Goal: Task Accomplishment & Management: Complete application form

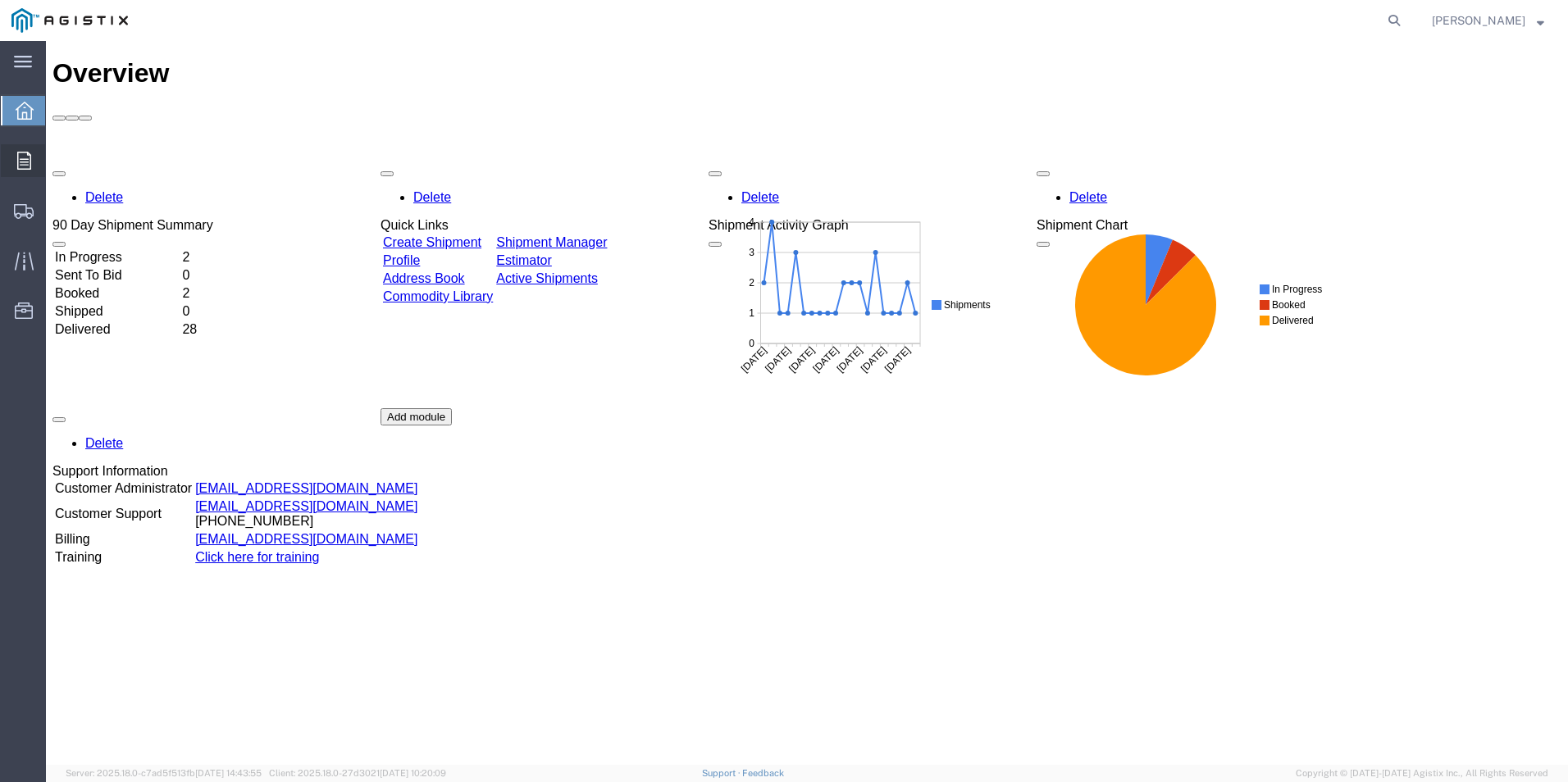
click at [27, 164] on icon at bounding box center [24, 160] width 14 height 18
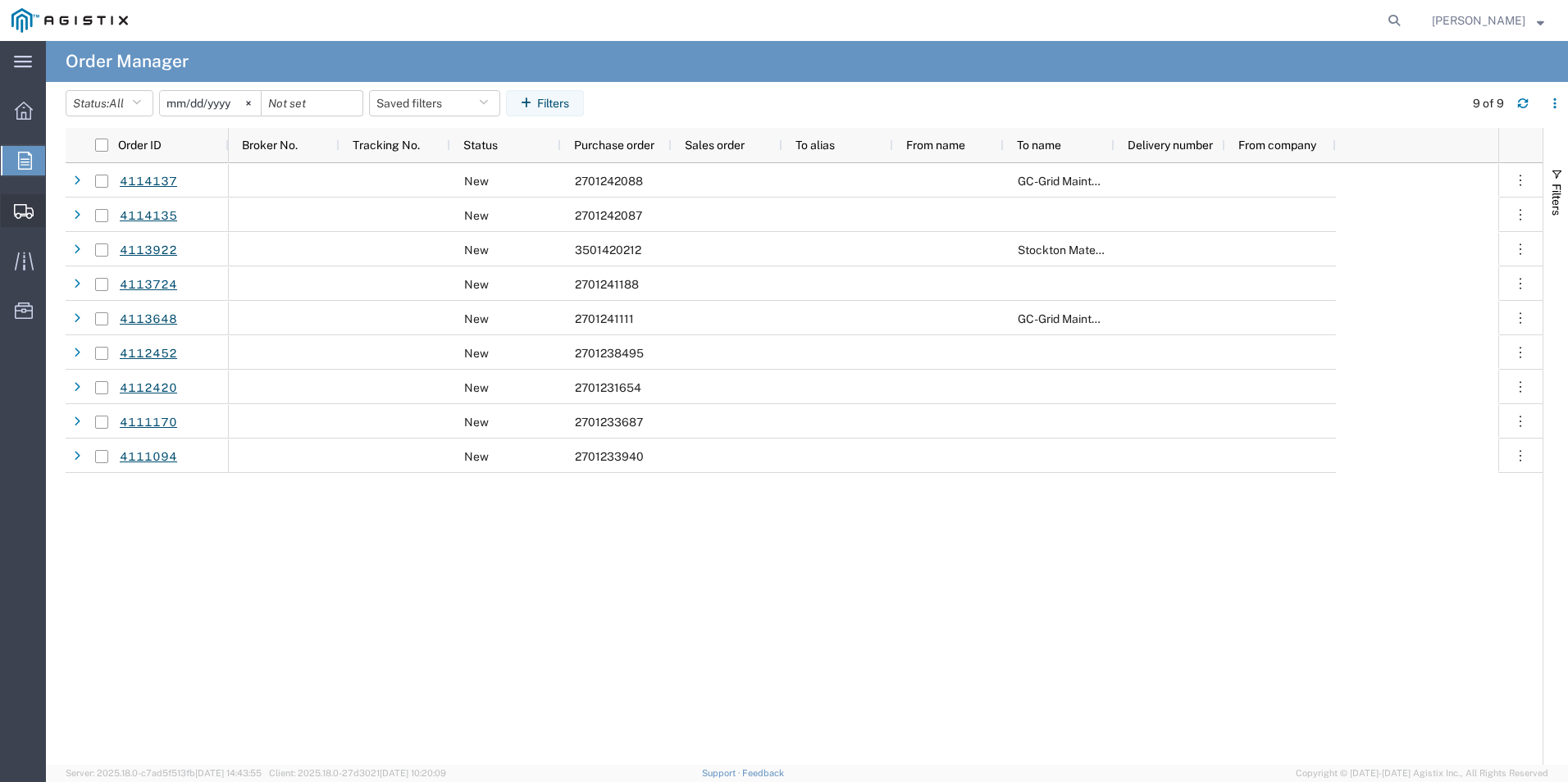
click at [0, 0] on span "Create Shipment" at bounding box center [0, 0] width 0 height 0
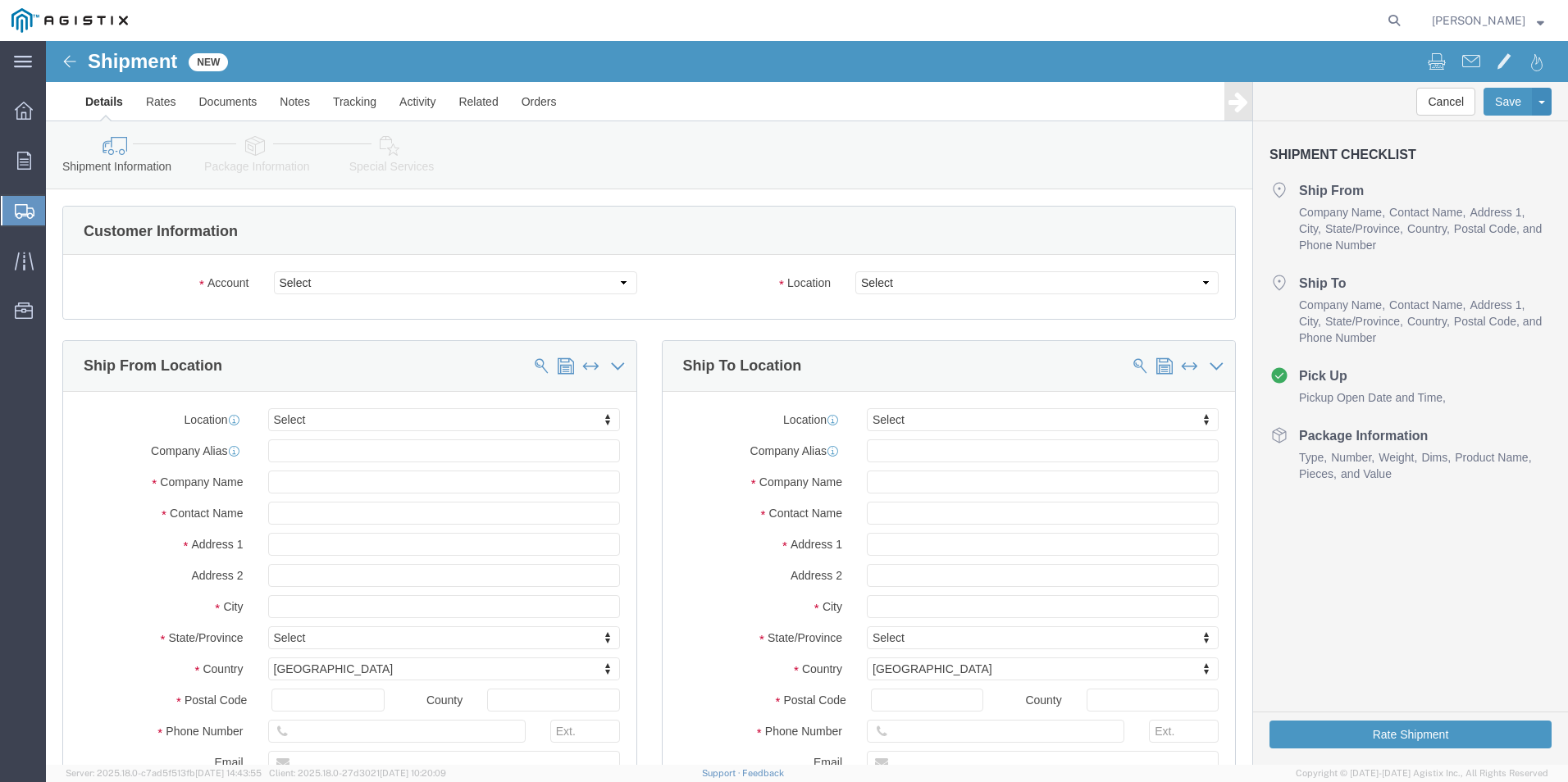
select select
click select "Select OneSource Supply Solutions LLC PG&E"
select select "9596"
click select "Select OneSource Supply Solutions LLC PG&E"
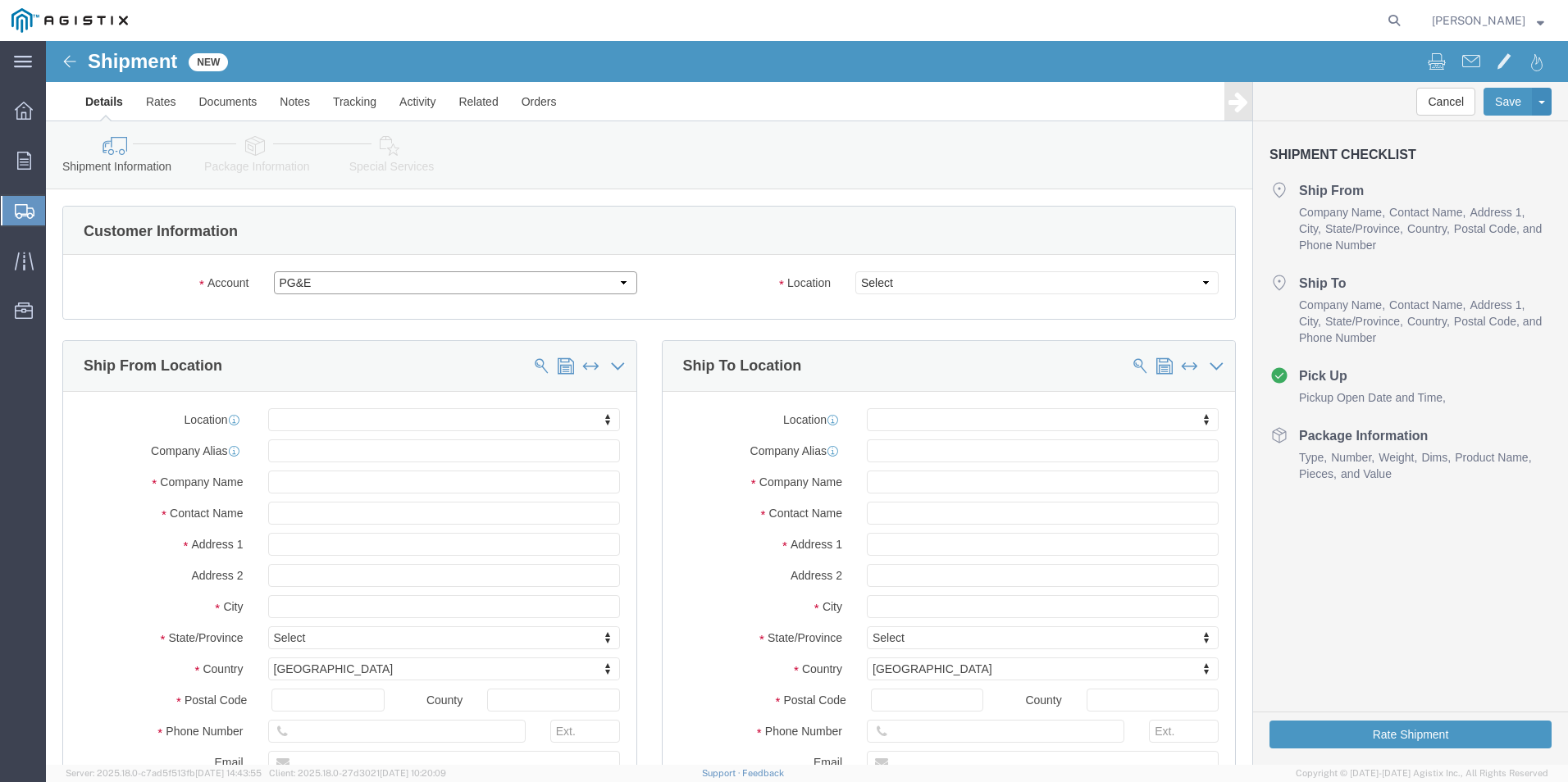
select select
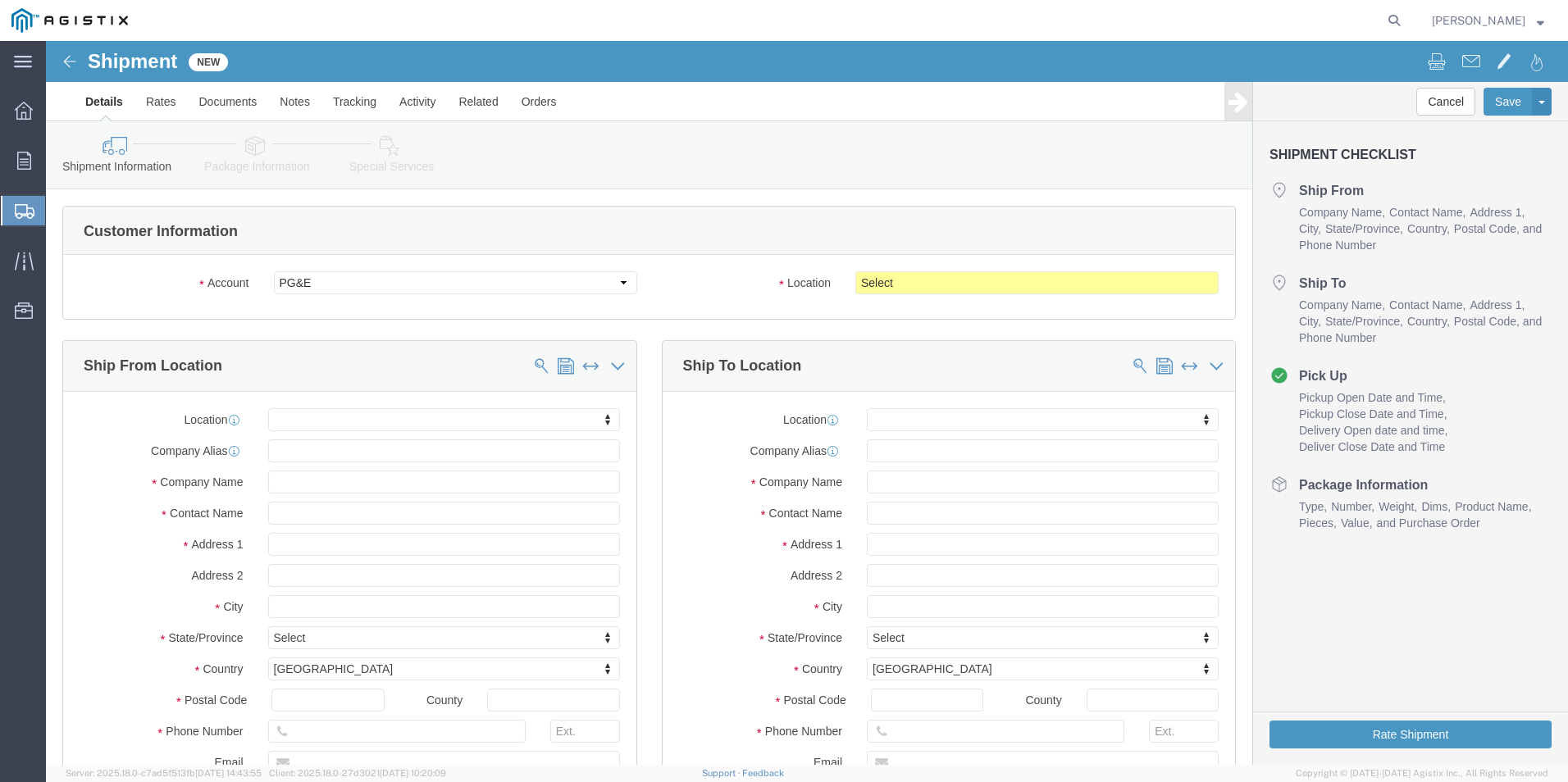
click div "Location Select All Others [GEOGRAPHIC_DATA] [GEOGRAPHIC_DATA] [GEOGRAPHIC_DATA…"
click select "Select All Others [GEOGRAPHIC_DATA] [GEOGRAPHIC_DATA] [GEOGRAPHIC_DATA] [GEOGRA…"
select select "19740"
click select "Select All Others [GEOGRAPHIC_DATA] [GEOGRAPHIC_DATA] [GEOGRAPHIC_DATA] [GEOGRA…"
click input "text"
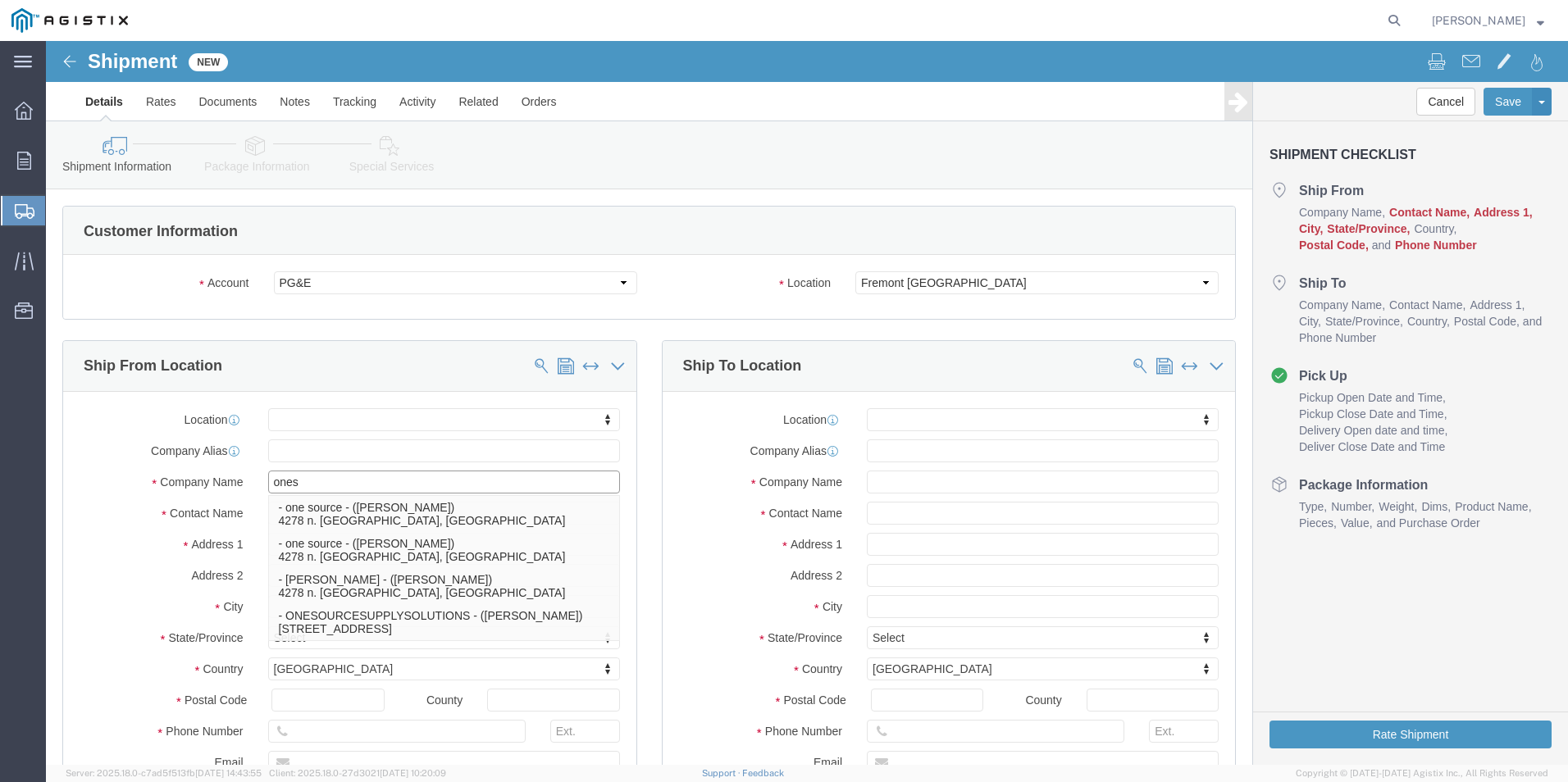
type input "oneso"
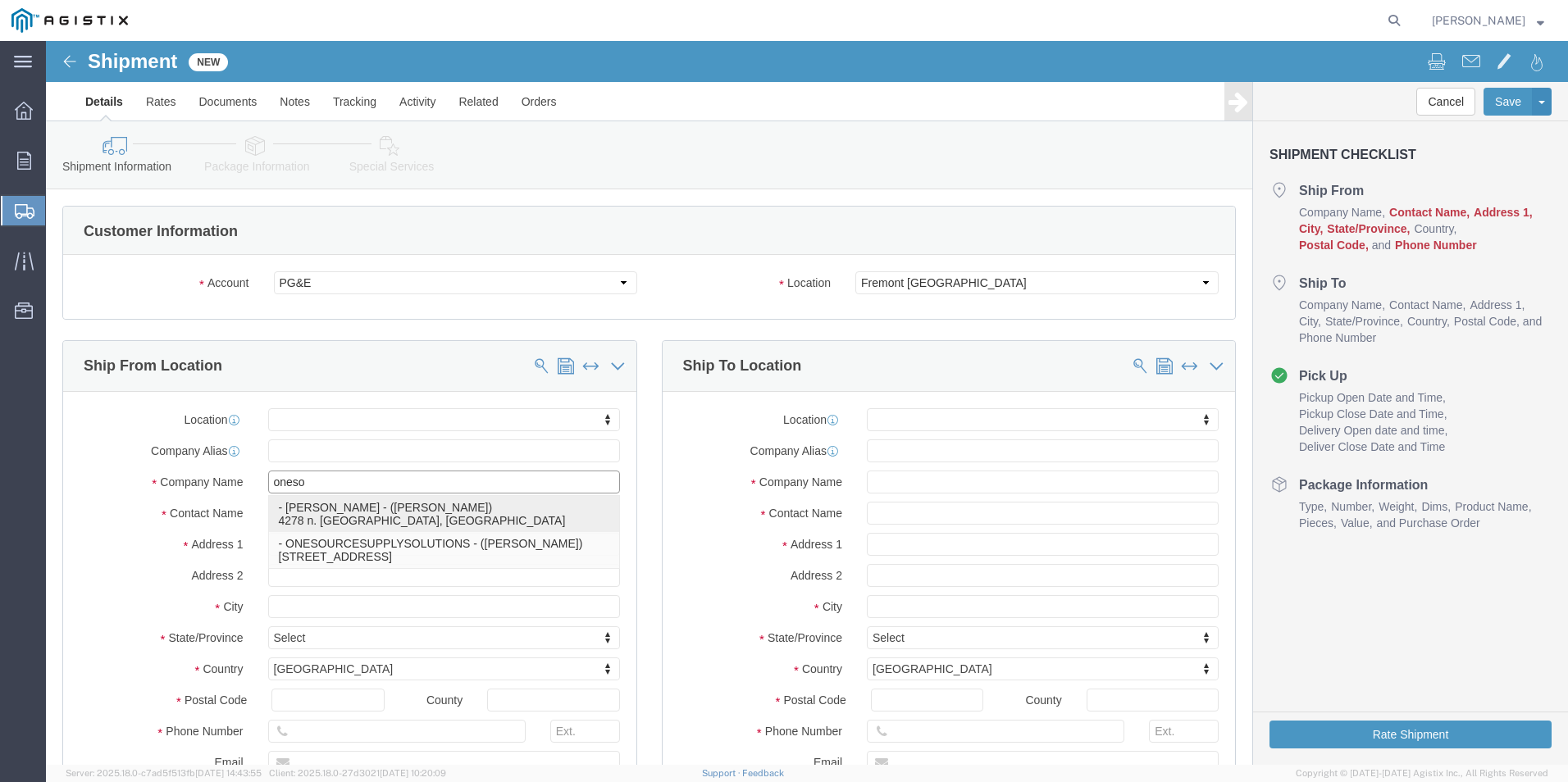
click p "- [PERSON_NAME] - ([PERSON_NAME]) 4278 n. [GEOGRAPHIC_DATA], [GEOGRAPHIC_DATA]"
select select "CA"
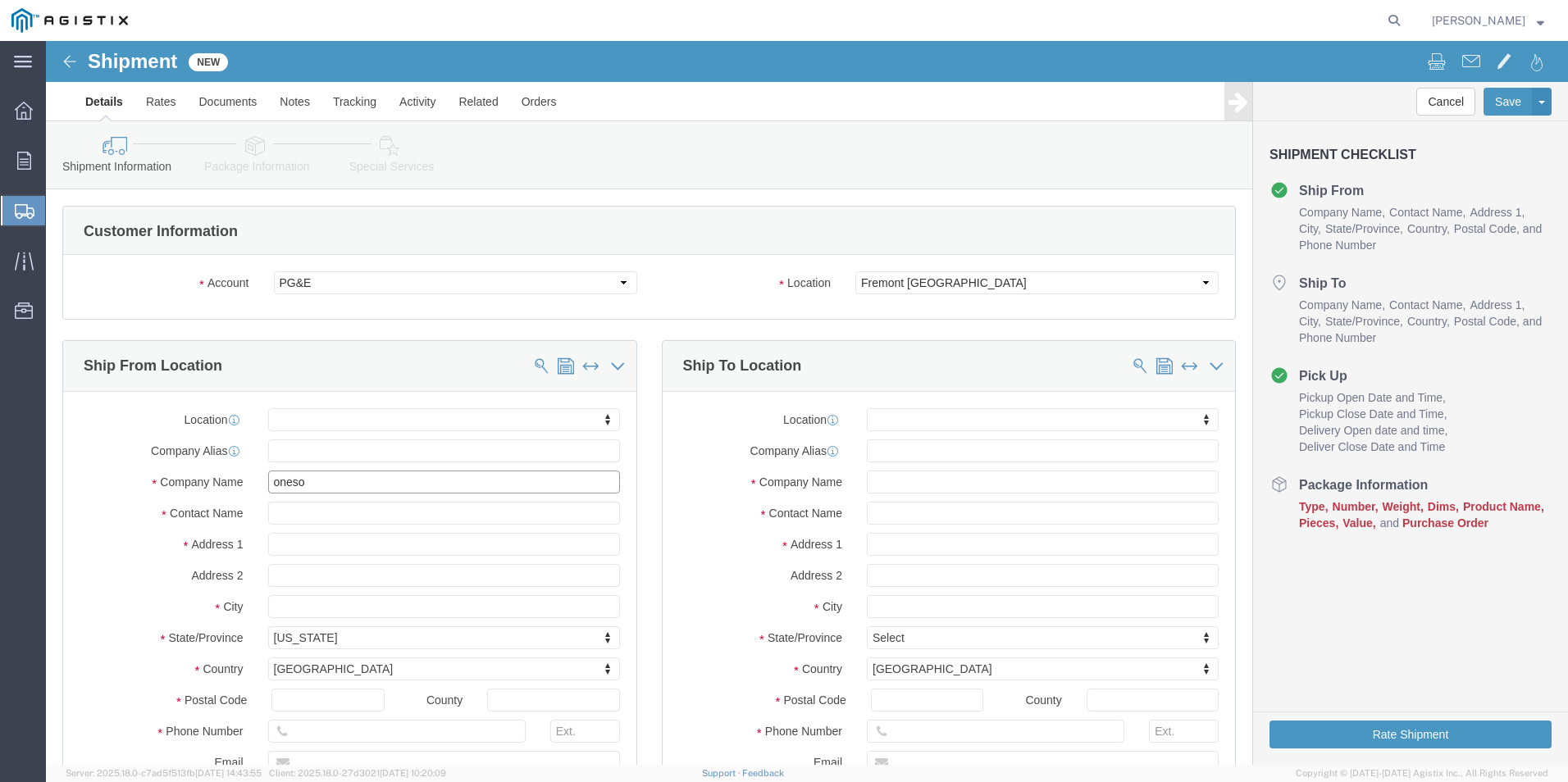
scroll to position [82, 0]
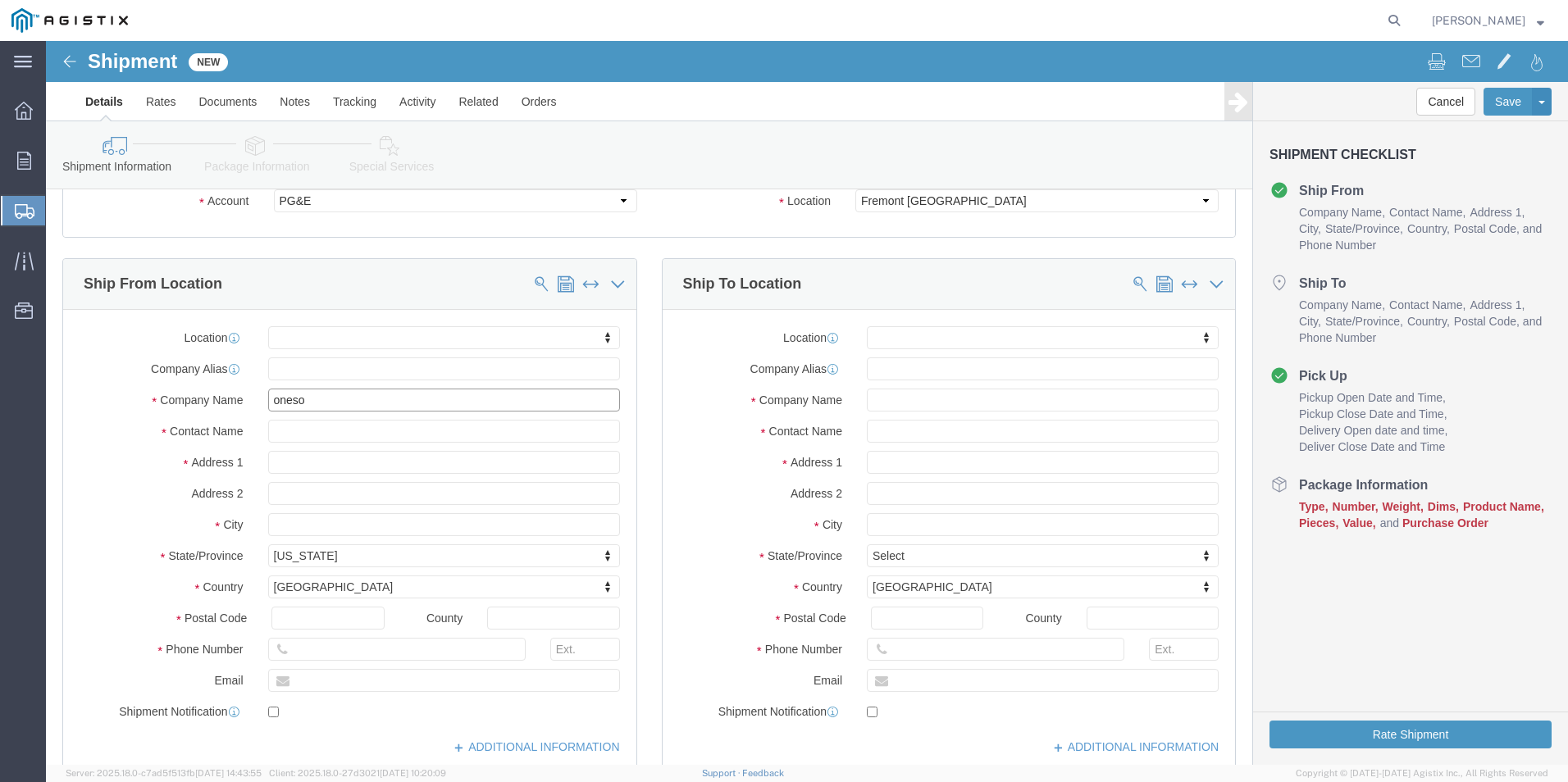
type input "[PERSON_NAME]"
click input "text"
paste input "PACIFIC GAS & ELECTRIC"
type input "PACIFIC GAS & ELECTRIC"
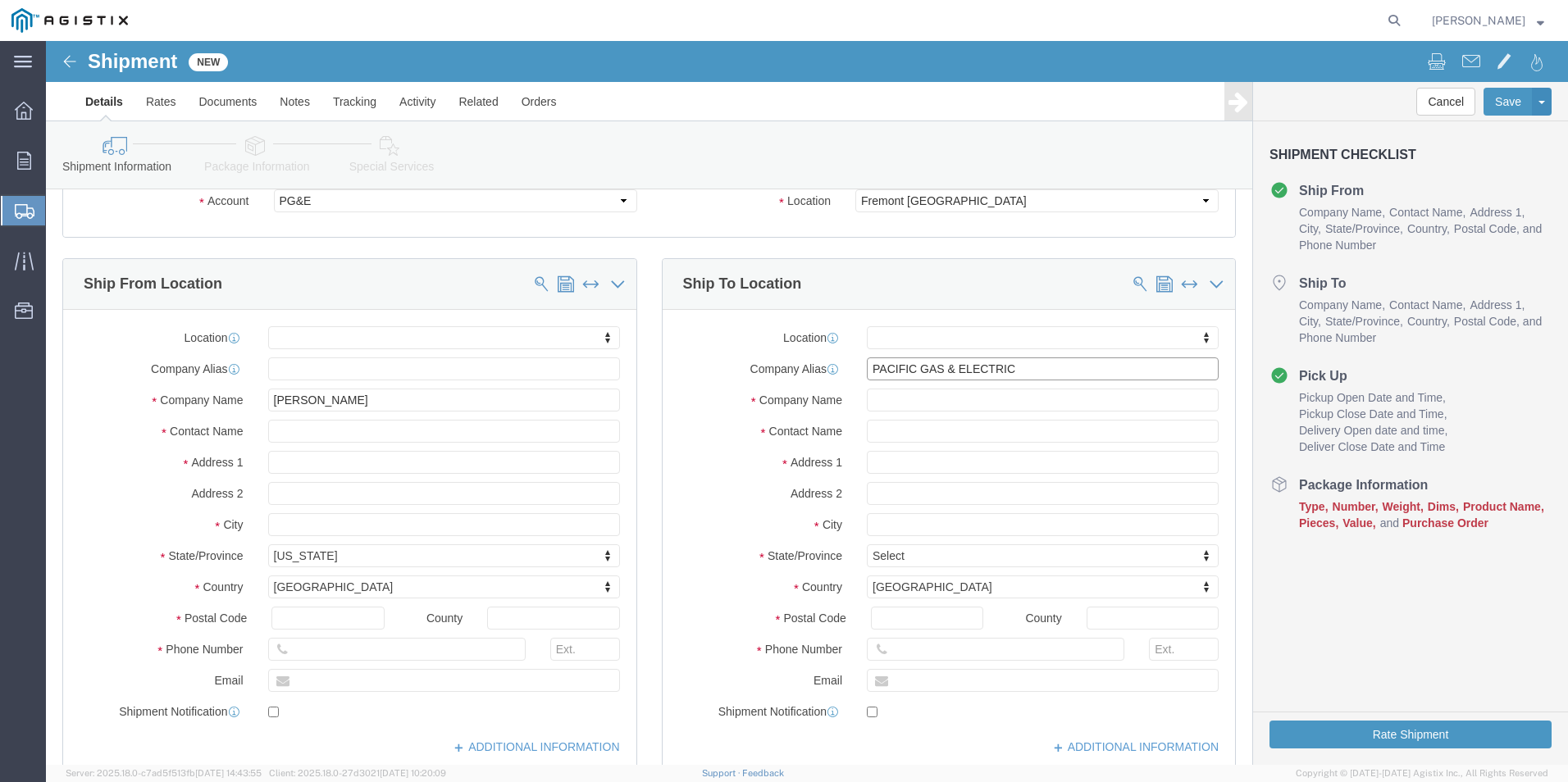
drag, startPoint x: 983, startPoint y: 325, endPoint x: 762, endPoint y: 331, distance: 221.1
click div "Company Alias PACIFIC GAS & ELECTRIC"
click input "text"
paste input "PACIFIC GAS & ELECTRIC"
type input "PACIFIC GAS & ELECTRIC"
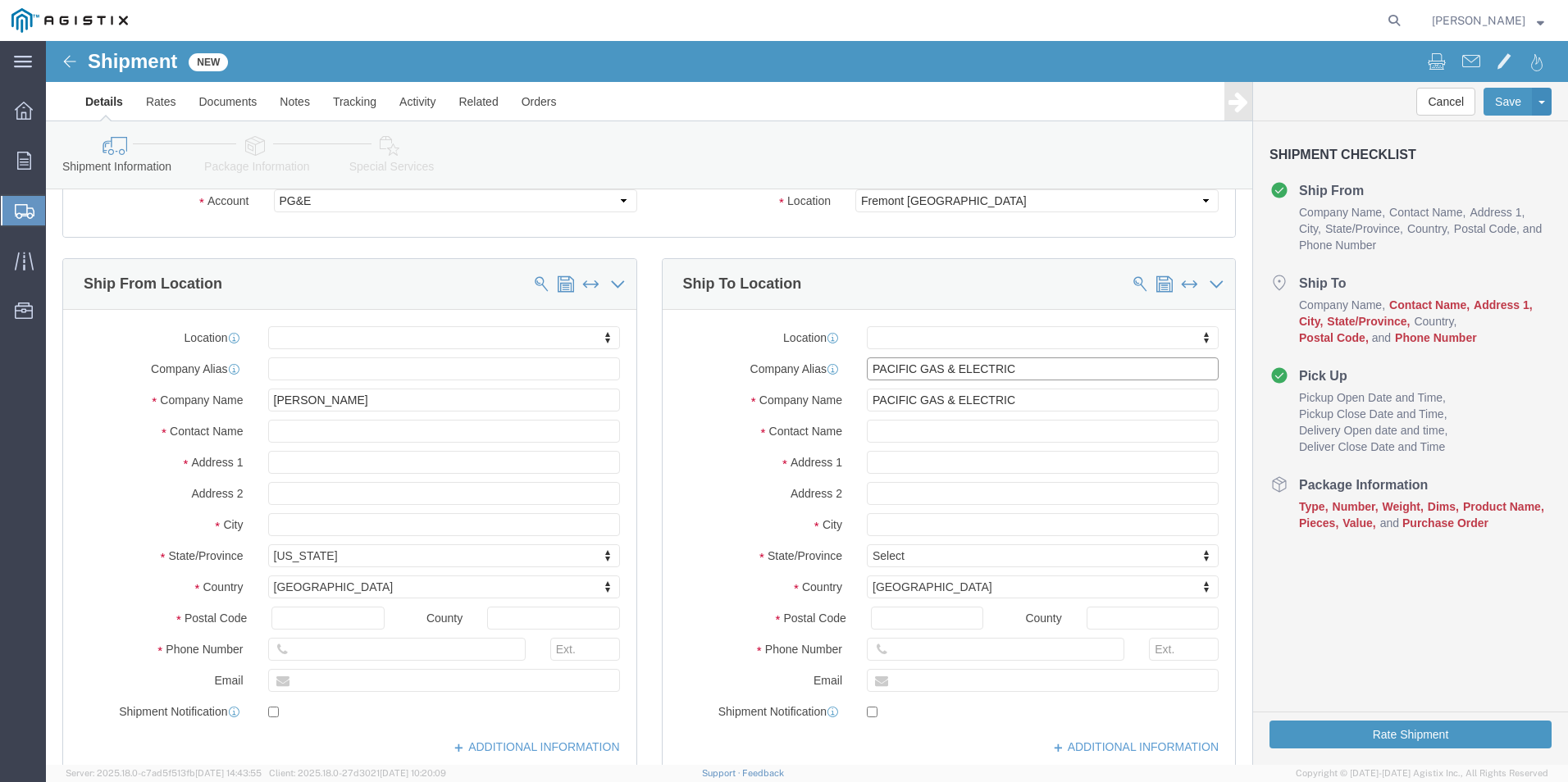
drag, startPoint x: 969, startPoint y: 327, endPoint x: 713, endPoint y: 324, distance: 256.0
click div "Company Alias PACIFIC GAS & ELECTRIC"
click input "text"
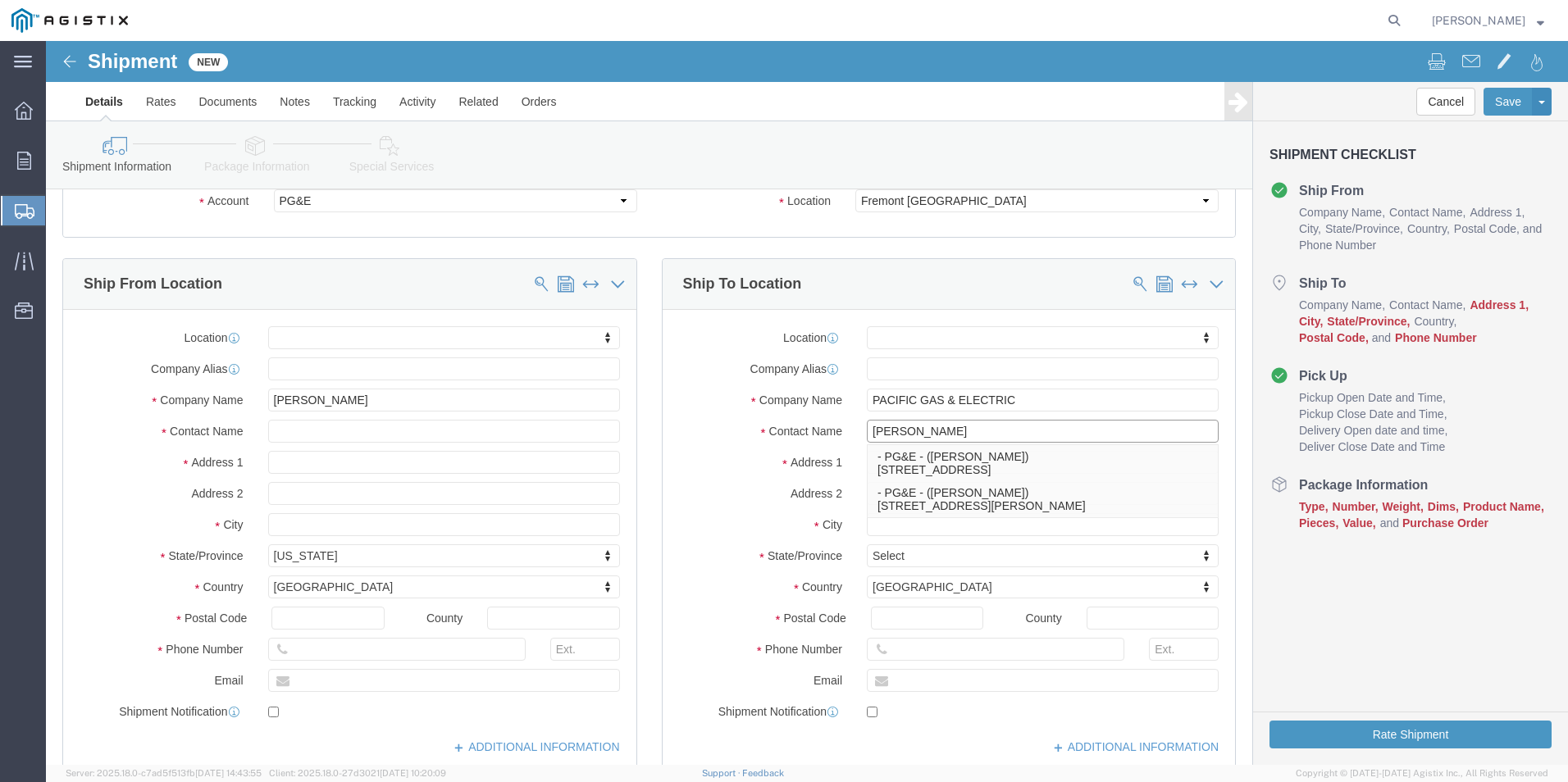
type input "[PERSON_NAME]"
click p "- PG&E - ([PERSON_NAME]) [STREET_ADDRESS][PERSON_NAME]"
select select "CA"
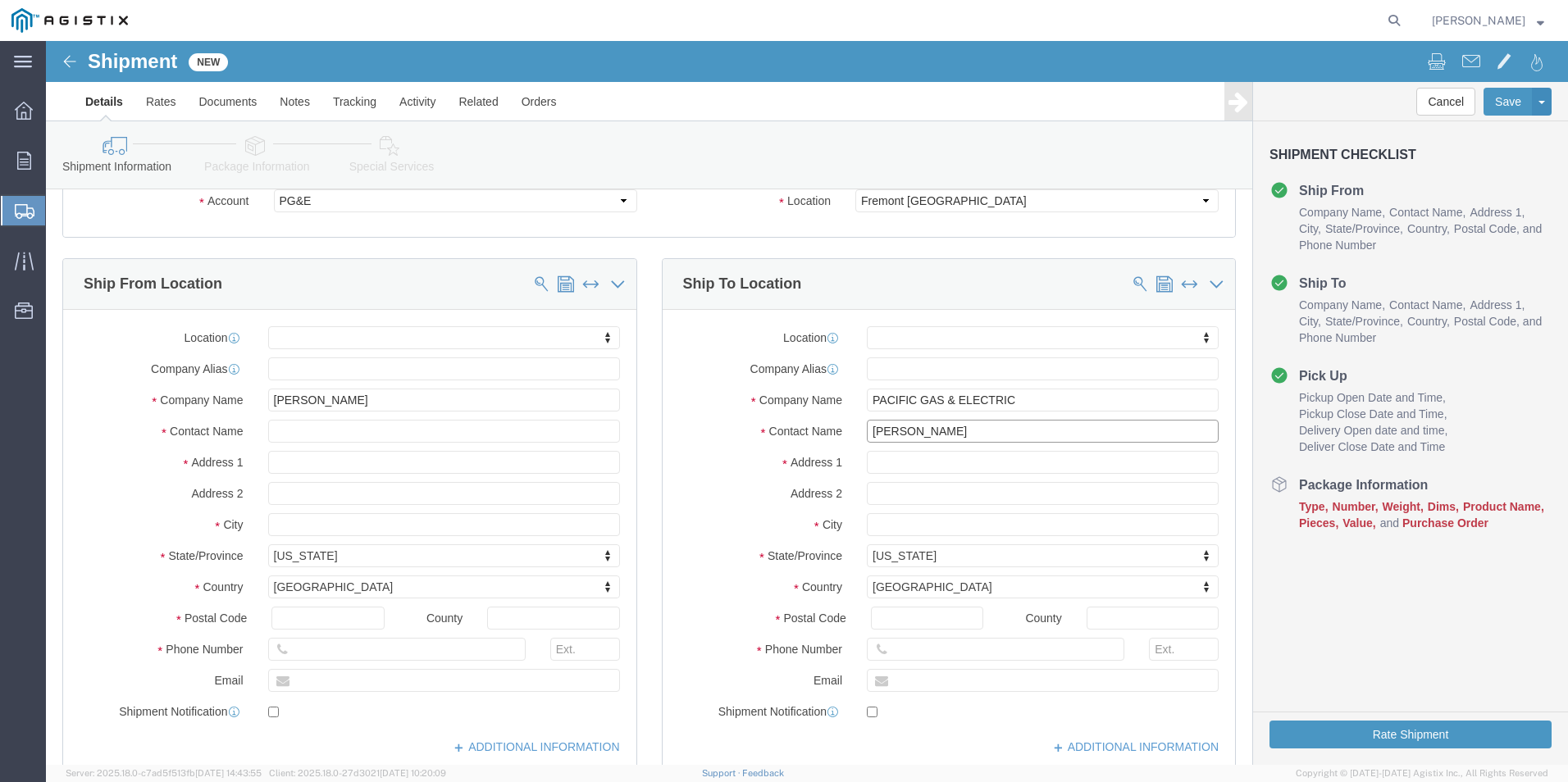
type input "[PERSON_NAME]"
drag, startPoint x: 922, startPoint y: 605, endPoint x: 866, endPoint y: 603, distance: 56.0
click input "text"
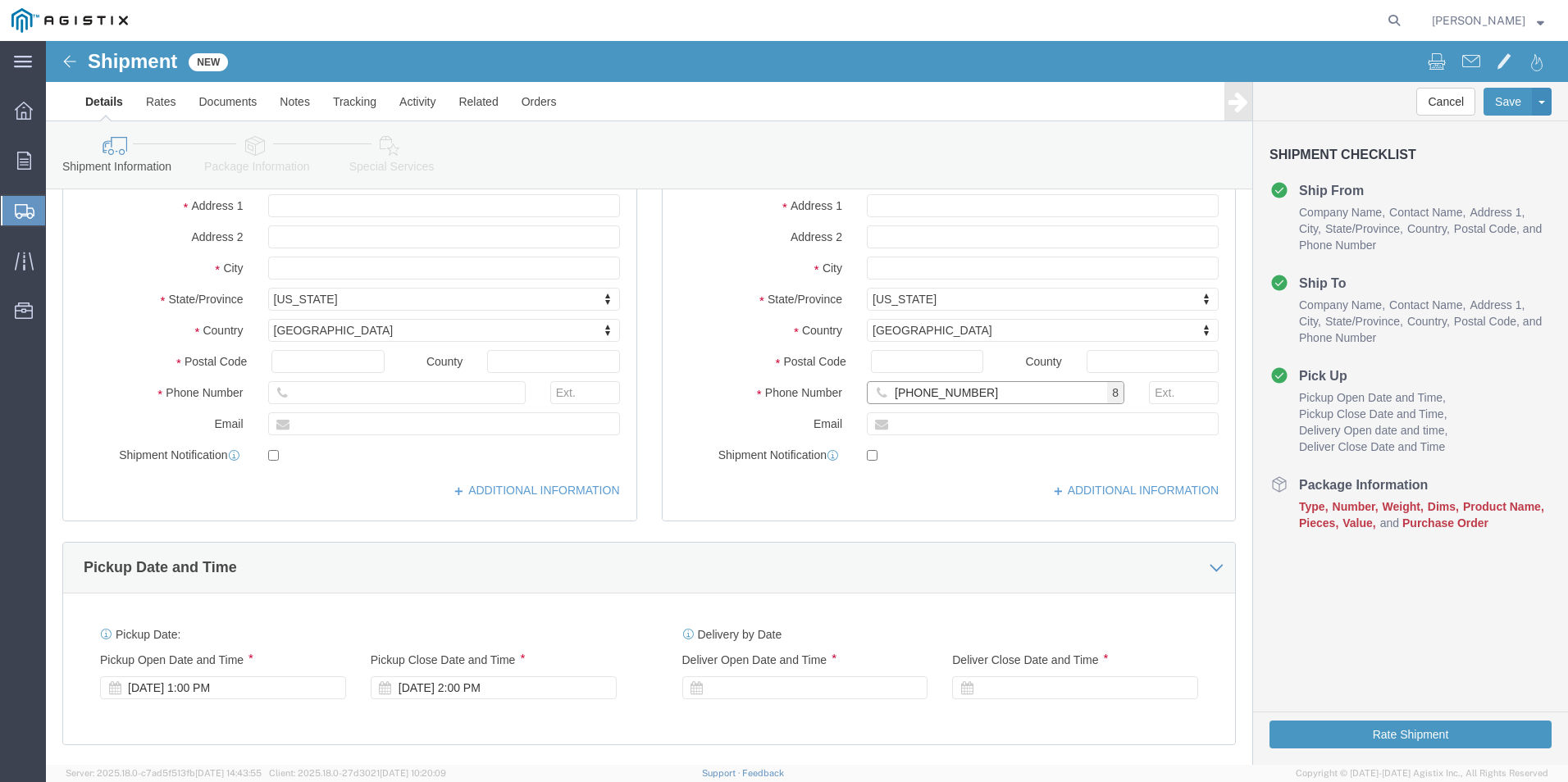
scroll to position [410, 0]
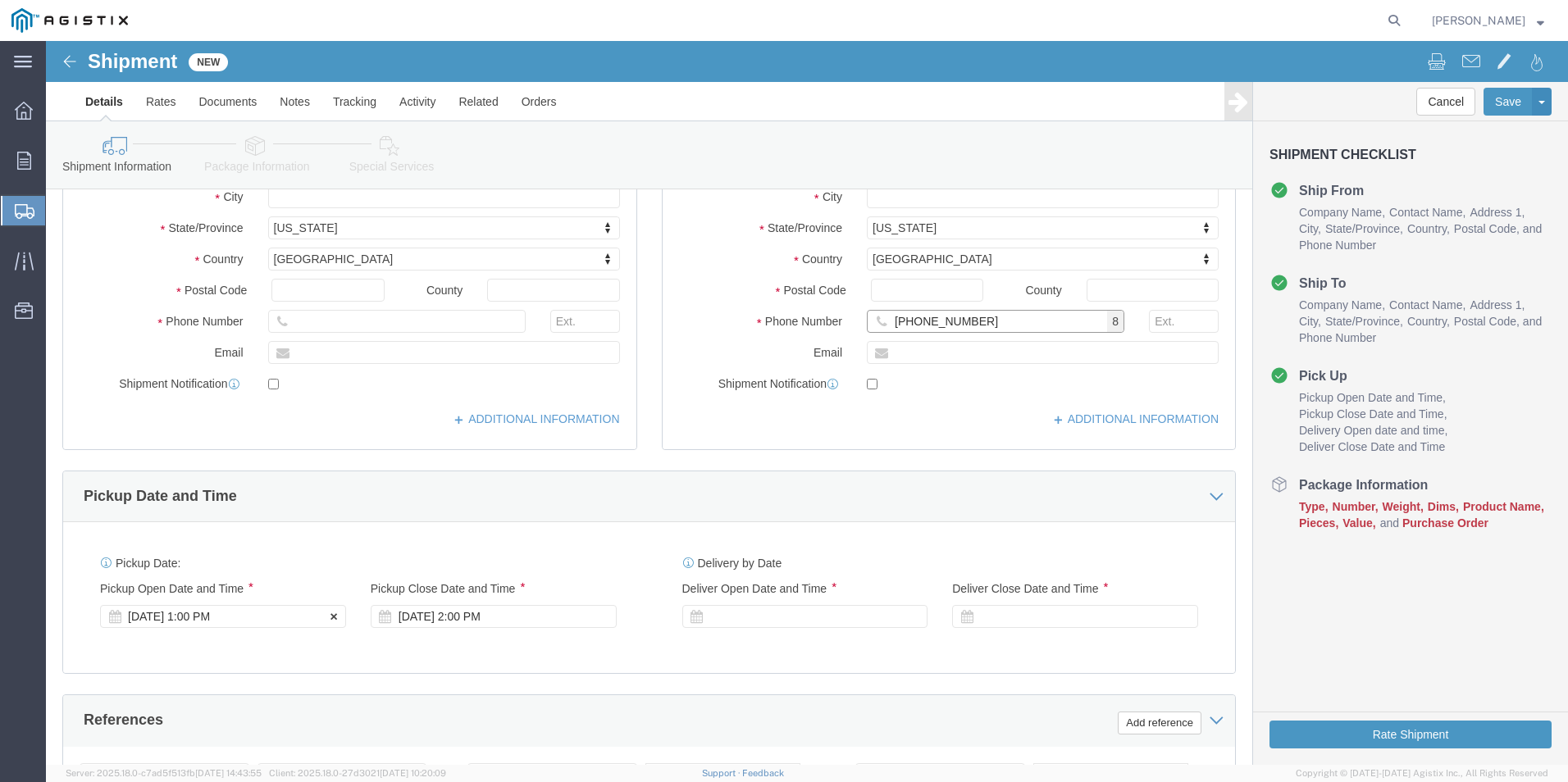
type input "[PHONE_NUMBER]"
click div "[DATE] 1:00 PM"
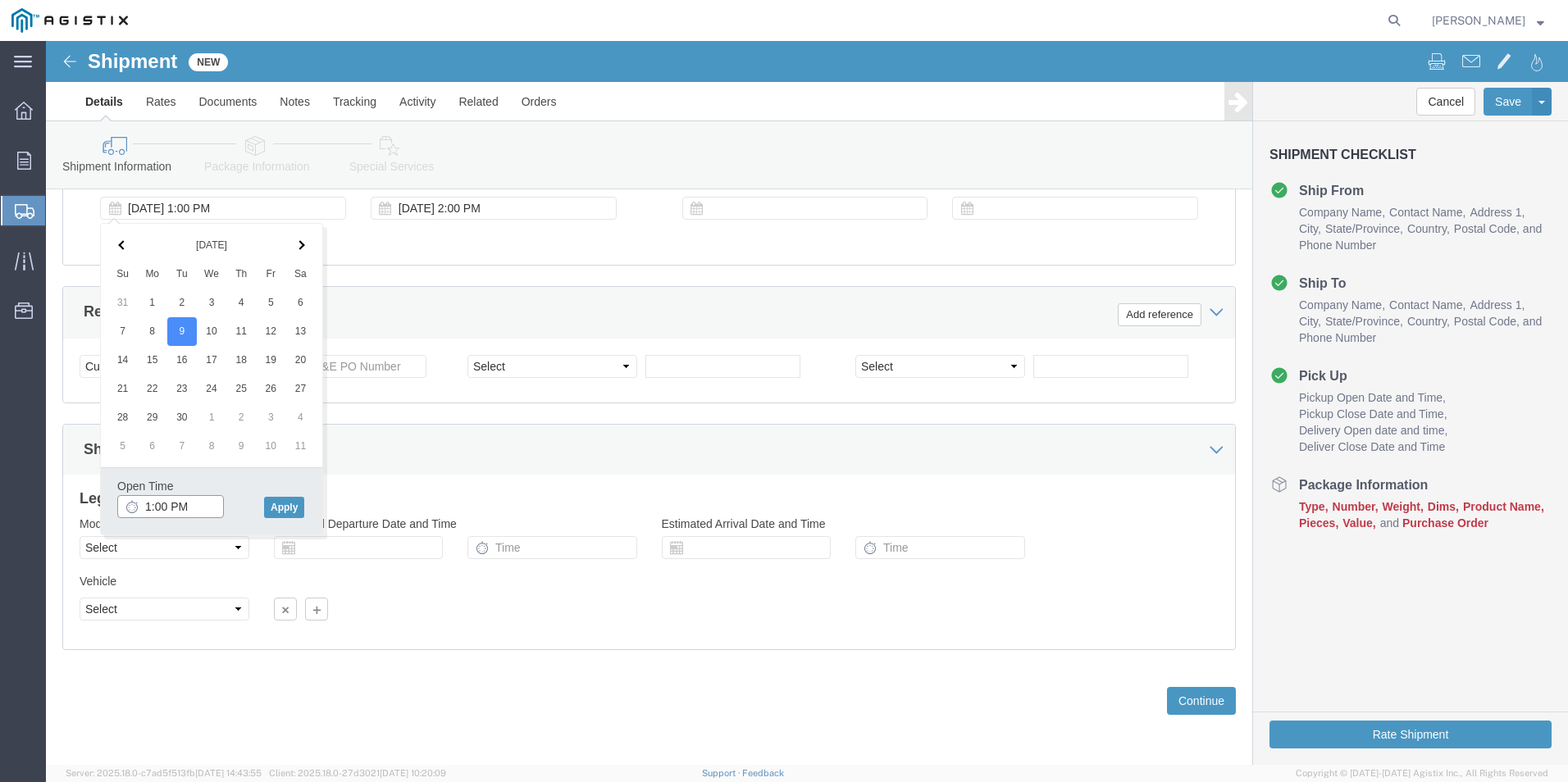
click input "1:00 PM"
click input "9:00 PM"
type input "9:00 AM"
click button "Apply"
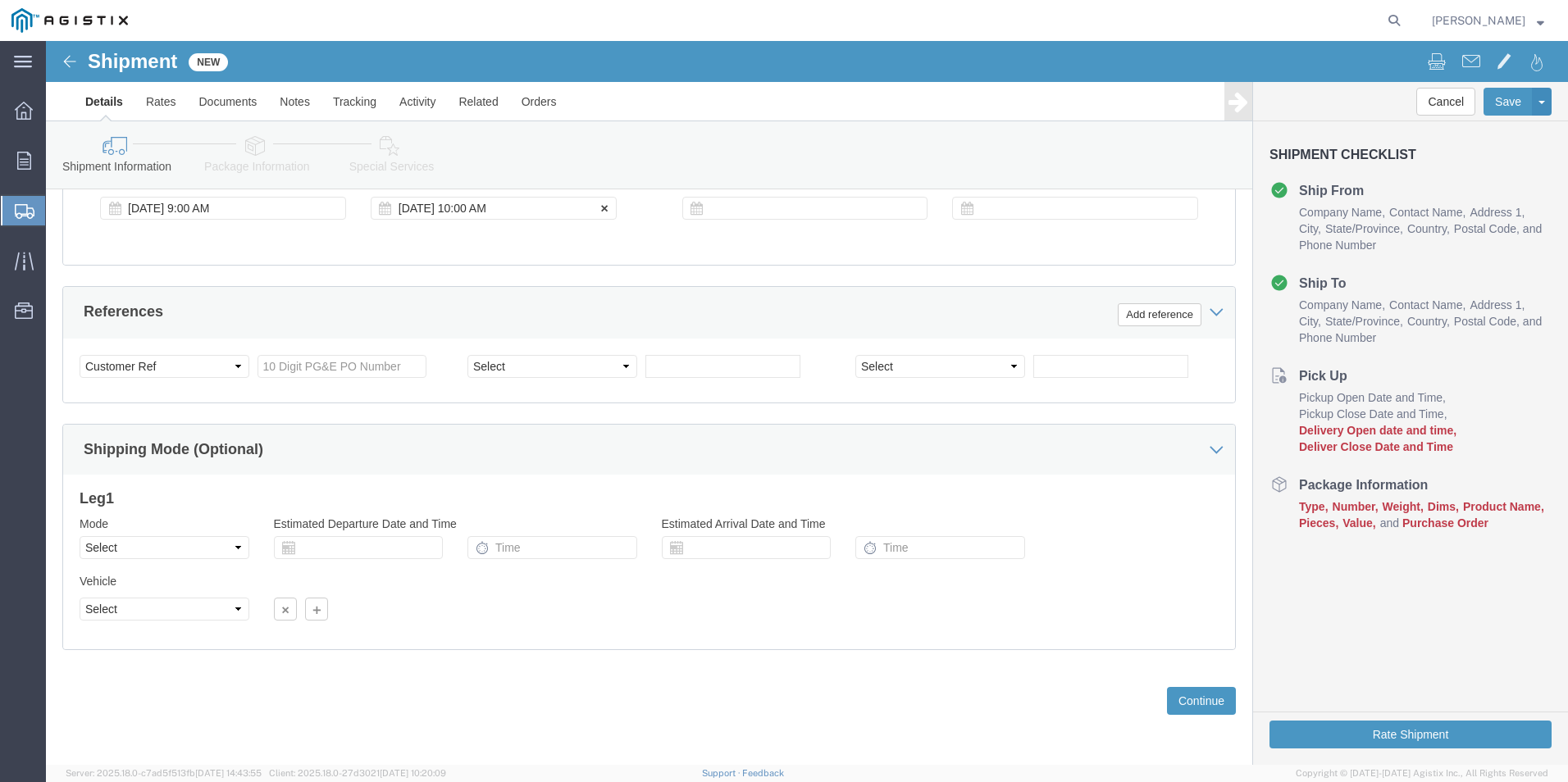
click div "[DATE] 10:00 AM"
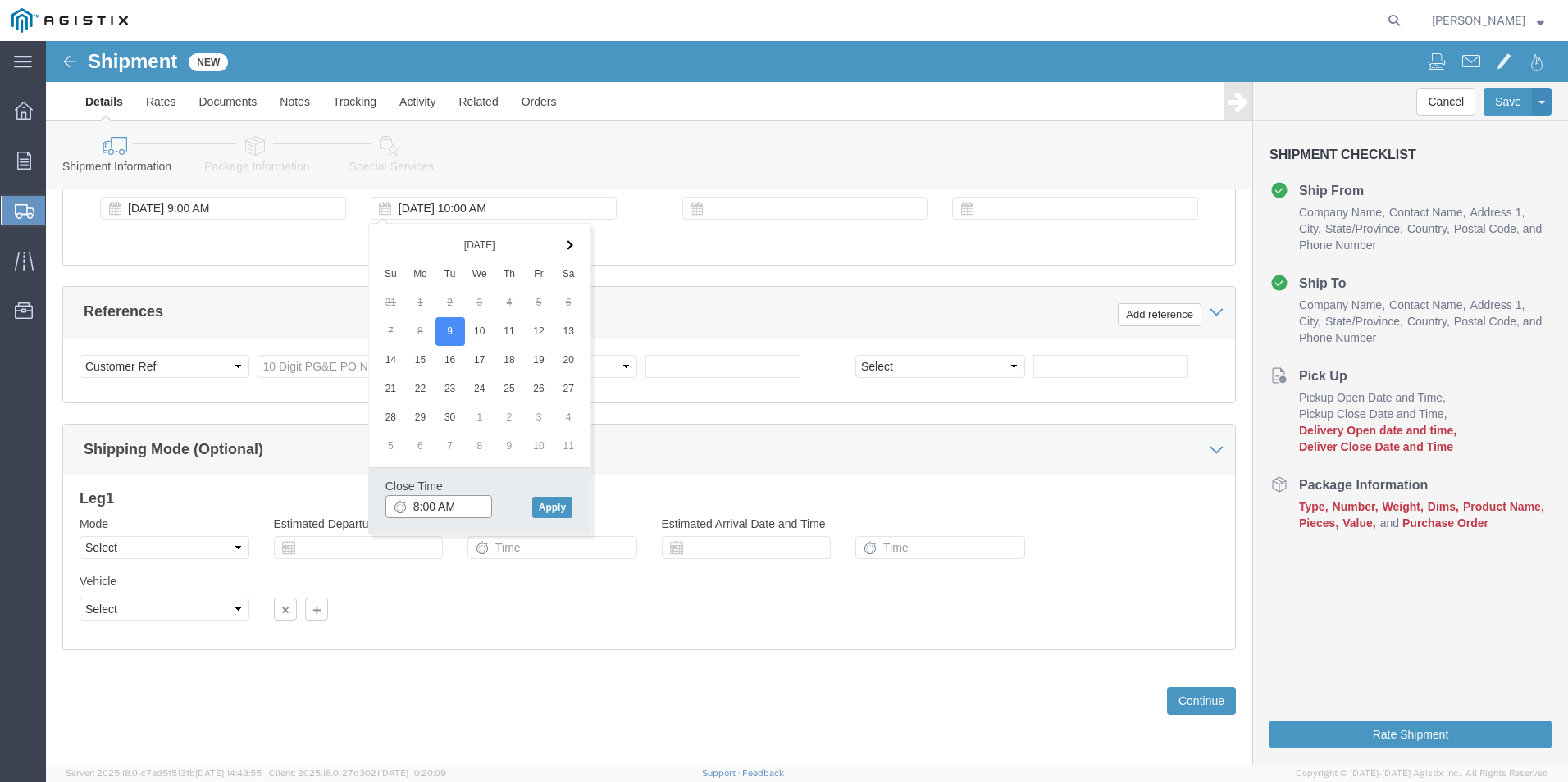
click input "8:00 AM"
type input "8:00 PM"
click button "Apply"
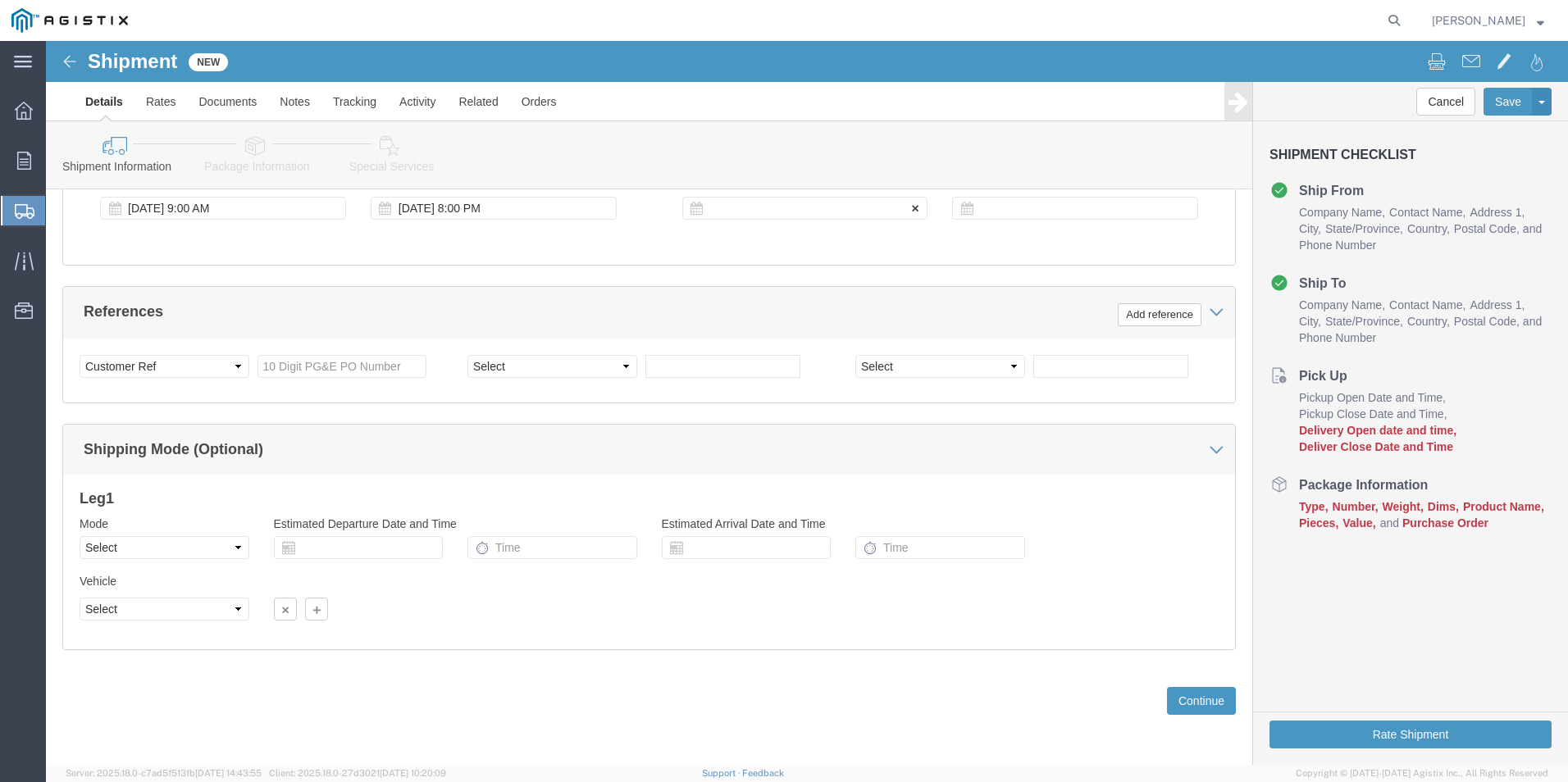
click div
click input "9:00 PM"
type input "9:00 AM"
click button "Apply"
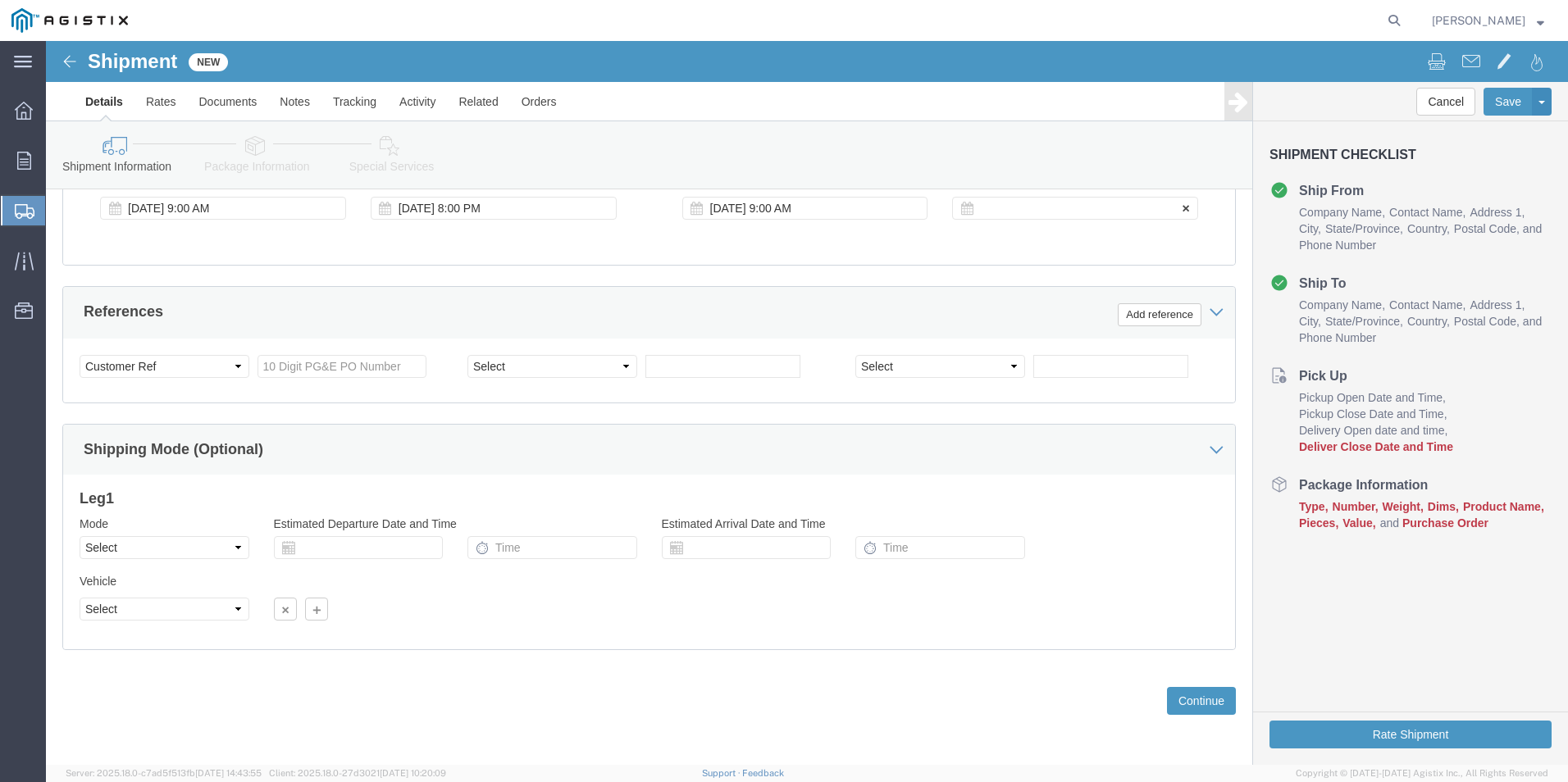
click div
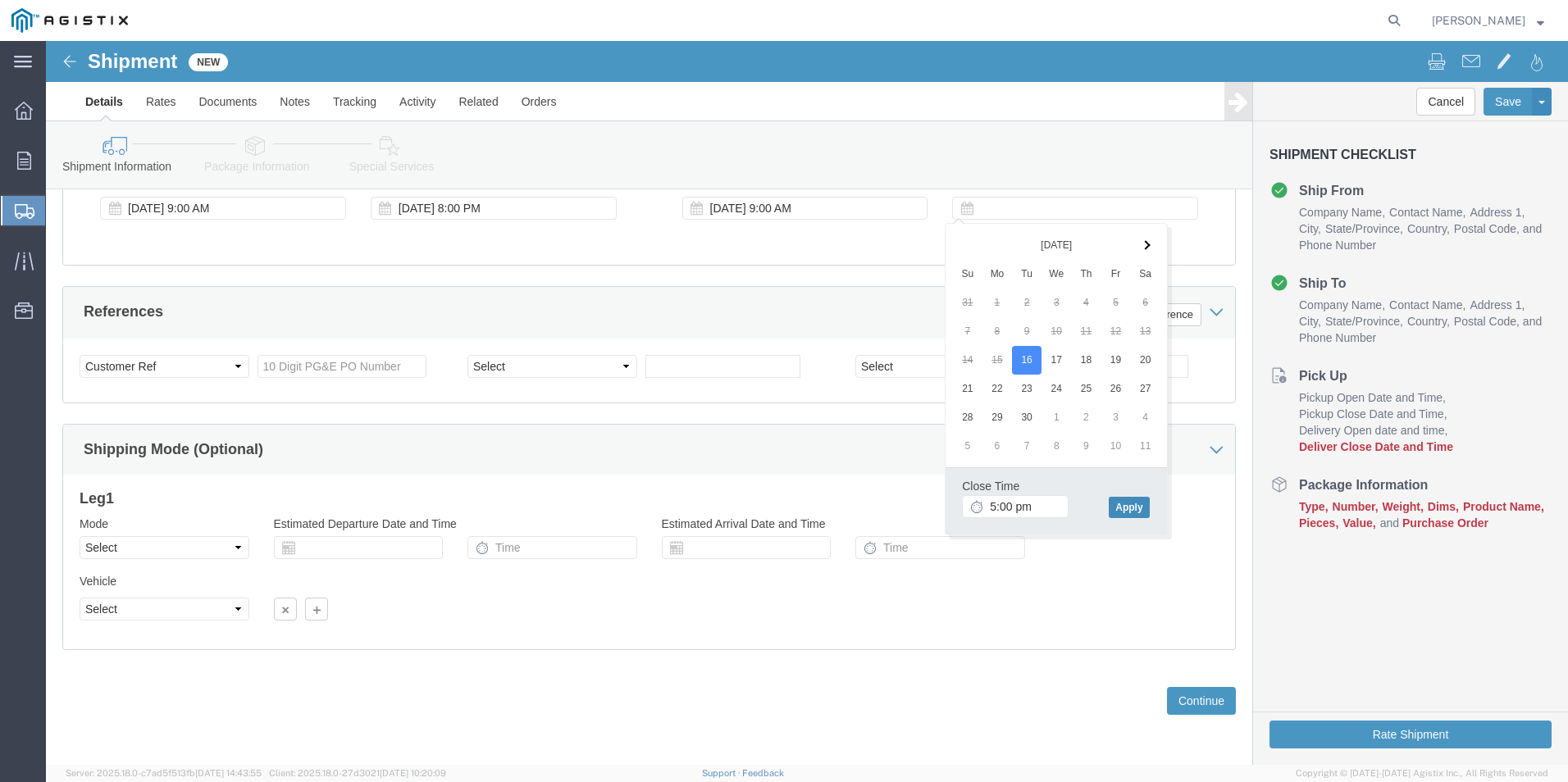
type input "5:00 PM"
click button "Apply"
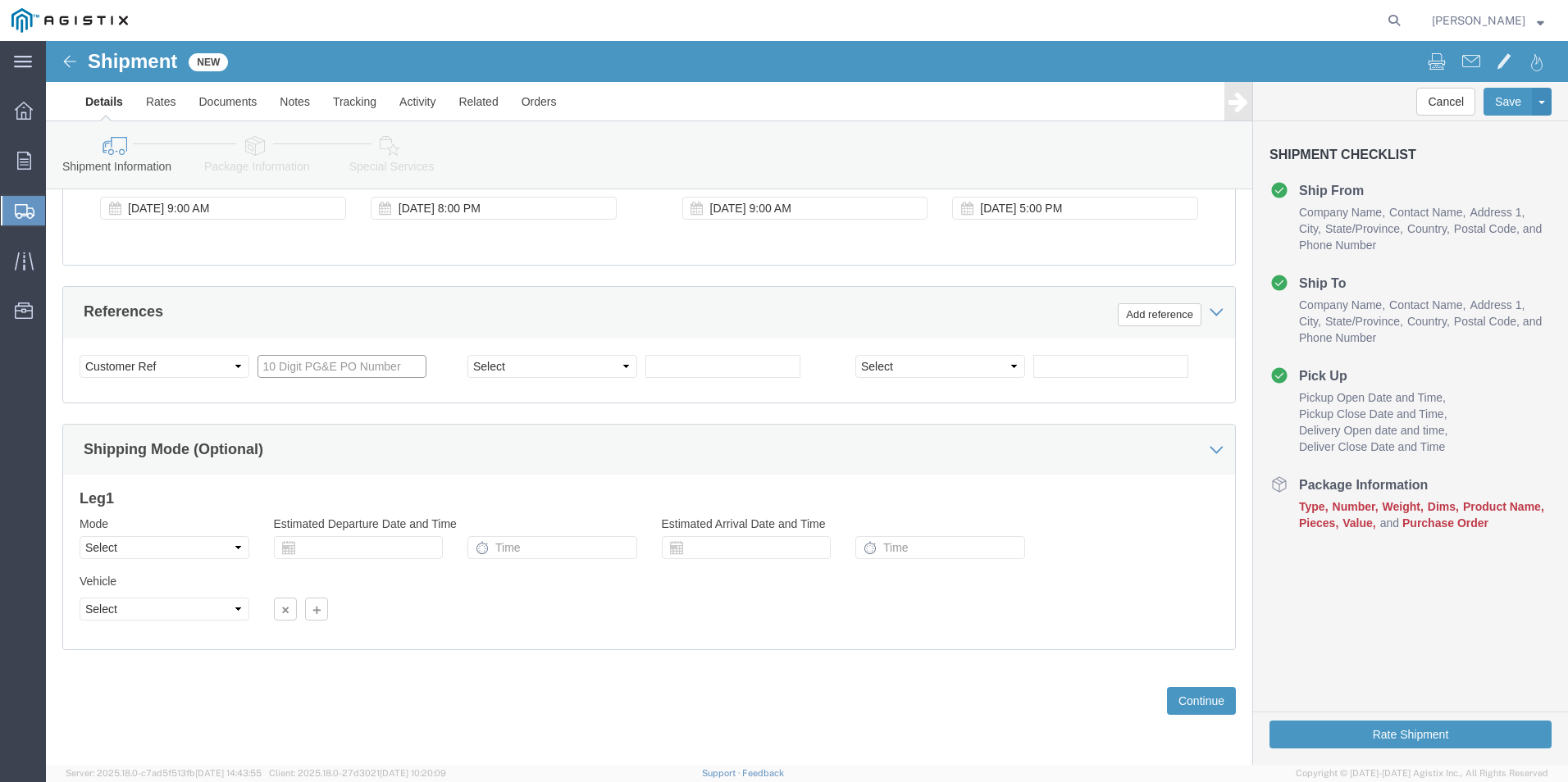
click input "text"
paste input "3501419469"
type input "3501419469"
click button "Continue"
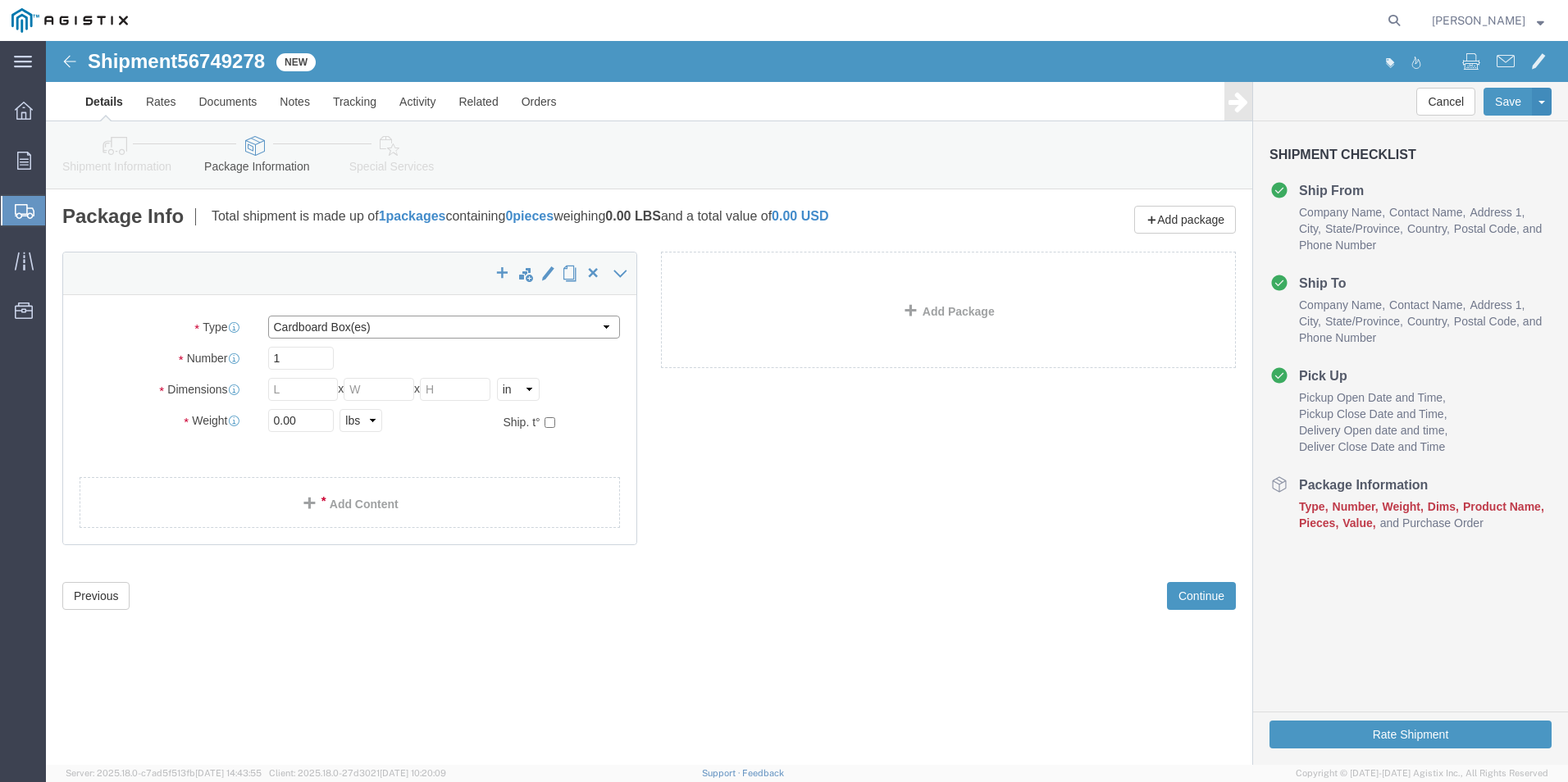
click select "Select Bulk Bundle(s) Cardboard Box(es) Carton(s) Crate(s) Drum(s) (Fiberboard)…"
select select "PSNS"
click select "Select Bulk Bundle(s) Cardboard Box(es) Carton(s) Crate(s) Drum(s) (Fiberboard)…"
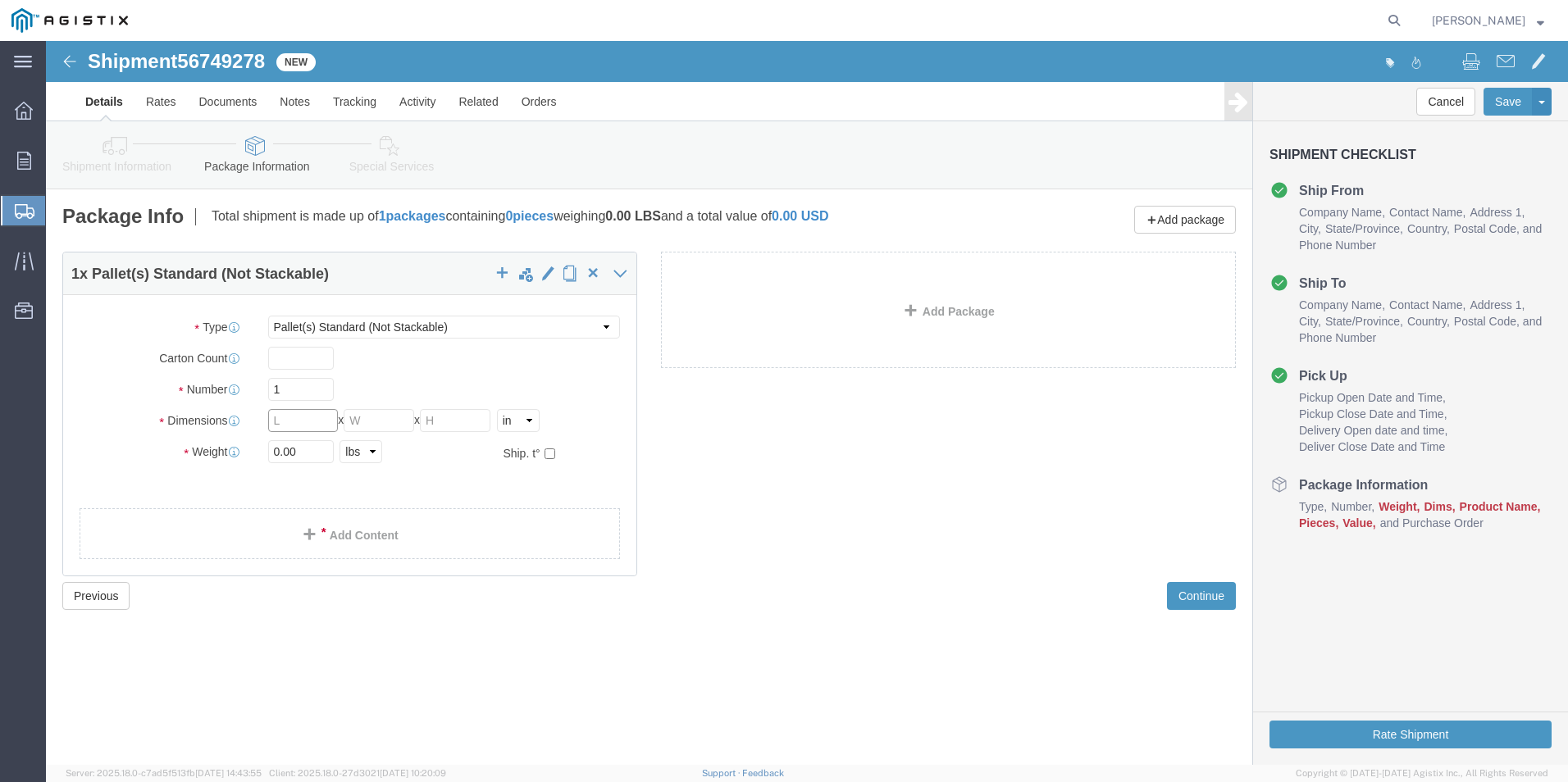
click input "text"
type input "48"
type input "42"
type input "50"
click input "0.00"
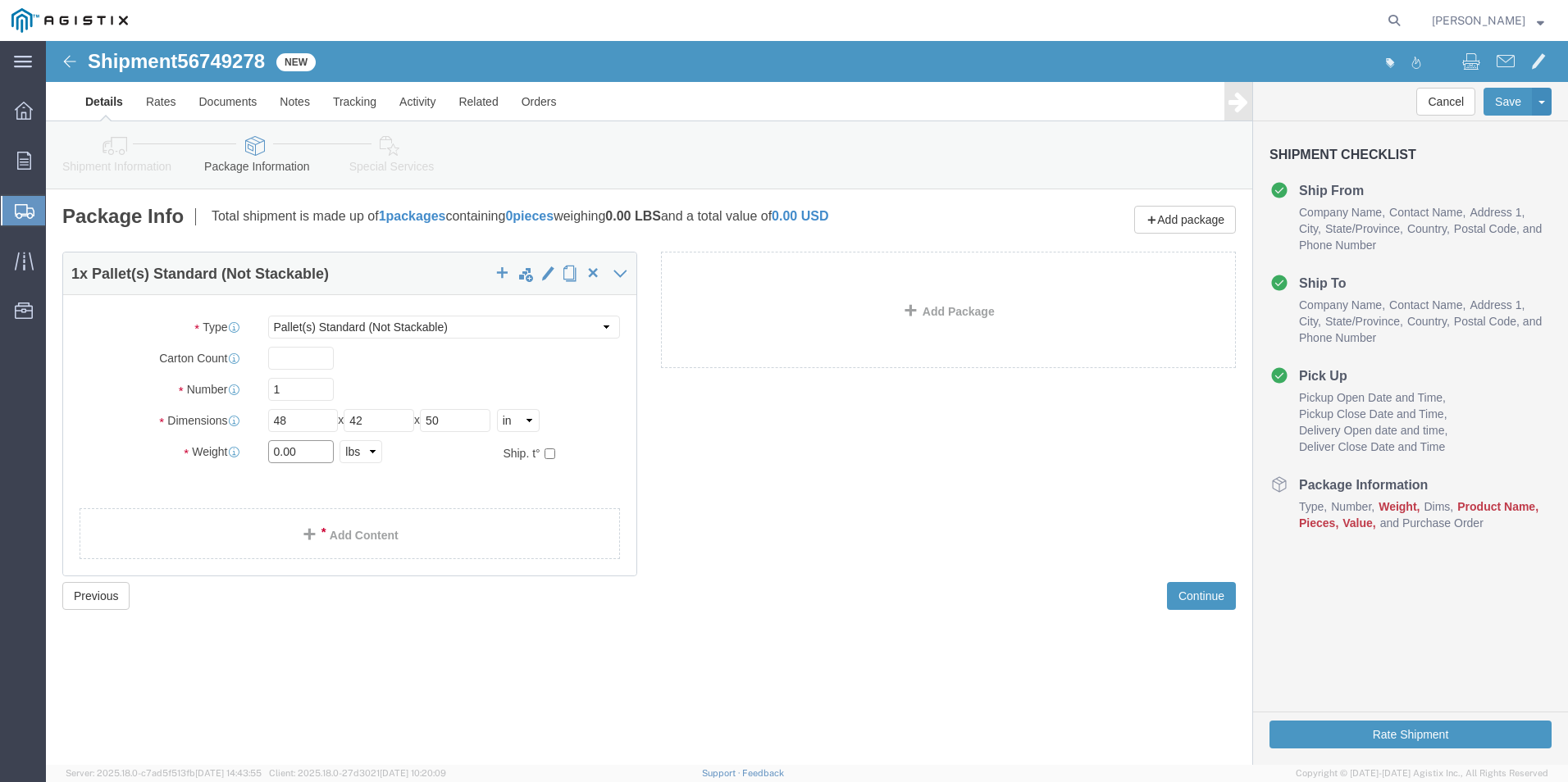
click input "0.00"
type input "2840"
click link "Add Content"
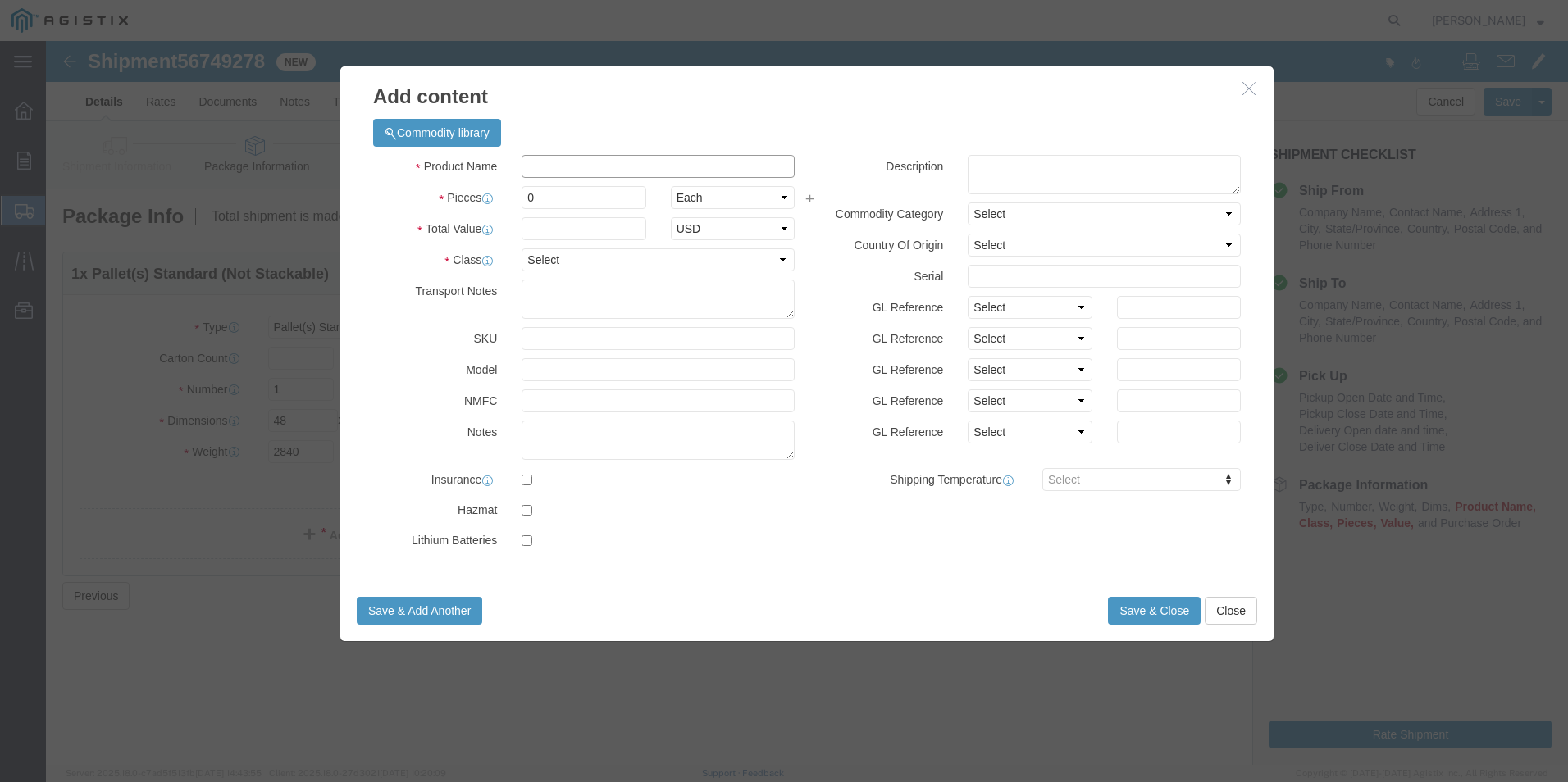
click input "text"
type input "m120079"
click td "Name: ASPHALT EZSTREET 13090"
select select
select select "USD"
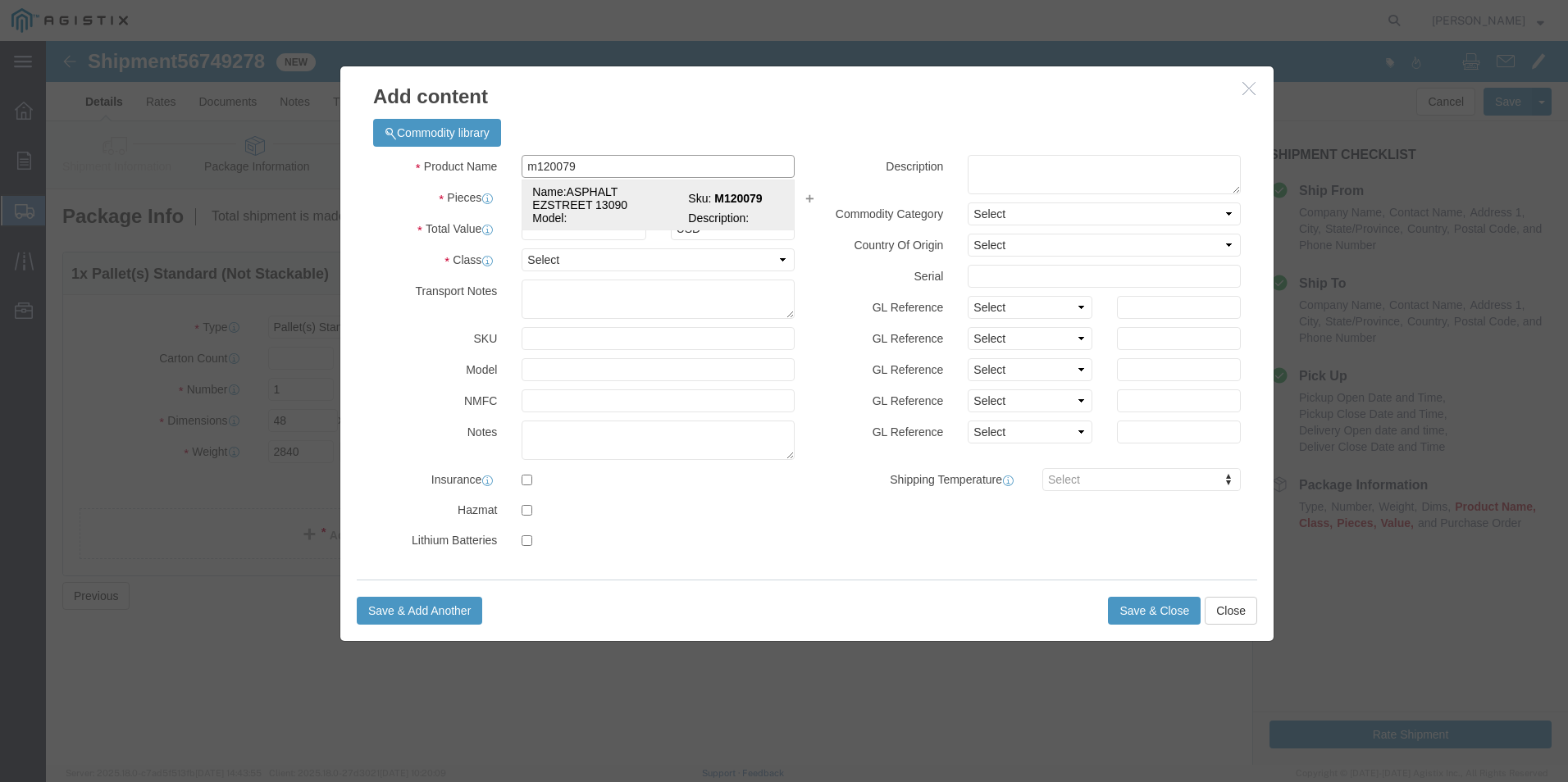
type input "ASPHALT EZSTREET 13090"
type input "M120079"
type input "ASPHALT EZSTREET 13090"
click input "text"
type input "1"
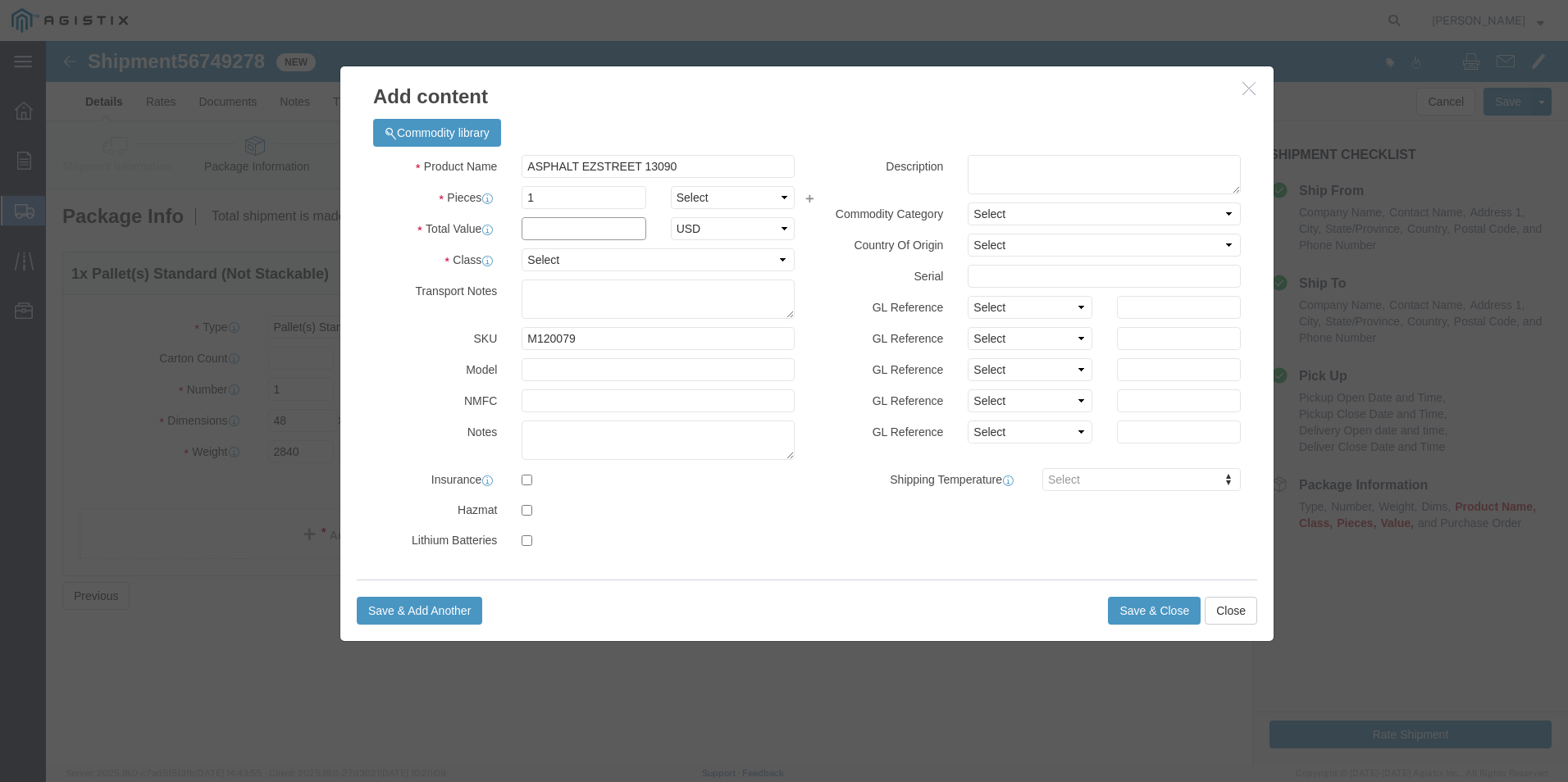
click input "text"
type input "1663.76"
click select "Select 50 55 60 65 70 85 92.5 100 125 175 250 300 400"
select select "55"
click select "Select 50 55 60 65 70 85 92.5 100 125 175 250 300 400"
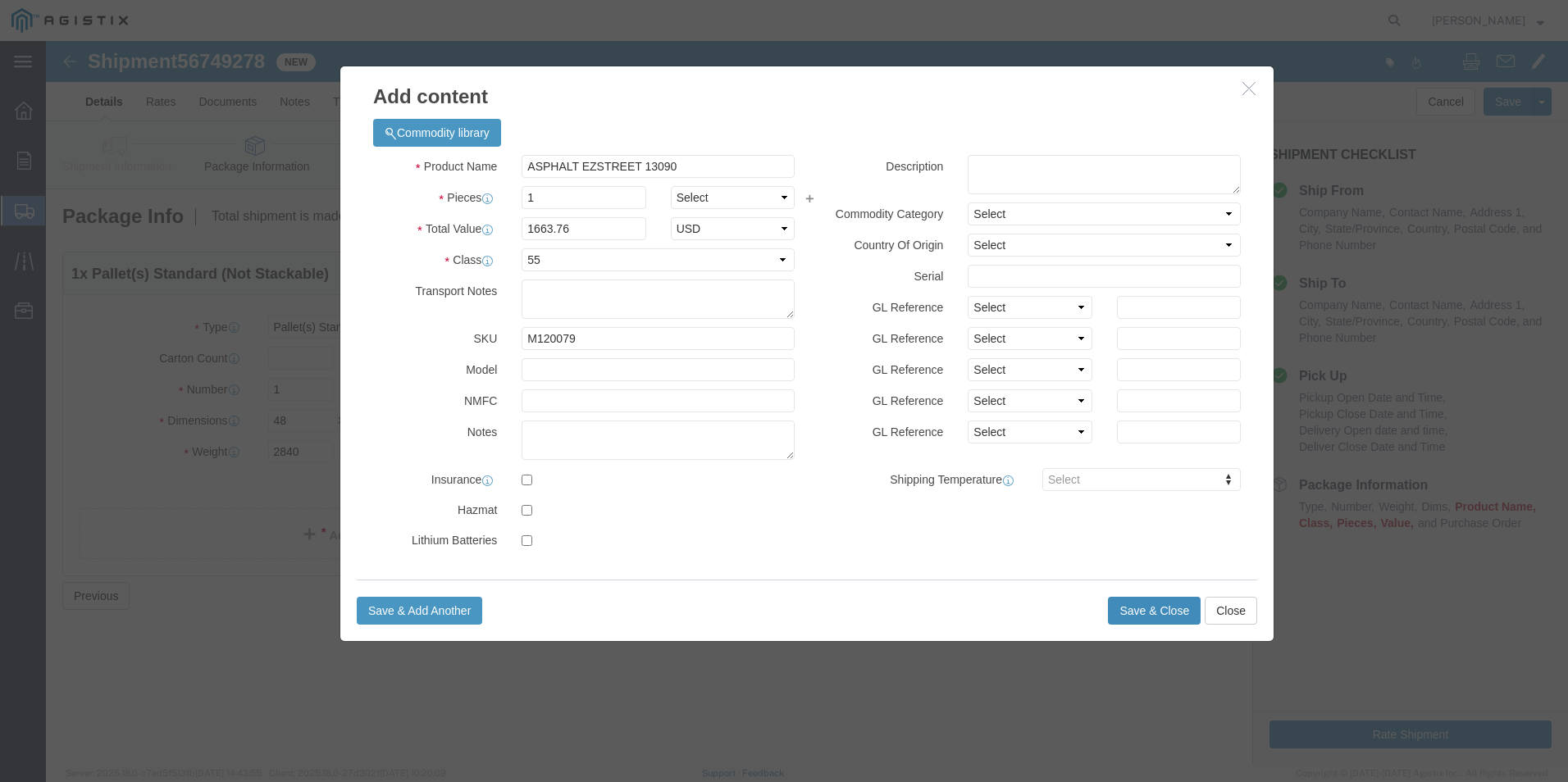
click button "Save & Close"
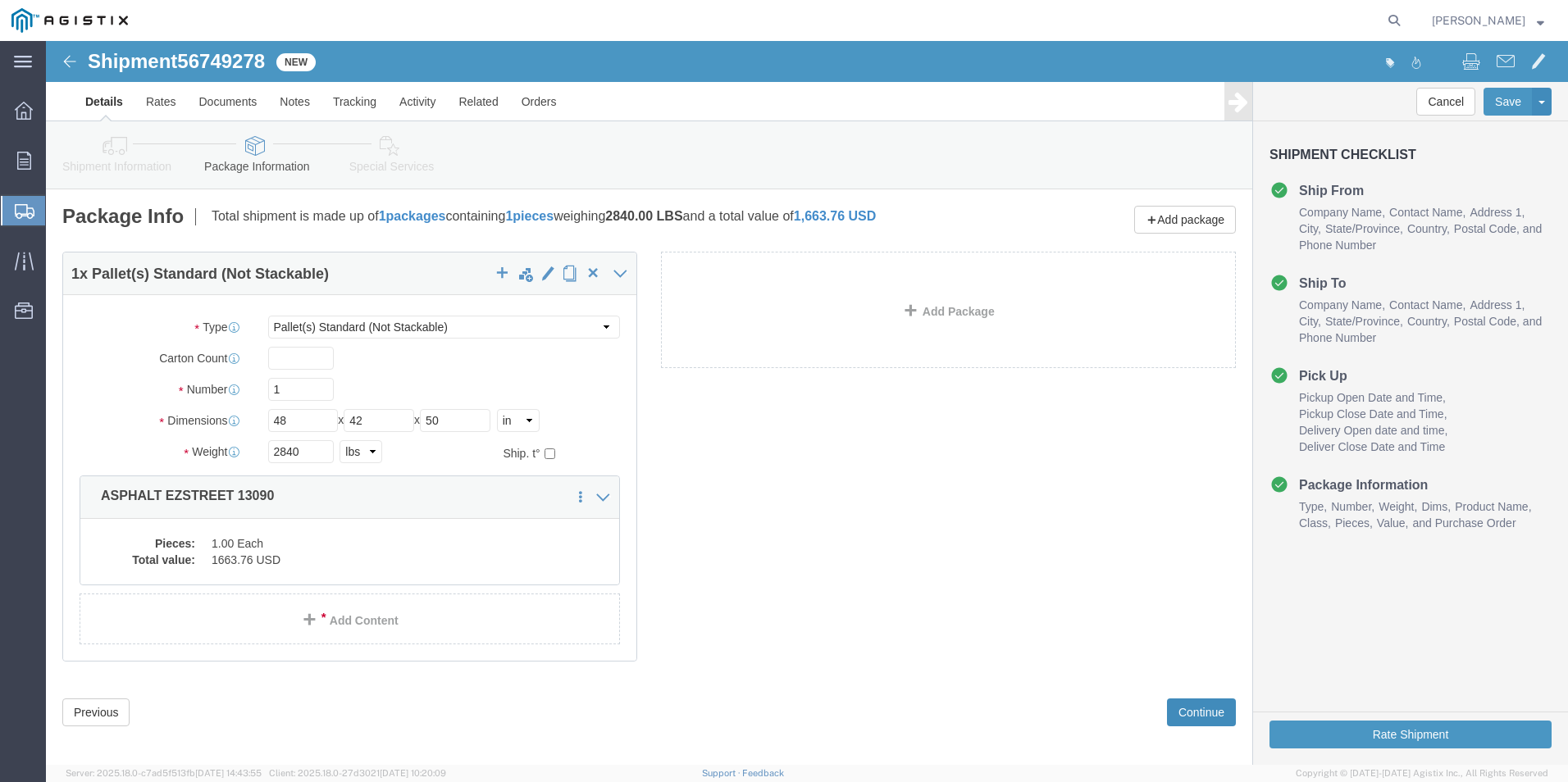
click button "Continue"
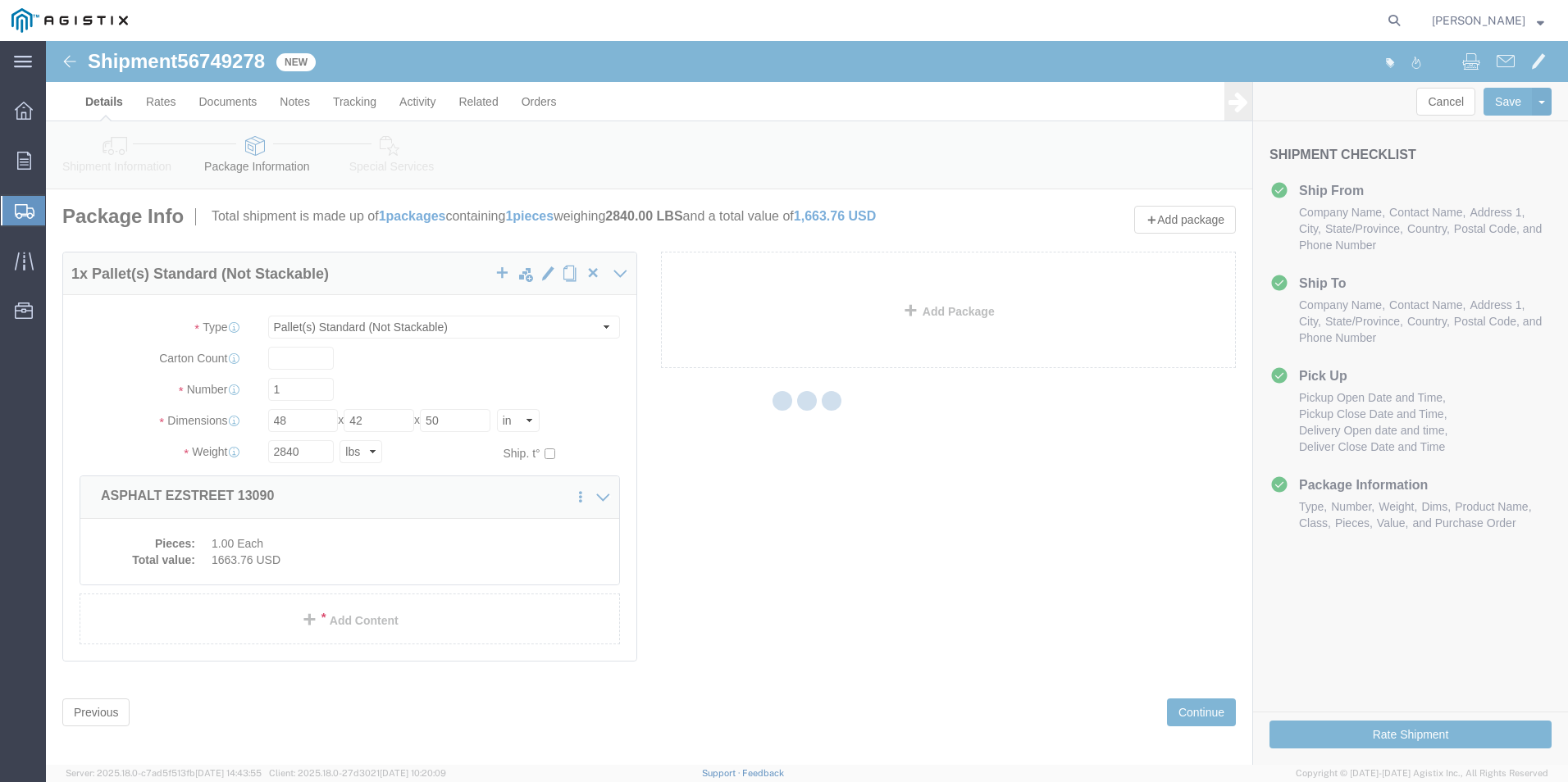
select select
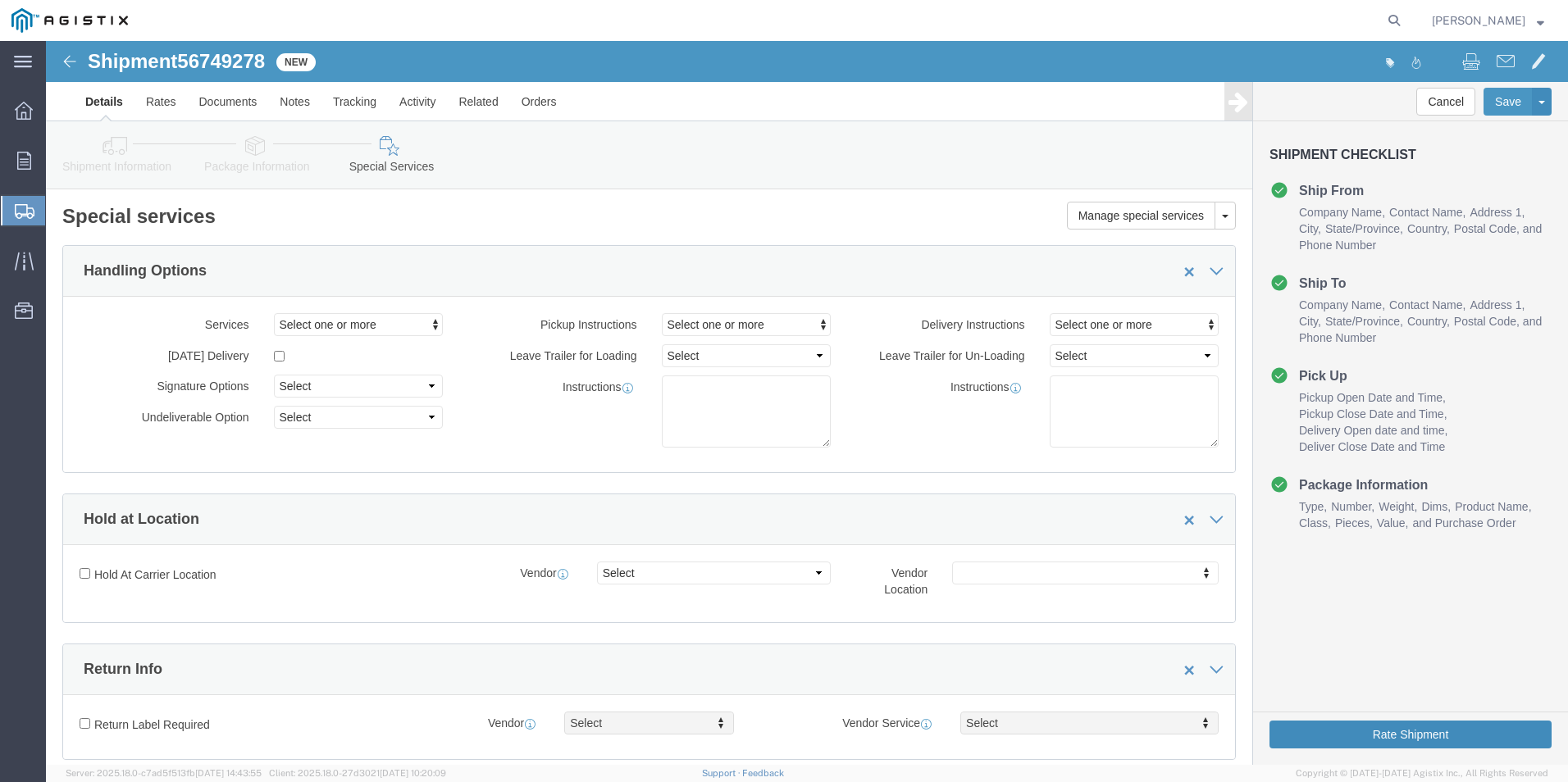
click button "Rate Shipment"
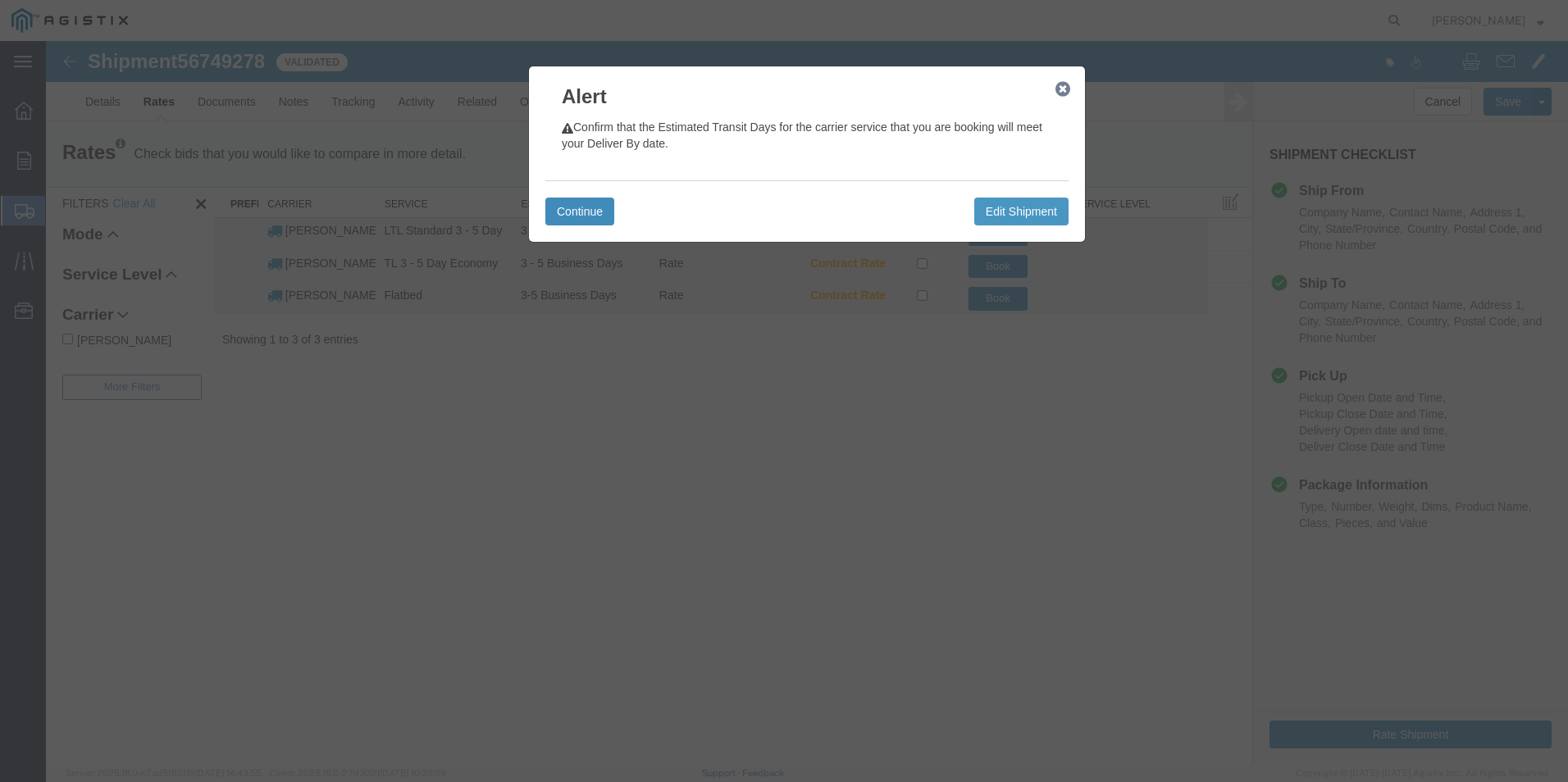
click at [596, 220] on button "Continue" at bounding box center [579, 211] width 69 height 28
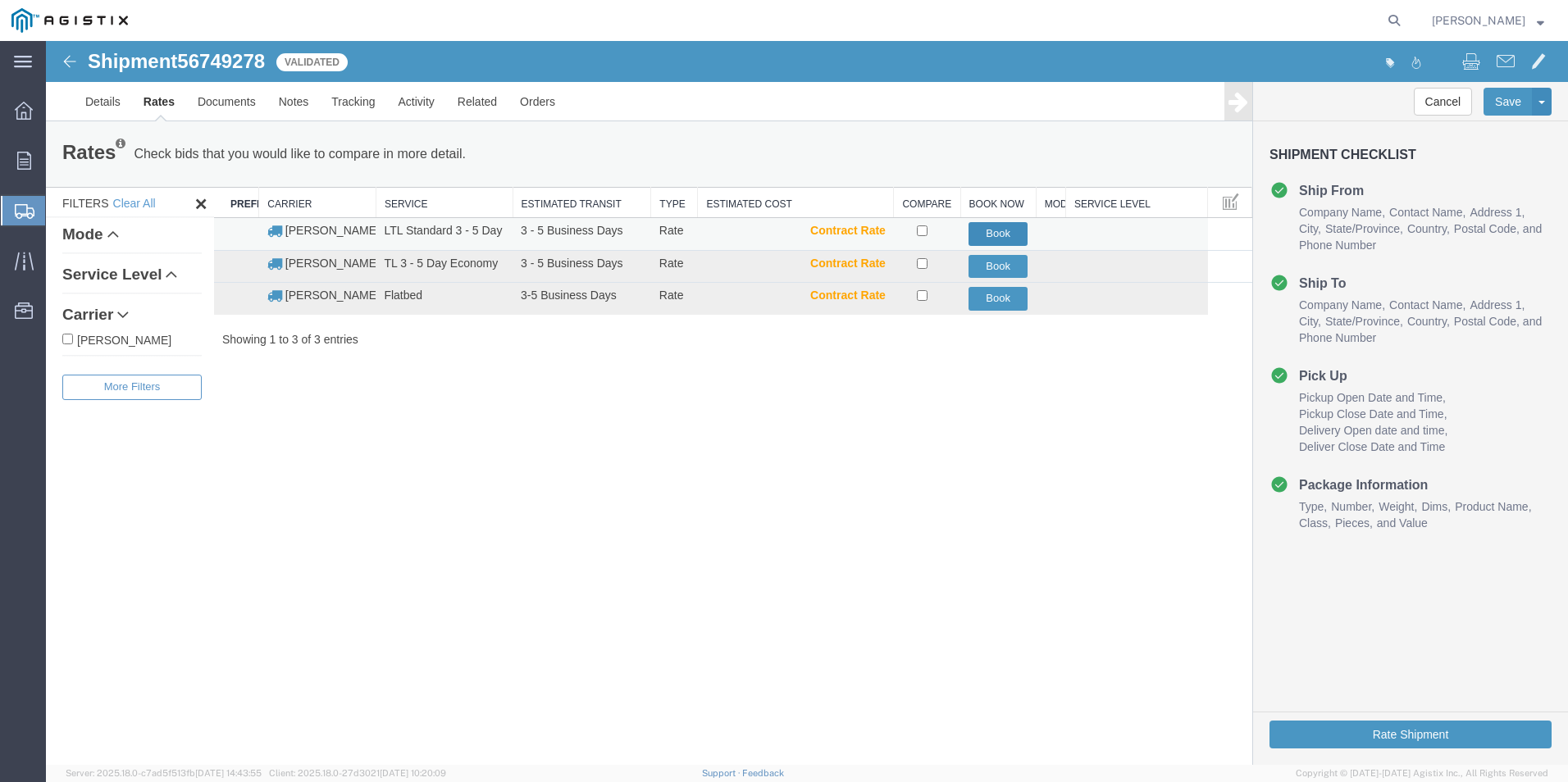
click at [1005, 235] on button "Book" at bounding box center [998, 234] width 59 height 24
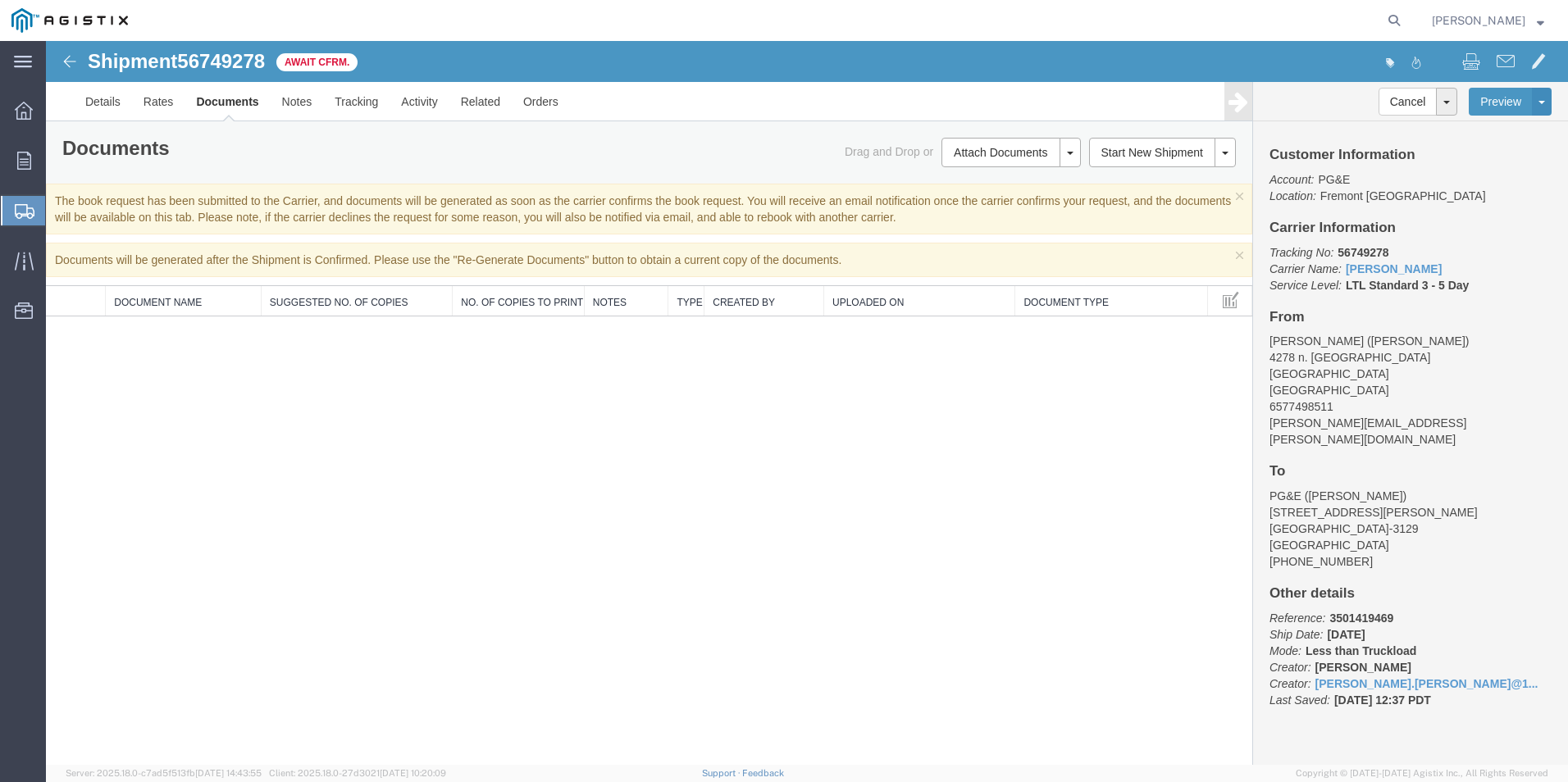
click at [0, 0] on span "Create Shipment" at bounding box center [0, 0] width 0 height 0
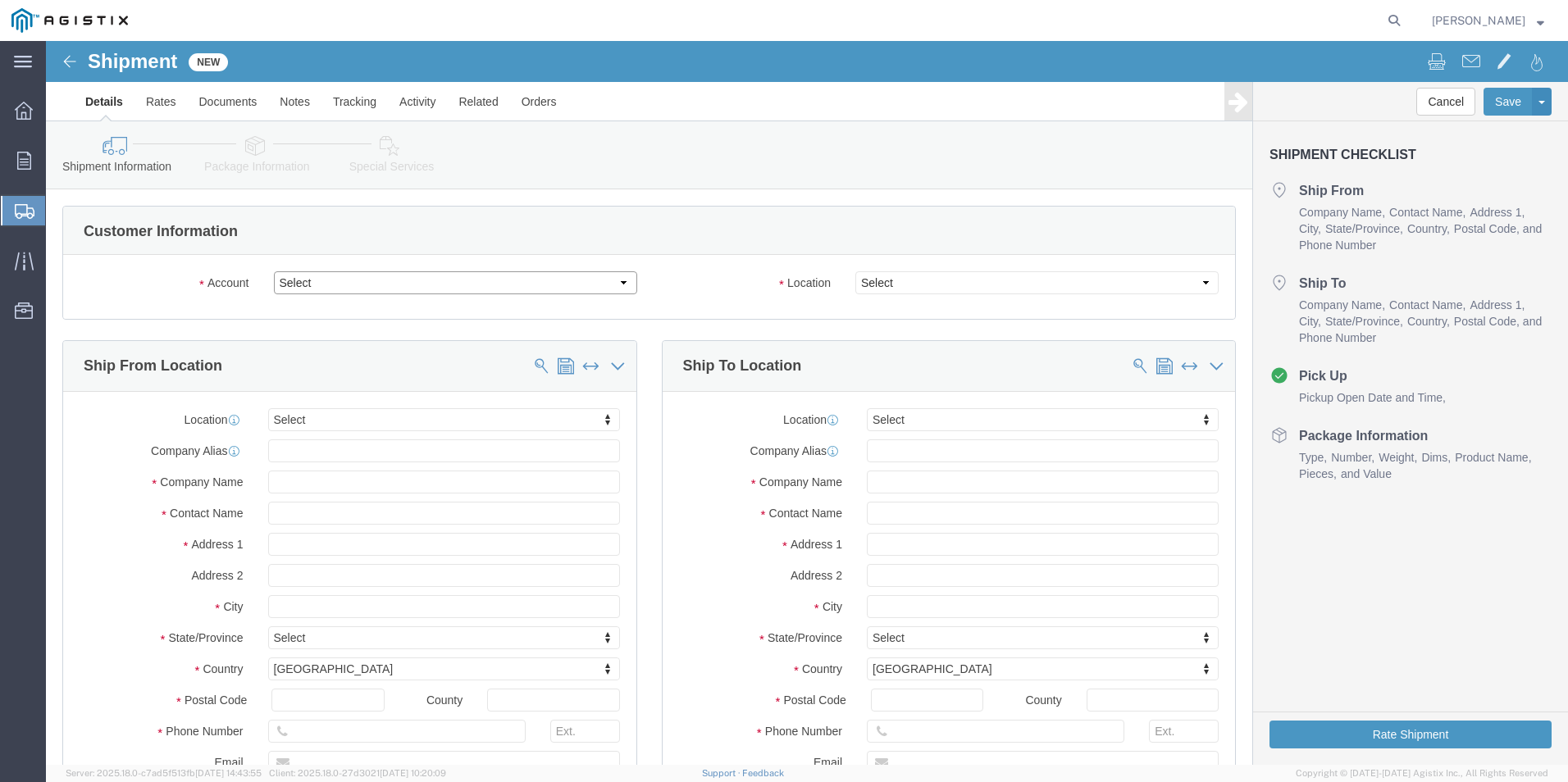
click select "Select OneSource Supply Solutions LLC PG&E"
select select "9596"
click select "Select OneSource Supply Solutions LLC PG&E"
select select
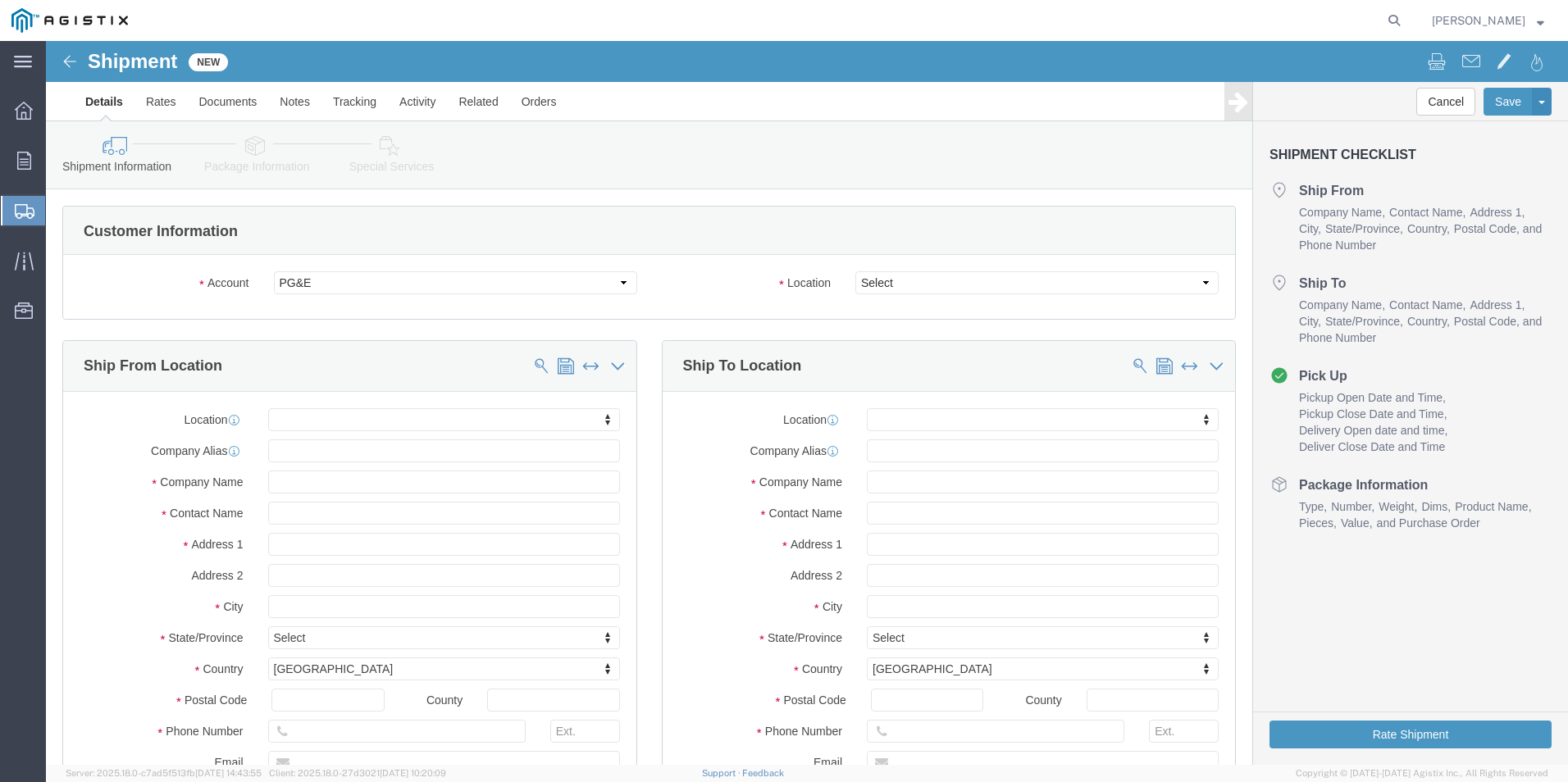
click div
click select "Select All Others [GEOGRAPHIC_DATA] [GEOGRAPHIC_DATA] [GEOGRAPHIC_DATA] [GEOGRA…"
select select "19996"
click select "Select All Others [GEOGRAPHIC_DATA] [GEOGRAPHIC_DATA] [GEOGRAPHIC_DATA] [GEOGRA…"
click input "text"
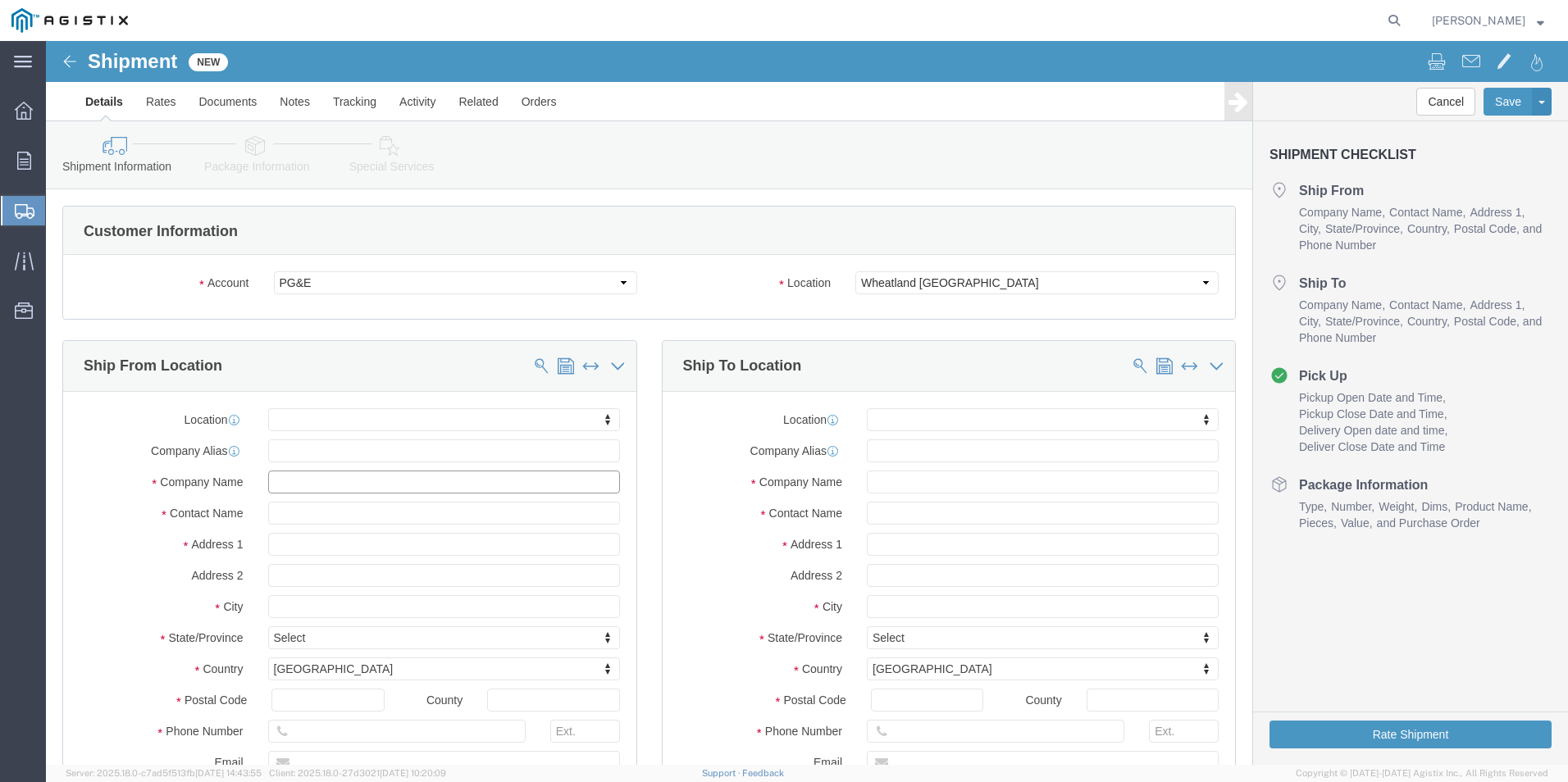
click input "text"
type input "oneso"
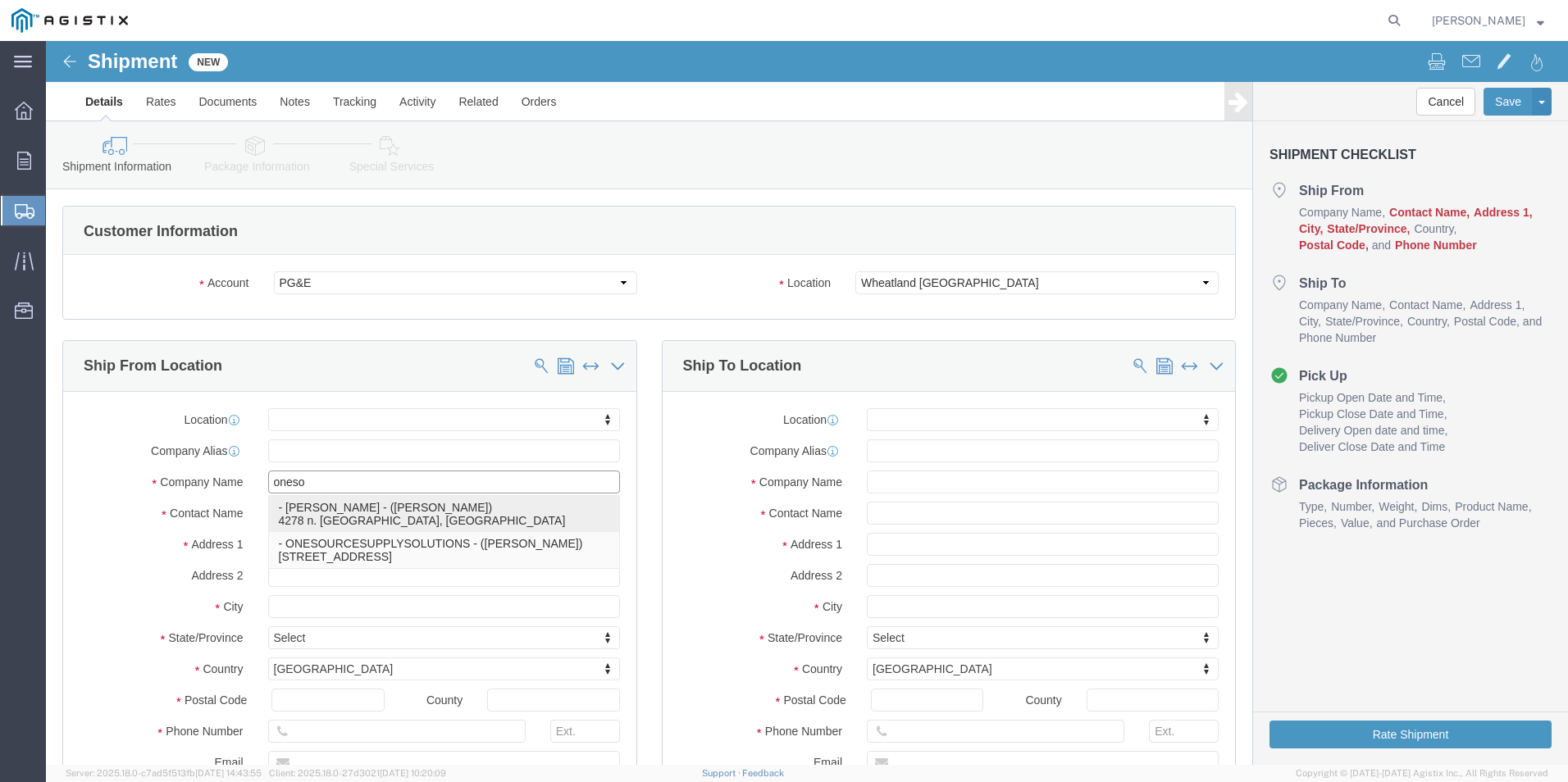
click p "- [PERSON_NAME] - ([PERSON_NAME]) 4278 n. [GEOGRAPHIC_DATA], [GEOGRAPHIC_DATA]"
select select "CA"
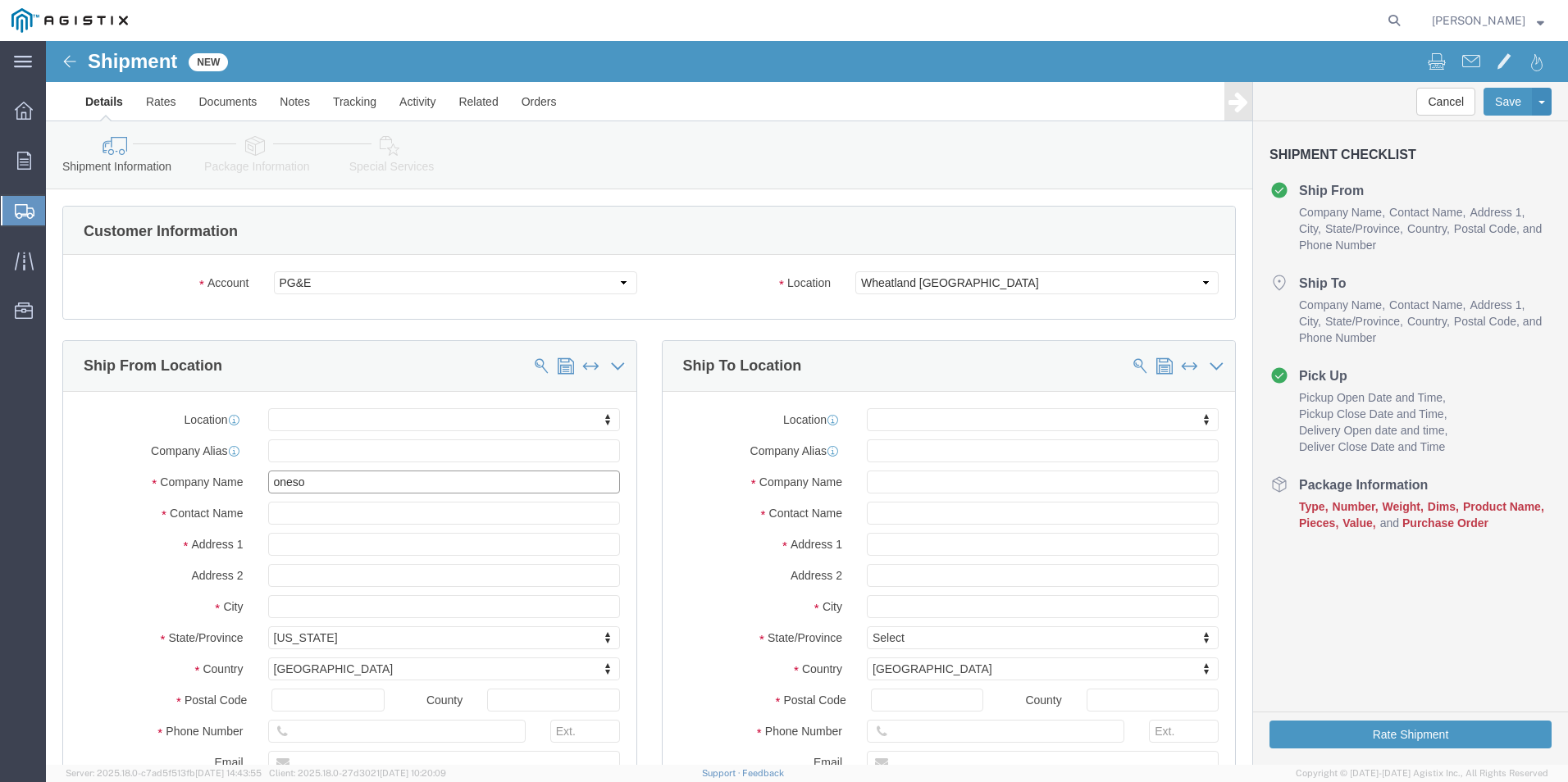
type input "[PERSON_NAME]"
click input "text"
type input "[STREET_ADDRESS]"
click input "text"
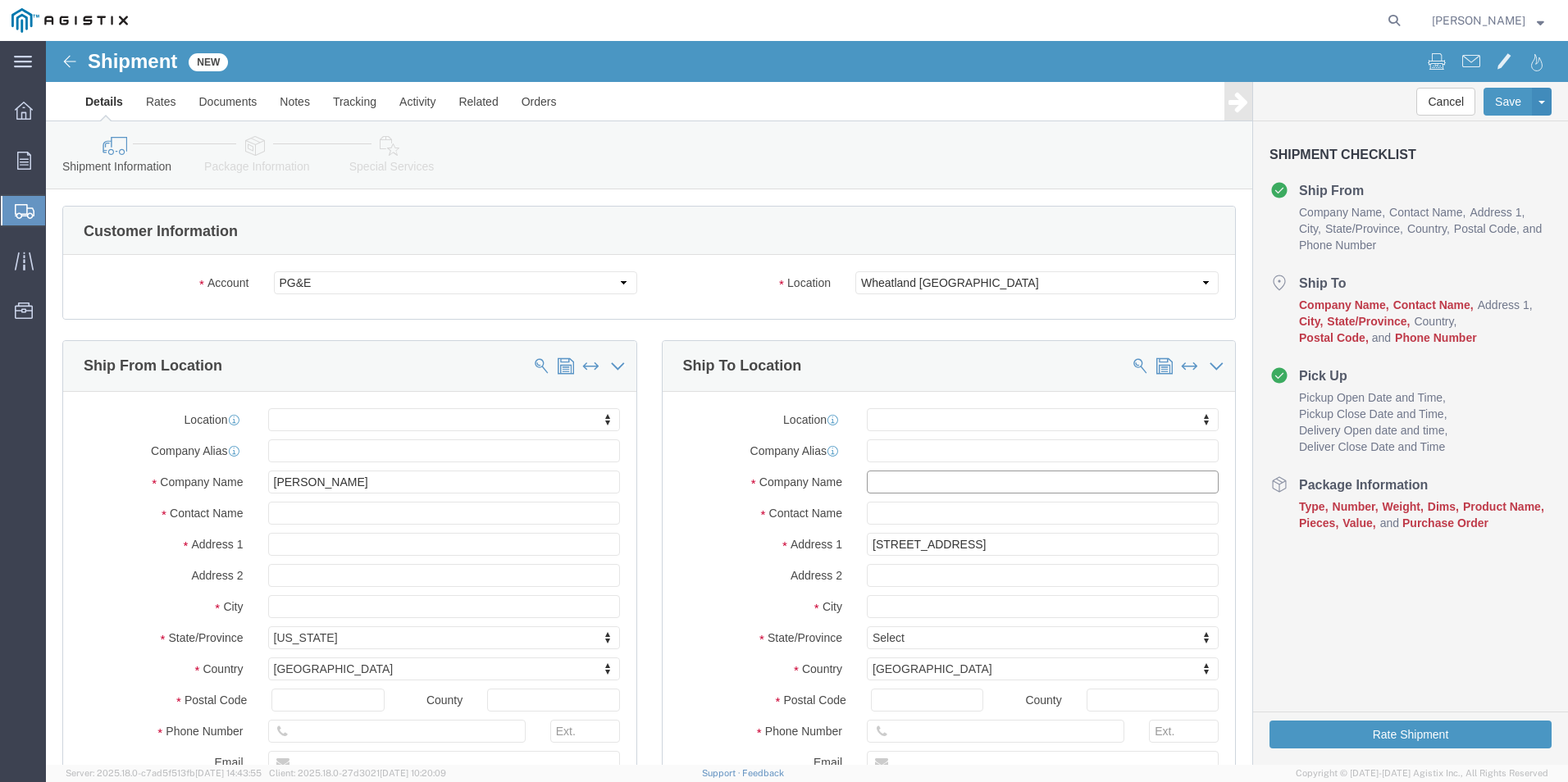
click input "text"
paste input "PACIFIC GAS & ELECTRIC"
type input "PACIFIC GAS & ELECTRIC"
click input "text"
type input "prima"
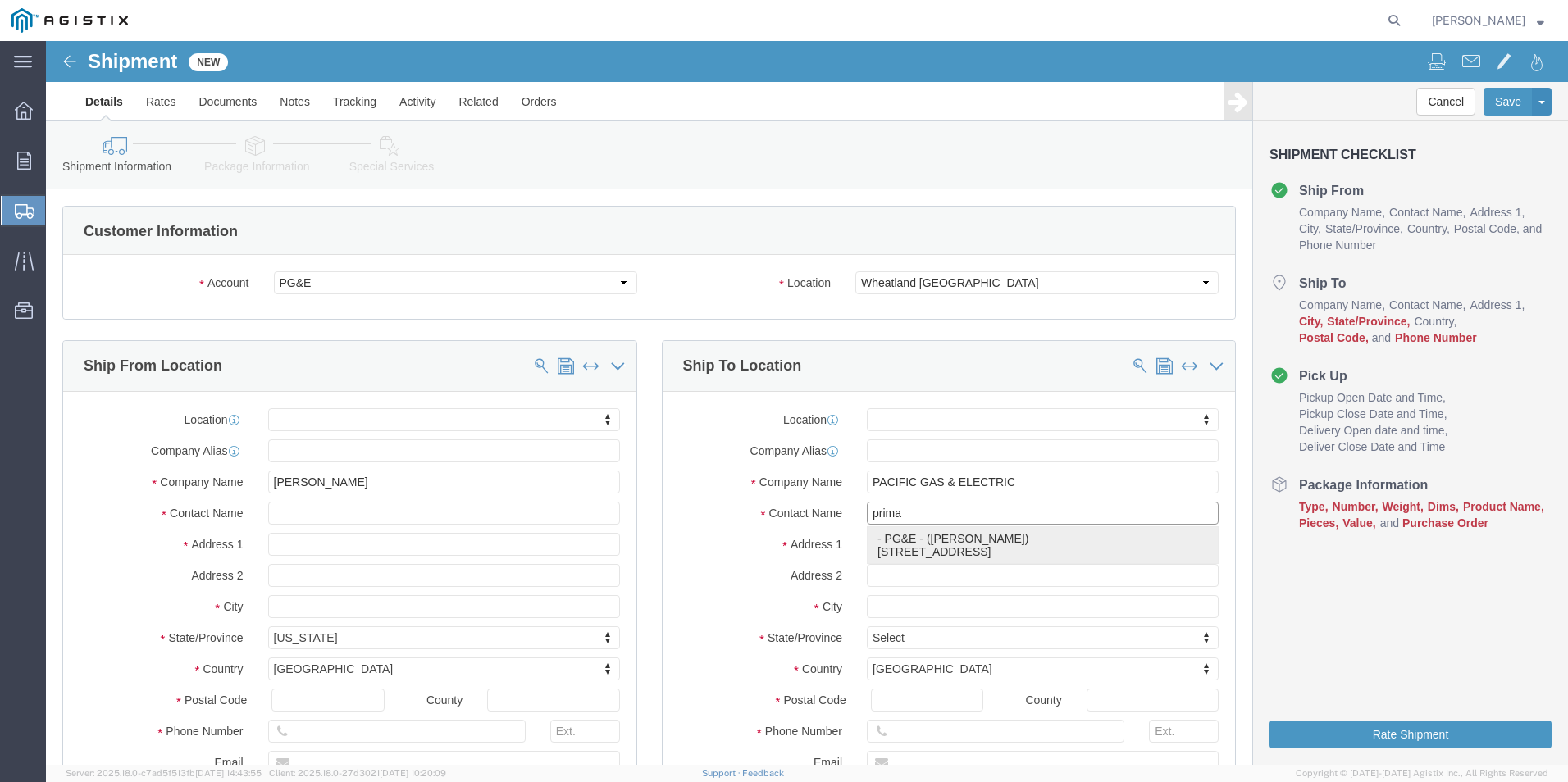
click p "- PG&E - ([PERSON_NAME]) [STREET_ADDRESS]"
select select "CA"
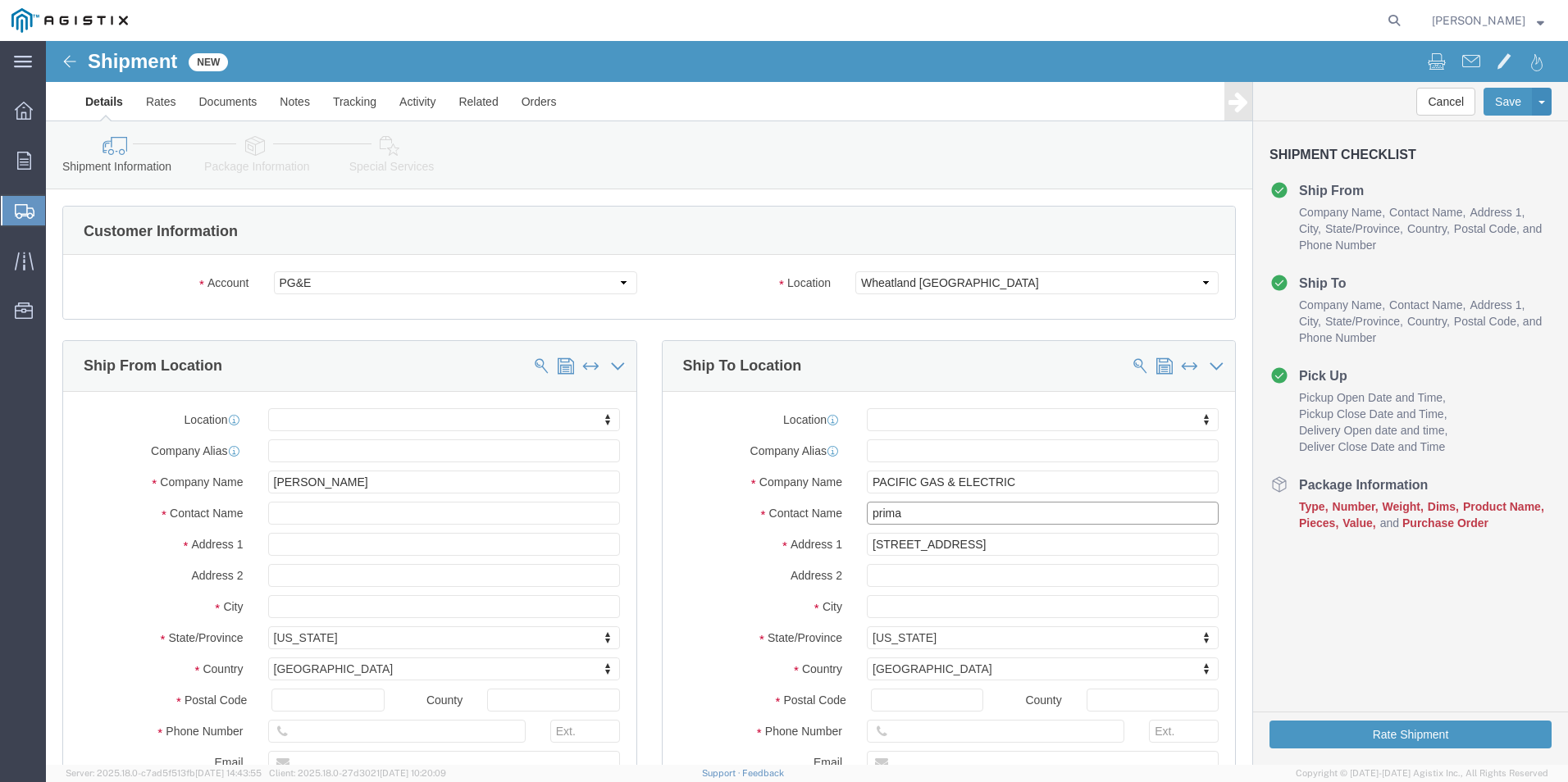
type input "[PERSON_NAME]"
drag, startPoint x: 920, startPoint y: 691, endPoint x: 777, endPoint y: 690, distance: 143.0
click div "Phone Number"
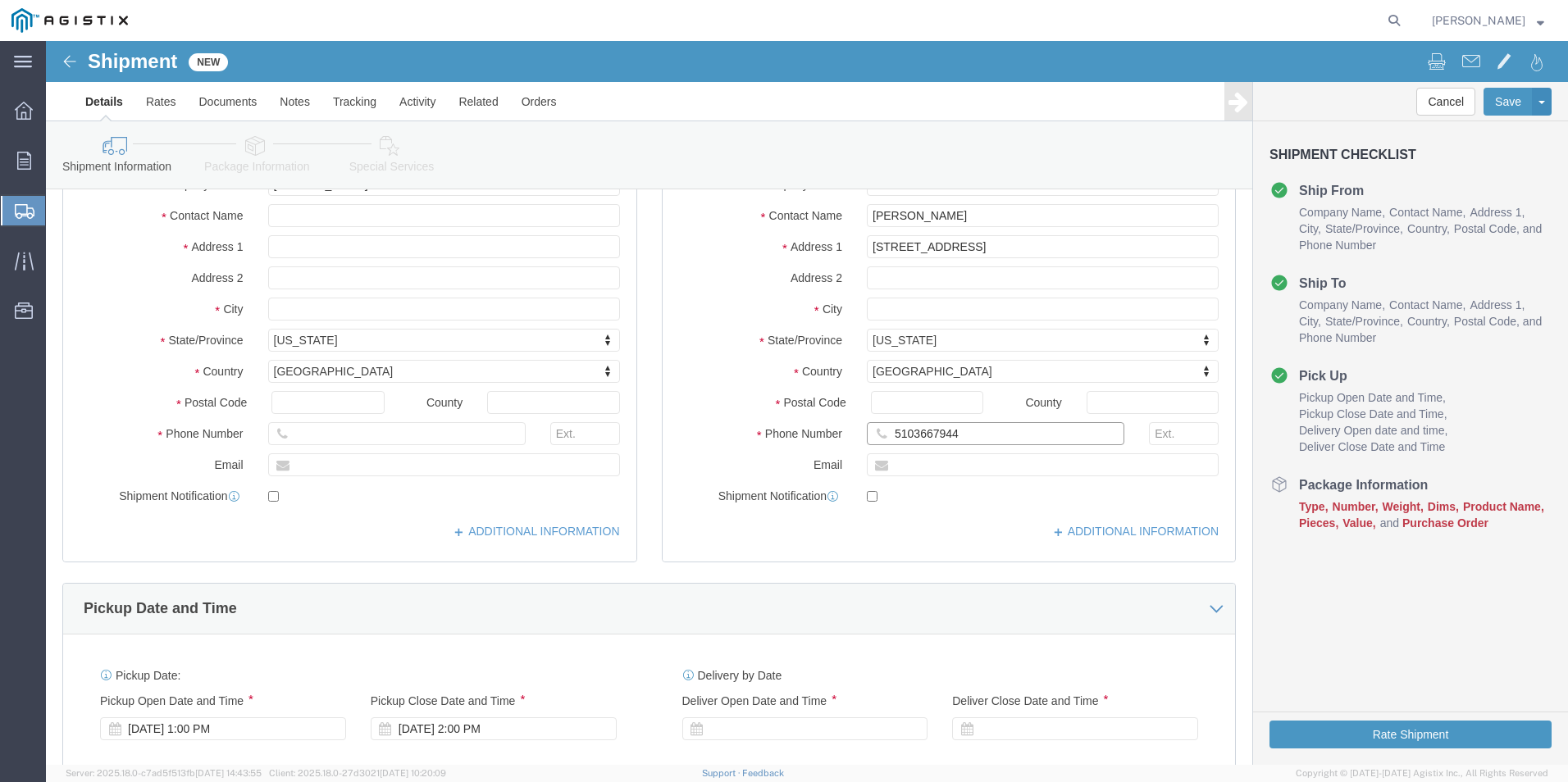
scroll to position [328, 0]
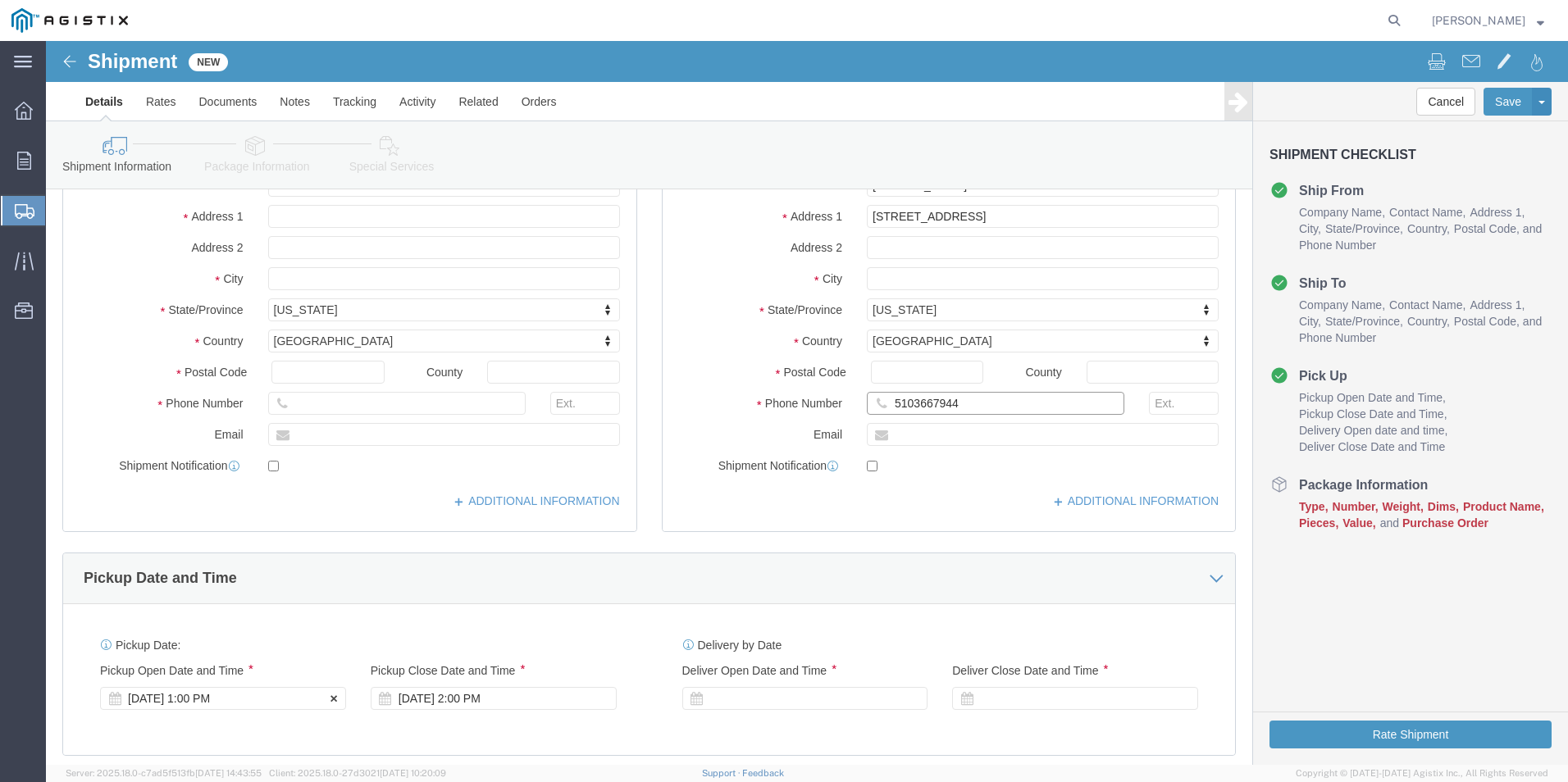
type input "5103667944"
click div "[DATE] 1:00 PM"
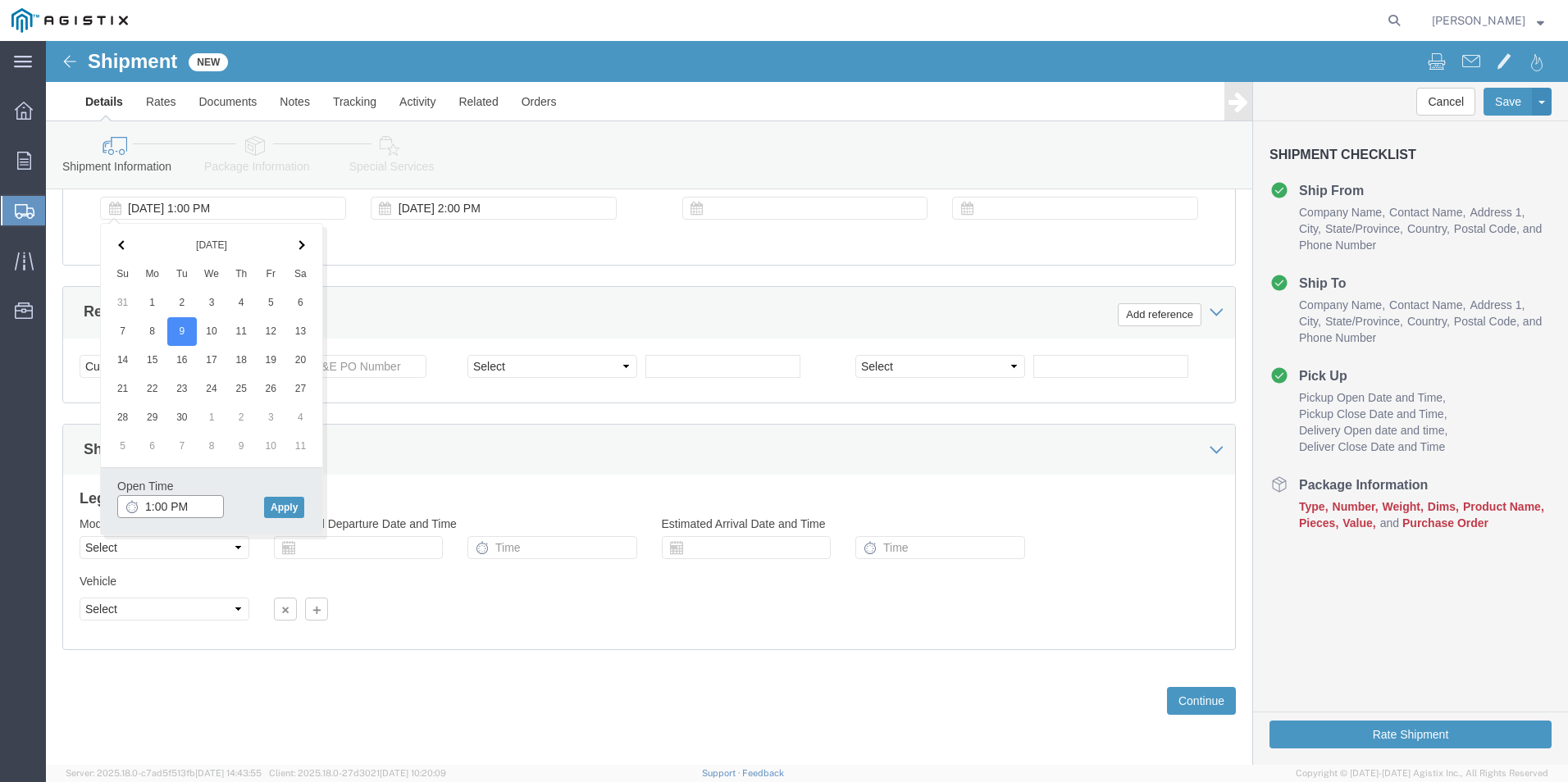
click input "1:00 PM"
click input "8:00 PM"
type input "8:00 AM"
click button "Apply"
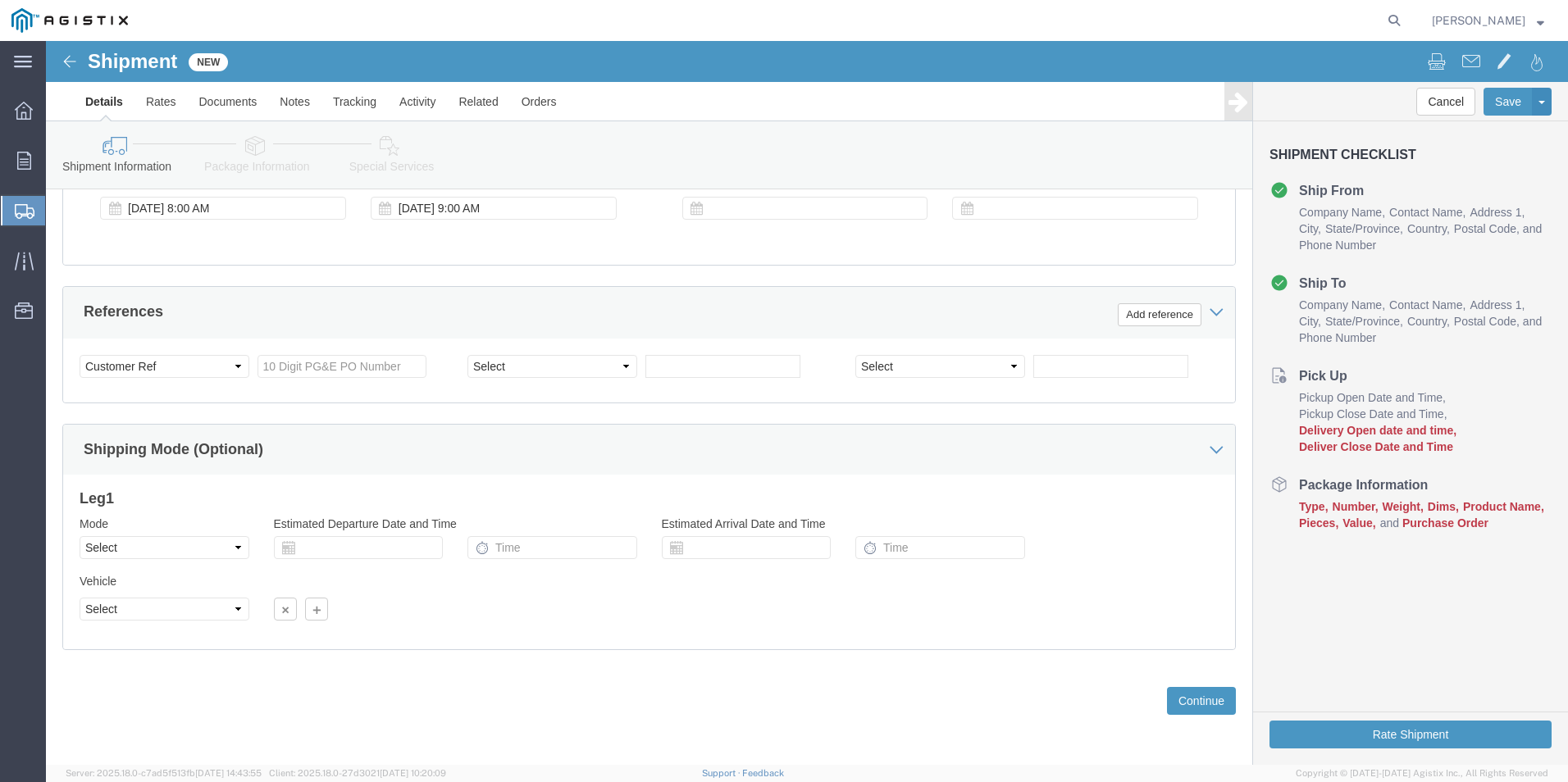
scroll to position [736, 0]
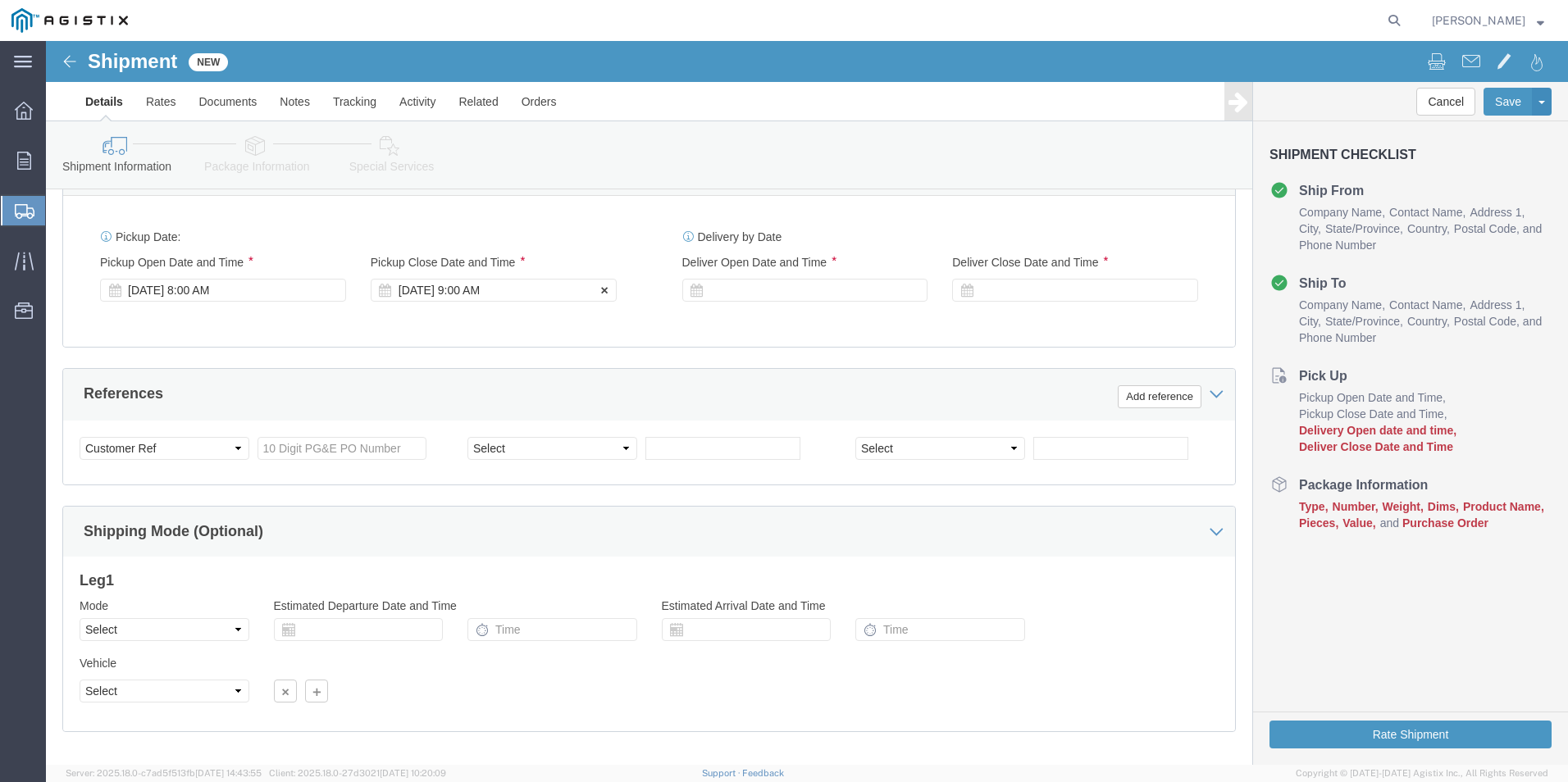
click div "[DATE] 9:00 AM"
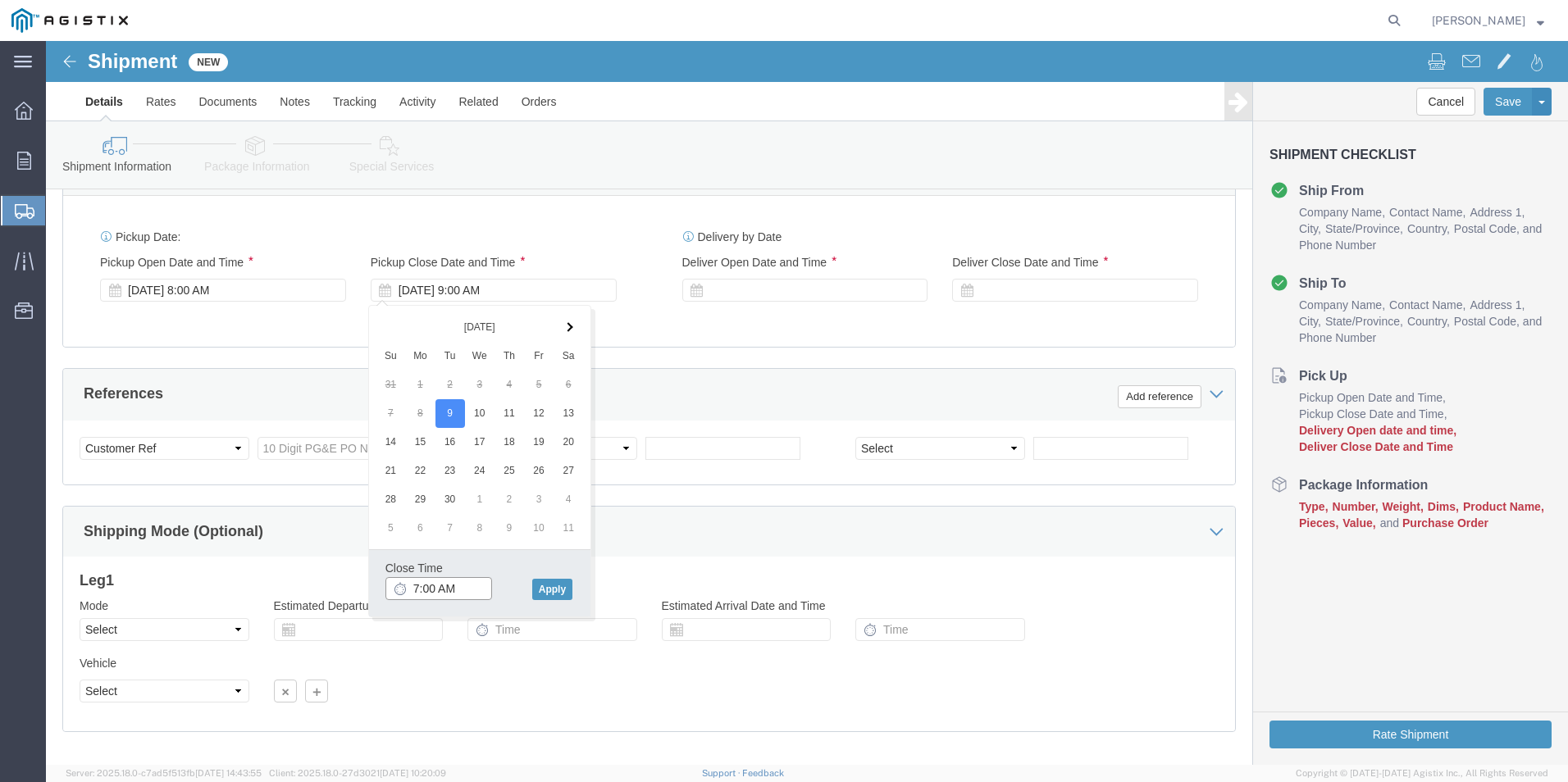
click input "7:00 AM"
type input "7:00 PM"
click button "Apply"
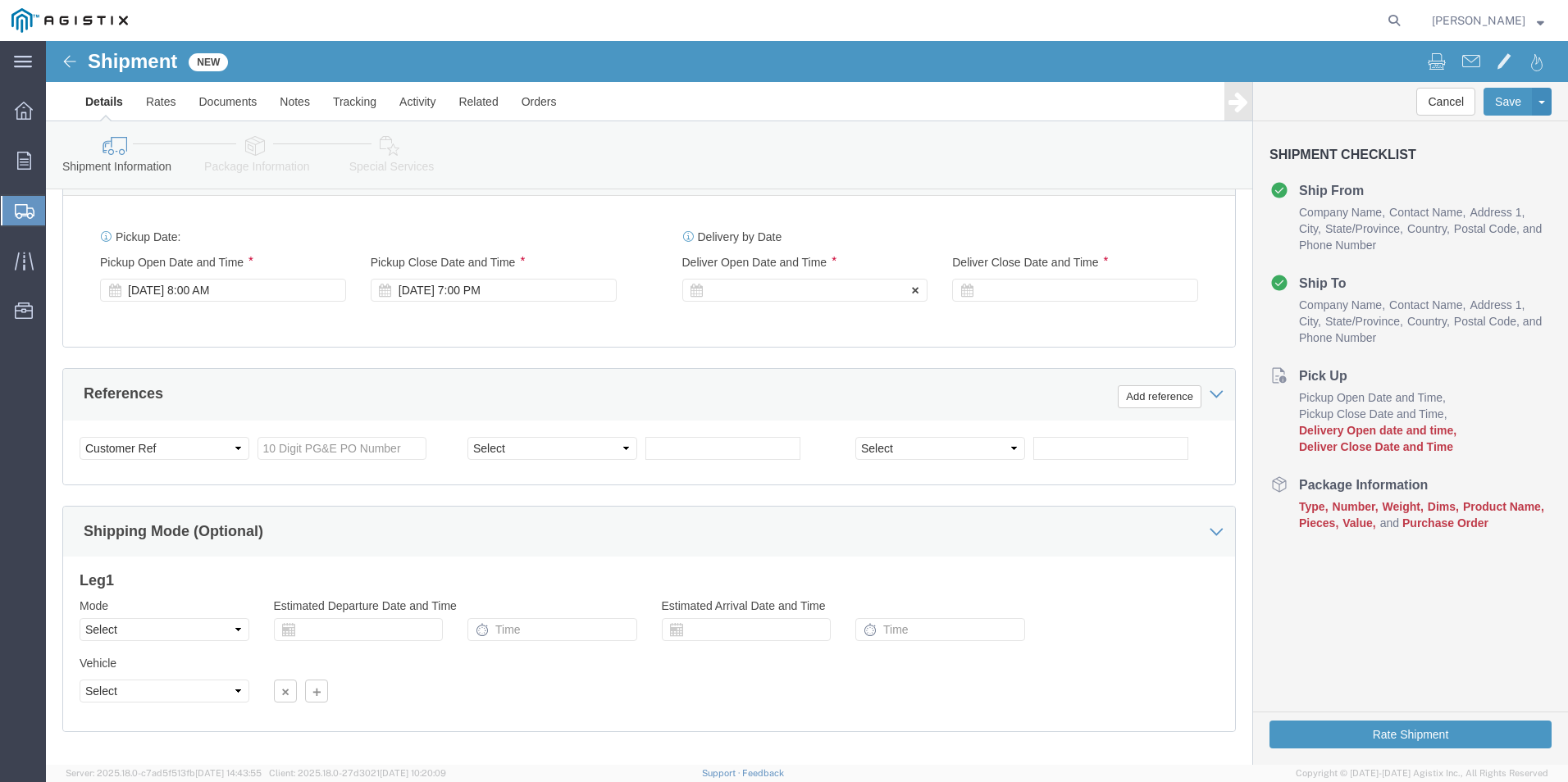
click div
click input "8:00 PM"
type input "8:00 AM"
click button "Apply"
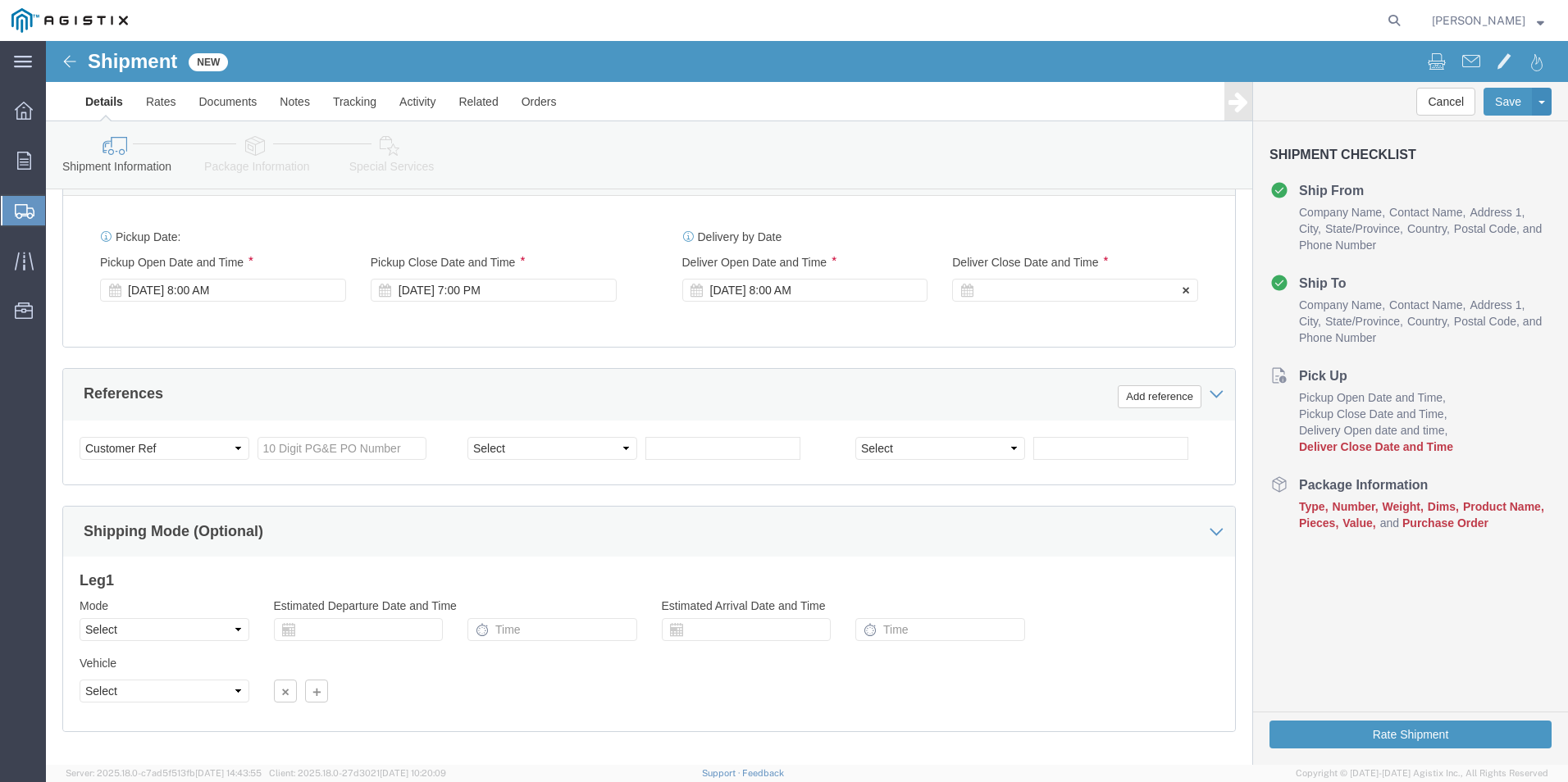
click div
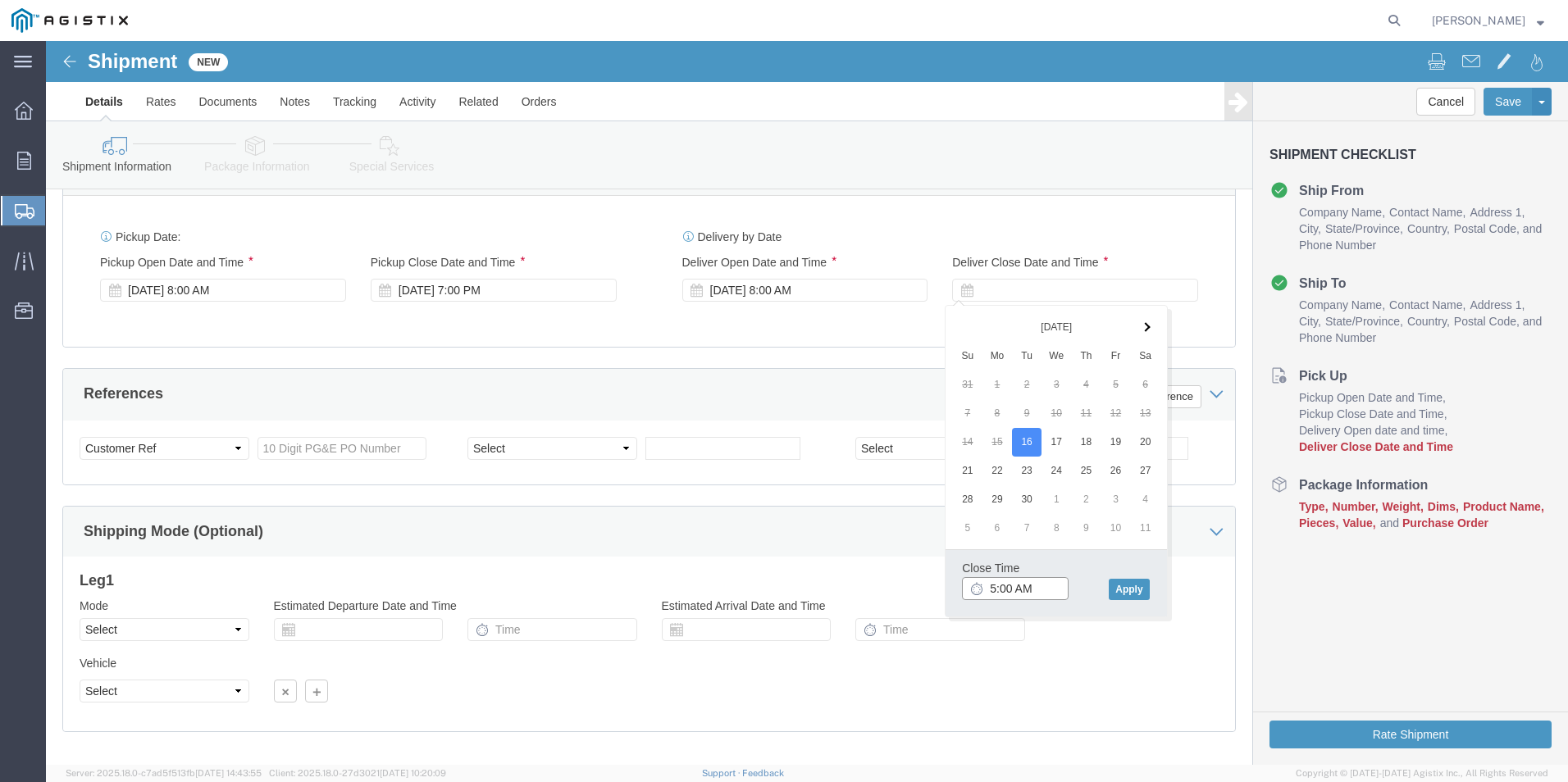
click input "5:00 AM"
type input "5:00 PM"
click button "Apply"
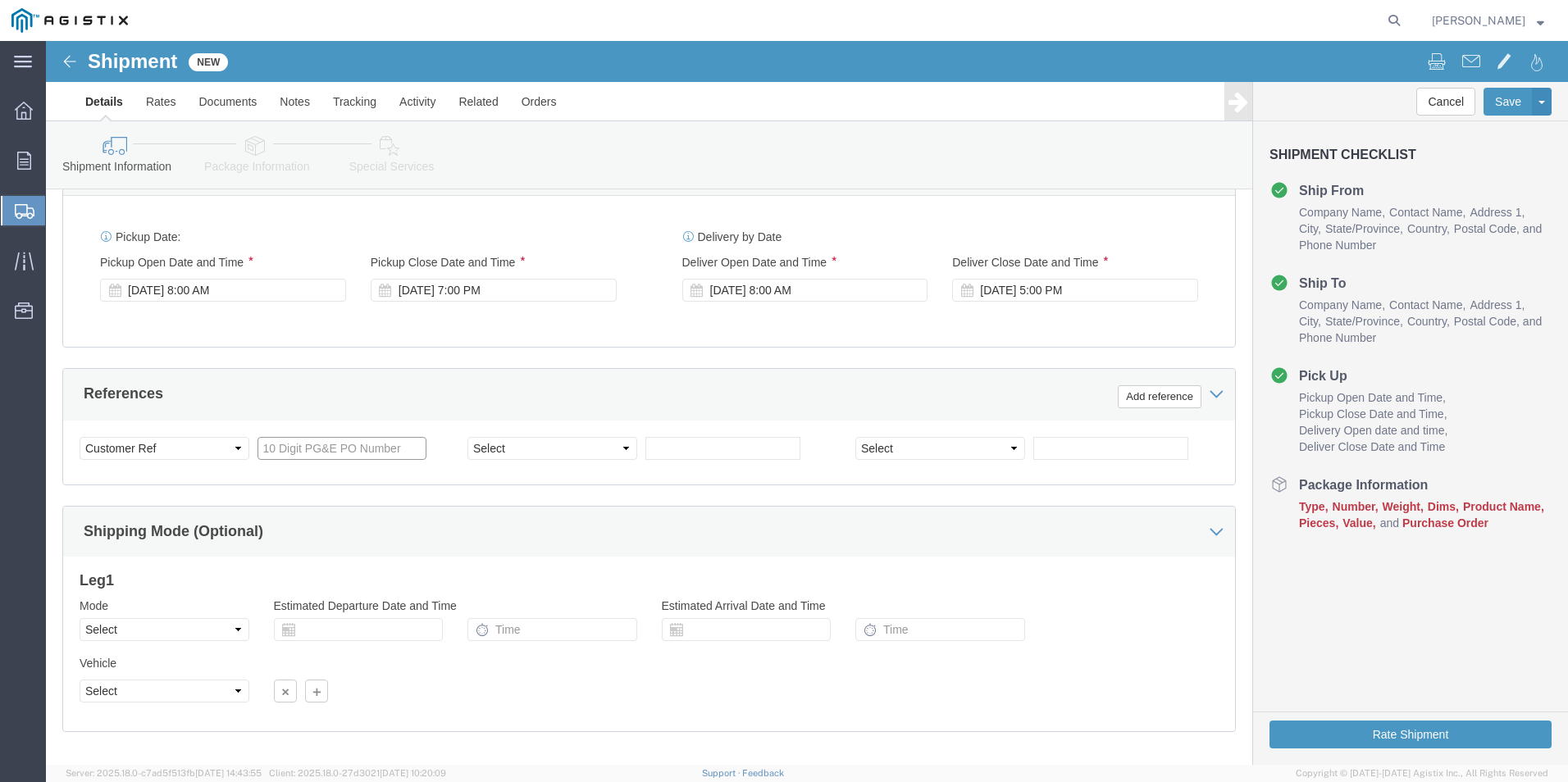
click input "text"
paste input "3501419470"
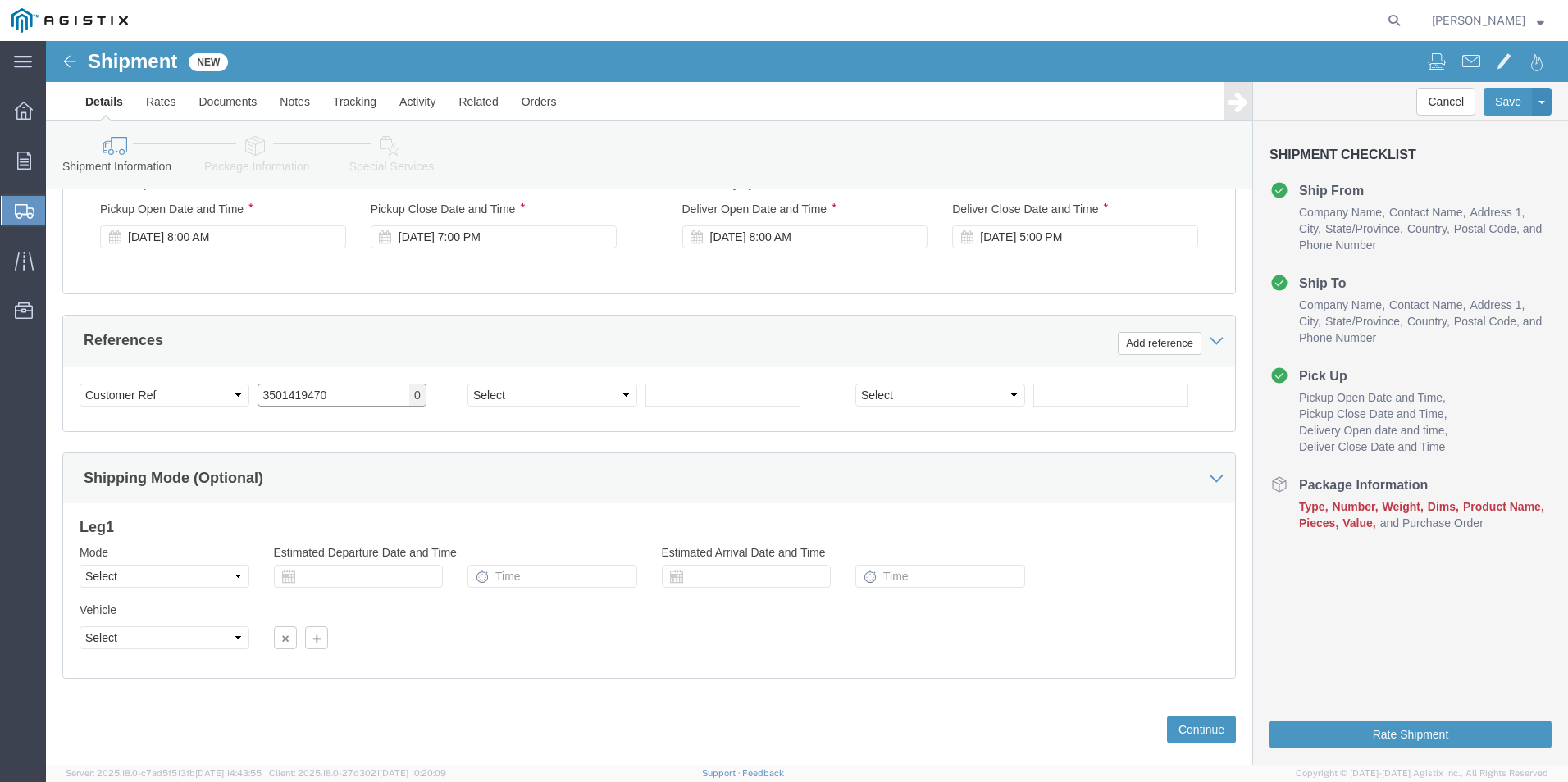
scroll to position [818, 0]
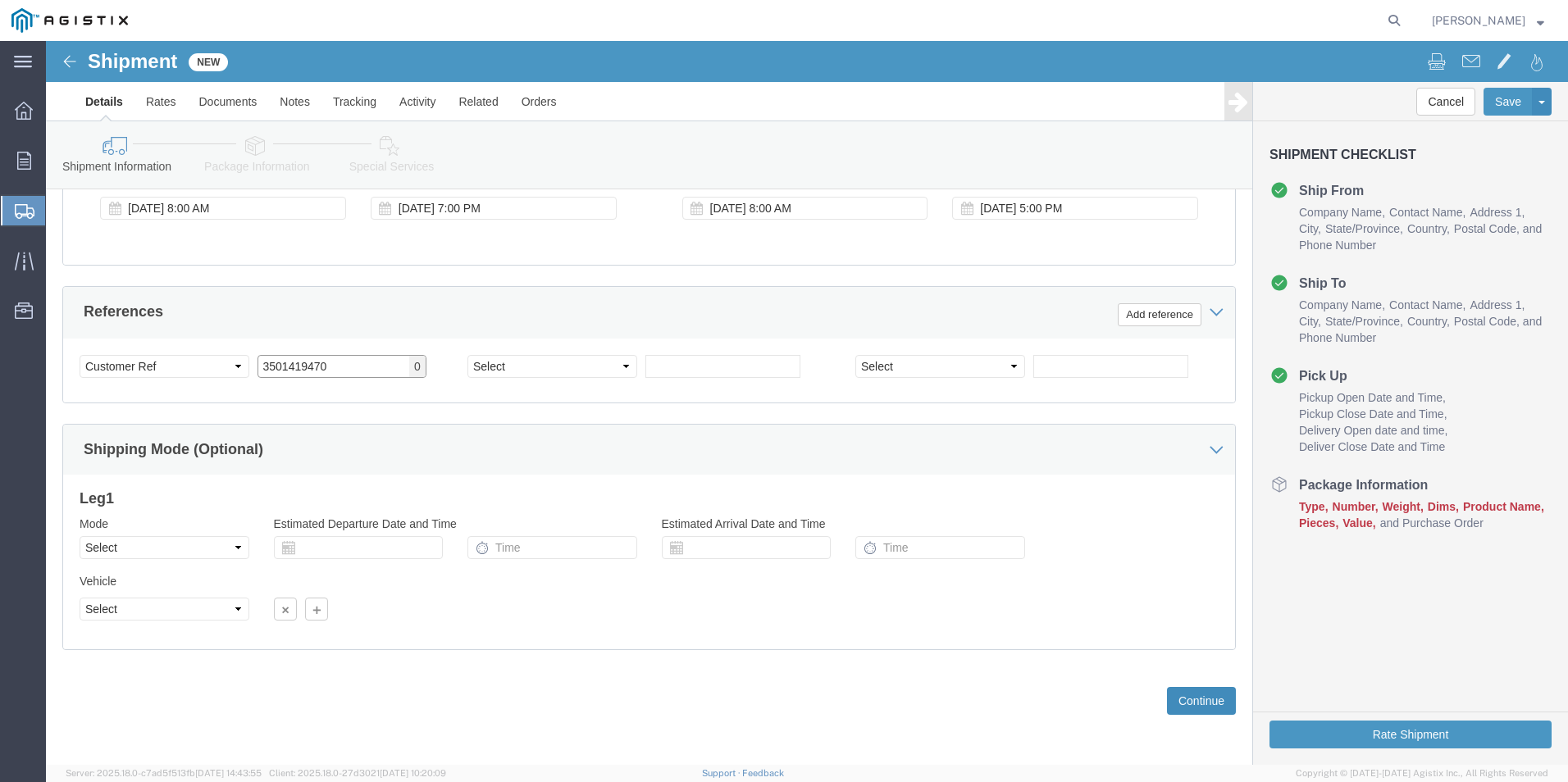
type input "3501419470"
click button "Continue"
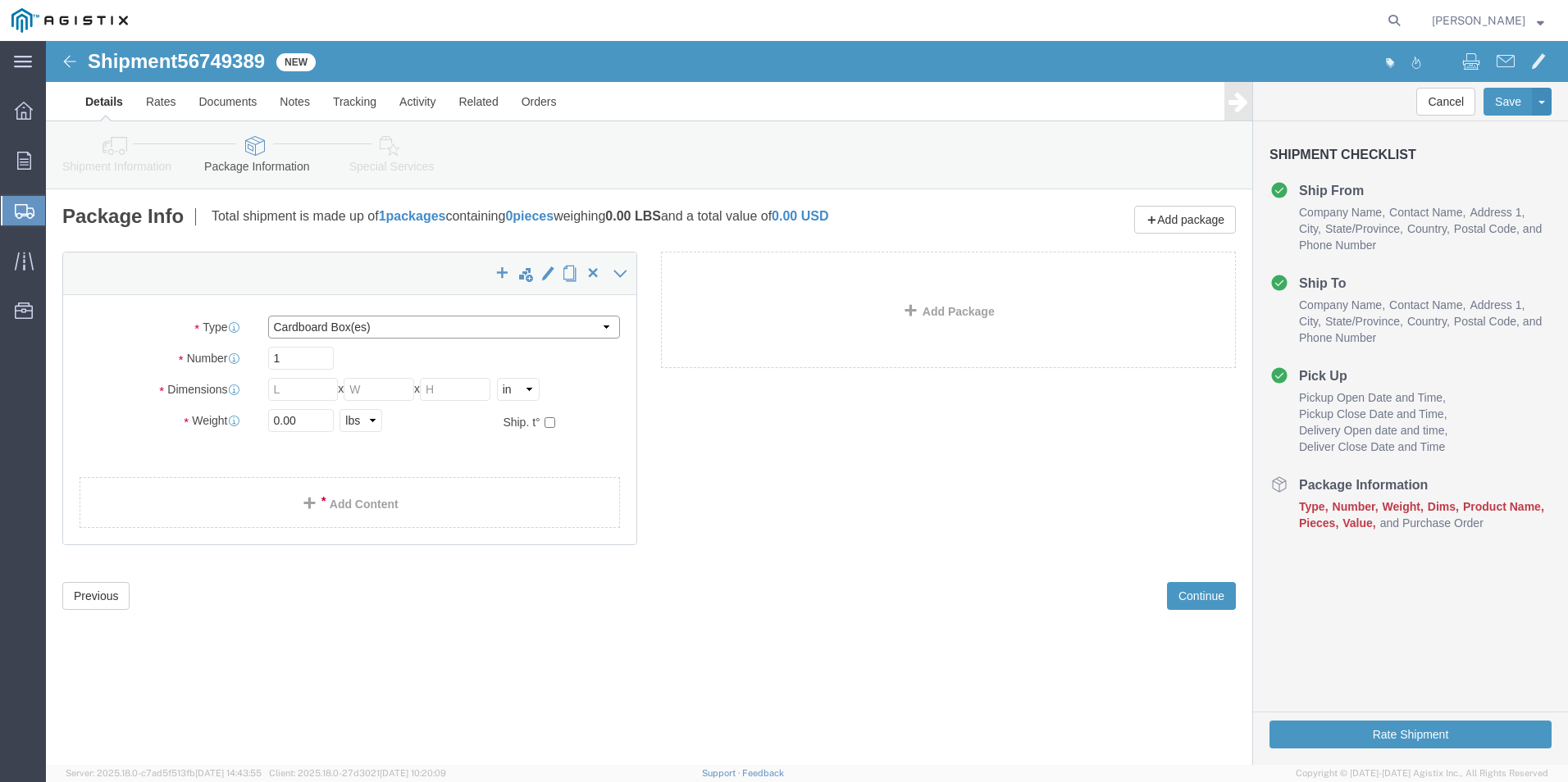
click select "Select Bulk Bundle(s) Cardboard Box(es) Carton(s) Crate(s) Drum(s) (Fiberboard)…"
select select "PSNS"
click select "Select Bulk Bundle(s) Cardboard Box(es) Carton(s) Crate(s) Drum(s) (Fiberboard)…"
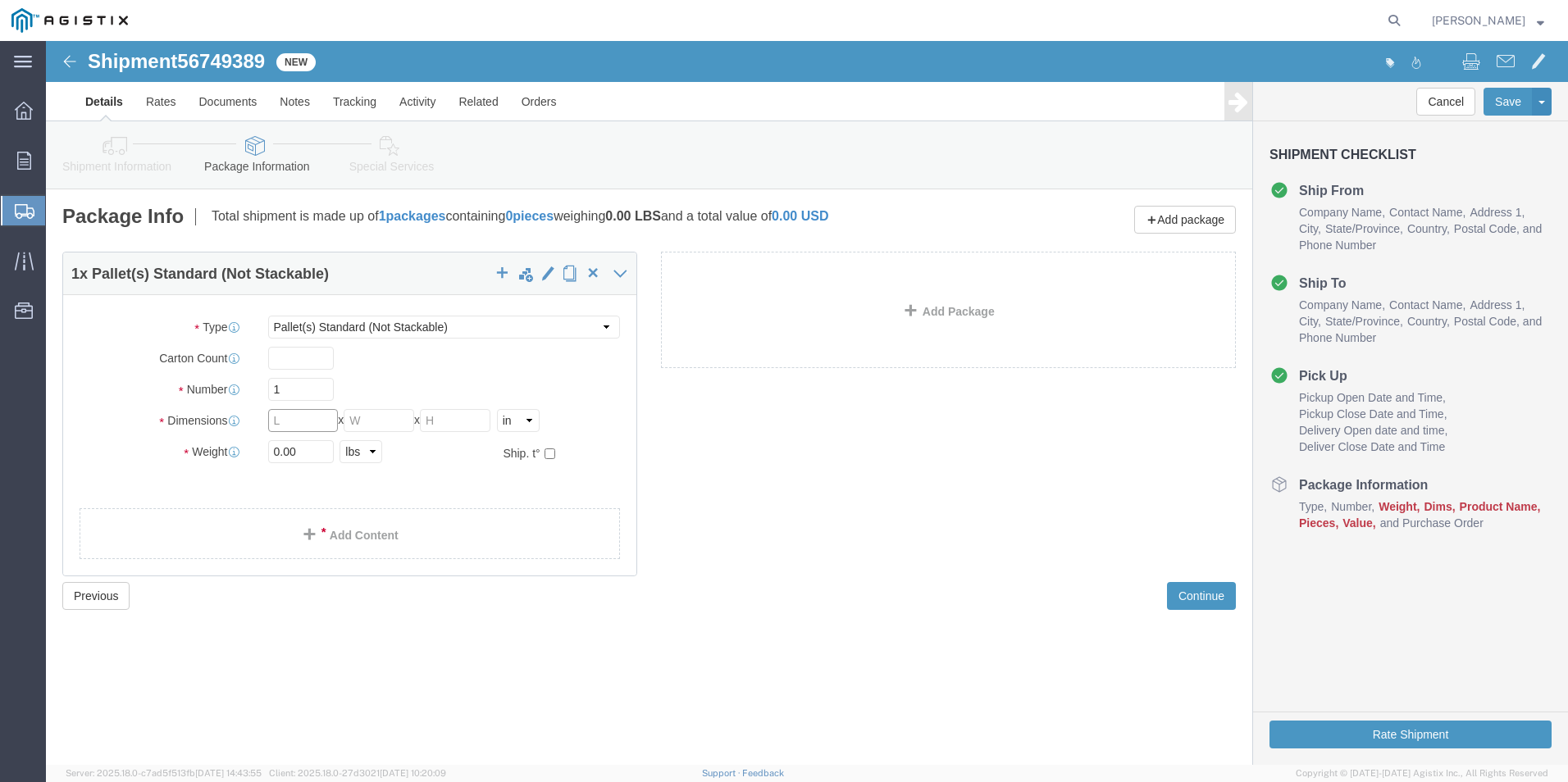
click input "text"
type input "48"
type input "42"
type input "50"
click input "0.00"
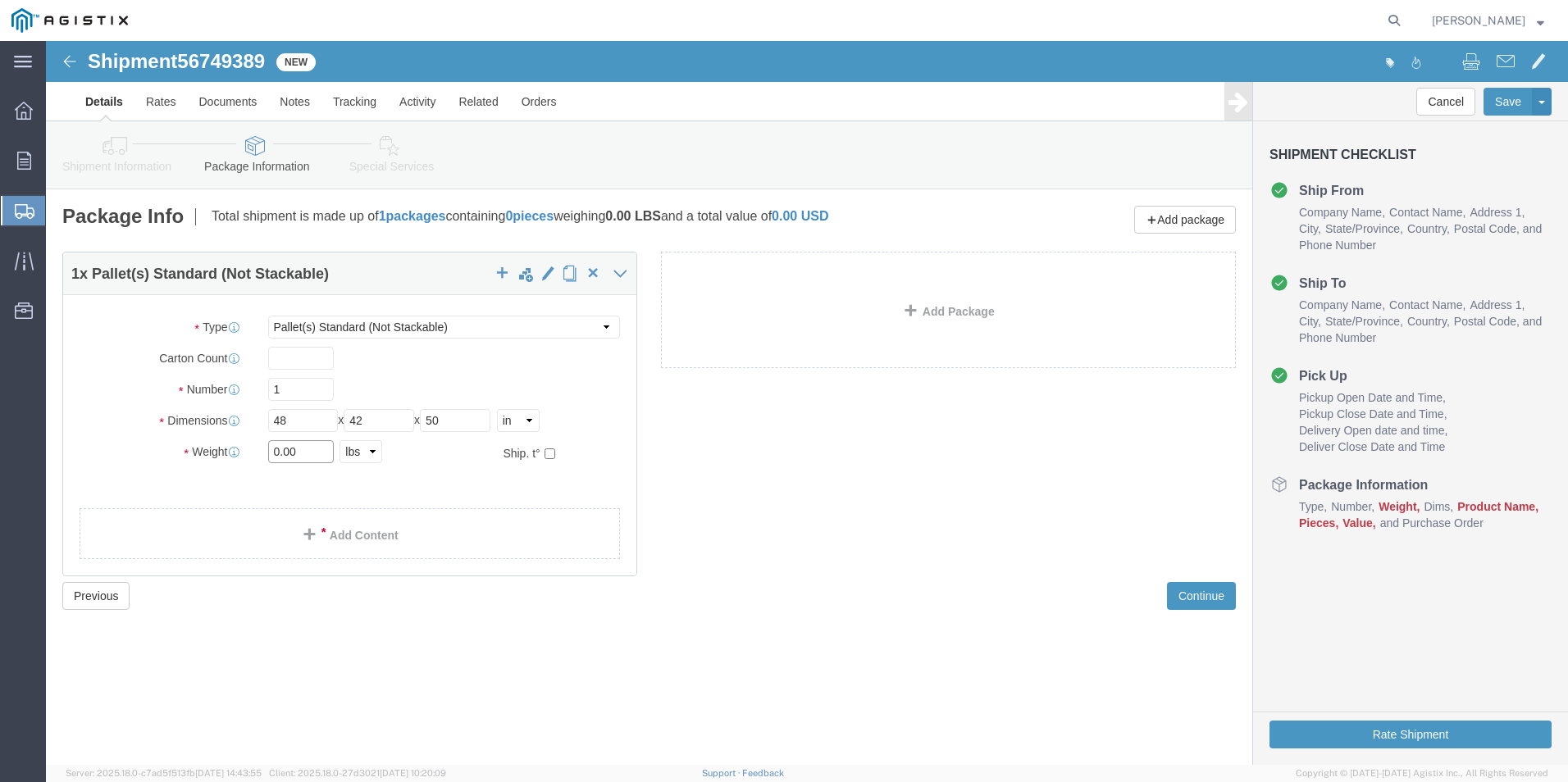
click input "0.00"
type input "2840"
click link "Add Content"
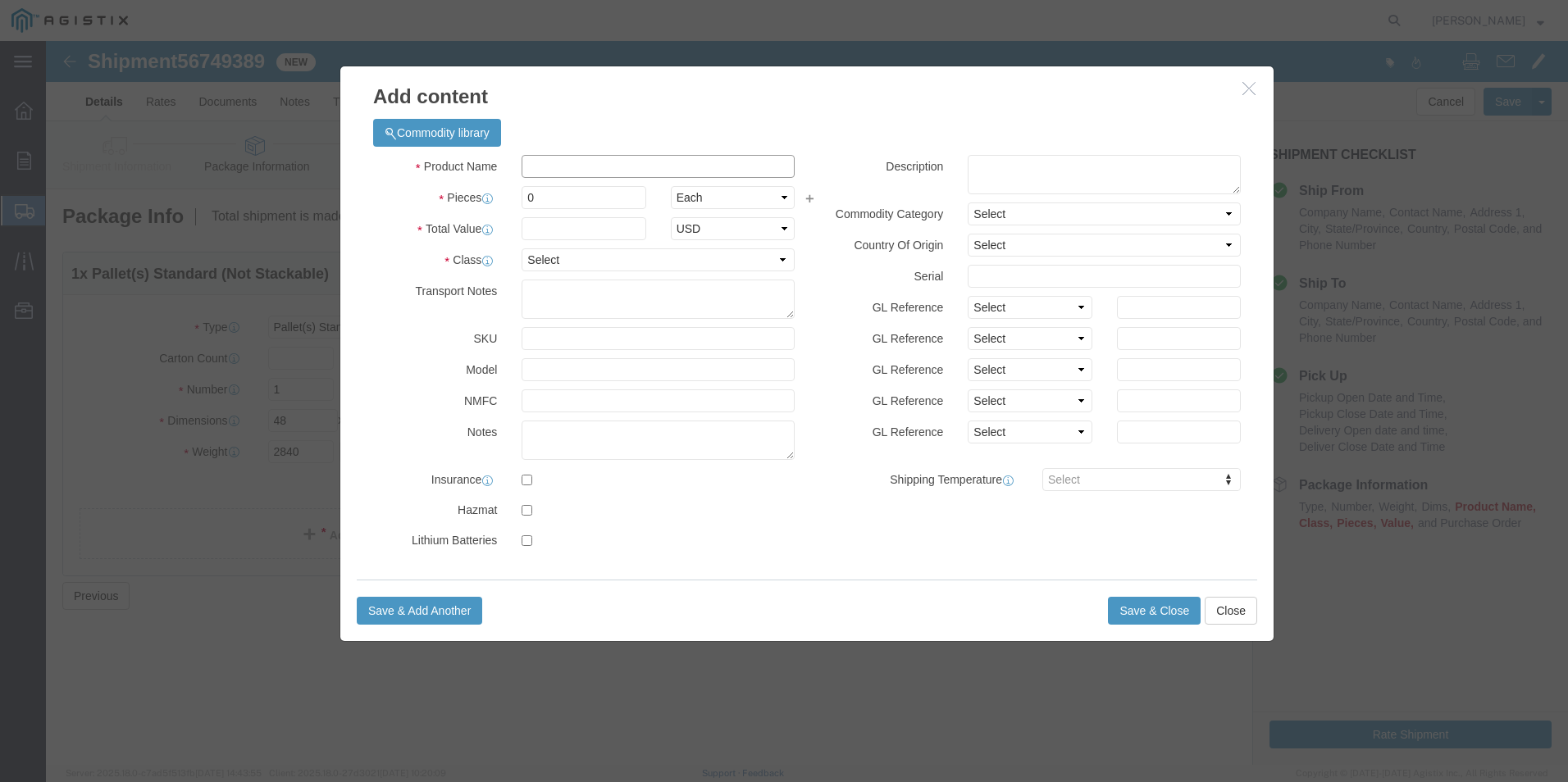
click input "text"
type input "ASPHALT EZSTREET 13090"
type input "1663.76"
click select "Select 50 55 60 65 70 85 92.5 100 125 175 250 300 400"
select select "55"
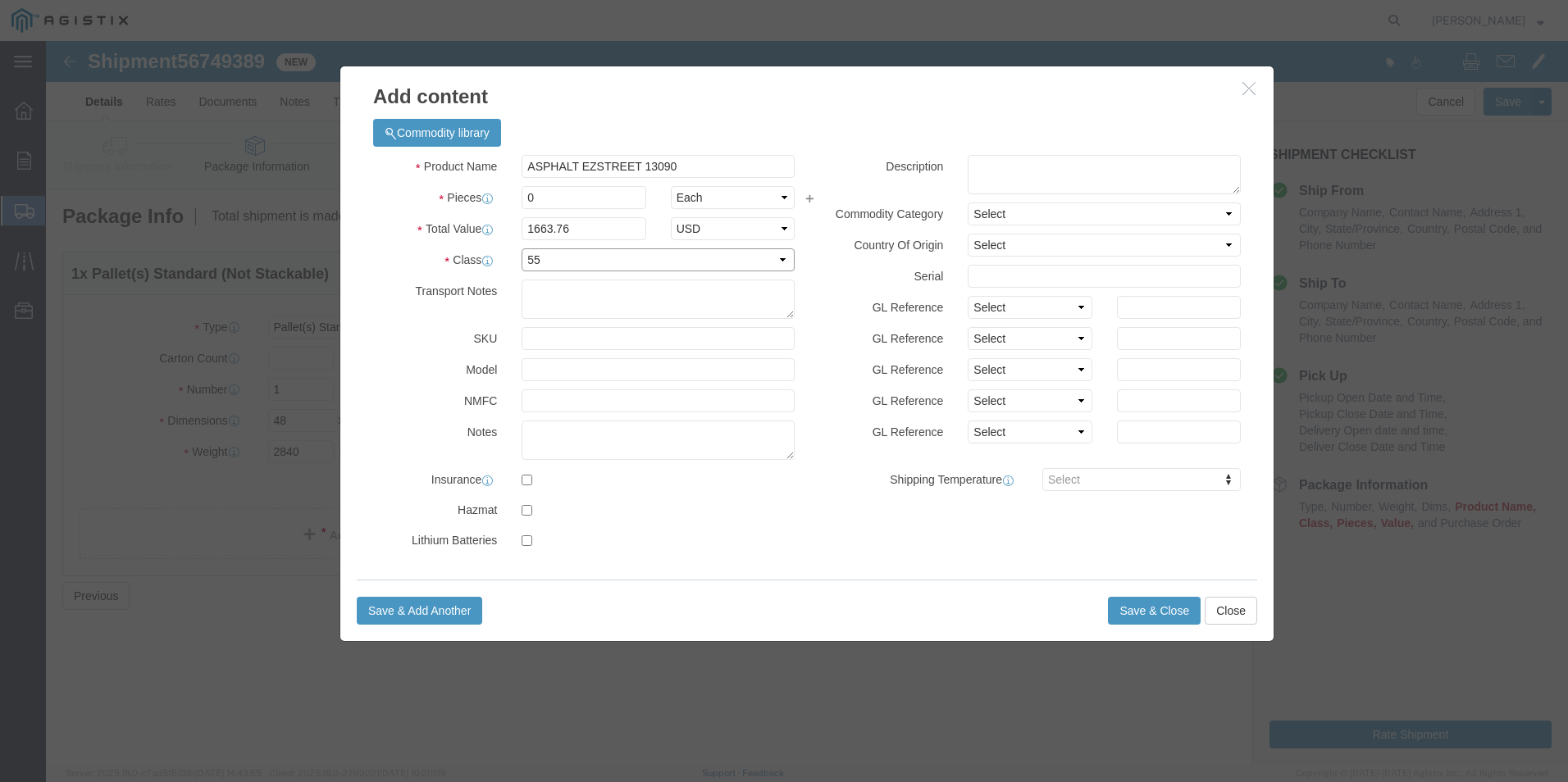
click select "Select 50 55 60 65 70 85 92.5 100 125 175 250 300 400"
click input "0"
type input "1"
click button "Save & Close"
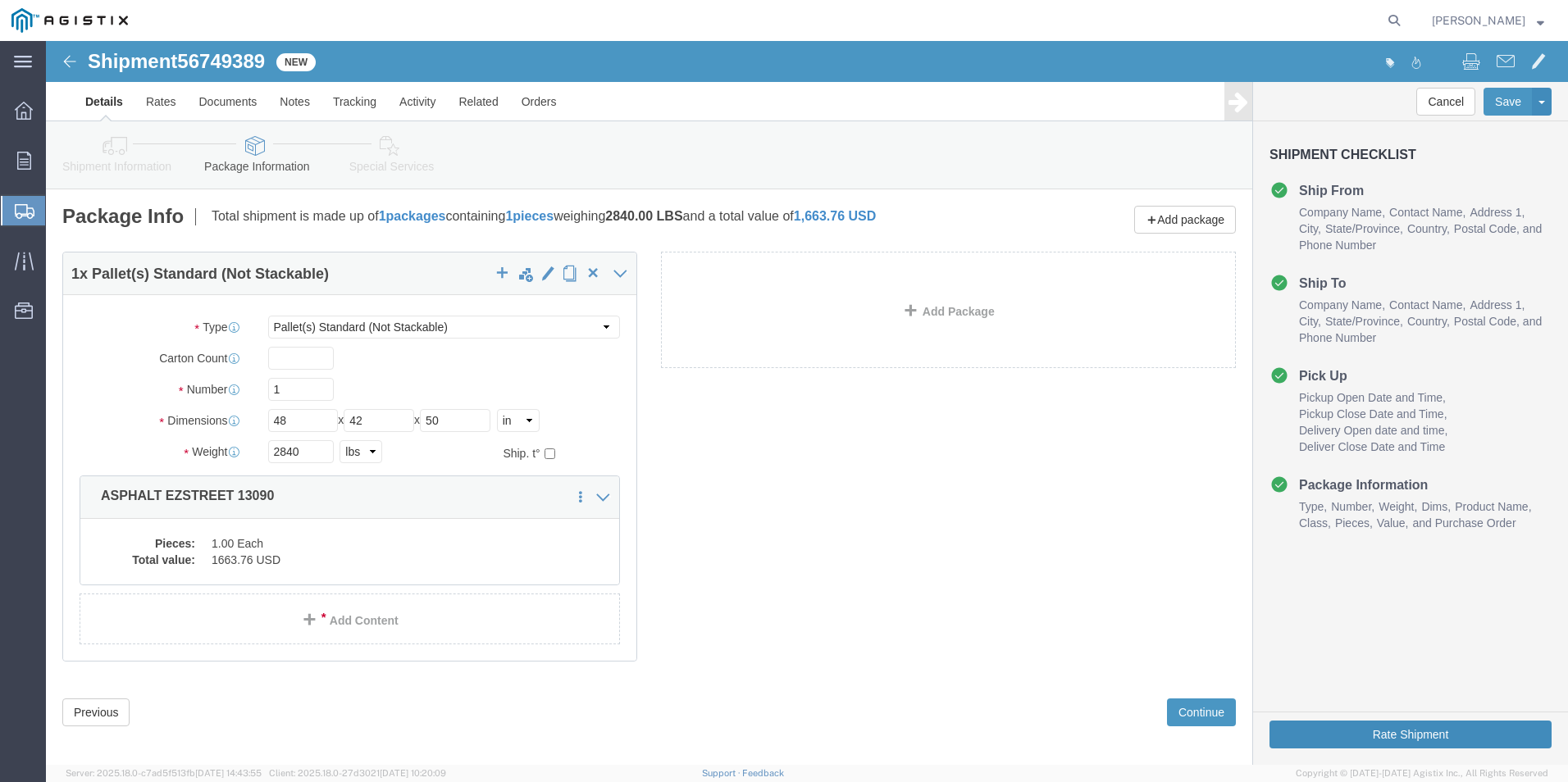
click button "Rate Shipment"
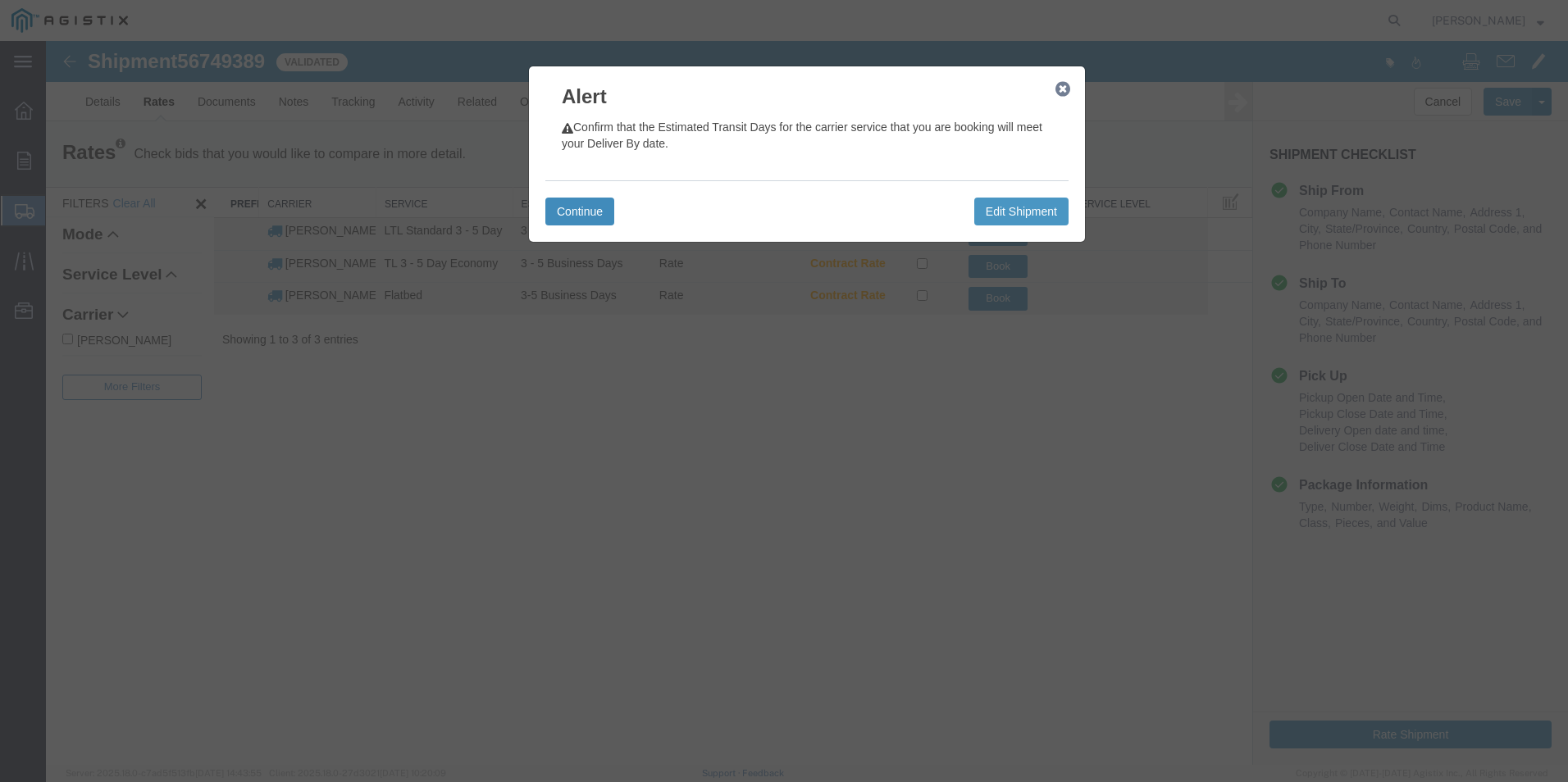
click at [583, 213] on button "Continue" at bounding box center [579, 211] width 69 height 28
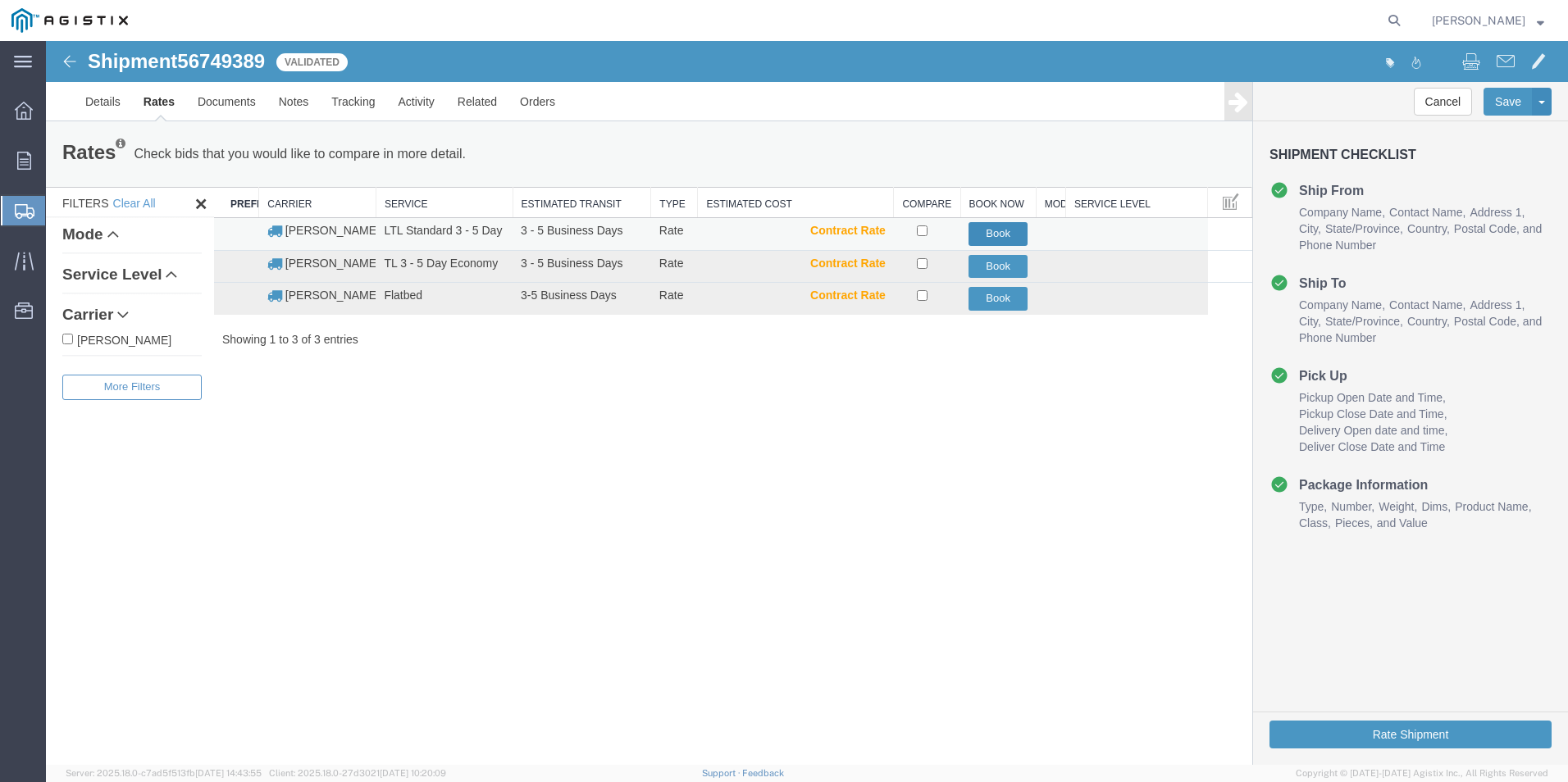
click at [988, 232] on button "Book" at bounding box center [998, 234] width 59 height 24
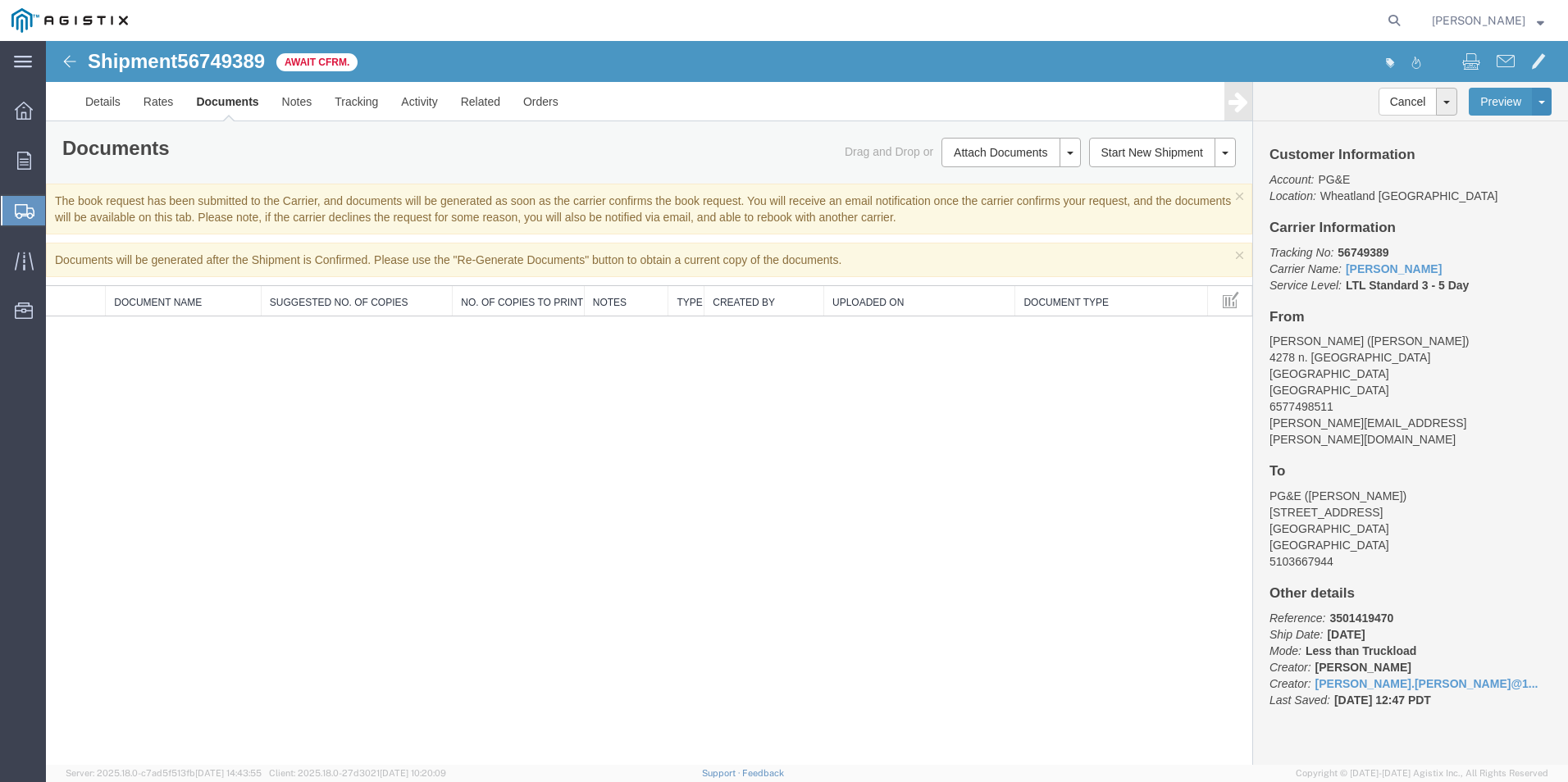
click at [0, 0] on span "Create Shipment" at bounding box center [0, 0] width 0 height 0
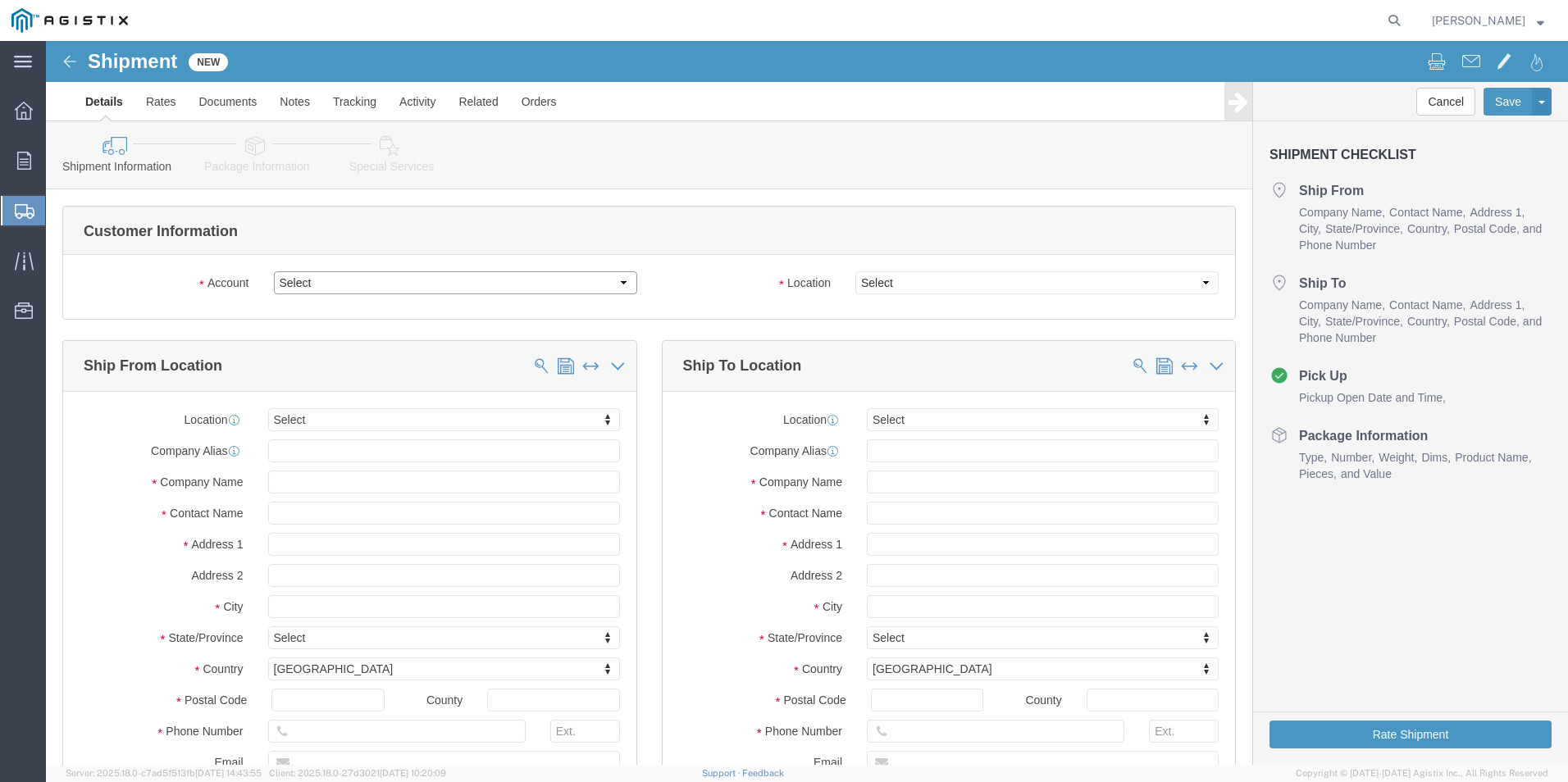
click select "Select OneSource Supply Solutions LLC PG&E"
select select "9596"
click select "Select OneSource Supply Solutions LLC PG&E"
select select
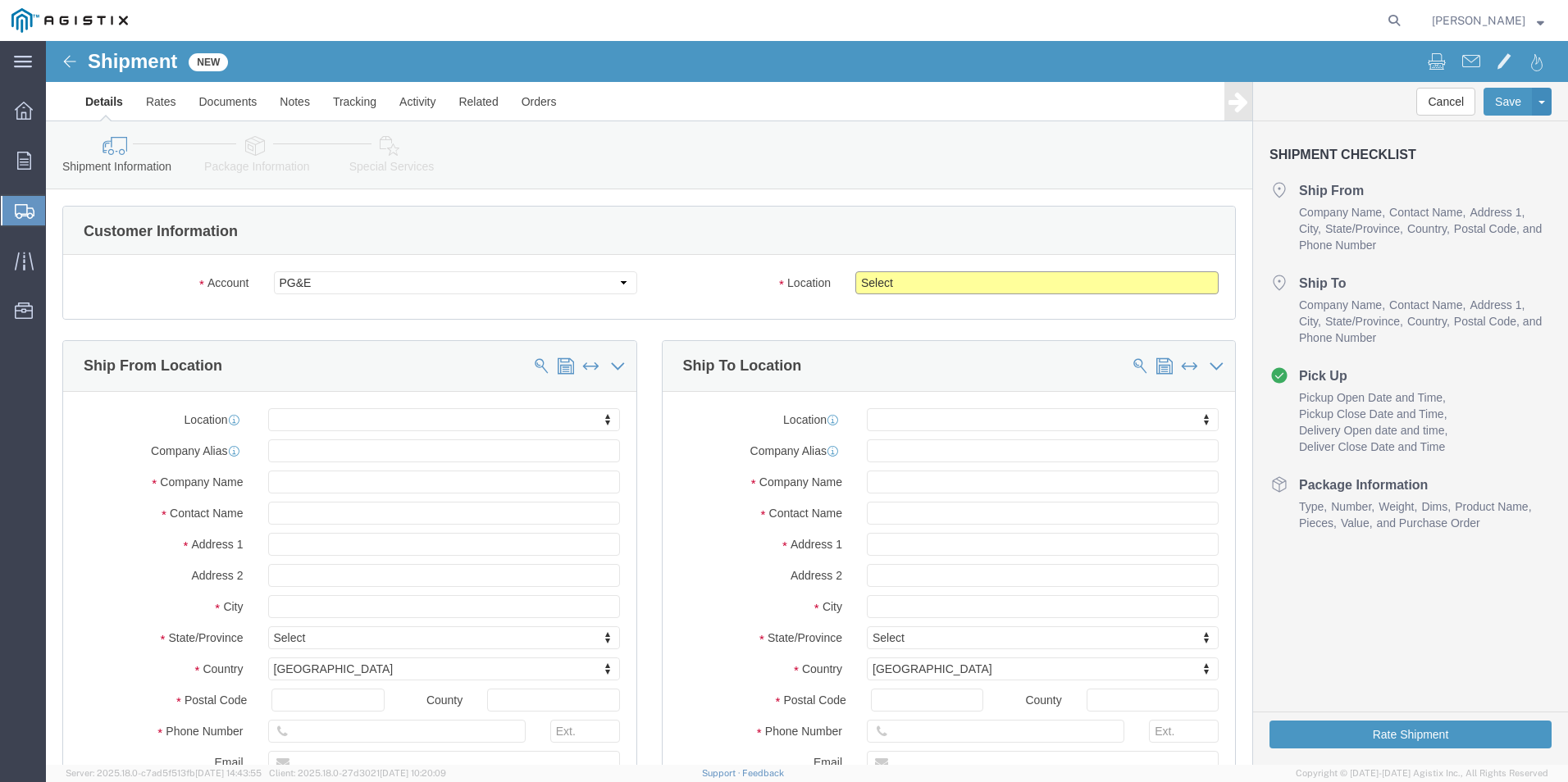
click select "Select All Others [GEOGRAPHIC_DATA] [GEOGRAPHIC_DATA] [GEOGRAPHIC_DATA] [GEOGRA…"
select select "19740"
click select "Select All Others [GEOGRAPHIC_DATA] [GEOGRAPHIC_DATA] [GEOGRAPHIC_DATA] [GEOGRA…"
click input "text"
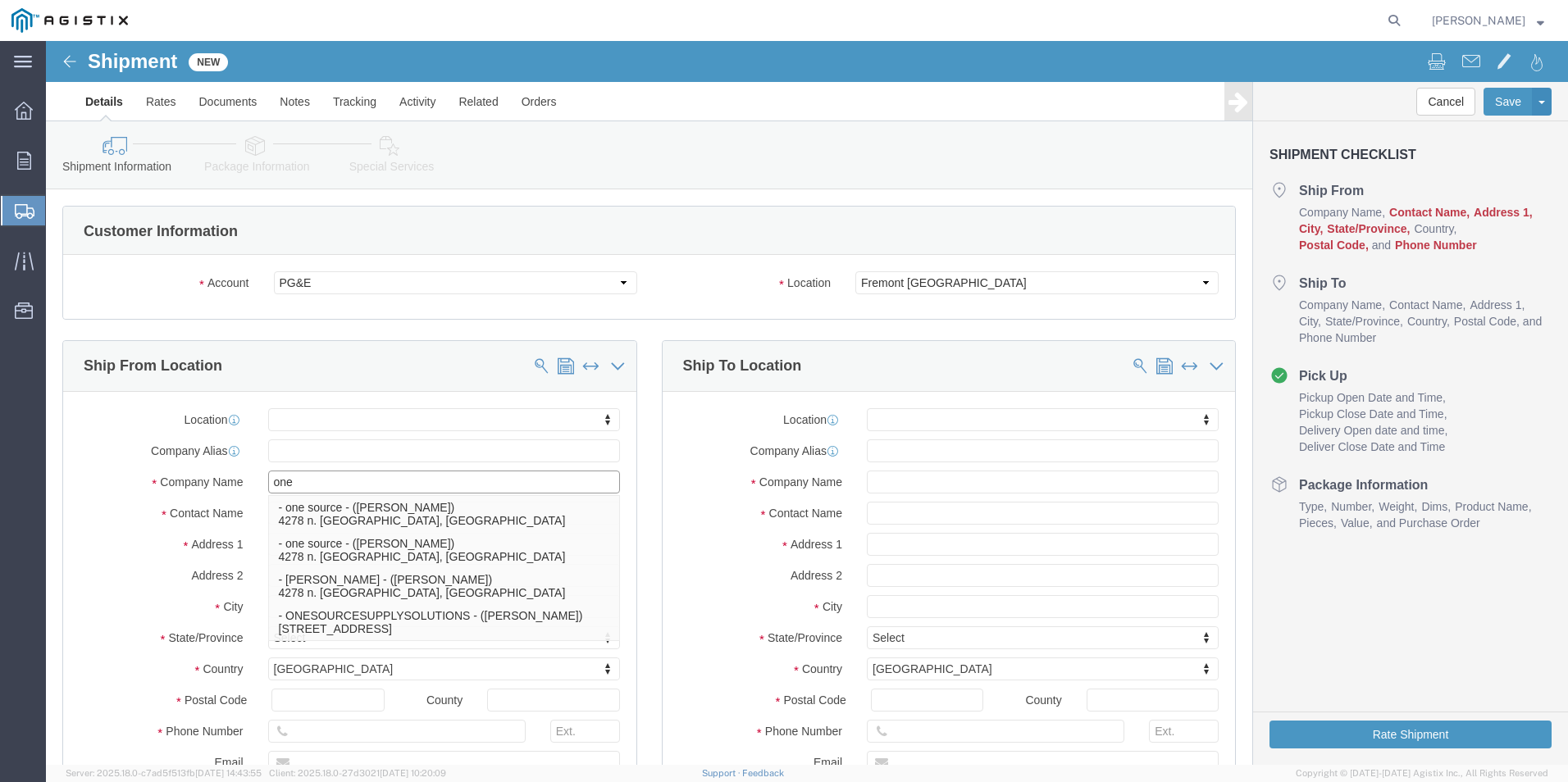
type input "ones"
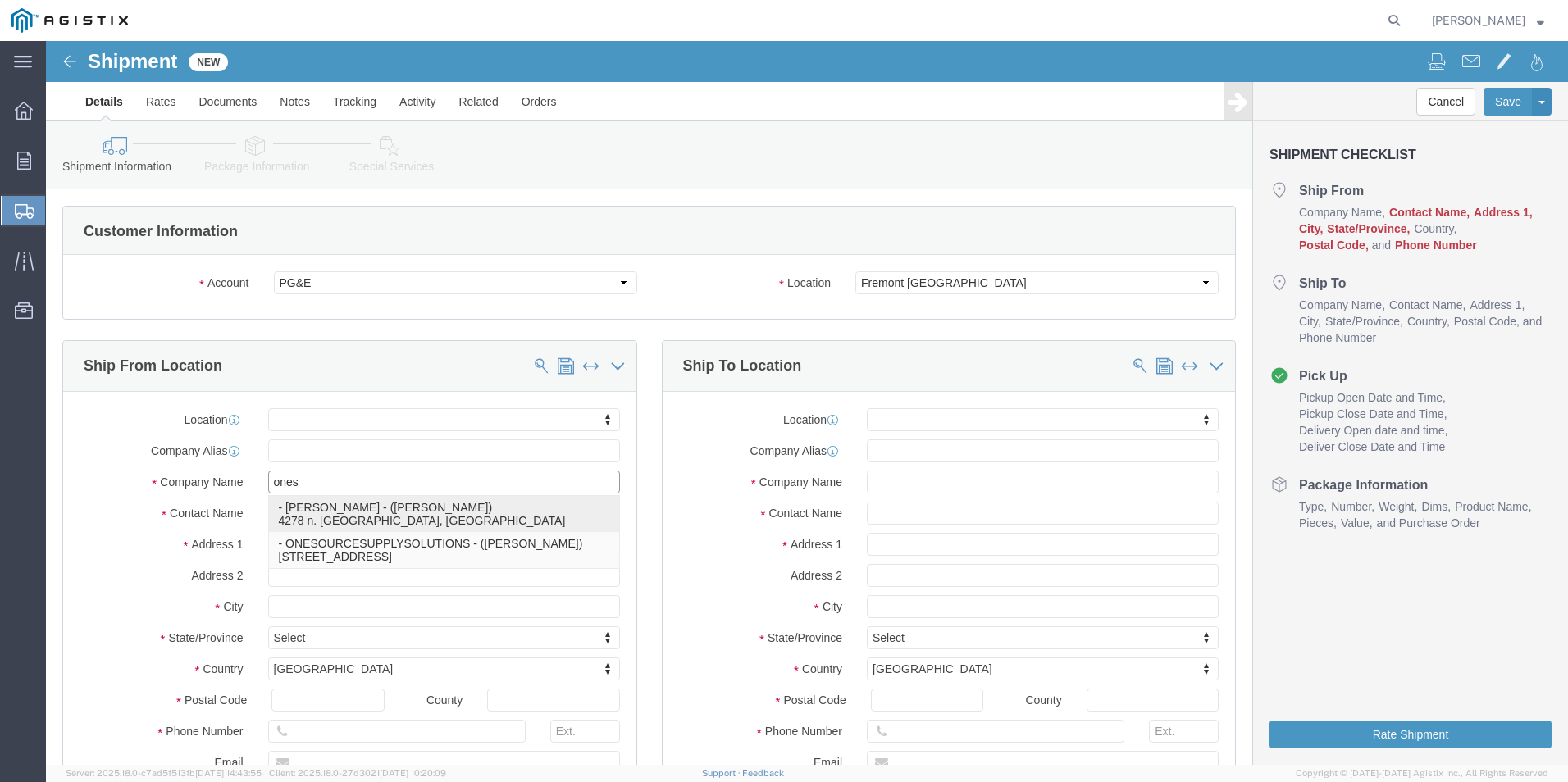
click p "- [PERSON_NAME] - ([PERSON_NAME]) 4278 n. [GEOGRAPHIC_DATA], [GEOGRAPHIC_DATA]"
select select "CA"
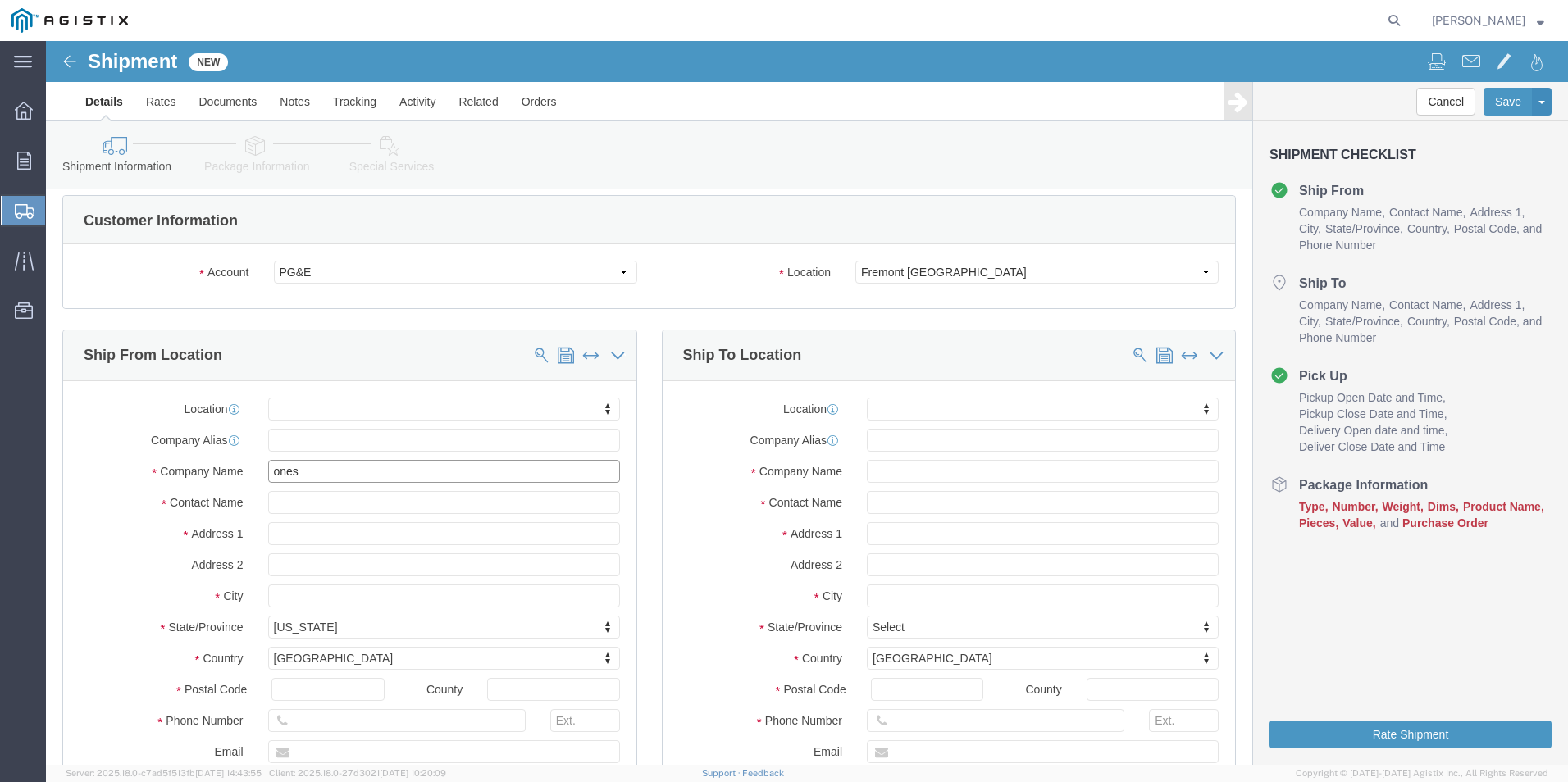
scroll to position [82, 0]
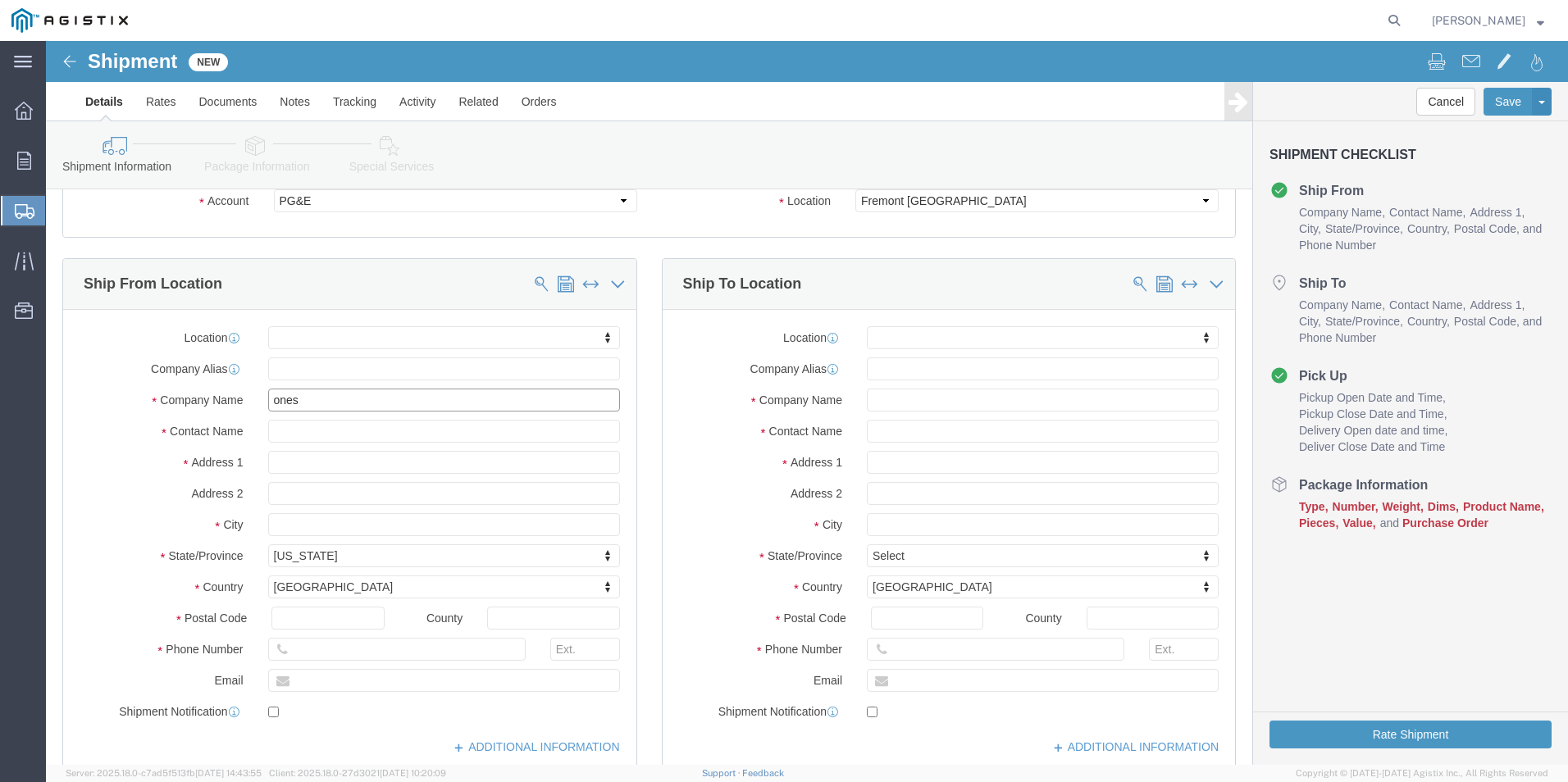
type input "[PERSON_NAME]"
click input "text"
type input "[PERSON_NAME]"
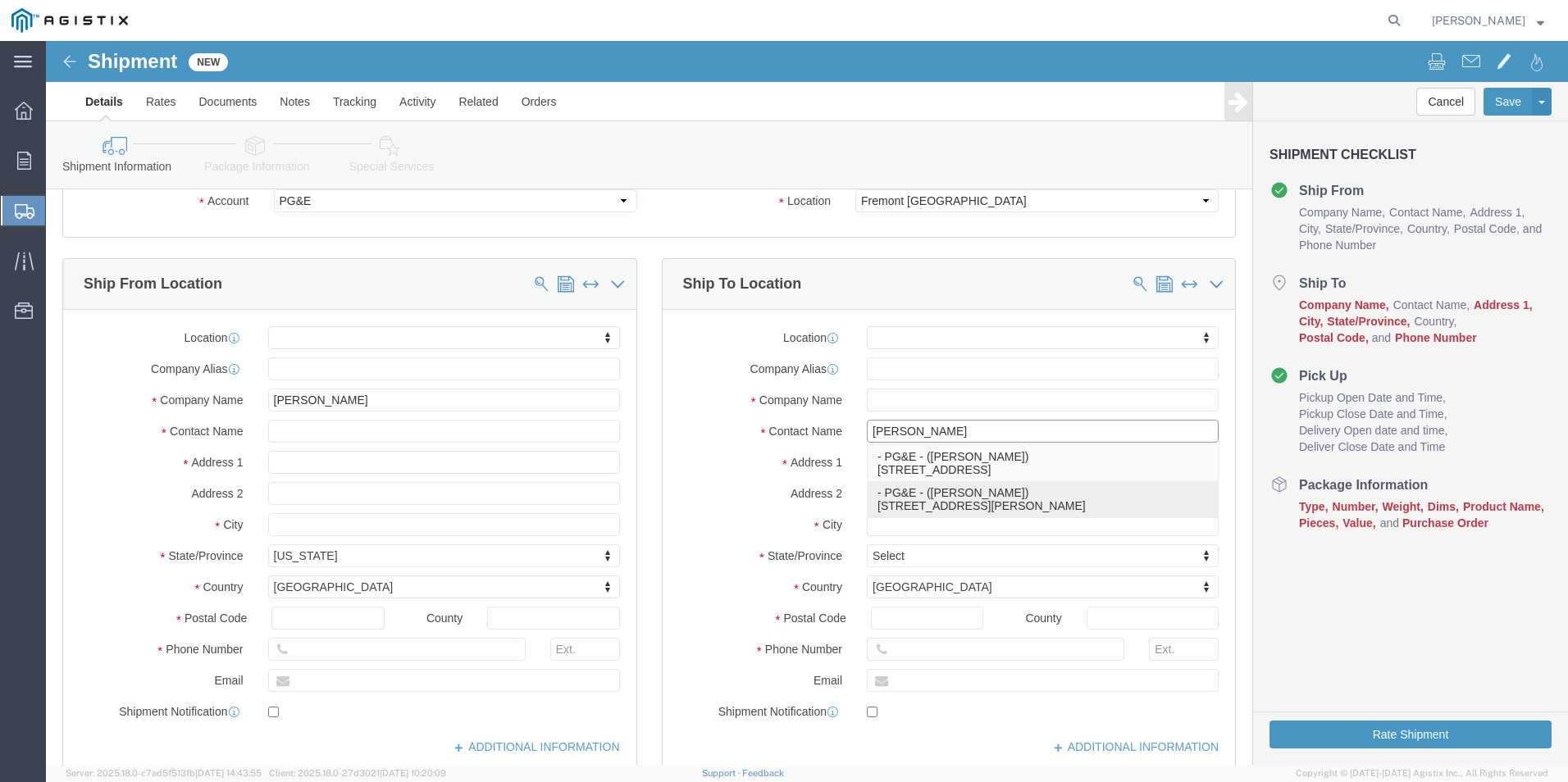
click p "- PG&E - ([PERSON_NAME]) [STREET_ADDRESS][PERSON_NAME]"
select select "CA"
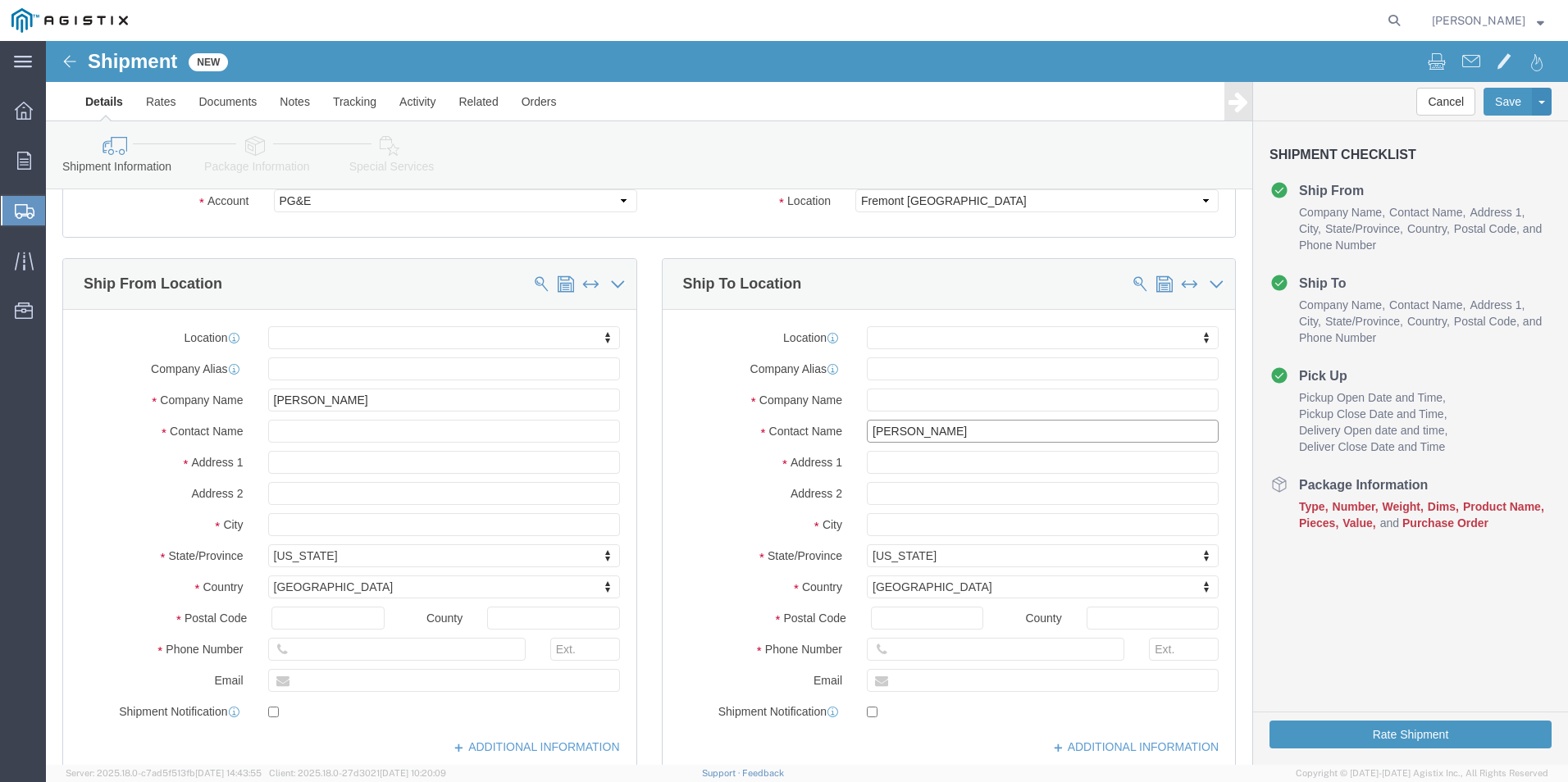
type input "[PERSON_NAME]"
drag, startPoint x: 927, startPoint y: 608, endPoint x: 807, endPoint y: 599, distance: 120.3
click div
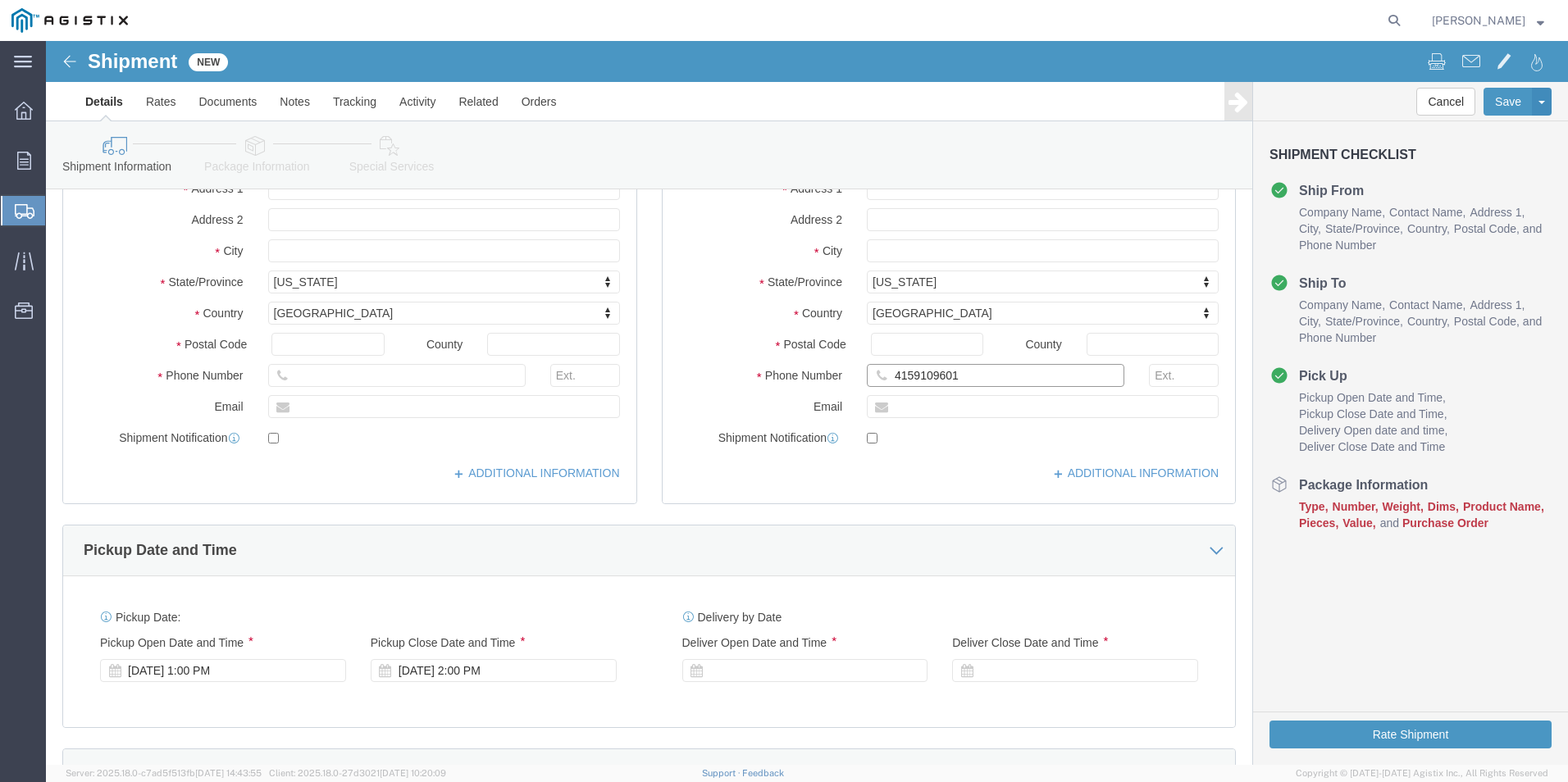
scroll to position [492, 0]
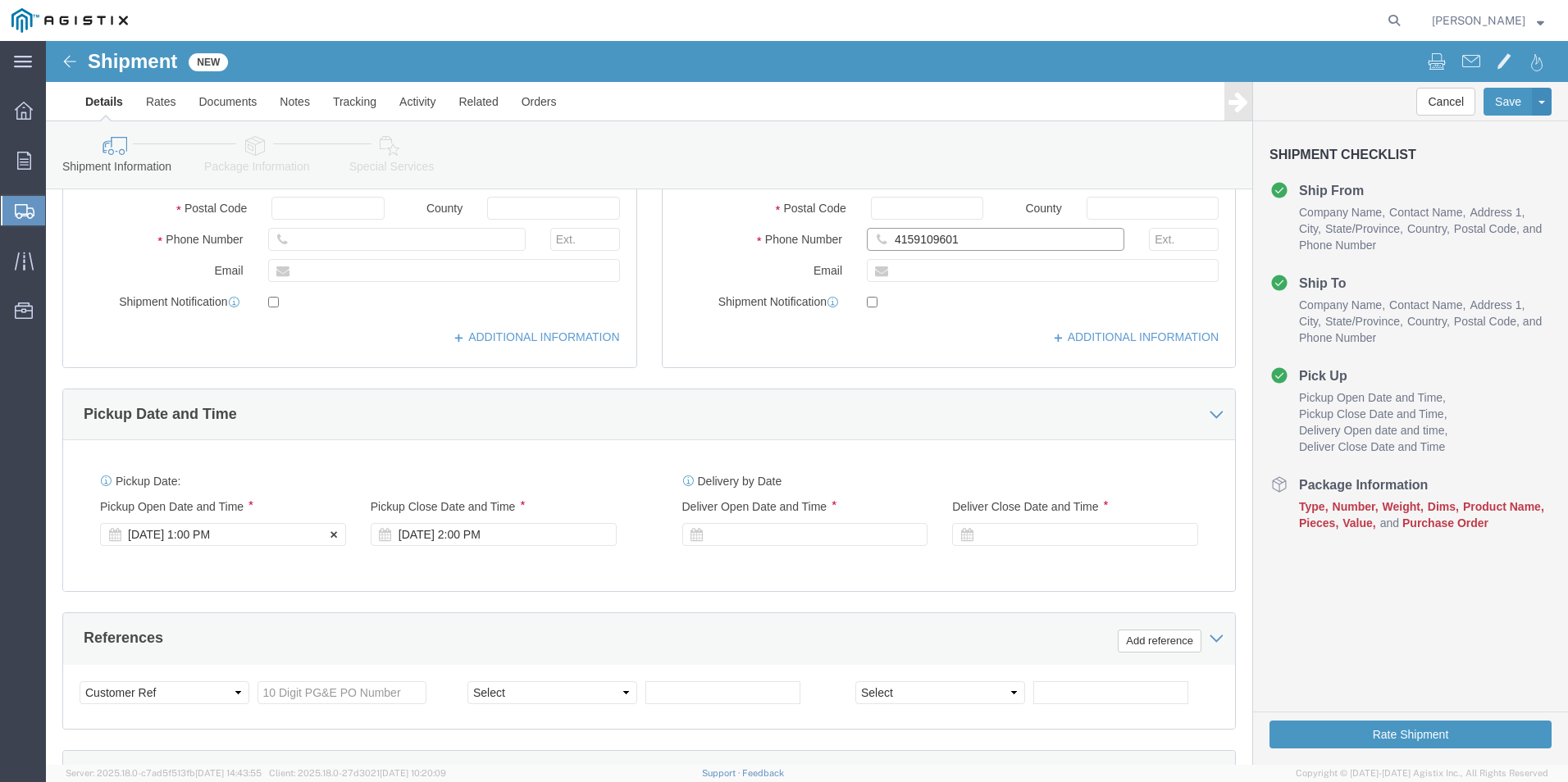
type input "4159109601"
click div "[DATE] 1:00 PM"
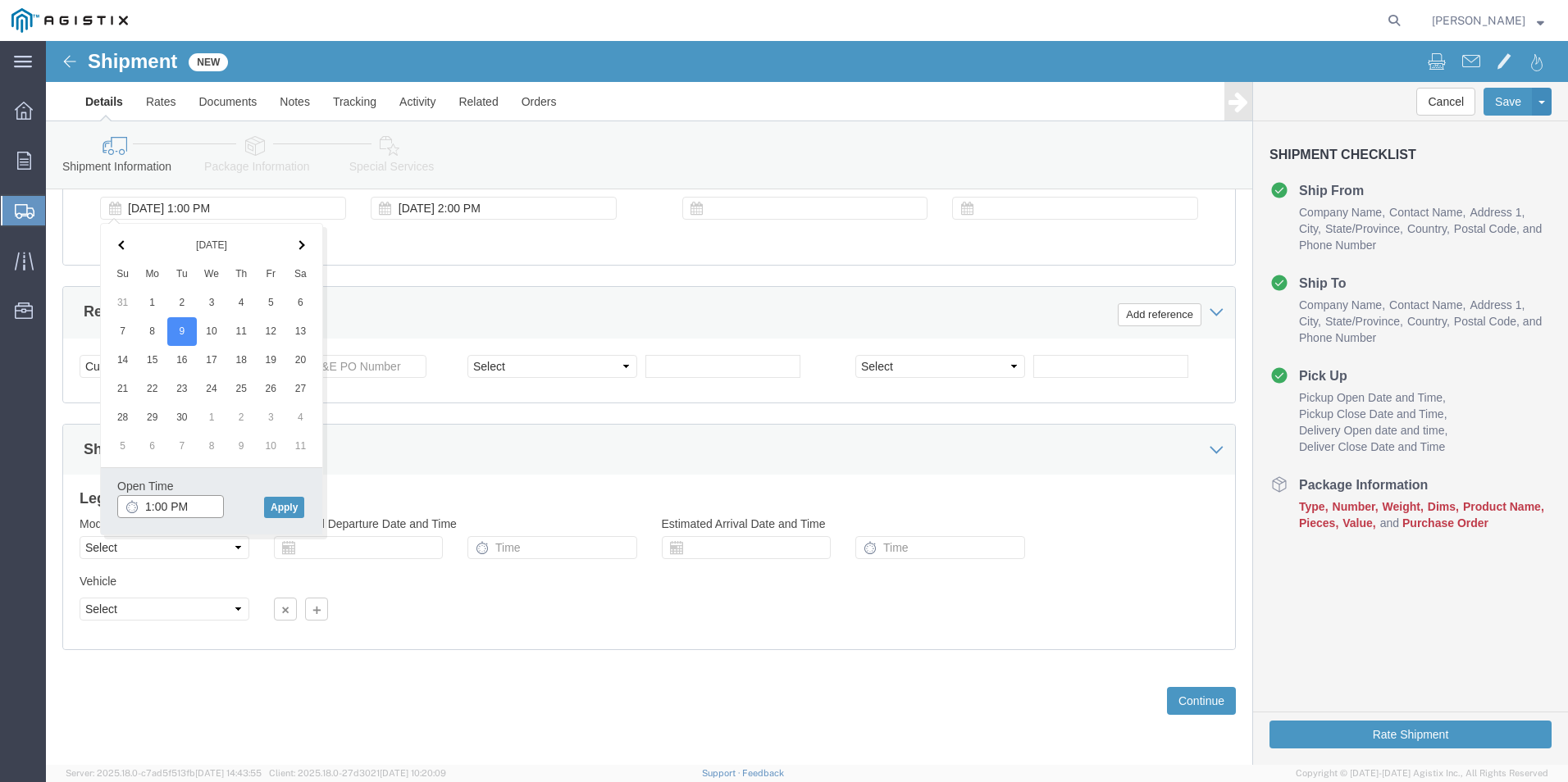
click input "1:00 PM"
click input "9:00 PM"
type input "9:00 AM"
click button "Apply"
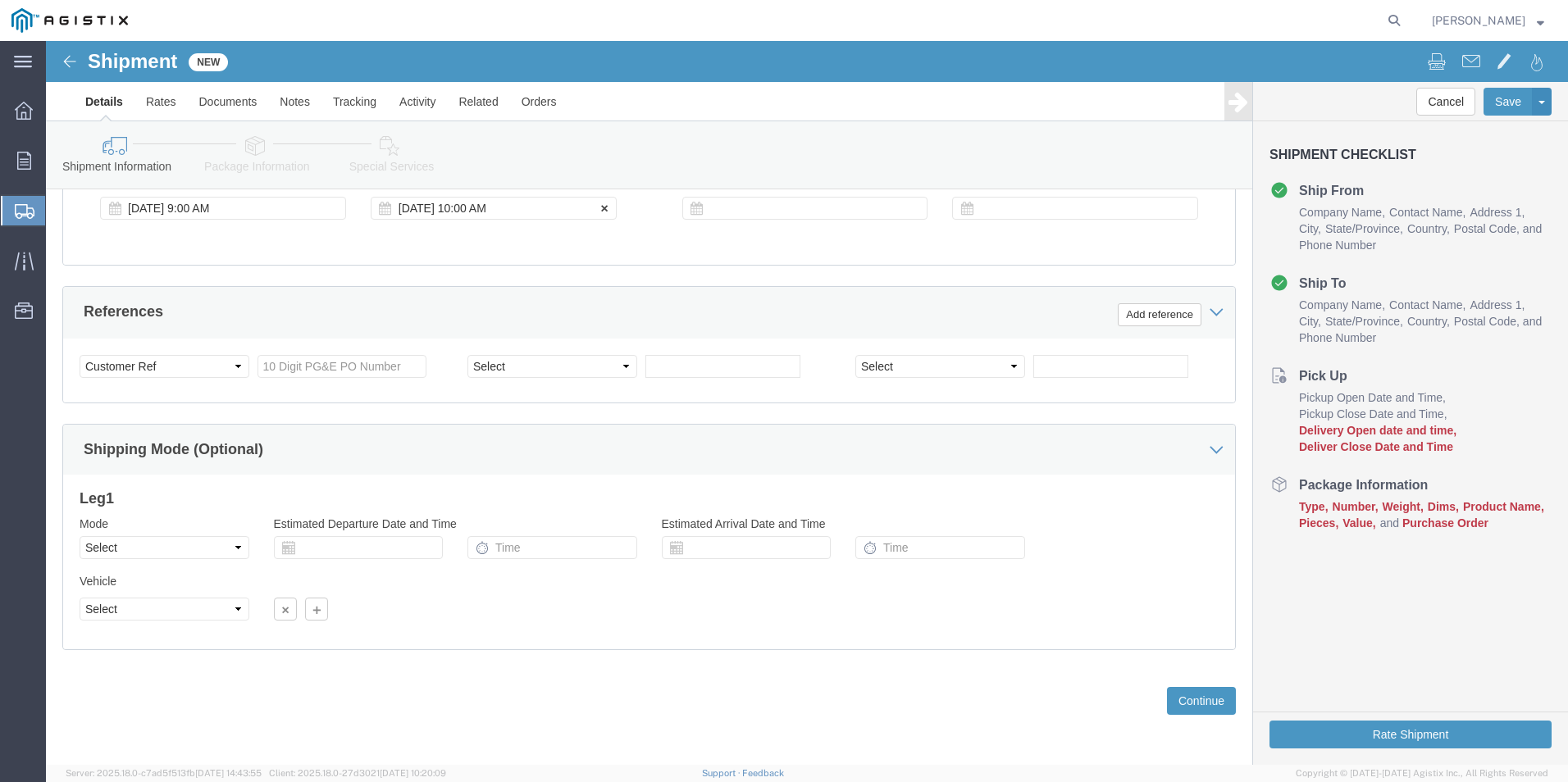
click div "[DATE] 10:00 AM"
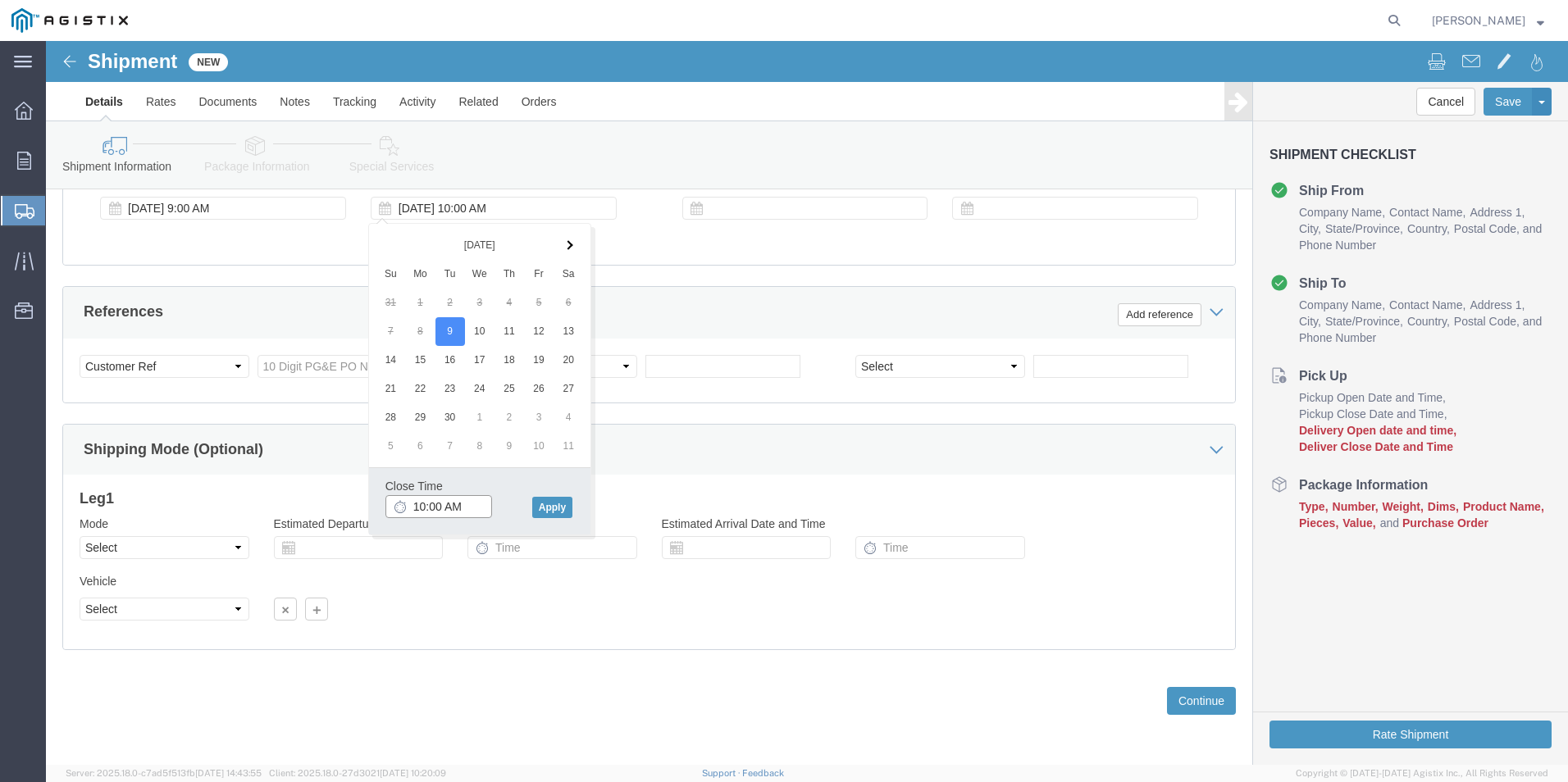
click input "10:00 AM"
click input "7:00 AM"
type input "7:00 PM"
click button "Apply"
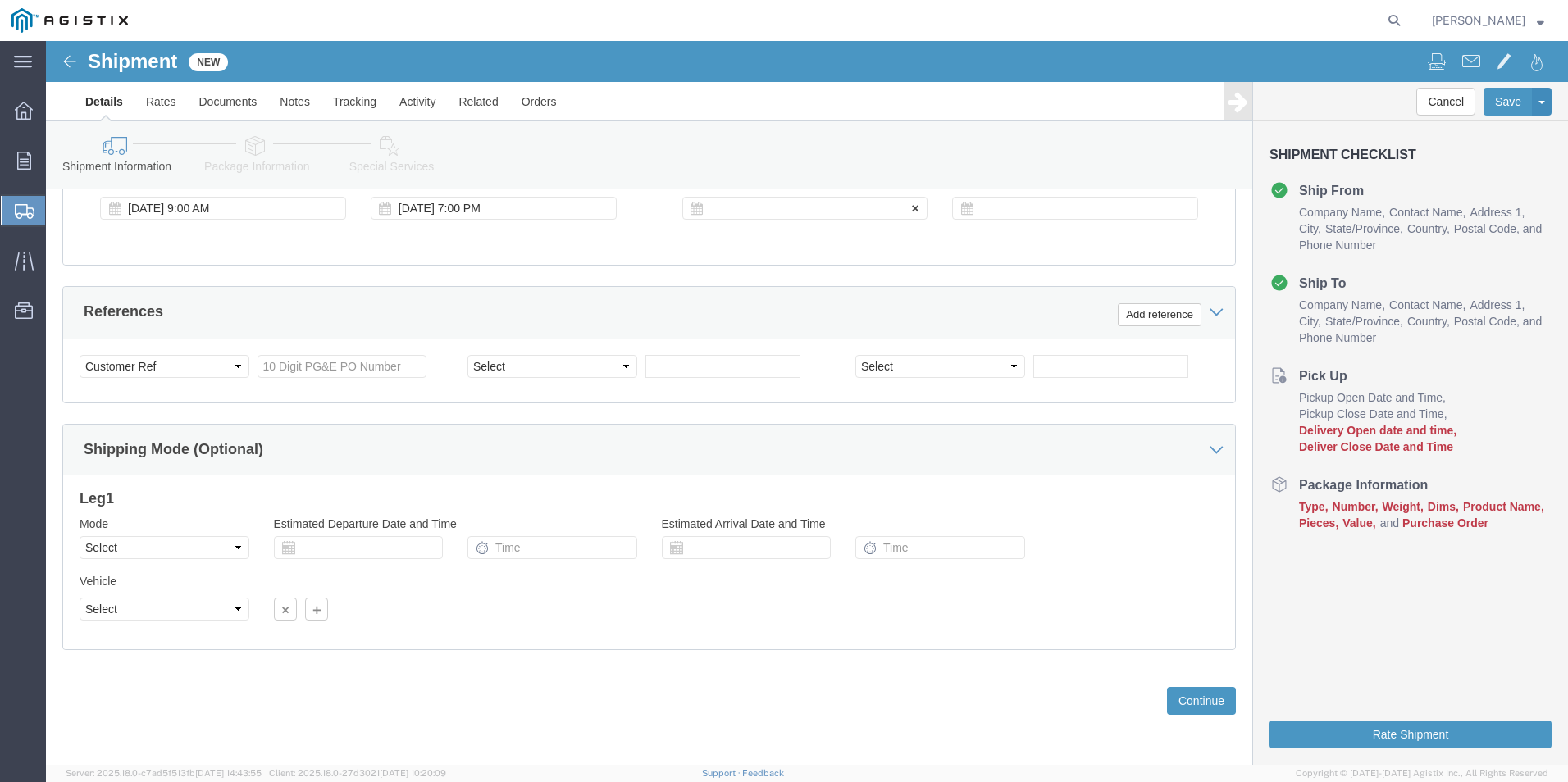
click div
click input "8:00 PM"
type input "8:00 AM"
click button "Apply"
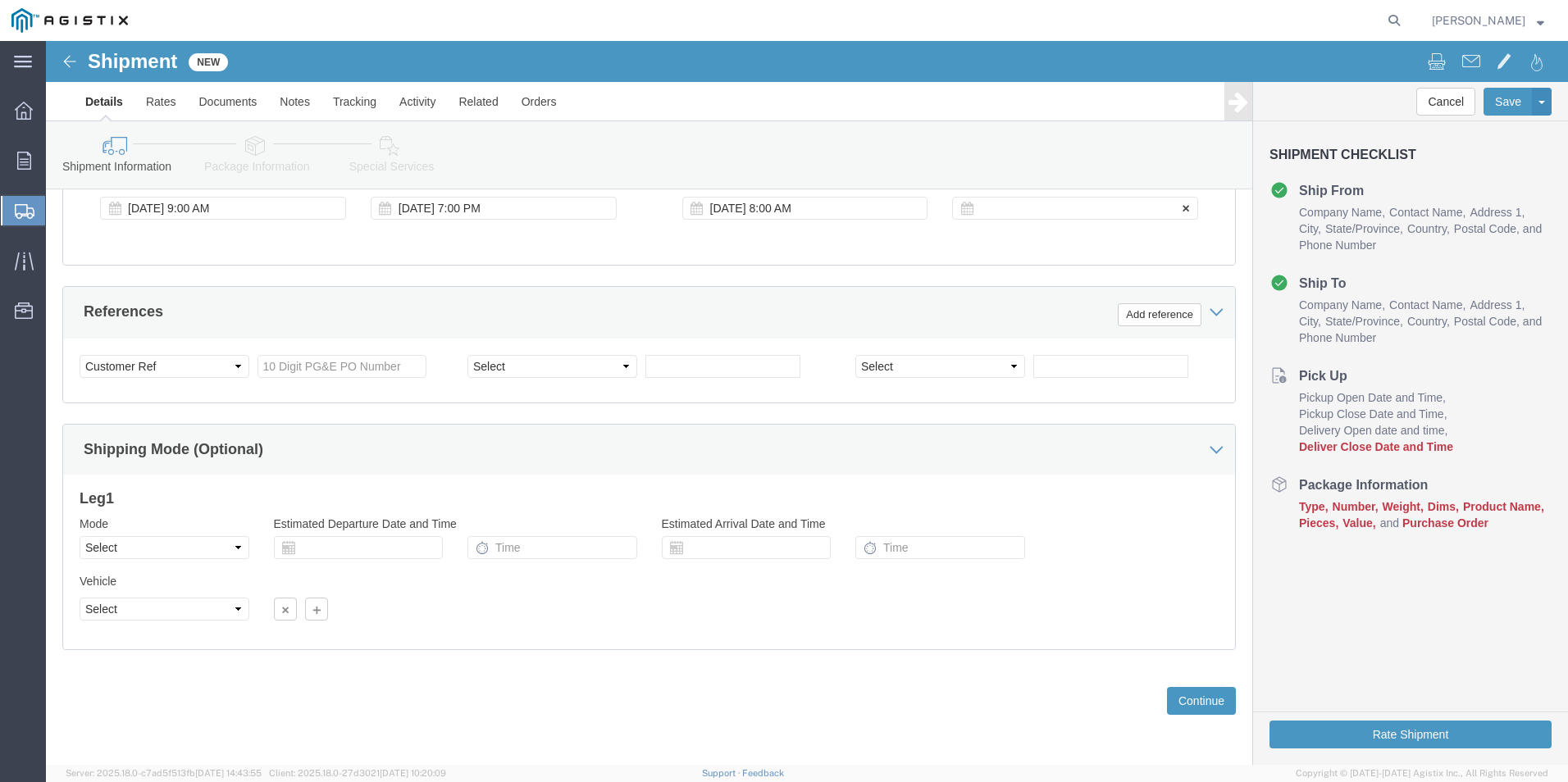
click div
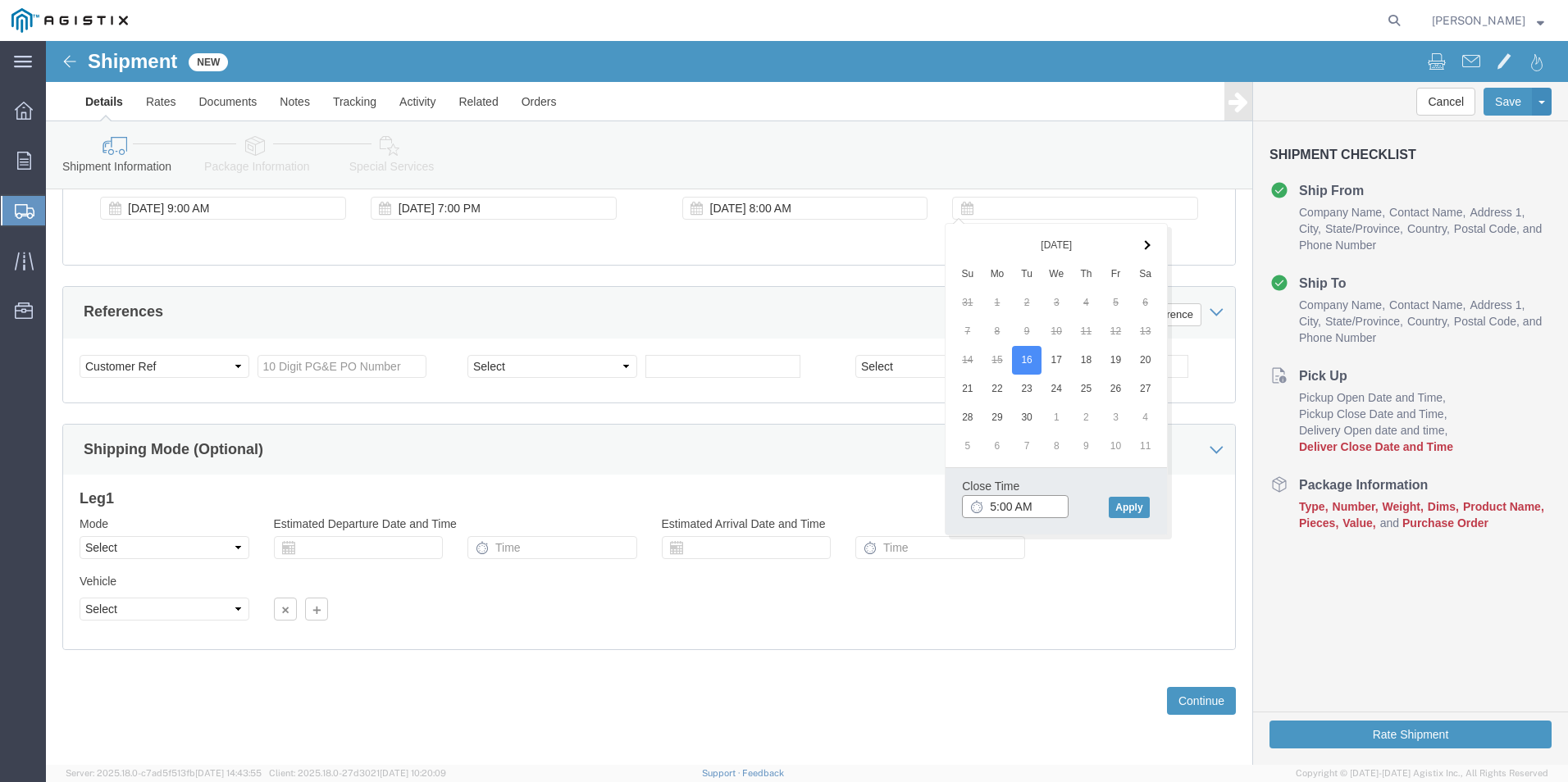
click input "5:00 AM"
type input "5:00 PM"
click button "Apply"
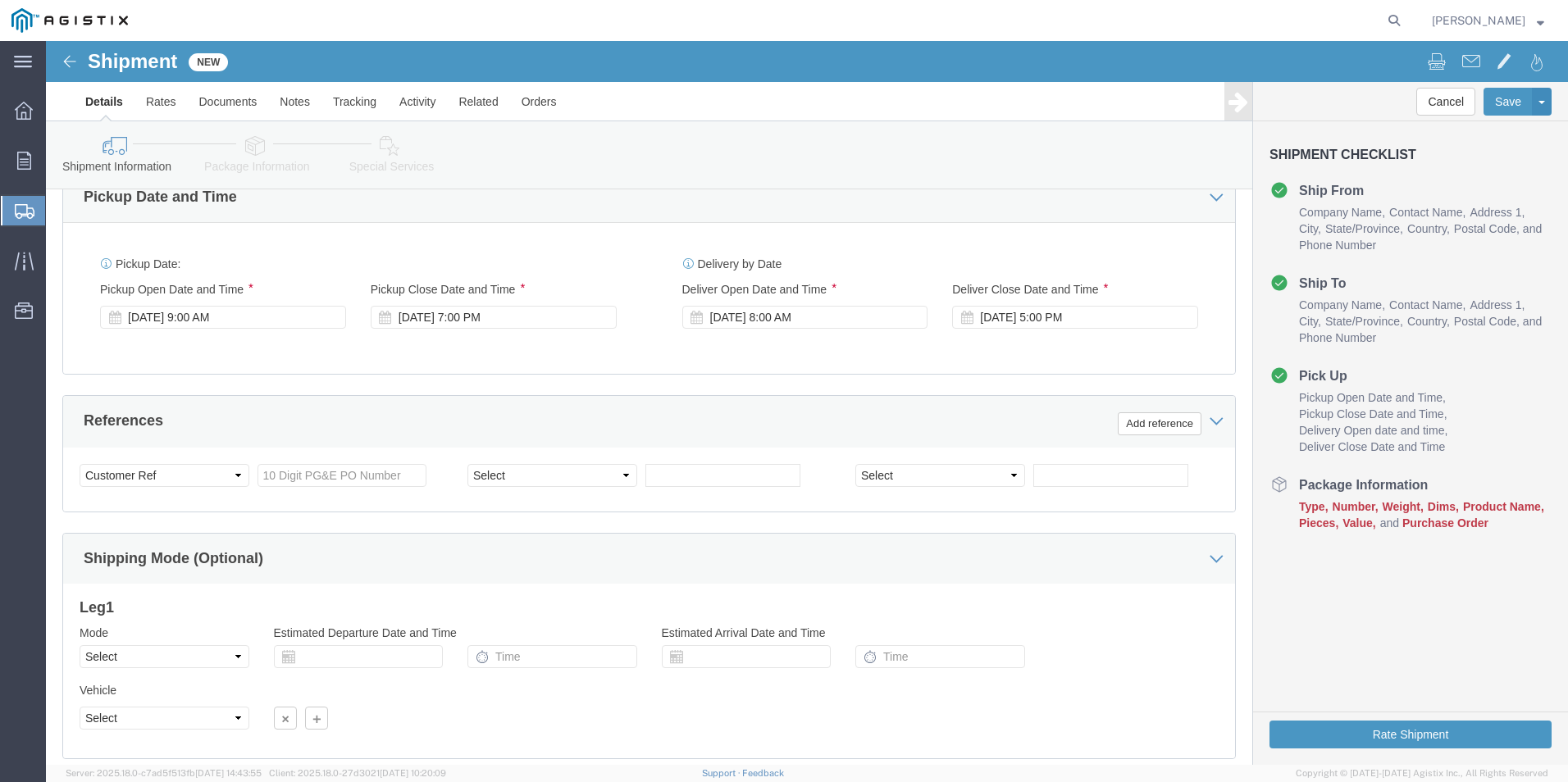
scroll to position [738, 0]
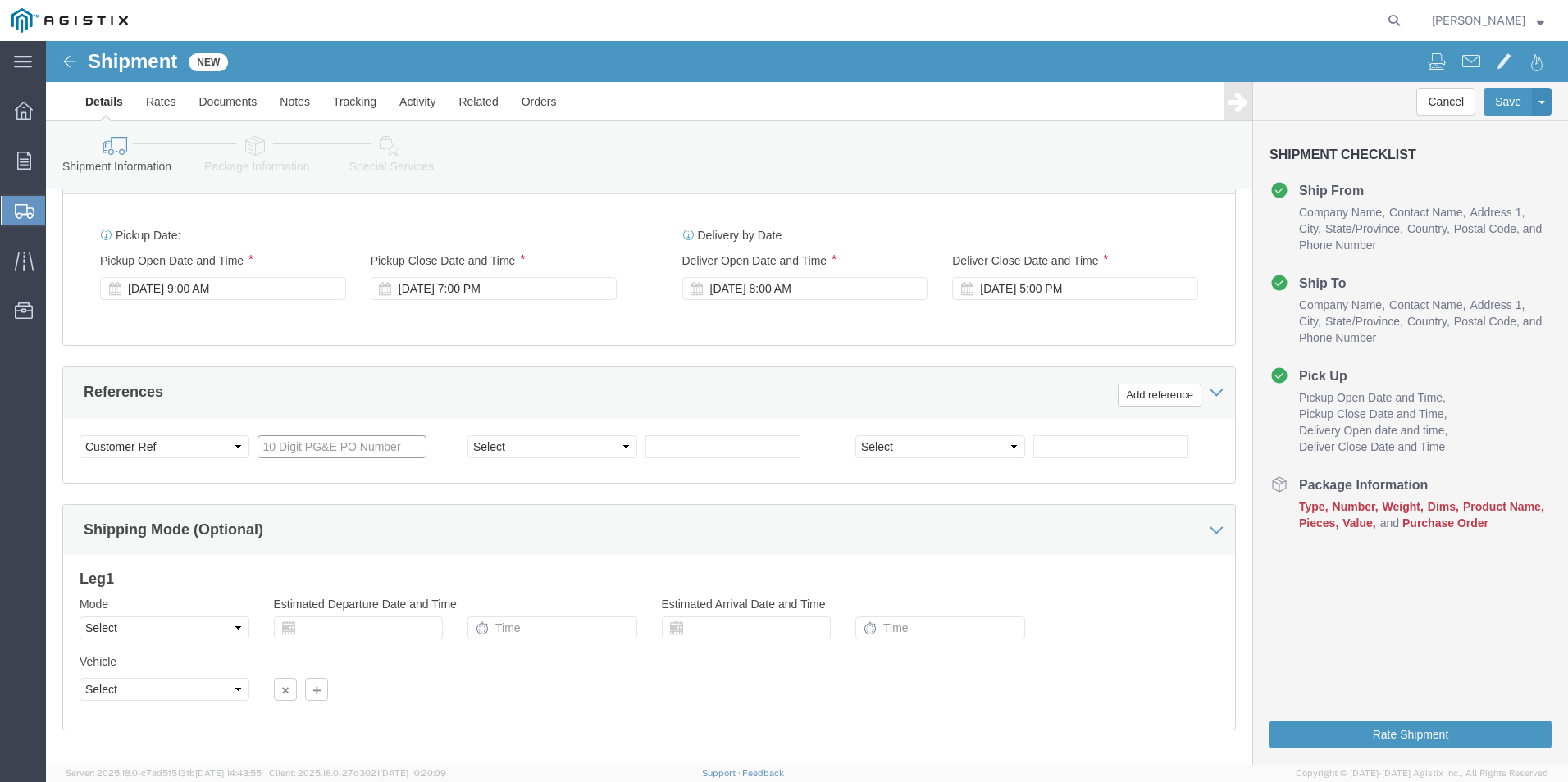
paste input "3501420232"
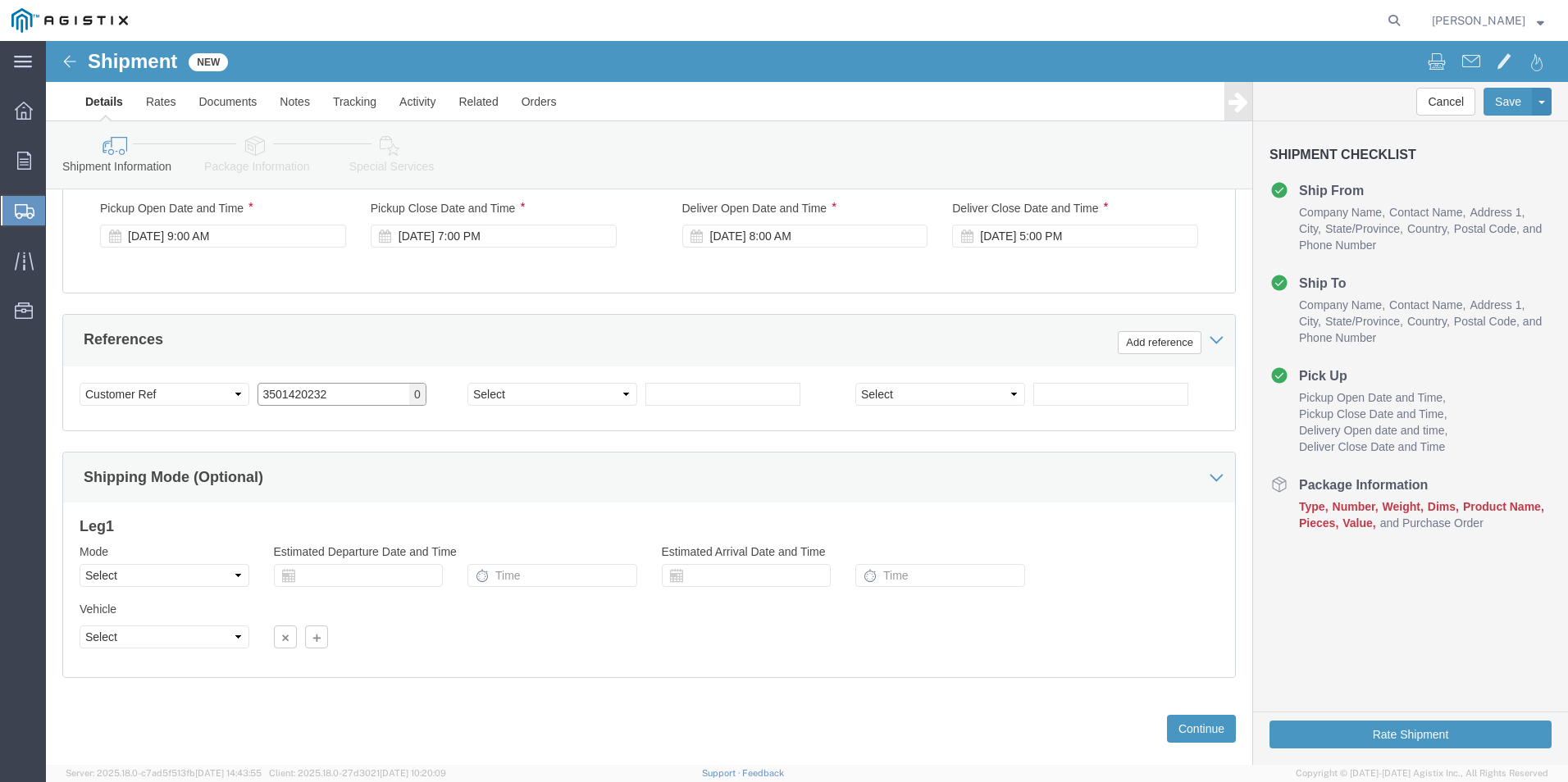
scroll to position [818, 0]
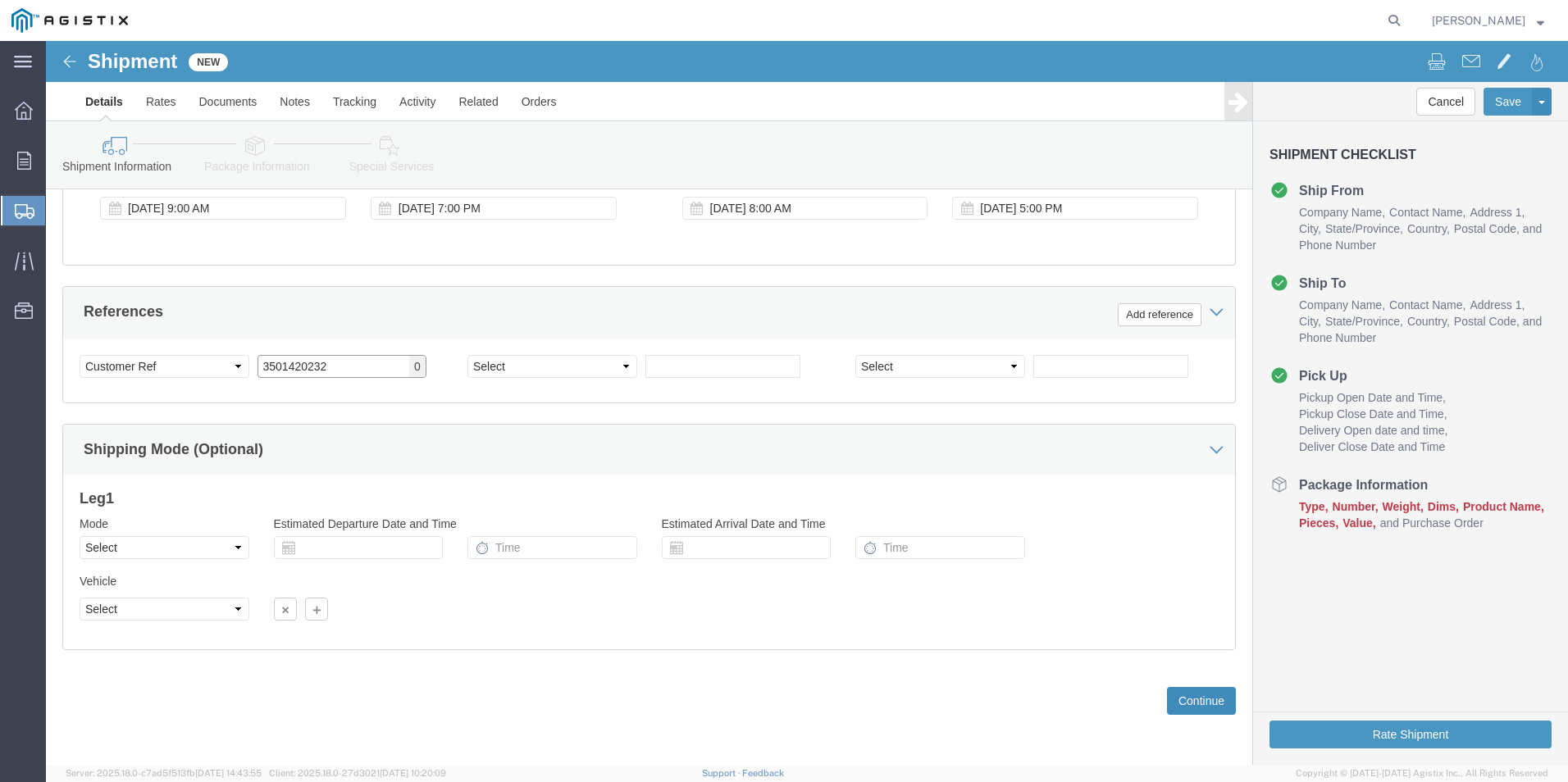
type input "3501420232"
click button "Continue"
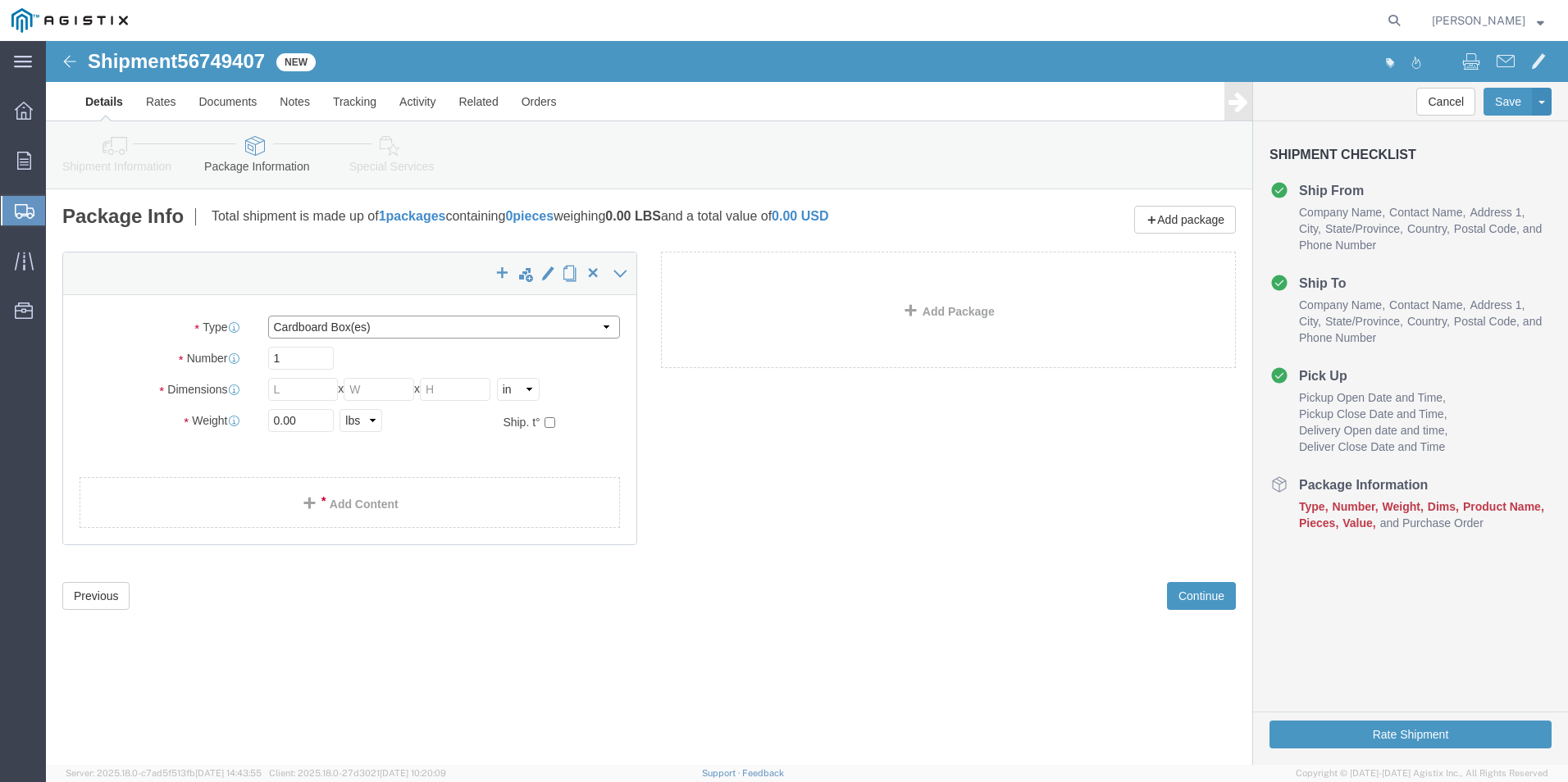
click select "Select Bulk Bundle(s) Cardboard Box(es) Carton(s) Crate(s) Drum(s) (Fiberboard)…"
select select "PSNS"
click select "Select Bulk Bundle(s) Cardboard Box(es) Carton(s) Crate(s) Drum(s) (Fiberboard)…"
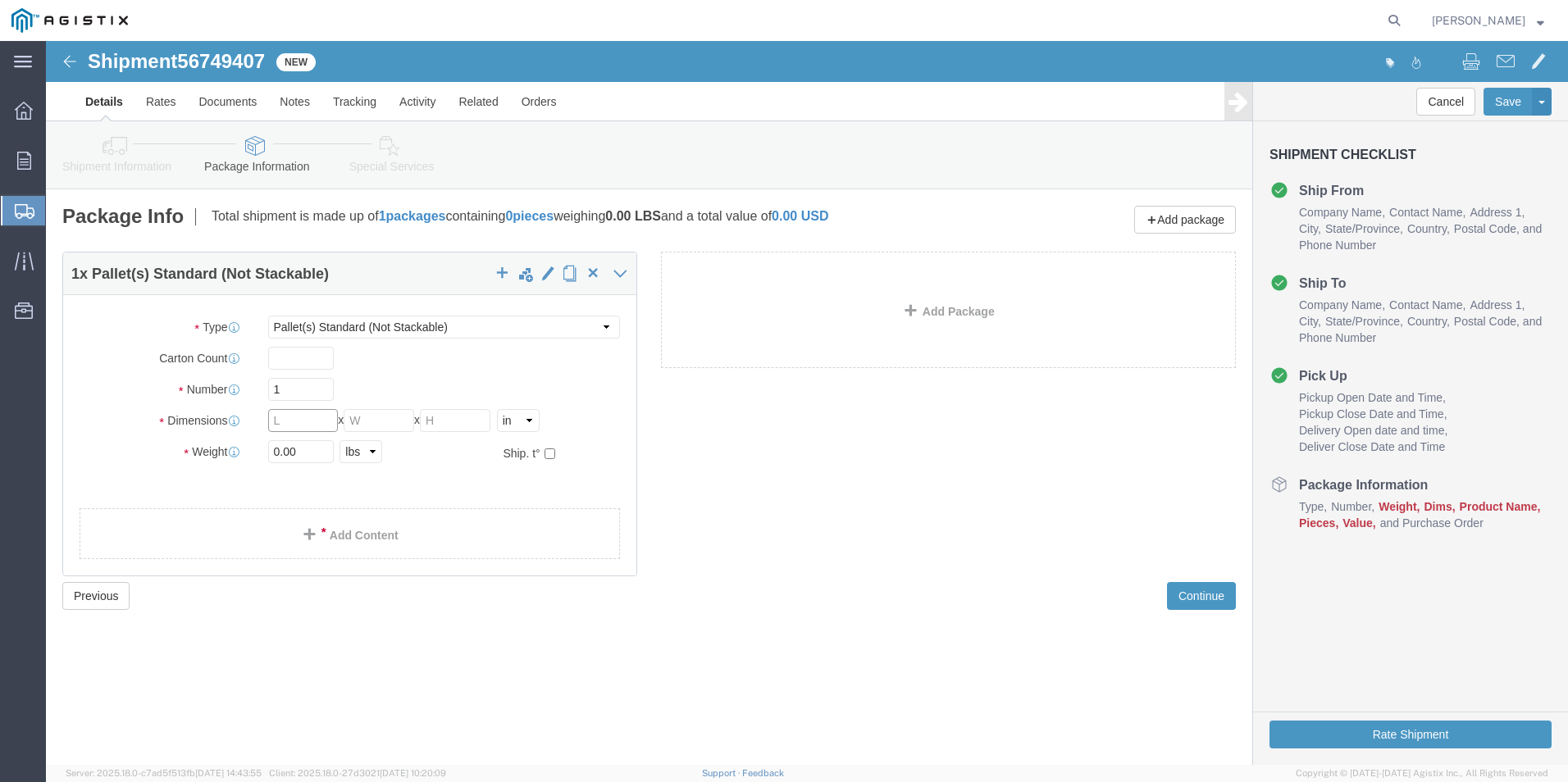
click input "text"
type input "48"
type input "42"
type input "50"
click input "0.00"
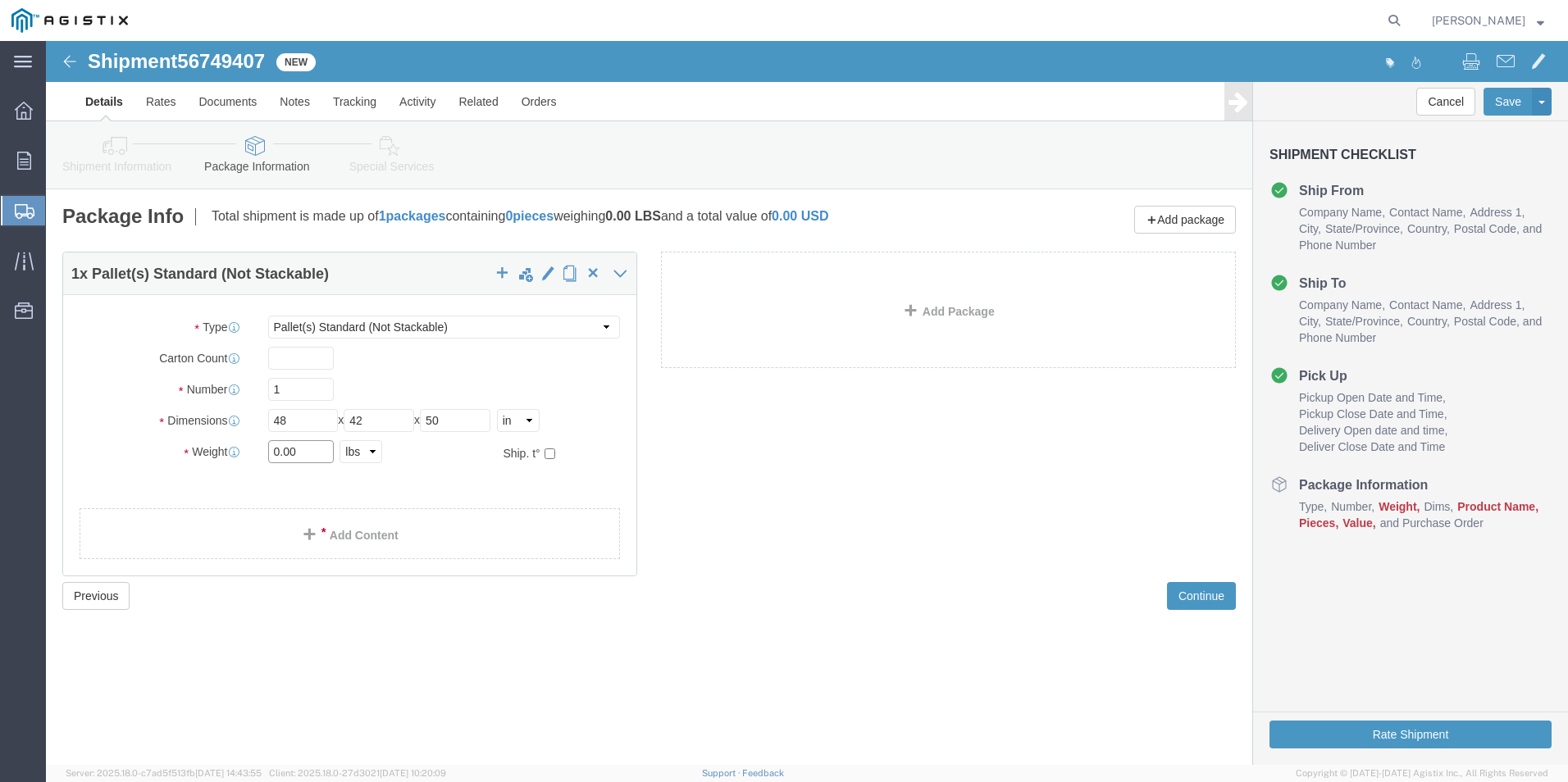
click input "0.00"
type input "2840"
click link "Add Content"
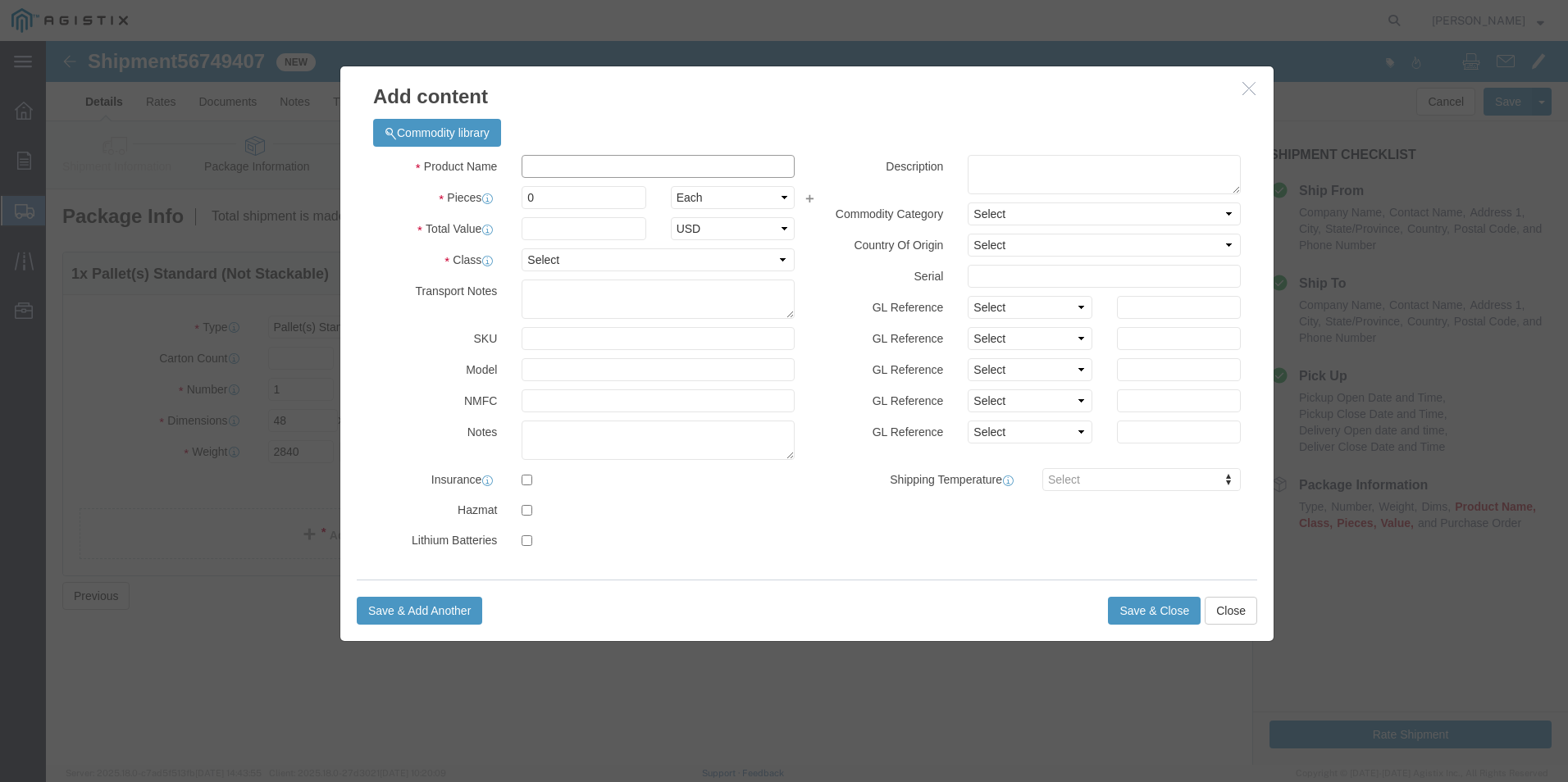
click input "text"
type input "ASPHALT EZSTREET 13090"
type input "1663.76"
click select "Select 50 55 60 65 70 85 92.5 100 125 175 250 300 400"
select select "55"
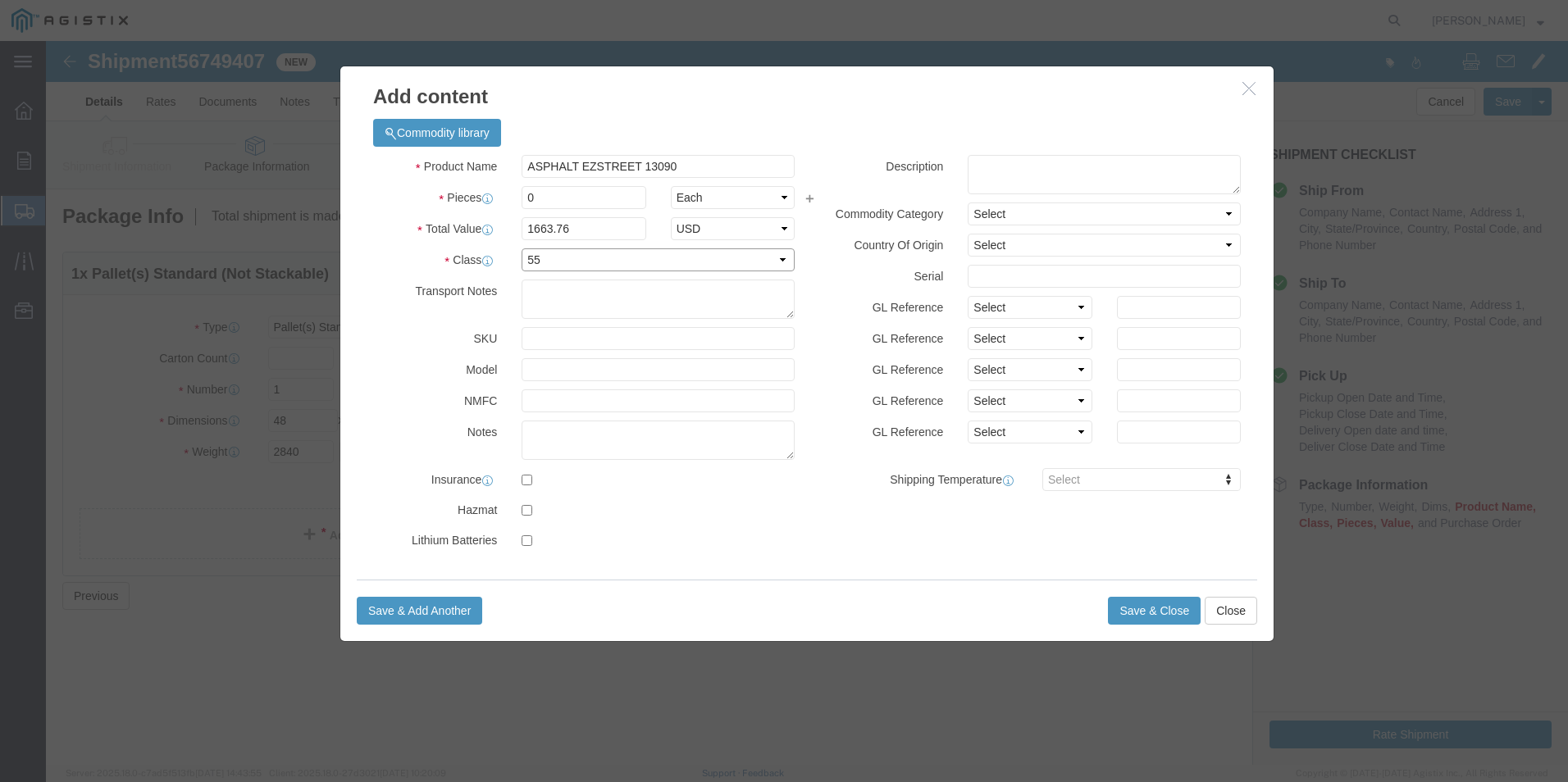
click select "Select 50 55 60 65 70 85 92.5 100 125 175 250 300 400"
click button "Save & Close"
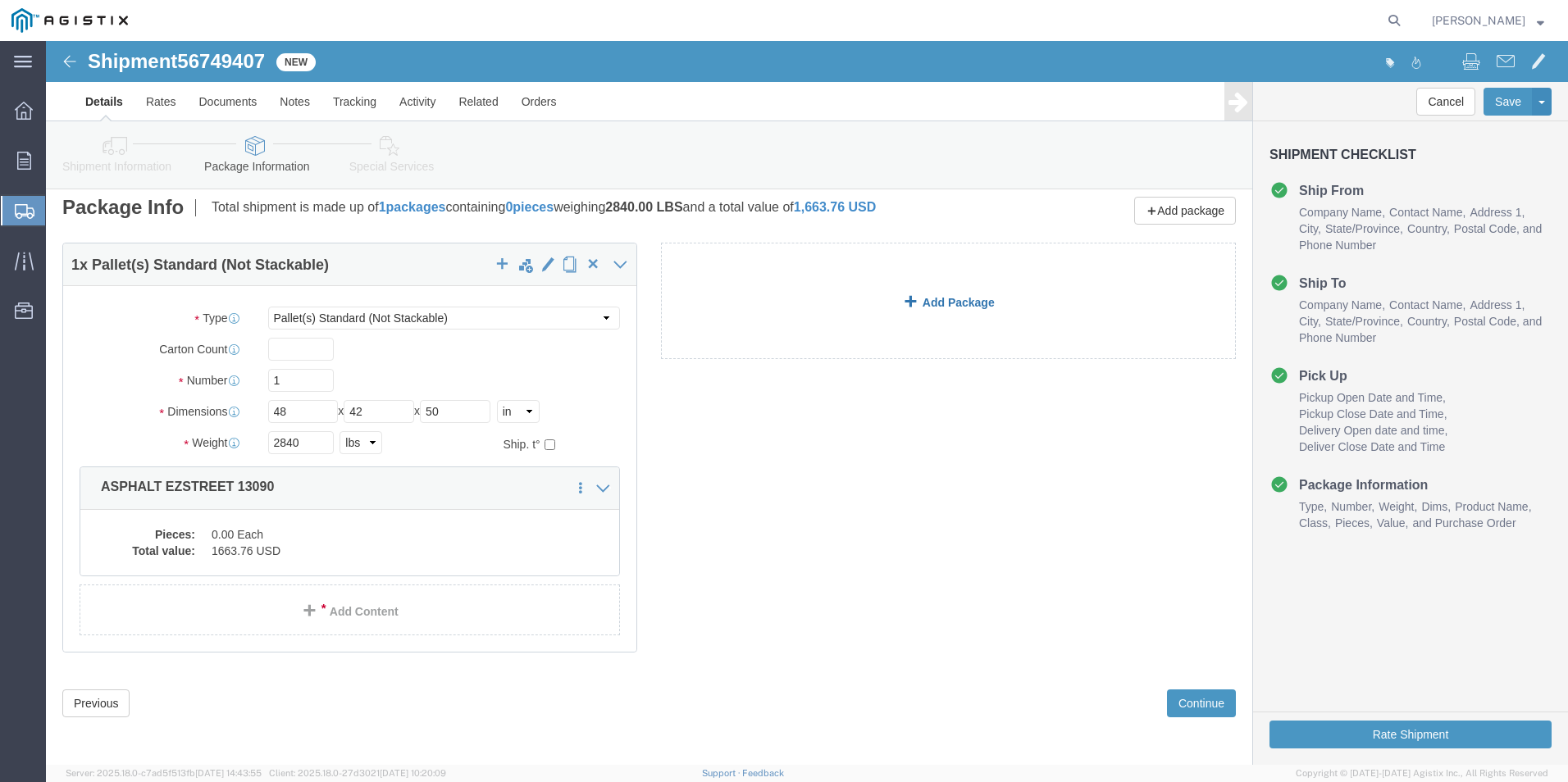
scroll to position [12, 0]
click link "Add Package"
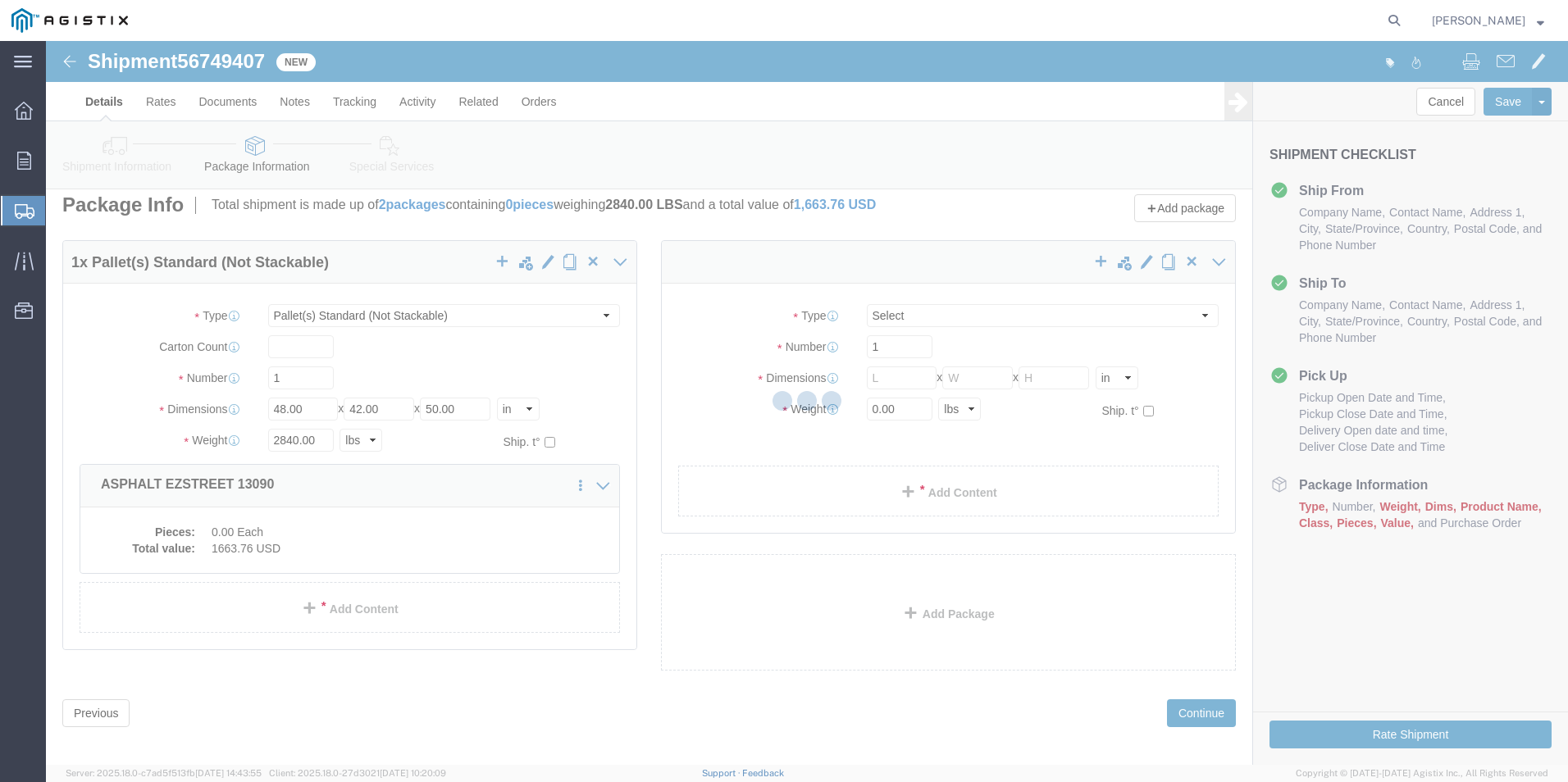
scroll to position [0, 0]
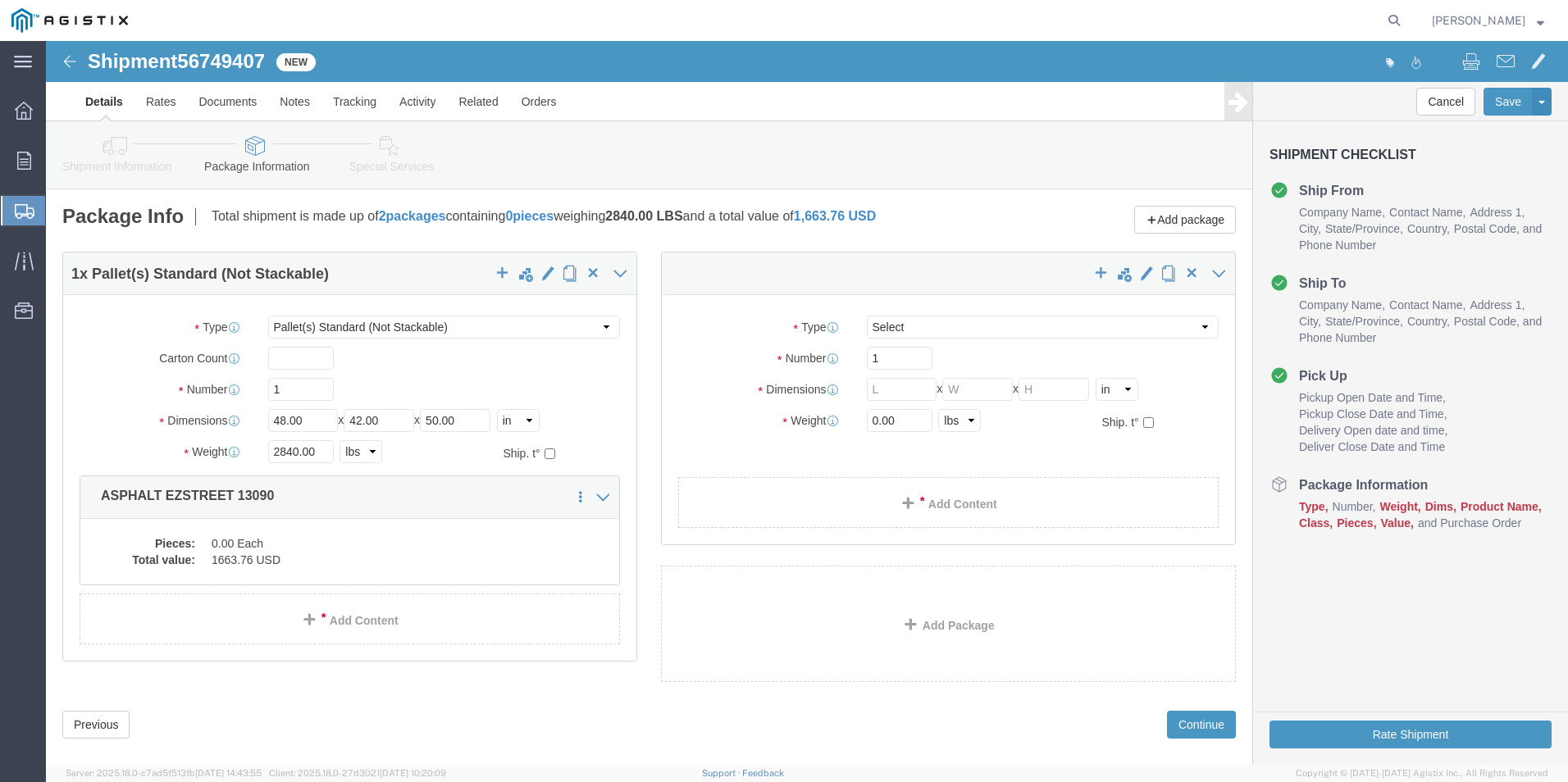
select select "PSNS"
click select "Select Bulk Bundle(s) Cardboard Box(es) Carton(s) Crate(s) Drum(s) (Fiberboard)…"
select select "PSNS"
click select "Select Bulk Bundle(s) Cardboard Box(es) Carton(s) Crate(s) Drum(s) (Fiberboard)…"
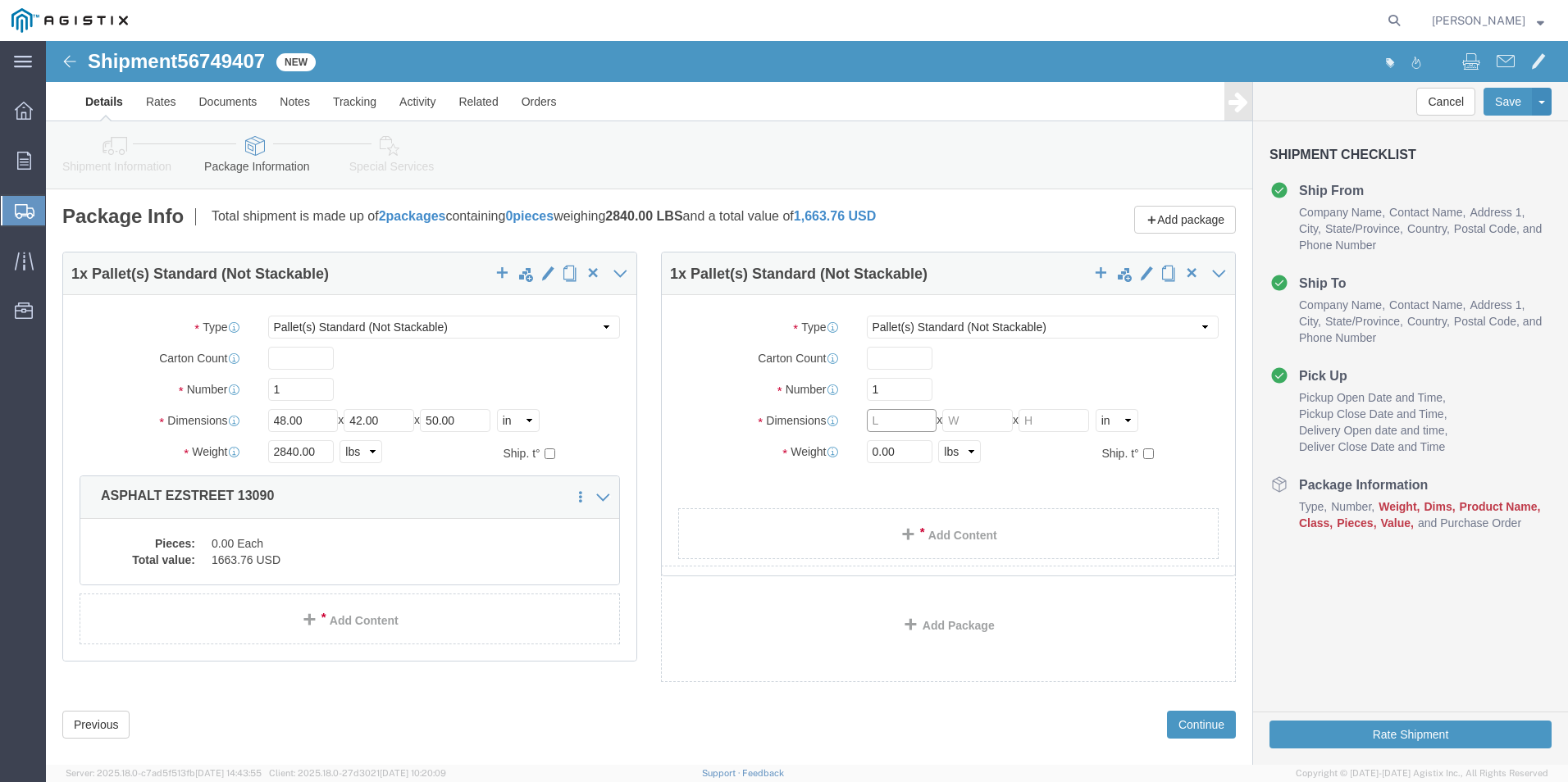
click input "text"
type input "48"
type input "42"
type input "50"
click input "0.00"
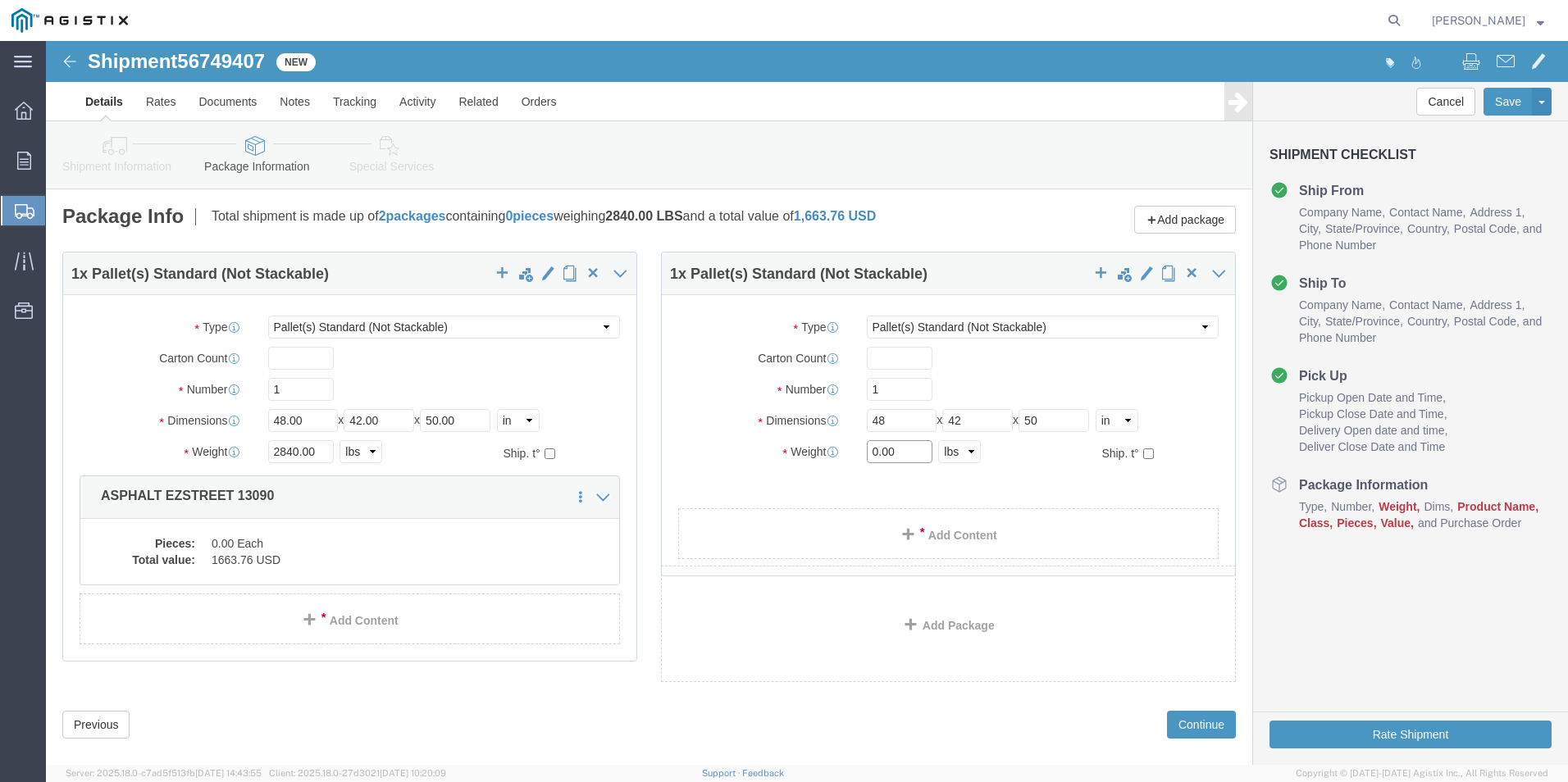
click input "0.00"
type input "2840"
click link "Add Content"
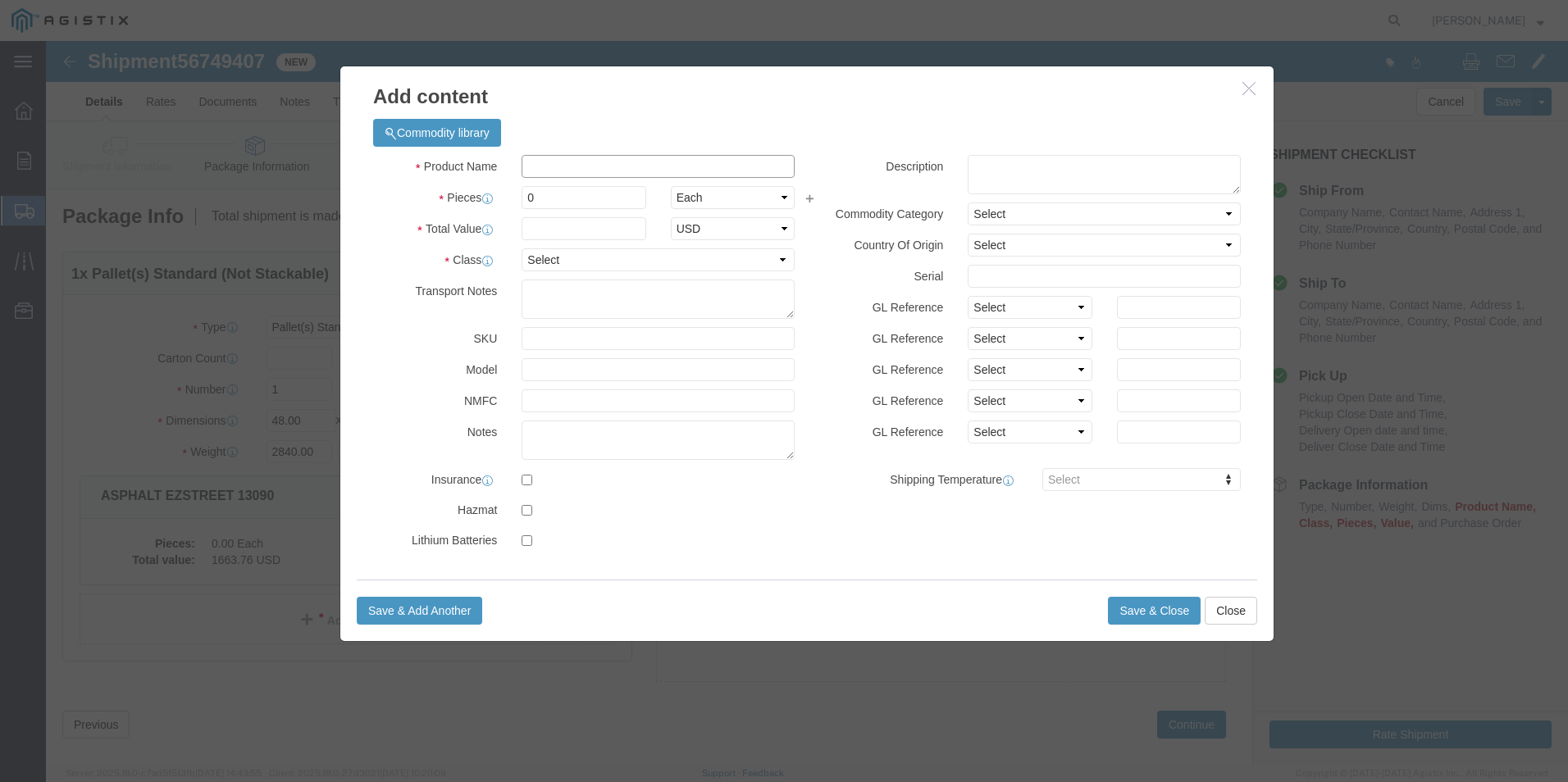
click input "text"
type input "ASPHALT EZSTREET 13090"
type input "1663.76"
click select "Select 50 55 60 65 70 85 92.5 100 125 175 250 300 400"
select select "55"
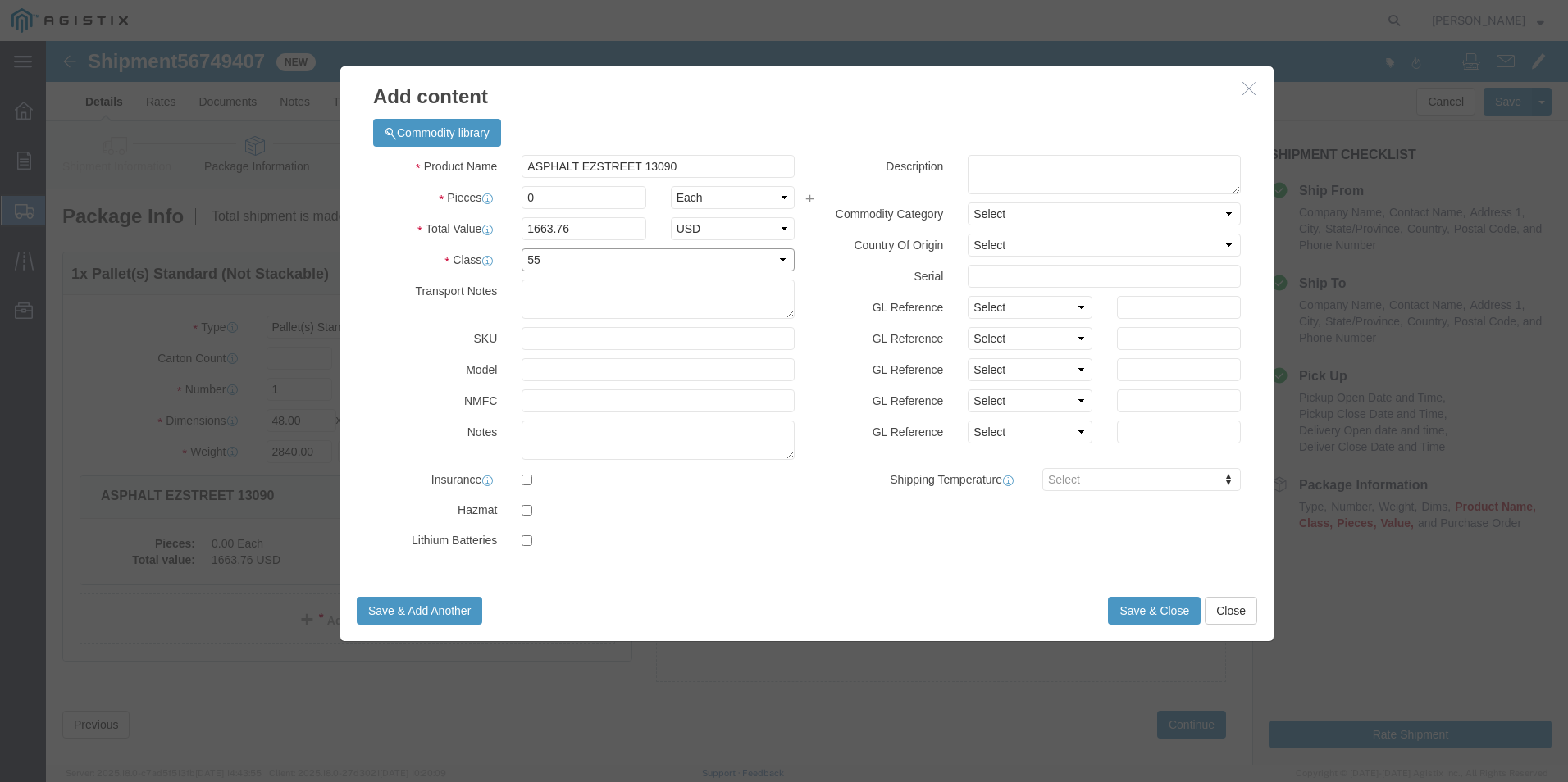
click select "Select 50 55 60 65 70 85 92.5 100 125 175 250 300 400"
click input "0"
type input "1"
click button "Save & Close"
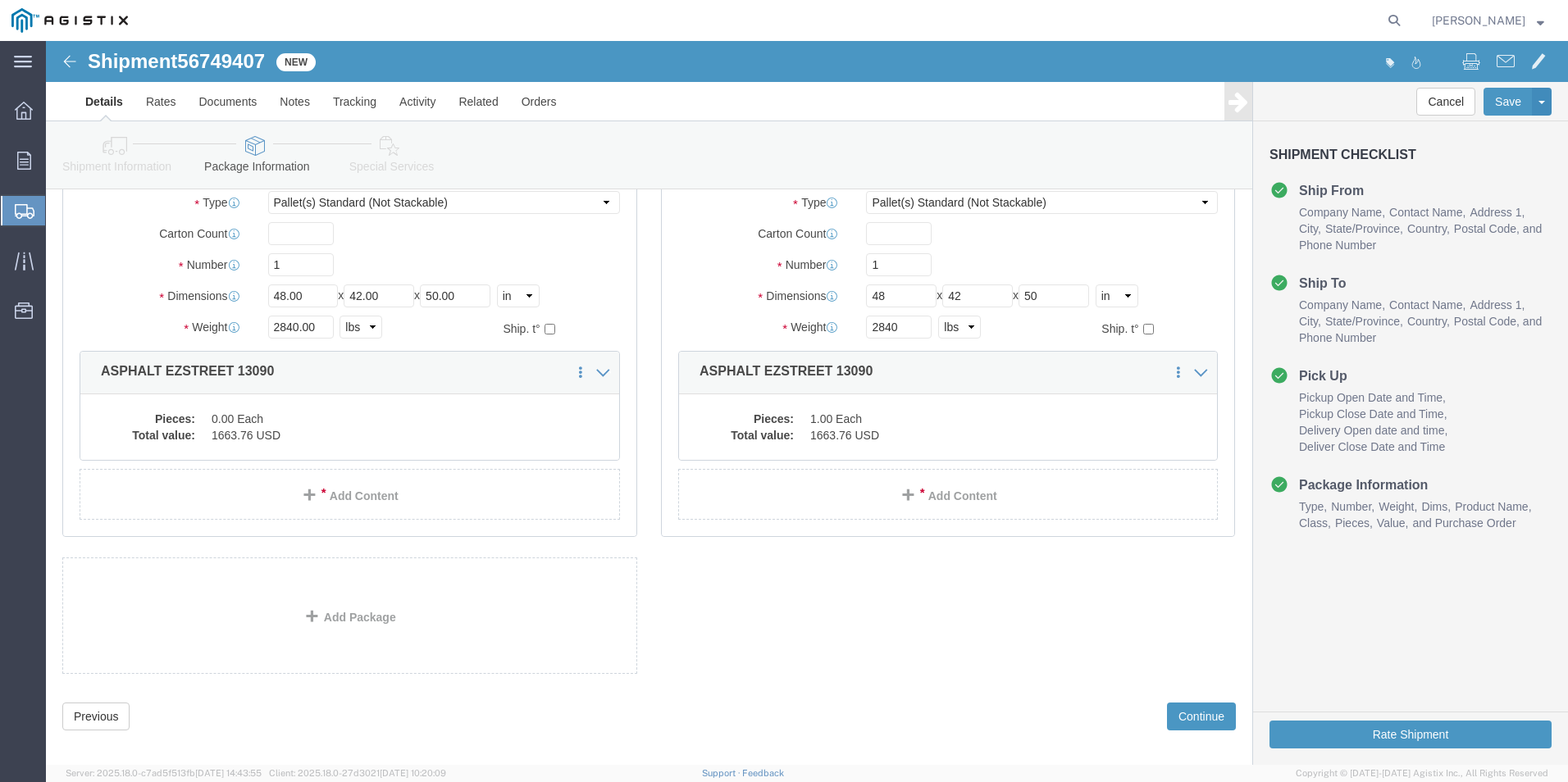
scroll to position [140, 0]
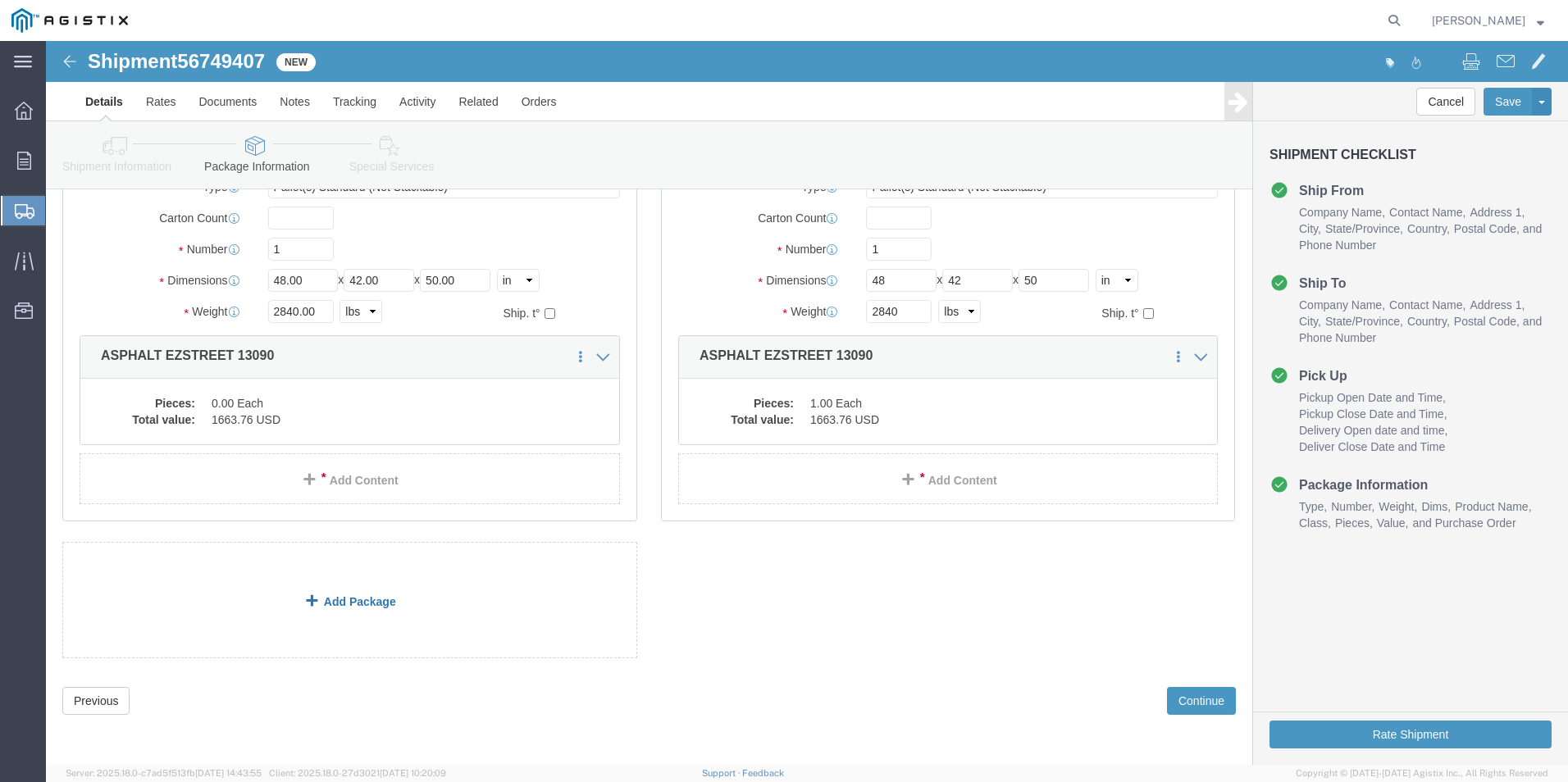
click link "Add Package"
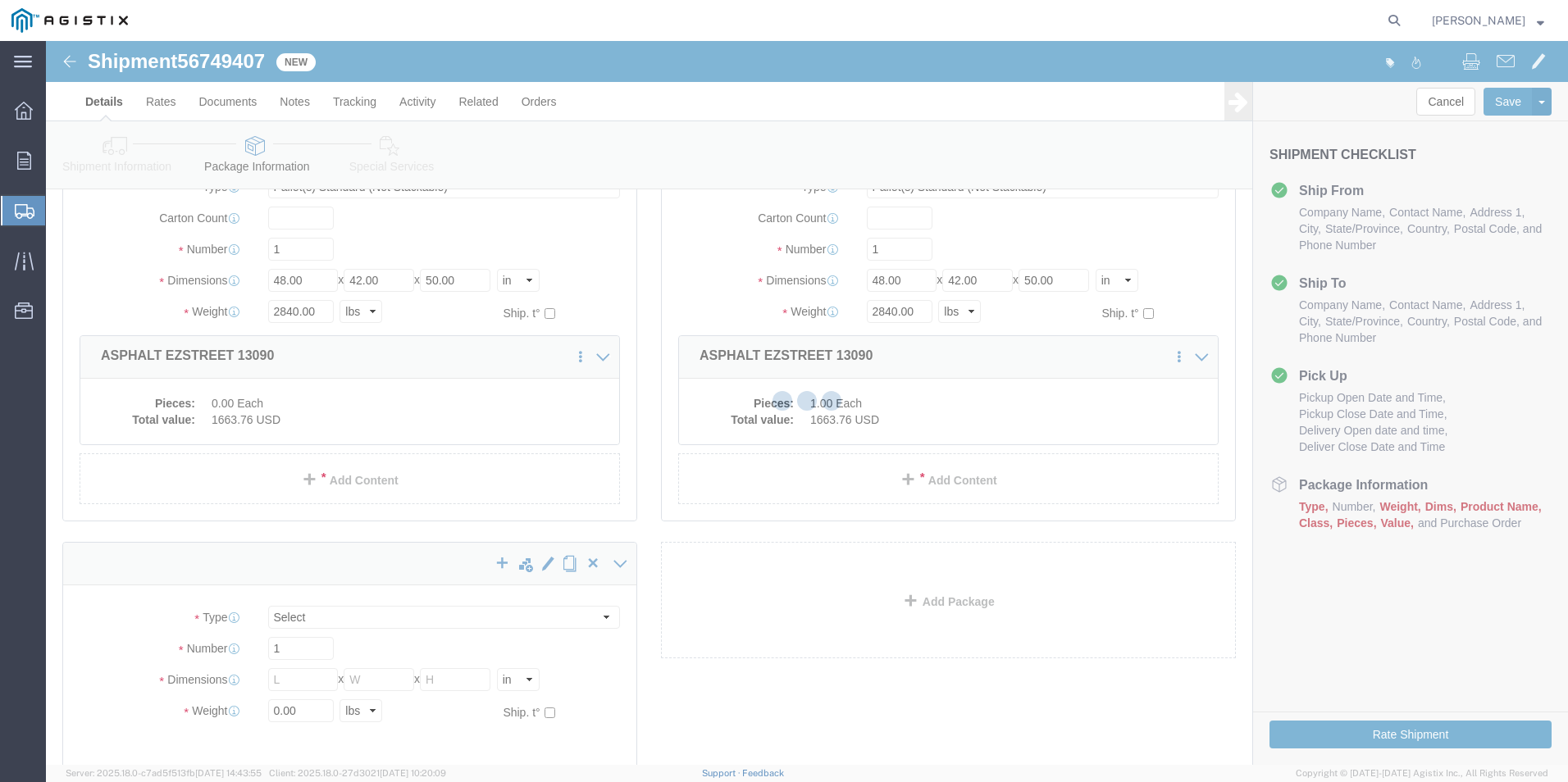
scroll to position [0, 0]
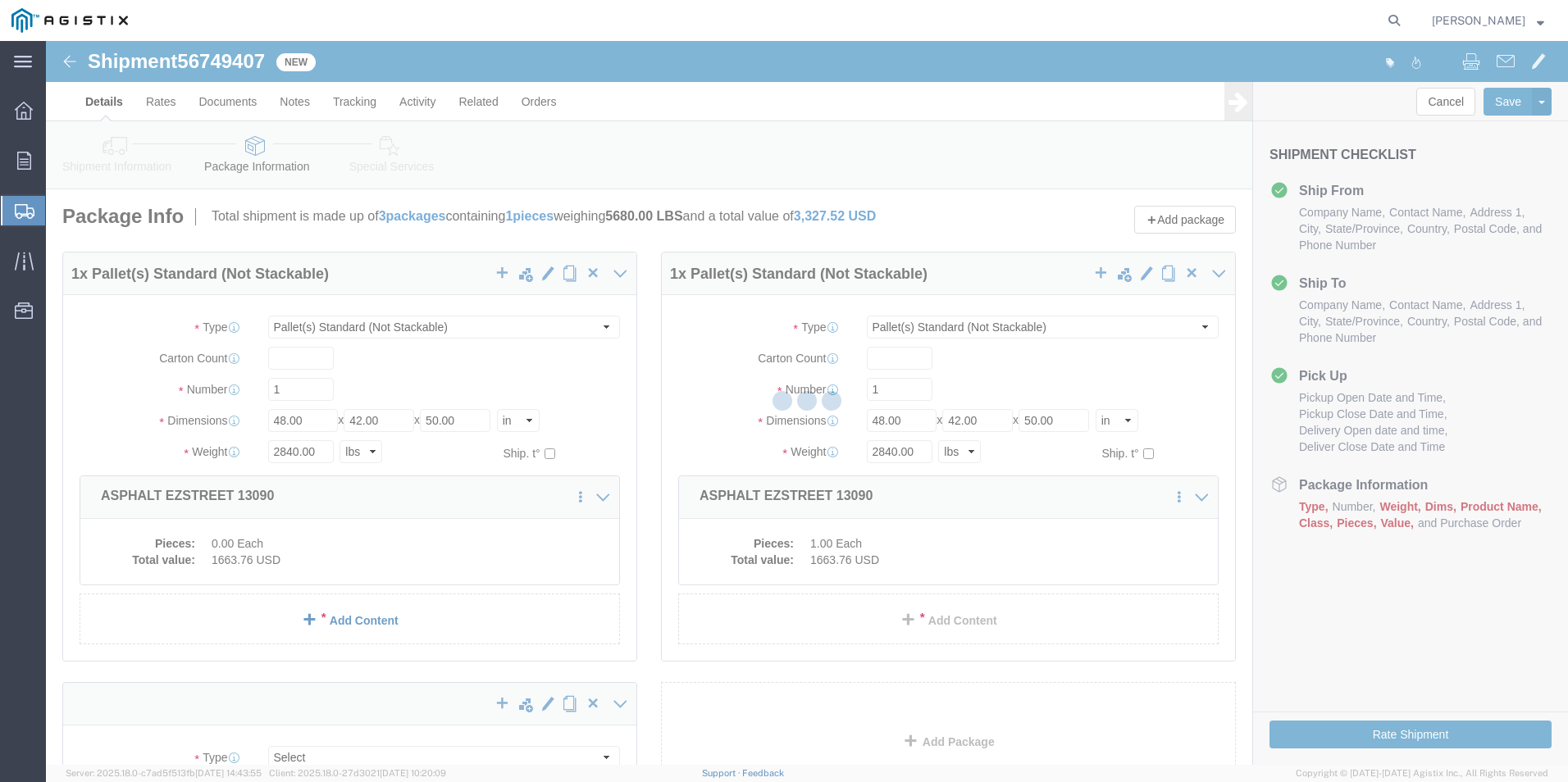
select select "PSNS"
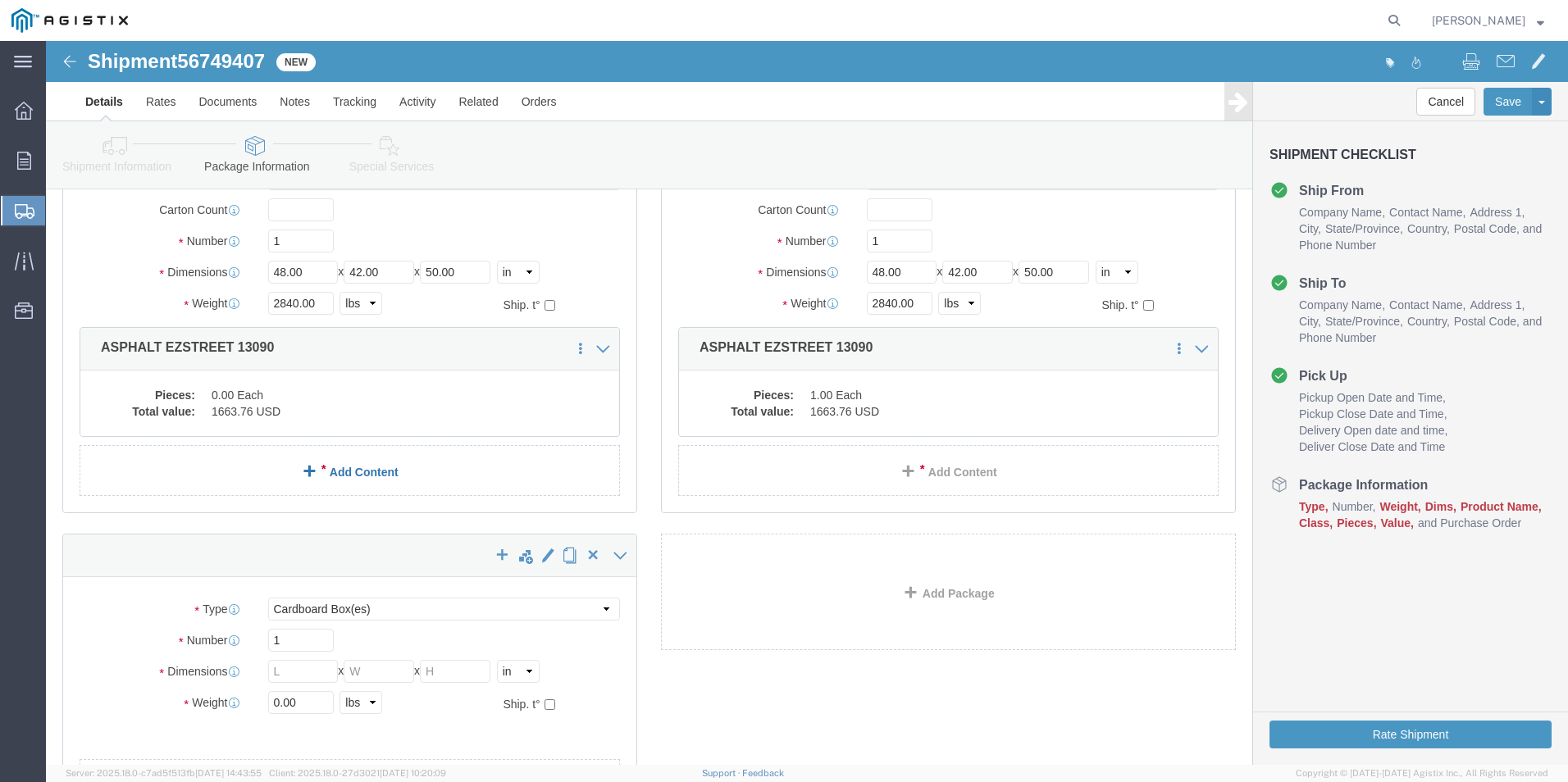
scroll to position [164, 0]
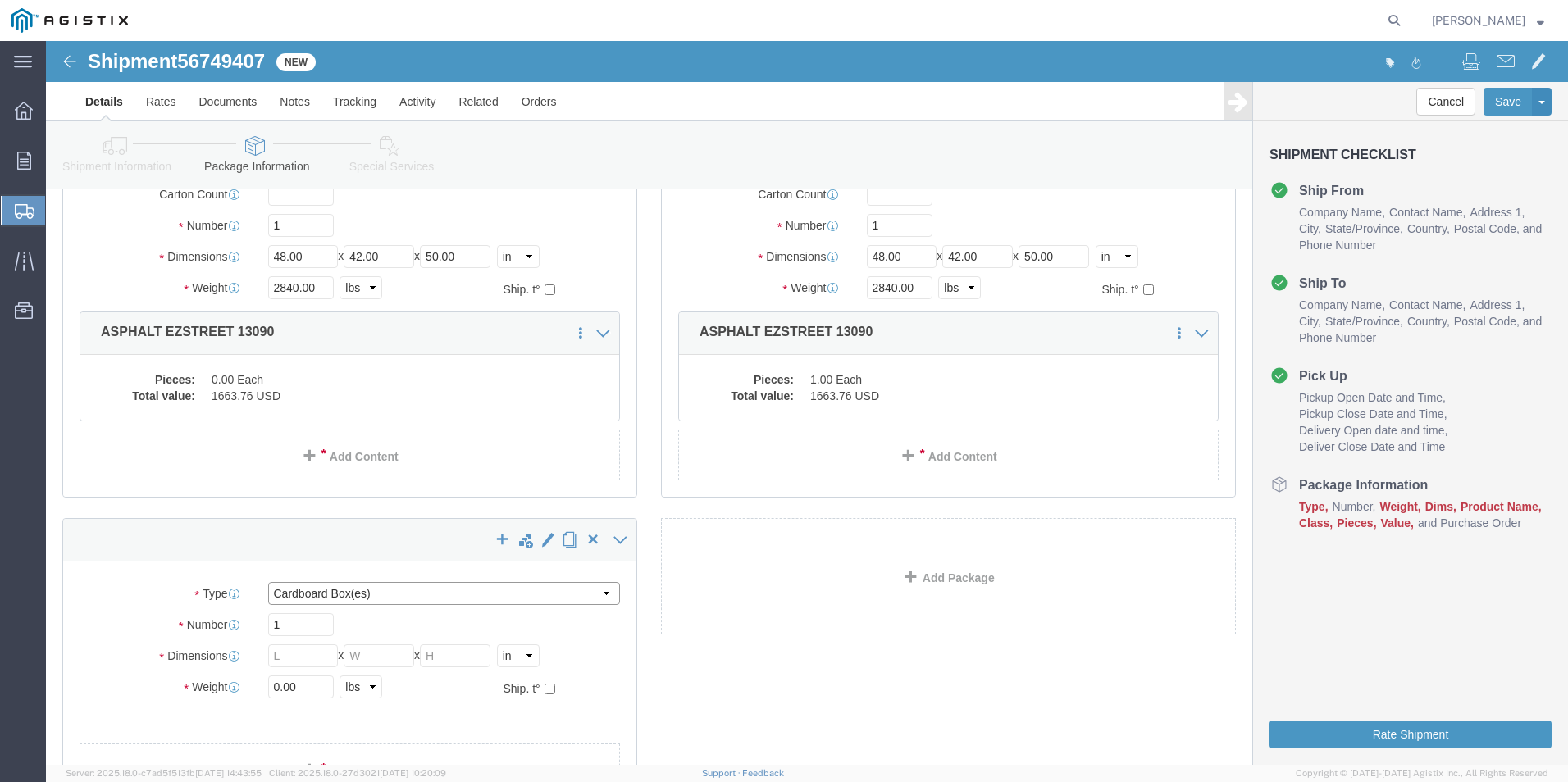
click select "Select Bulk Bundle(s) Cardboard Box(es) Carton(s) Crate(s) Drum(s) (Fiberboard)…"
click div "1 x Pallet(s) Standard (Stackable)"
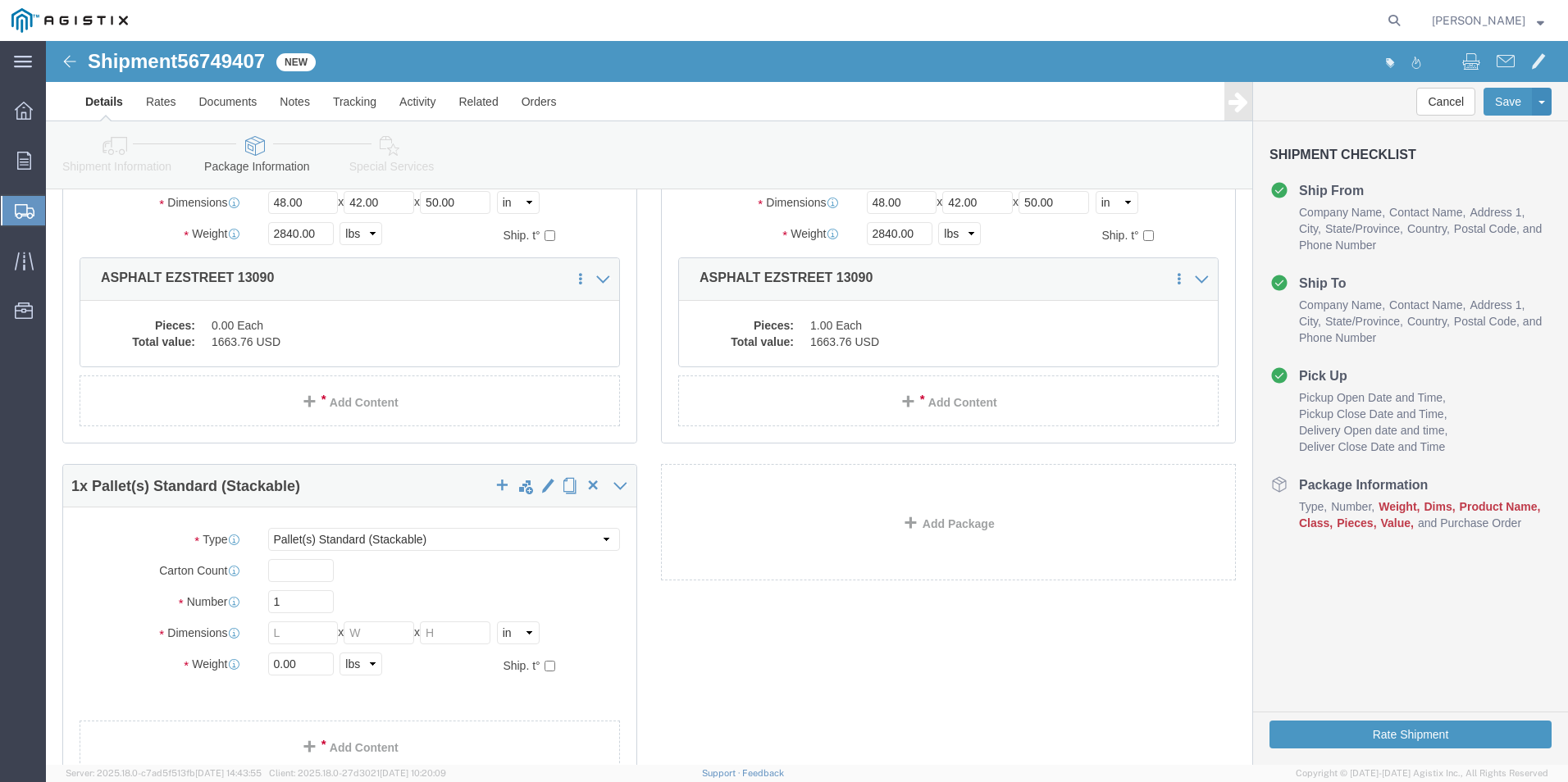
scroll to position [246, 0]
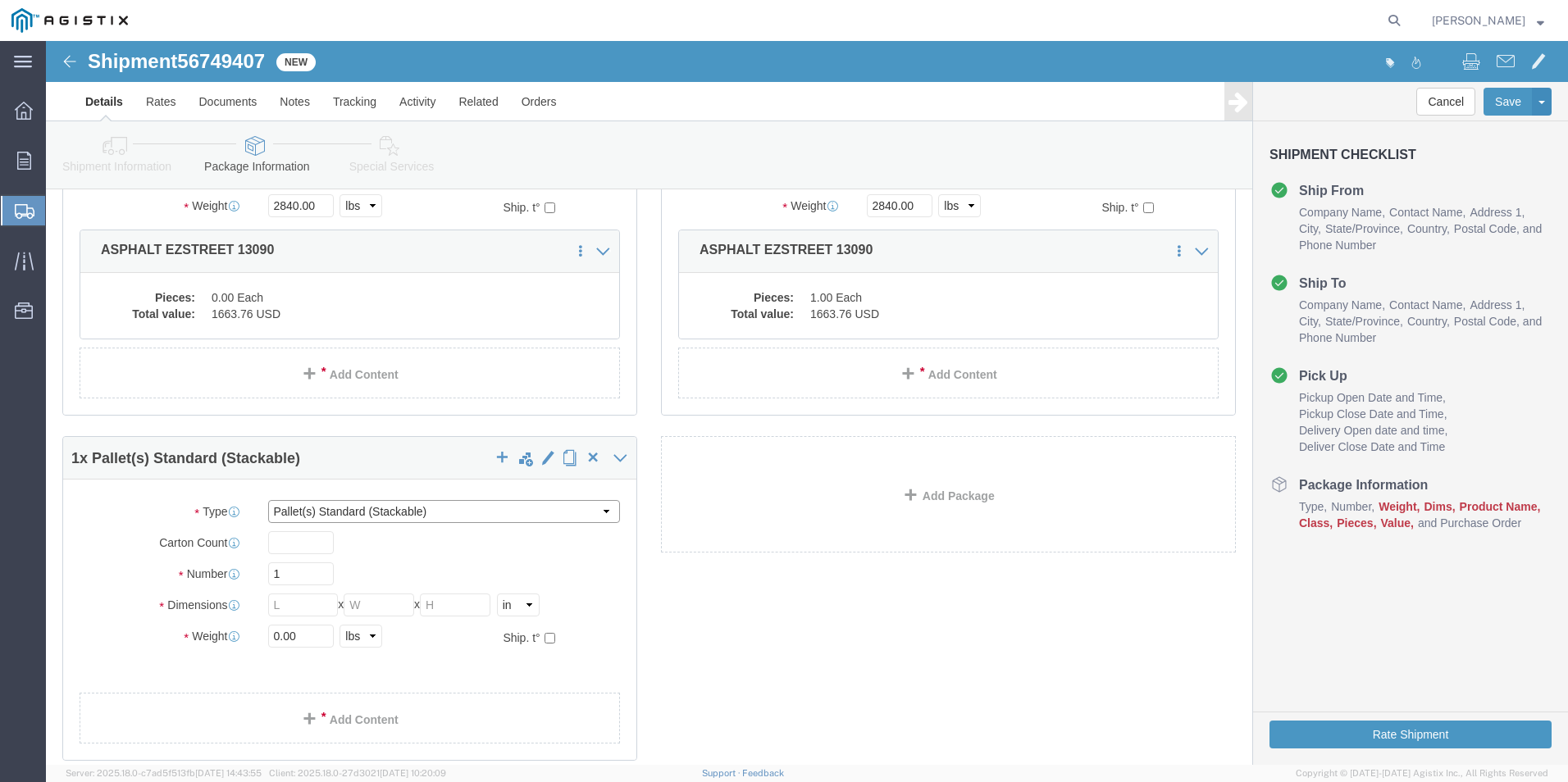
click select "Select Bulk Bundle(s) Cardboard Box(es) Carton(s) Crate(s) Drum(s) (Fiberboard)…"
select select "PSNS"
click select "Select Bulk Bundle(s) Cardboard Box(es) Carton(s) Crate(s) Drum(s) (Fiberboard)…"
click input "text"
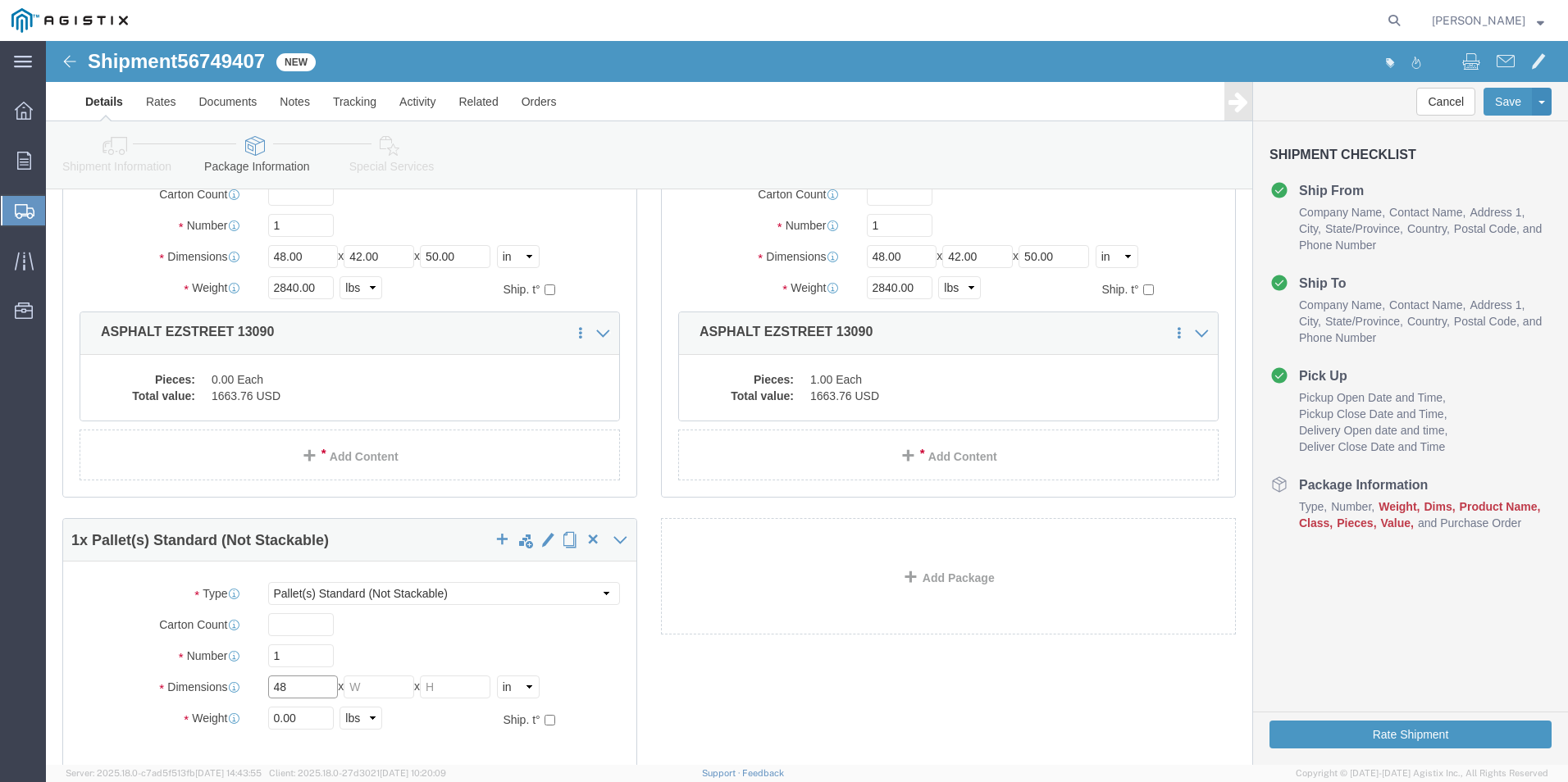
type input "48"
type input "42"
type input "50"
click input "0.00"
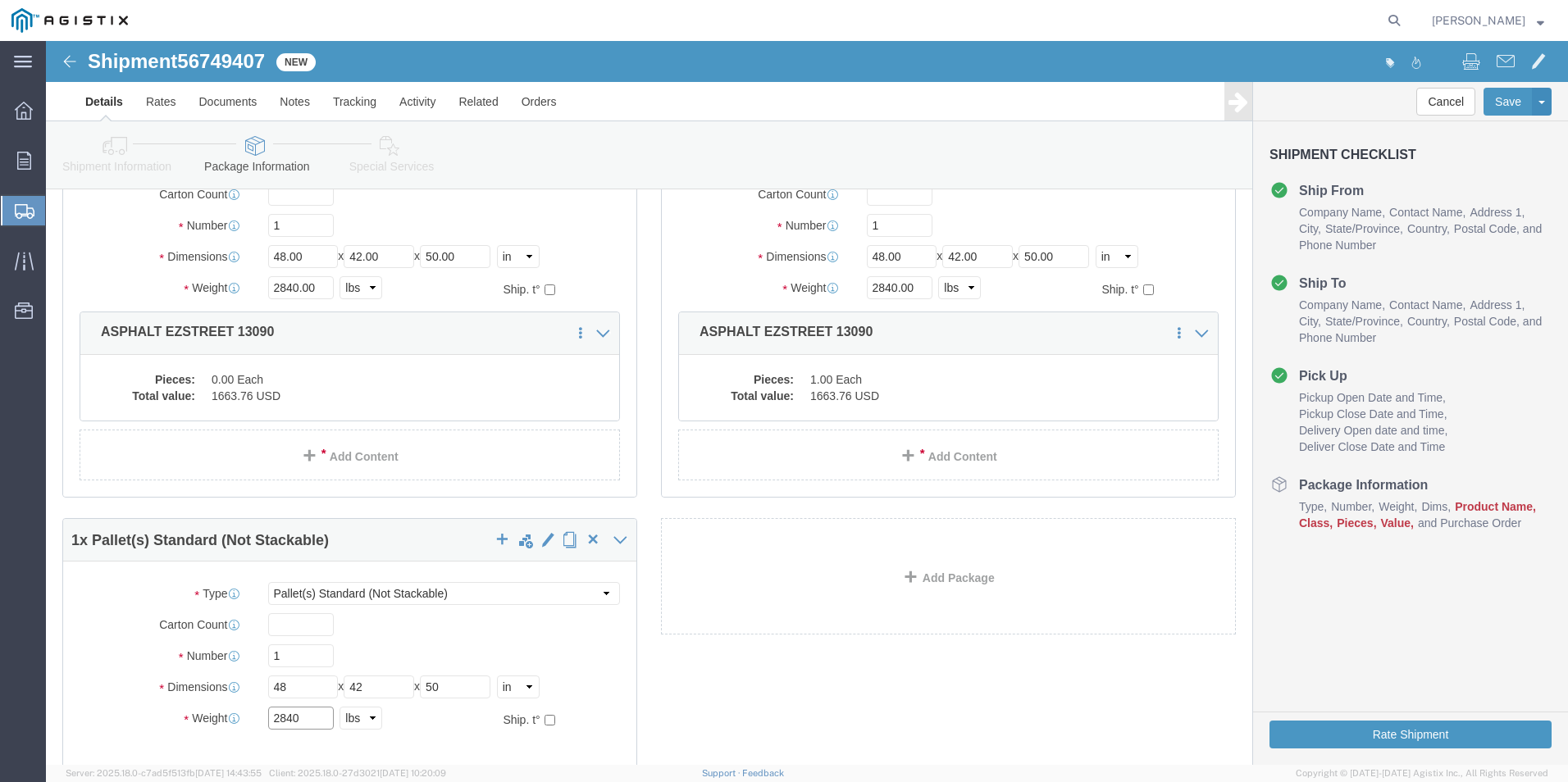
scroll to position [246, 0]
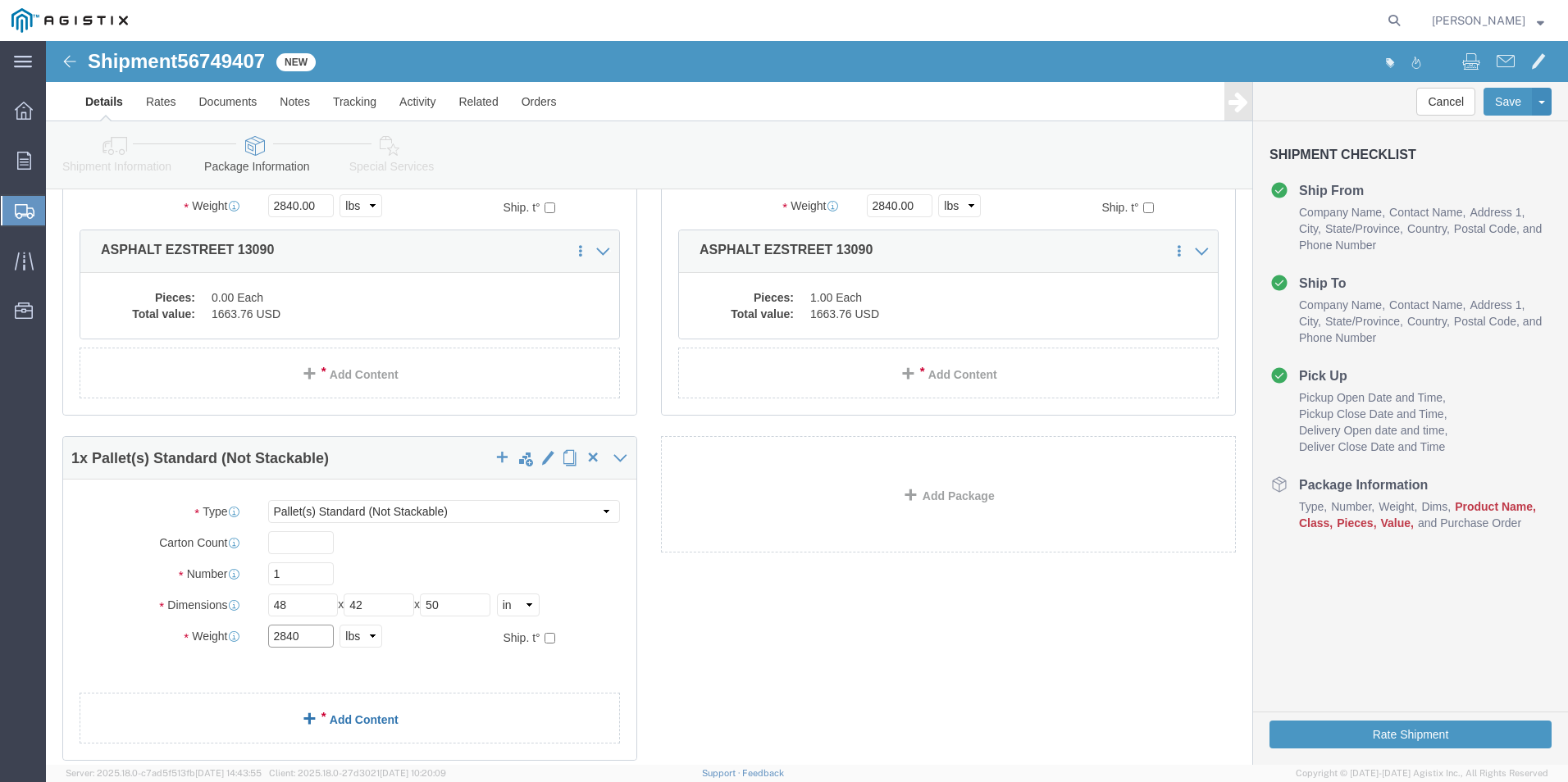
type input "2840"
click div "1 x Pallet(s) Standard (Not Stackable) Package Type Select Bulk Bundle(s) Cardb…"
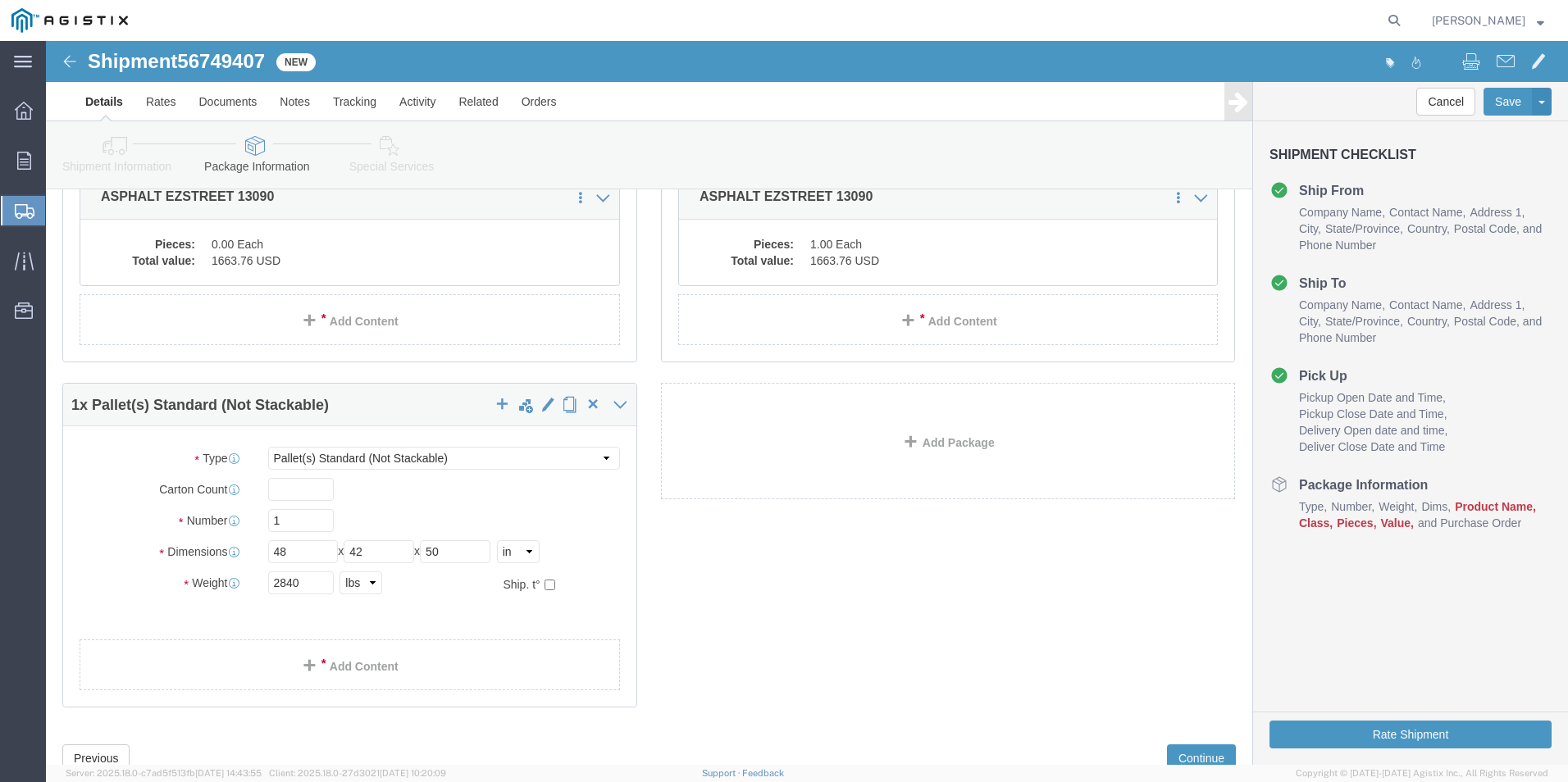
scroll to position [328, 0]
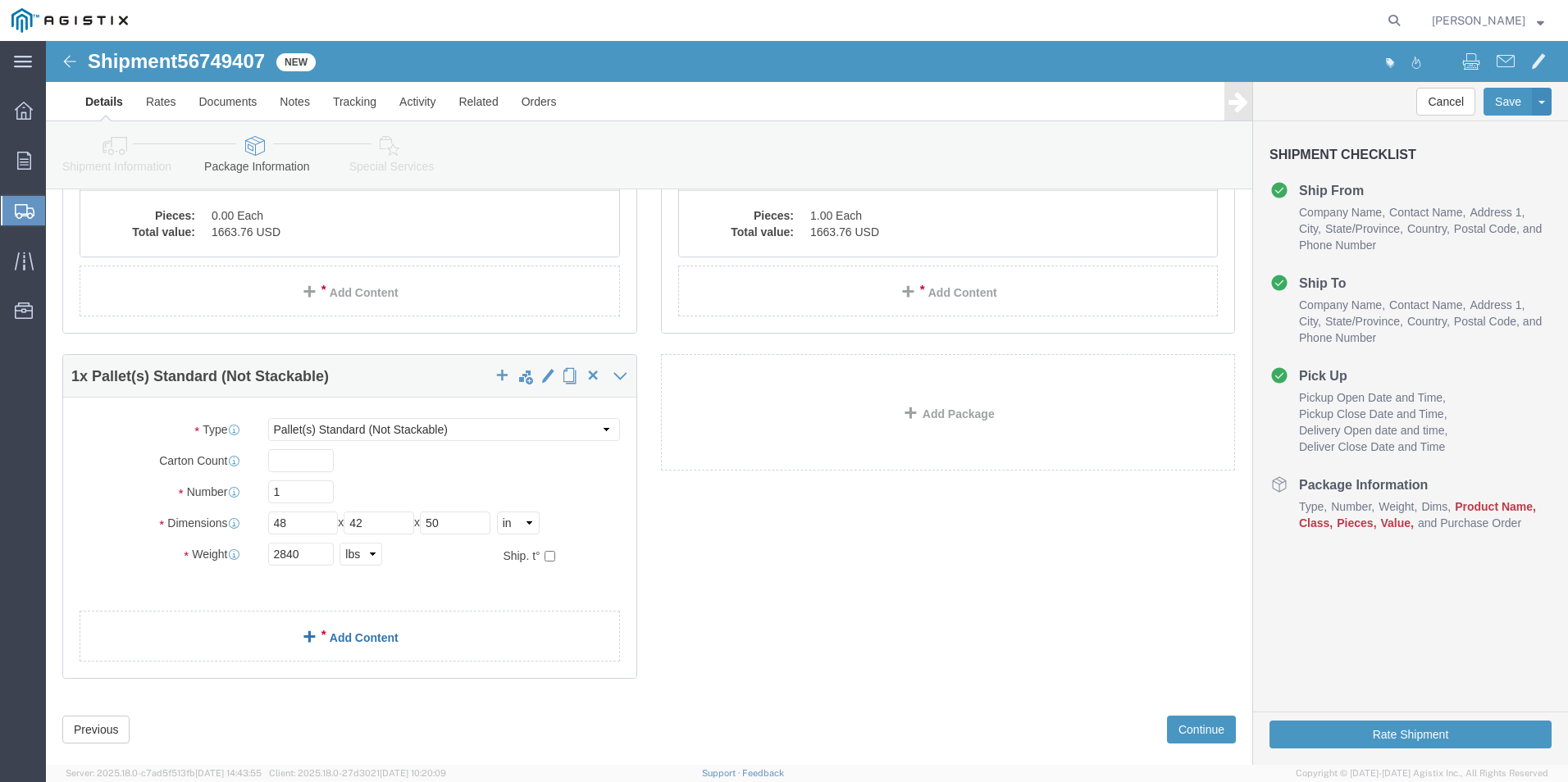
click link "Add Content"
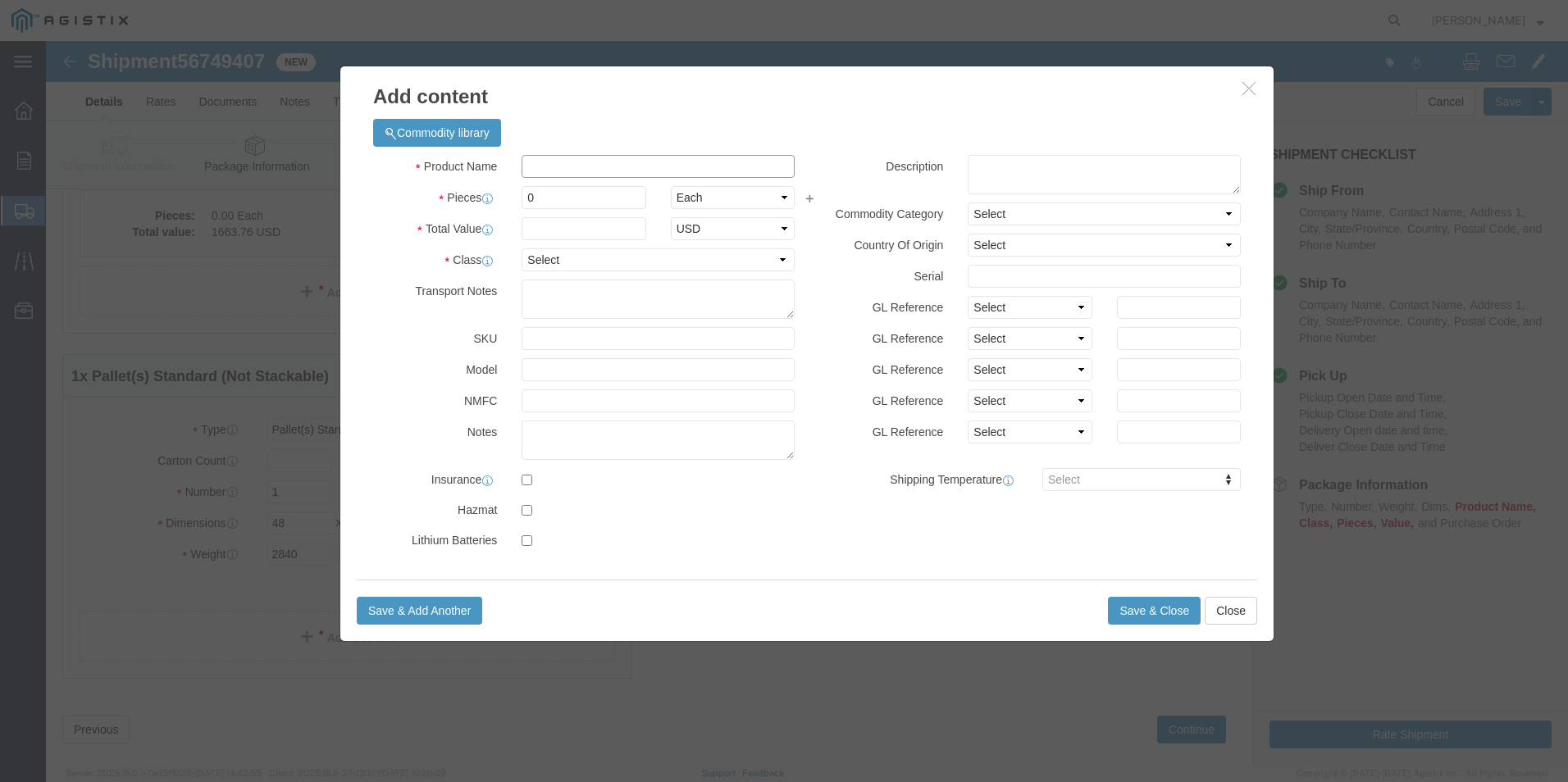
click input "text"
type input "ASPHALT EZSTREET 13090"
type input "1663.76"
click input "0"
type input "1"
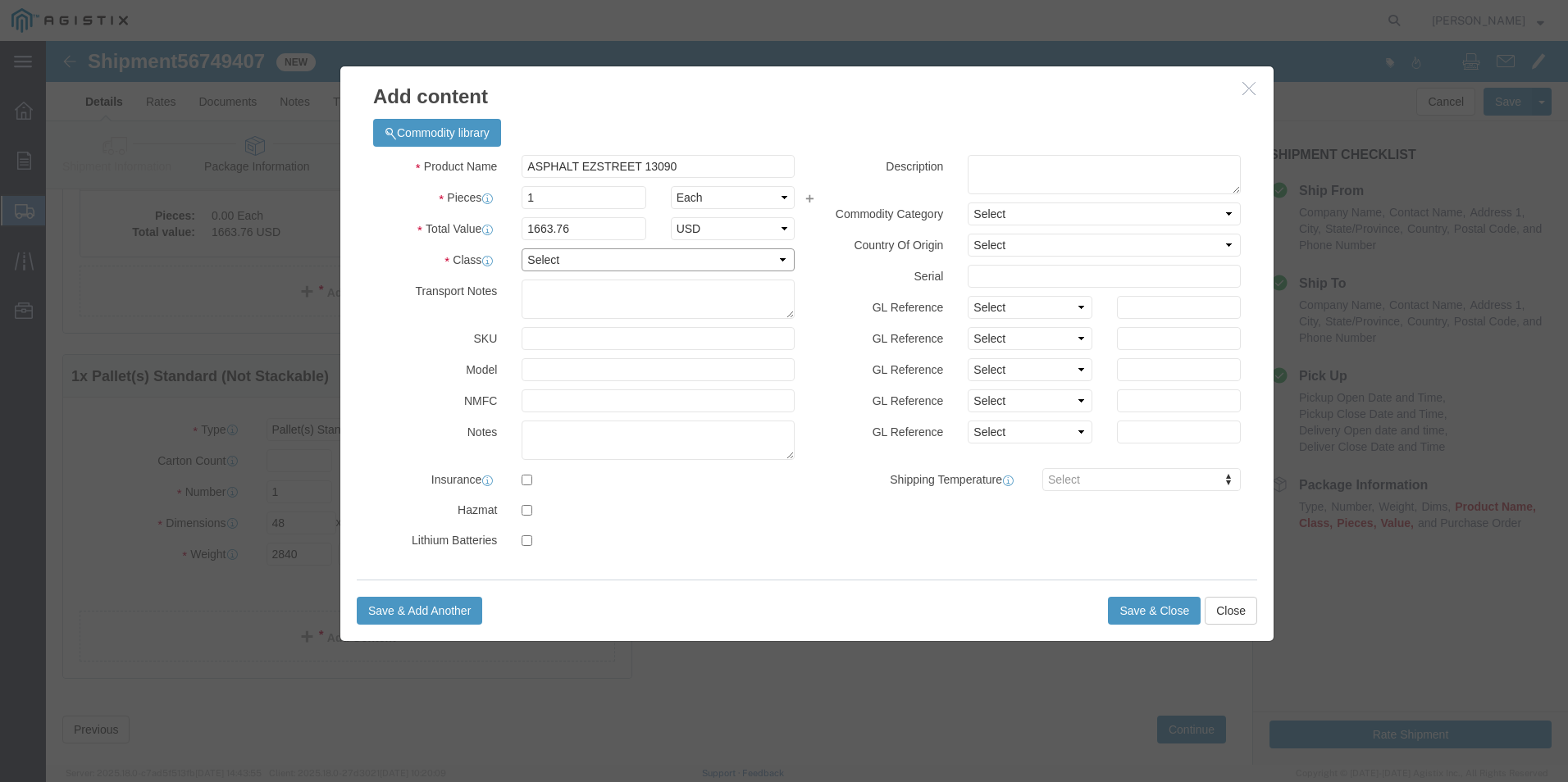
click select "Select 50 55 60 65 70 85 92.5 100 125 175 250 300 400"
select select "55"
click select "Select 50 55 60 65 70 85 92.5 100 125 175 250 300 400"
click button "Save & Close"
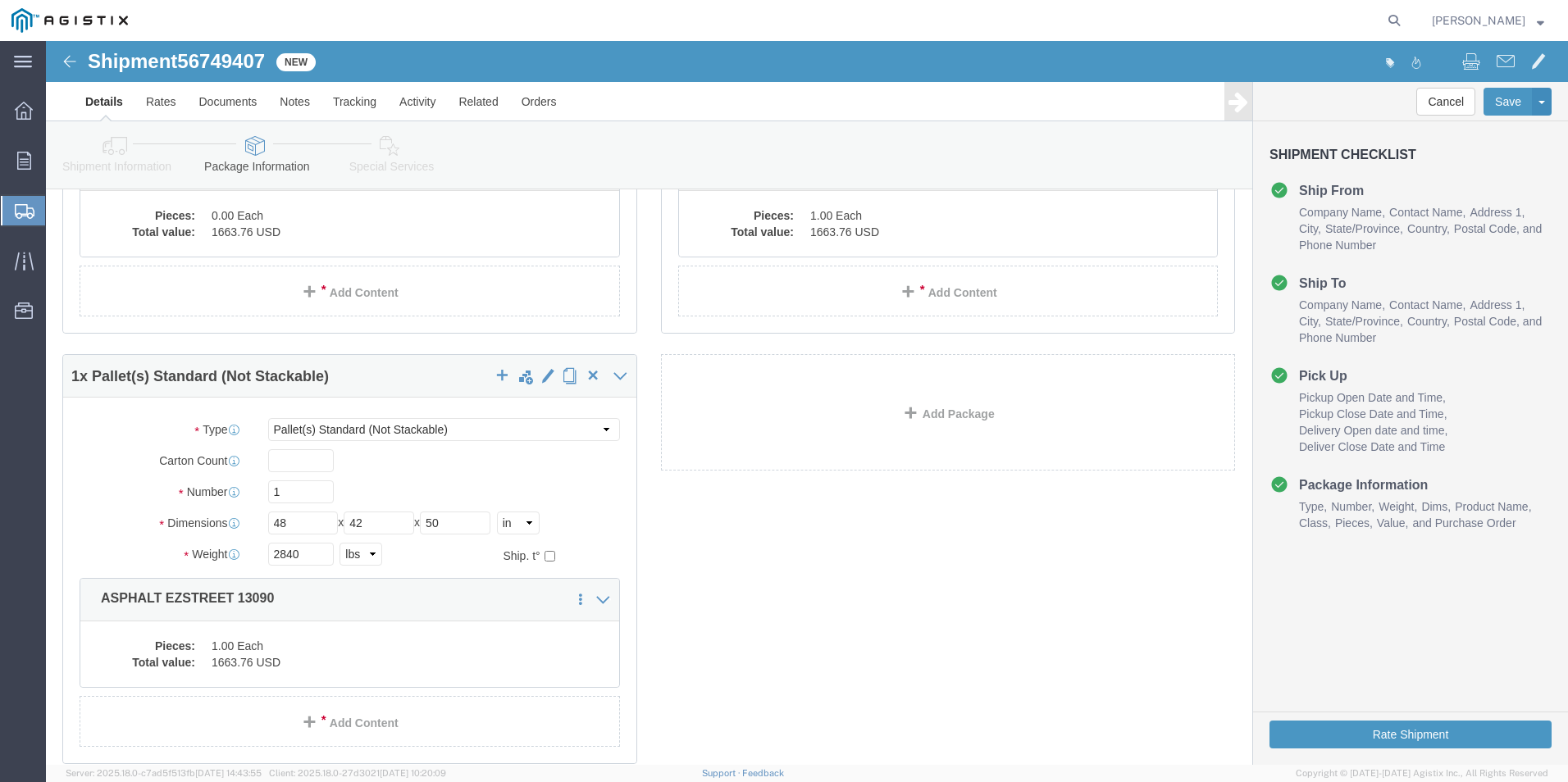
click dd "0.00 Each"
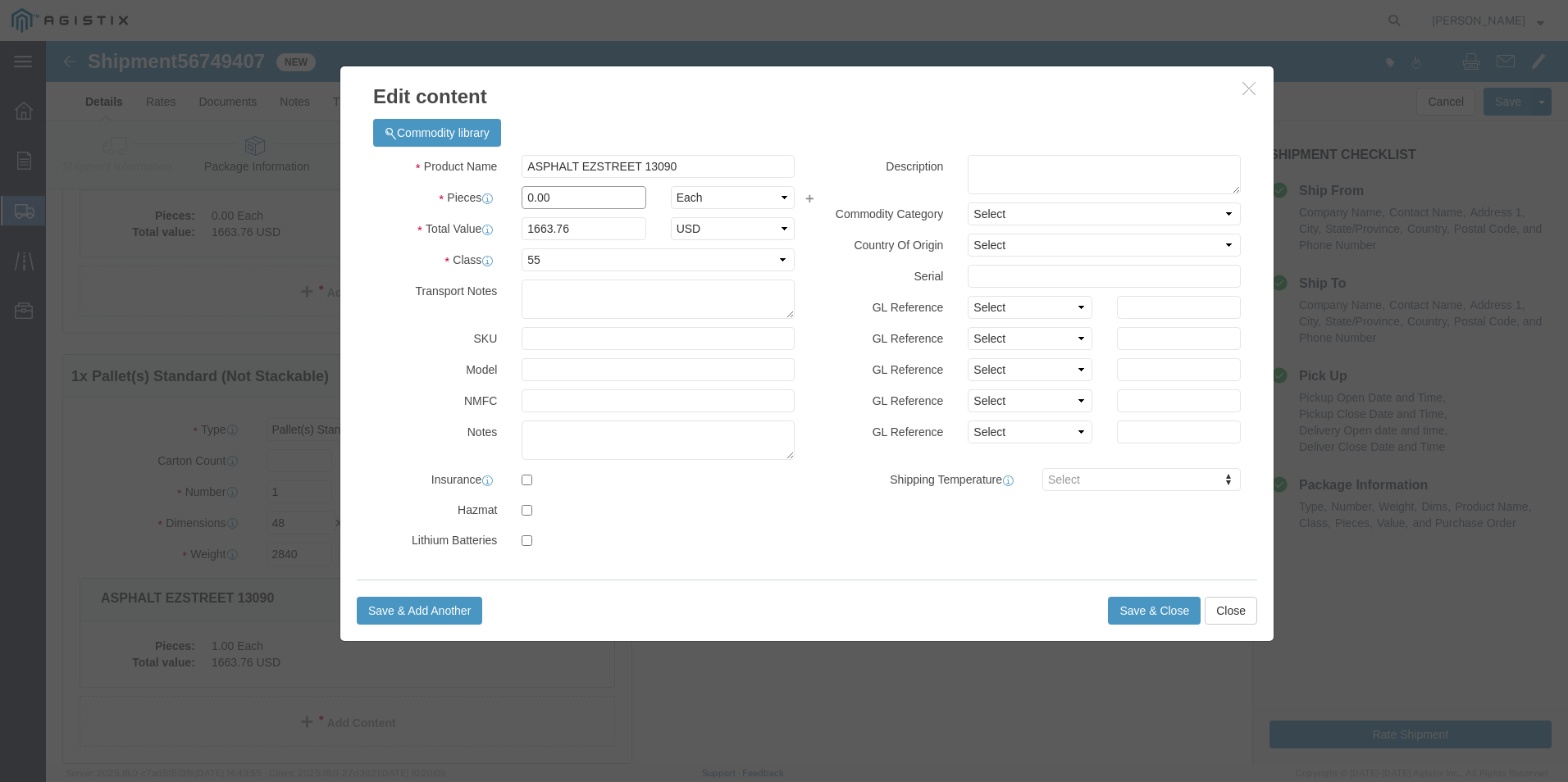
click input "0.00"
type input "1"
click button "Save & Close"
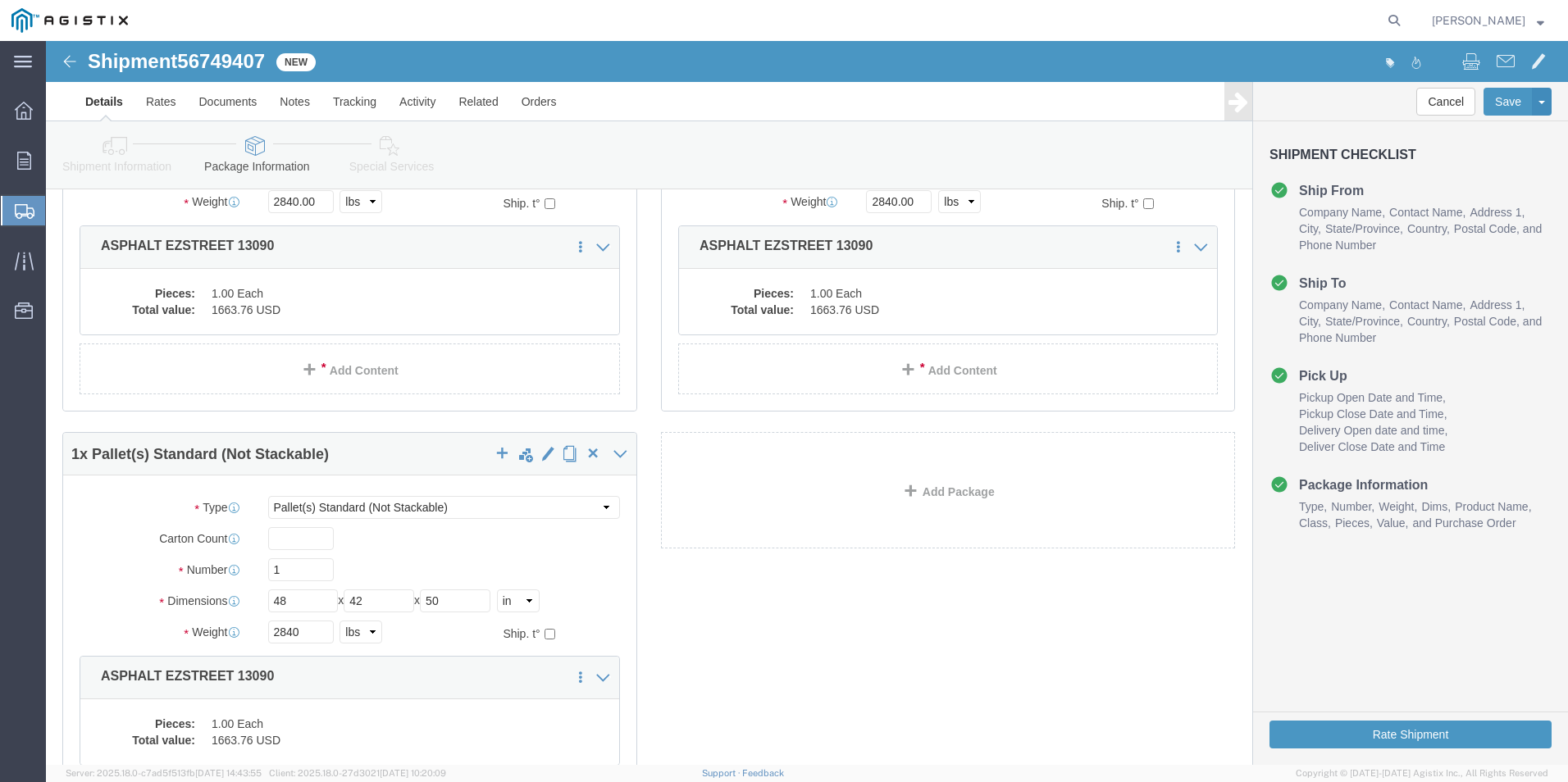
scroll to position [246, 0]
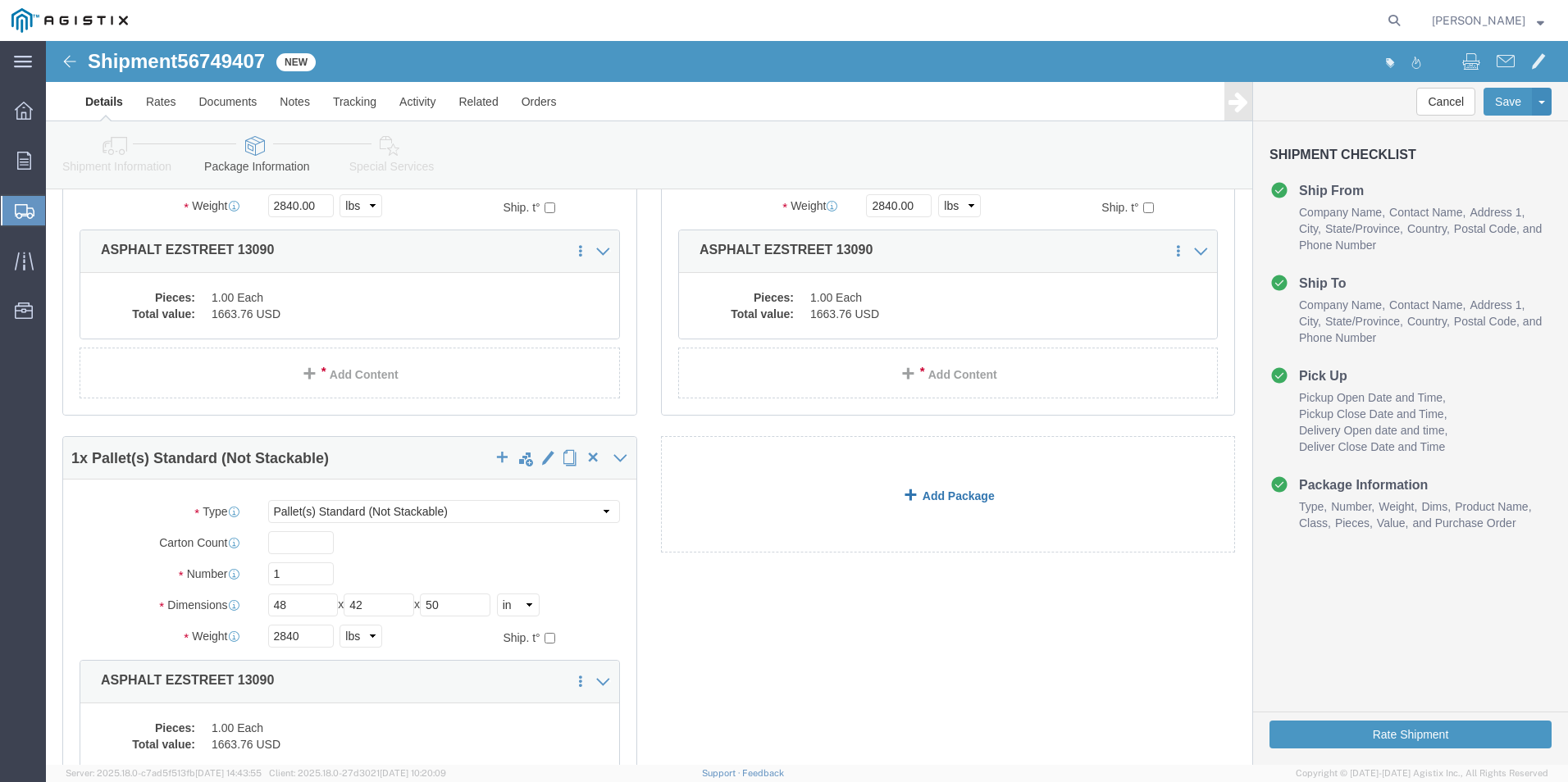
click link "Add Package"
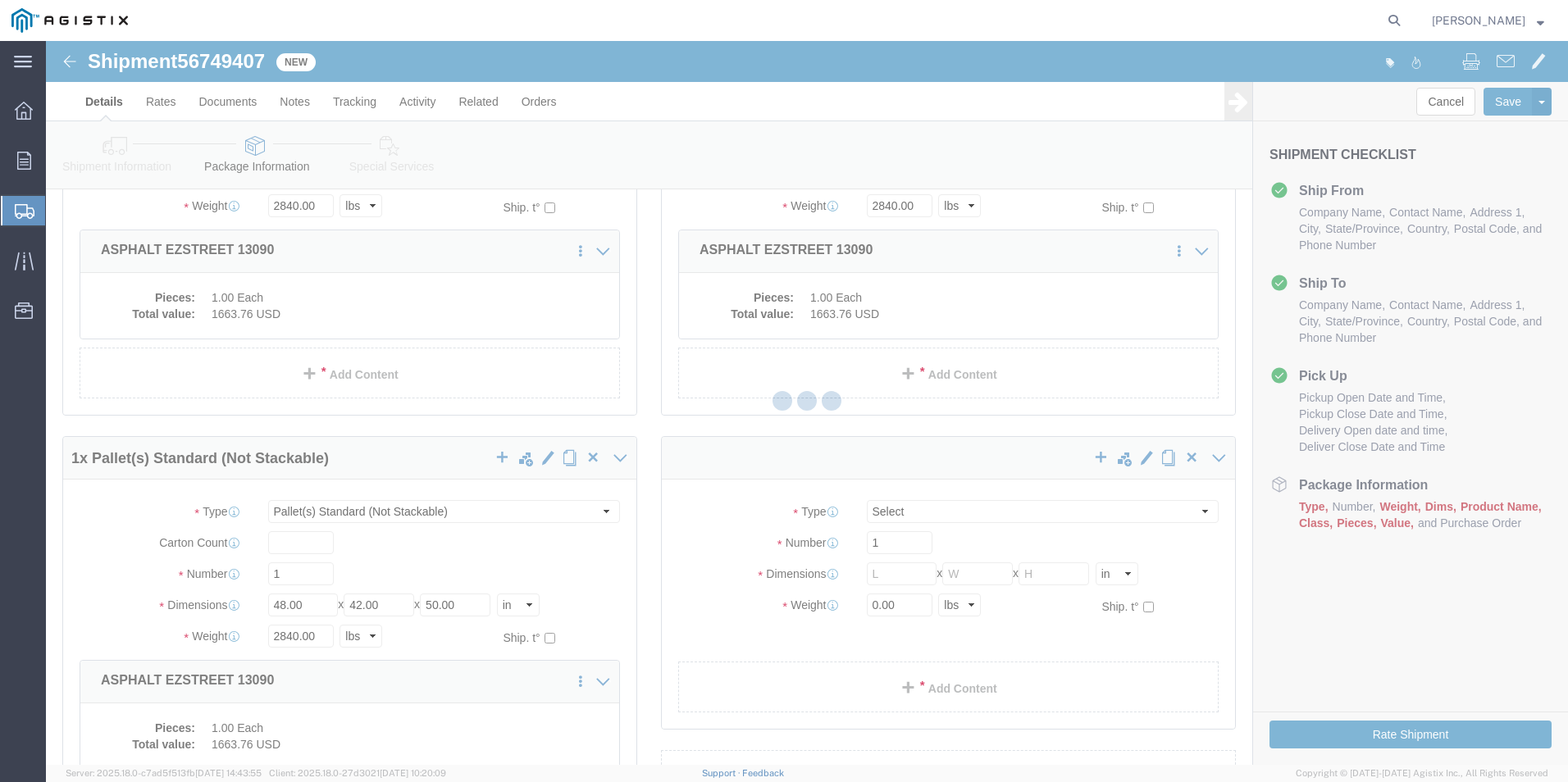
scroll to position [0, 0]
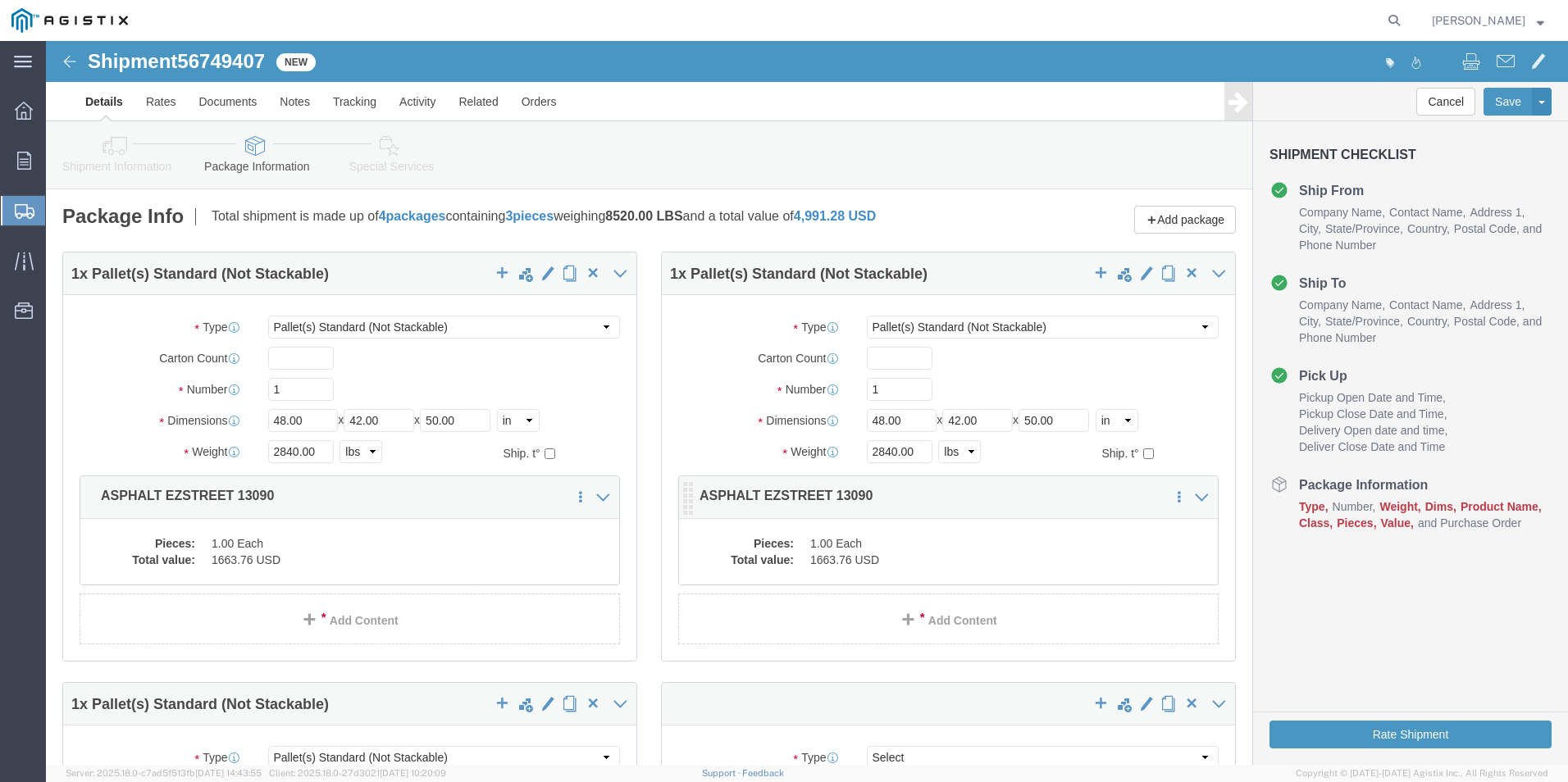
select select "PSNS"
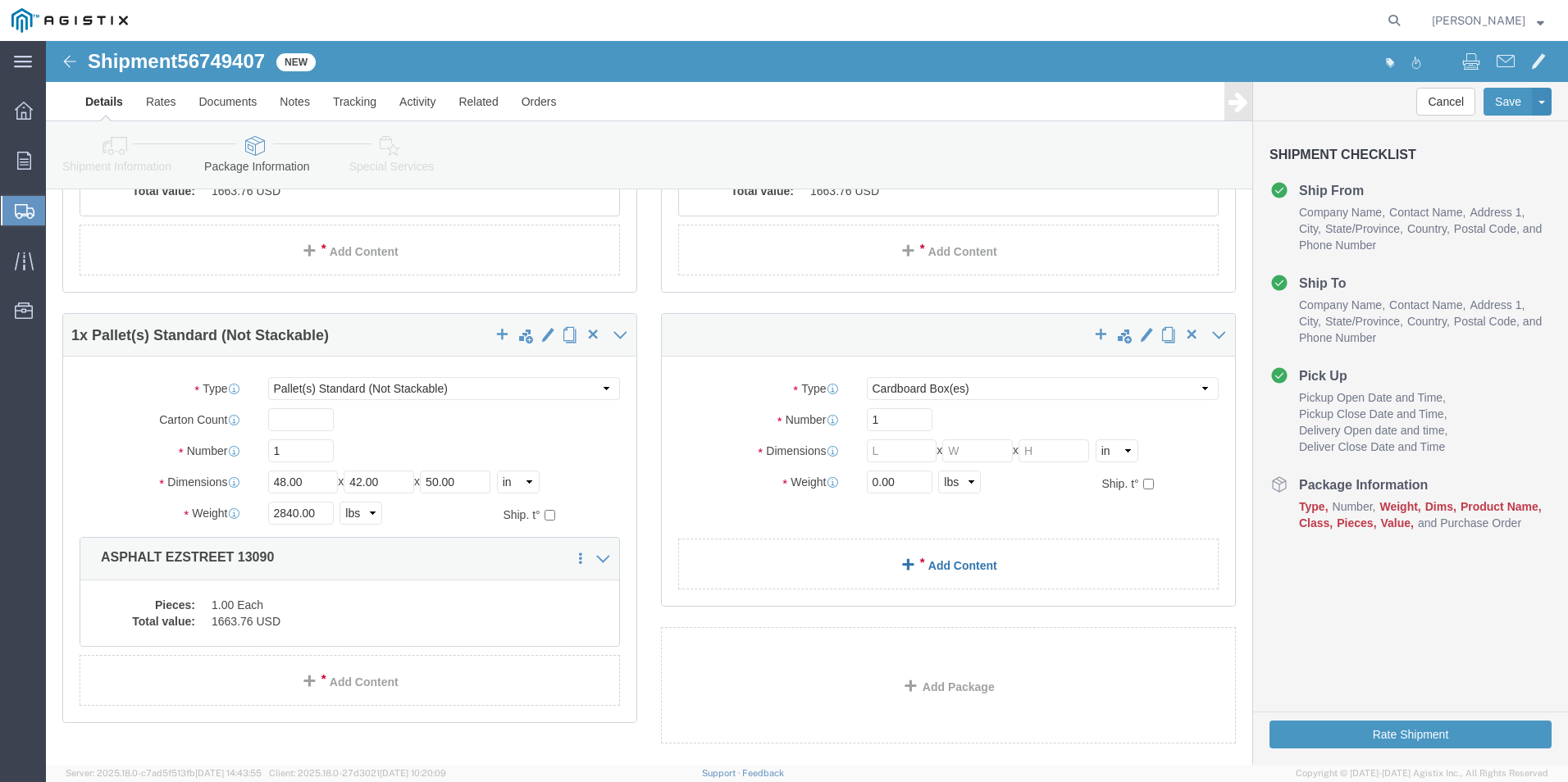
scroll to position [410, 0]
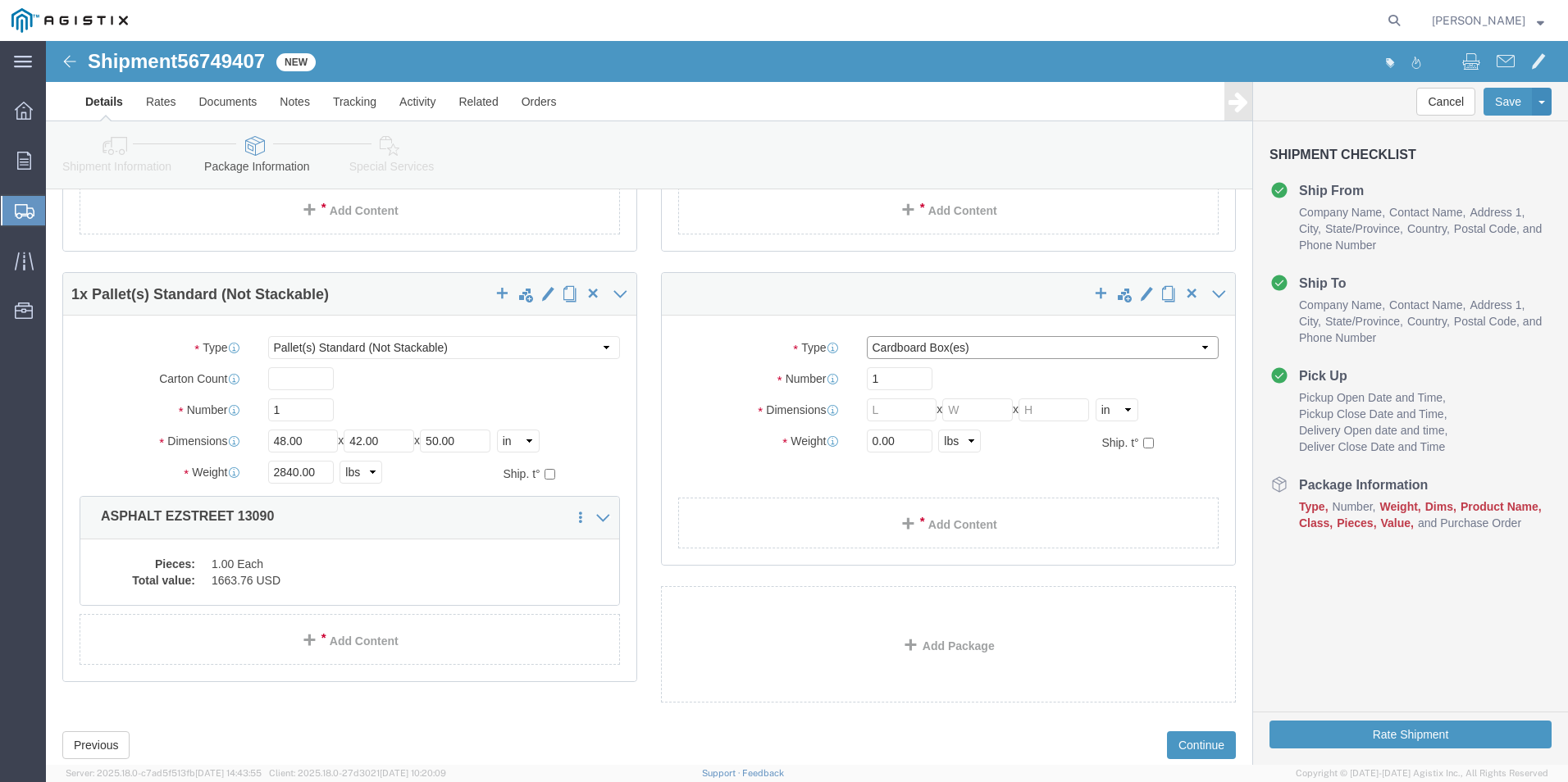
click select "Select Bulk Bundle(s) Cardboard Box(es) Carton(s) Crate(s) Drum(s) (Fiberboard)…"
select select "PSNS"
click select "Select Bulk Bundle(s) Cardboard Box(es) Carton(s) Crate(s) Drum(s) (Fiberboard)…"
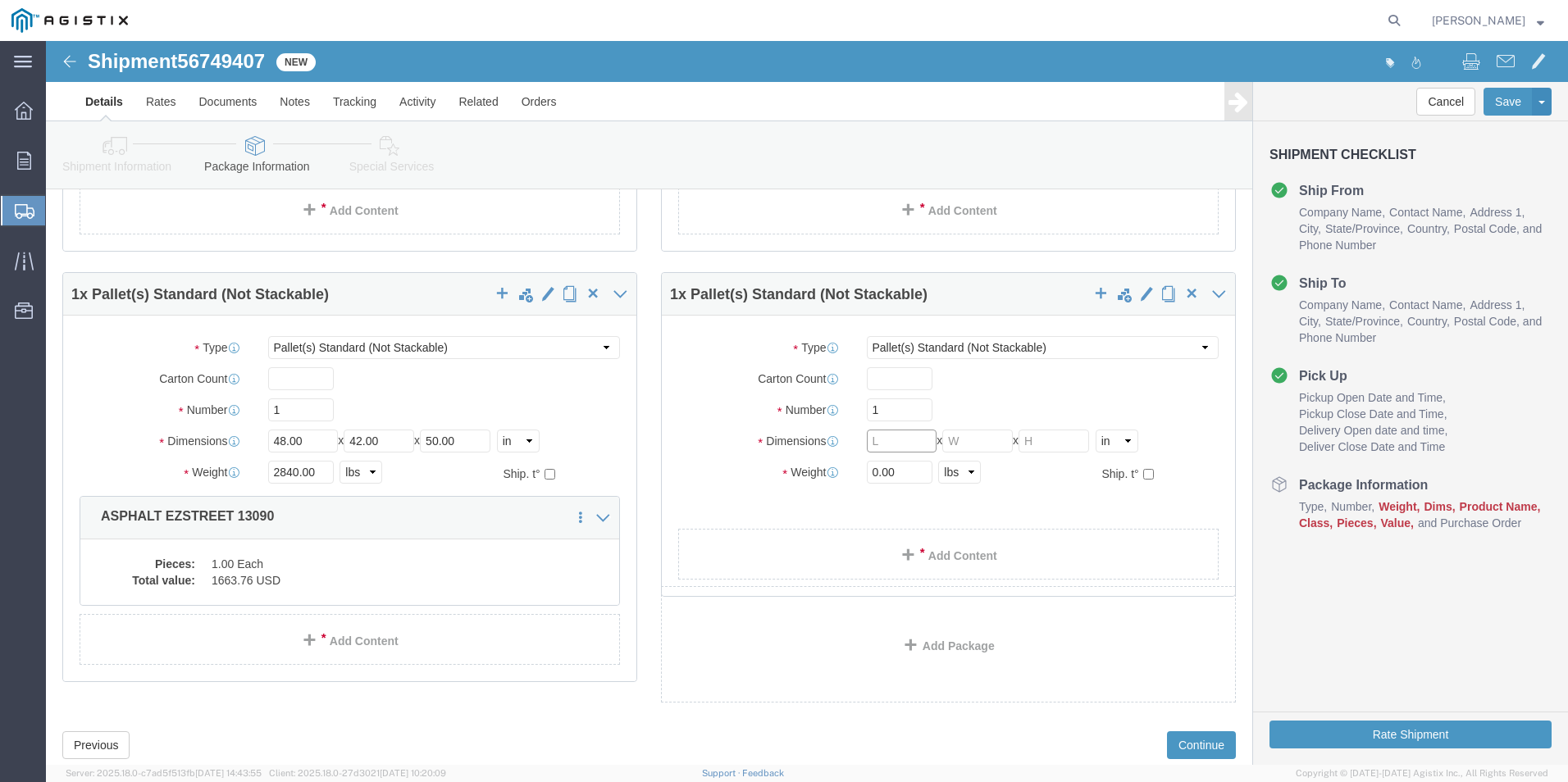
click input "text"
type input "48"
type input "42"
type input "50"
type input "2840"
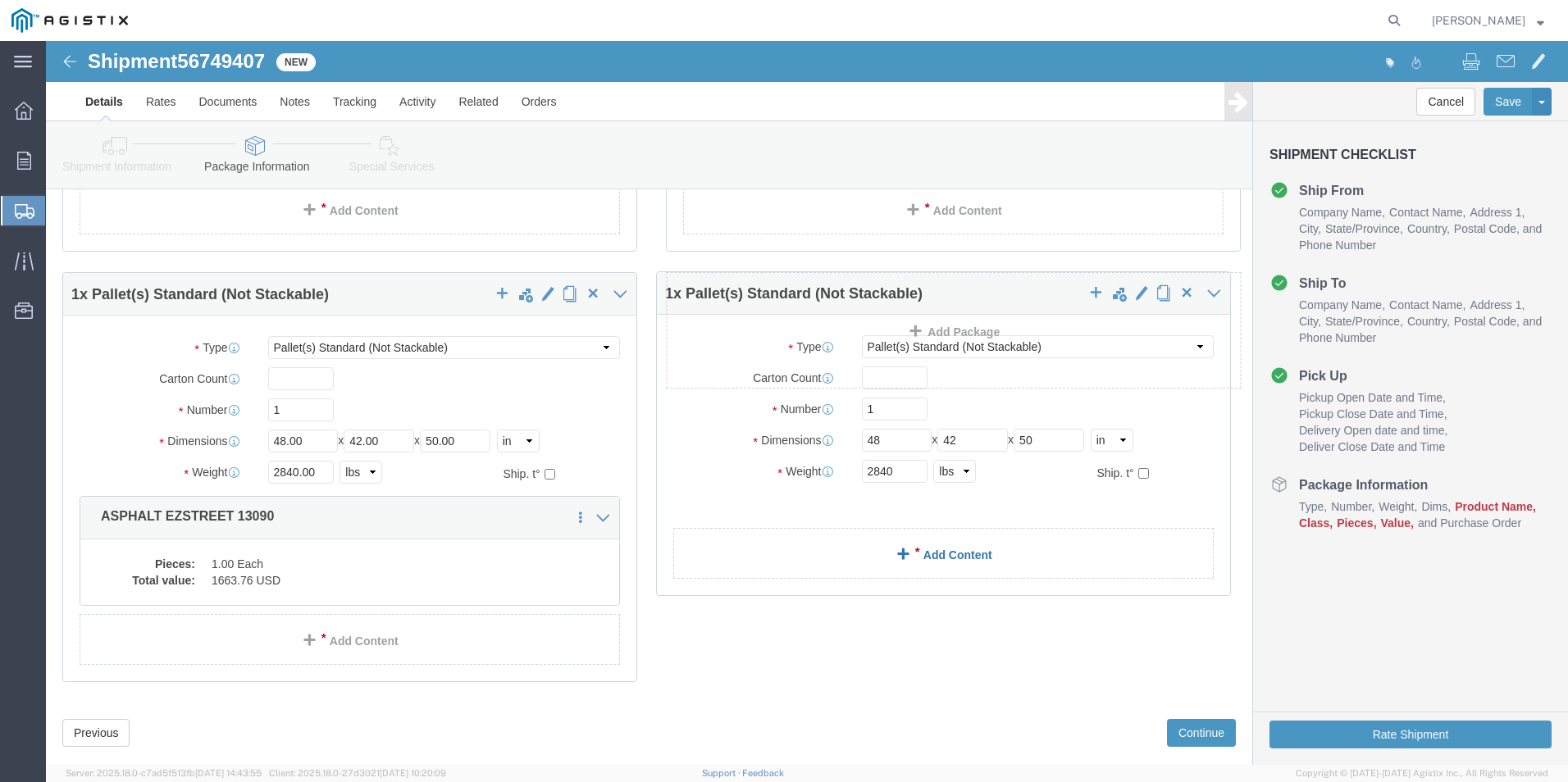
click div "1 x Pallet(s) Standard (Not Stackable) Package Type Select Bulk Bundle(s) Cardb…"
click link "Add Content"
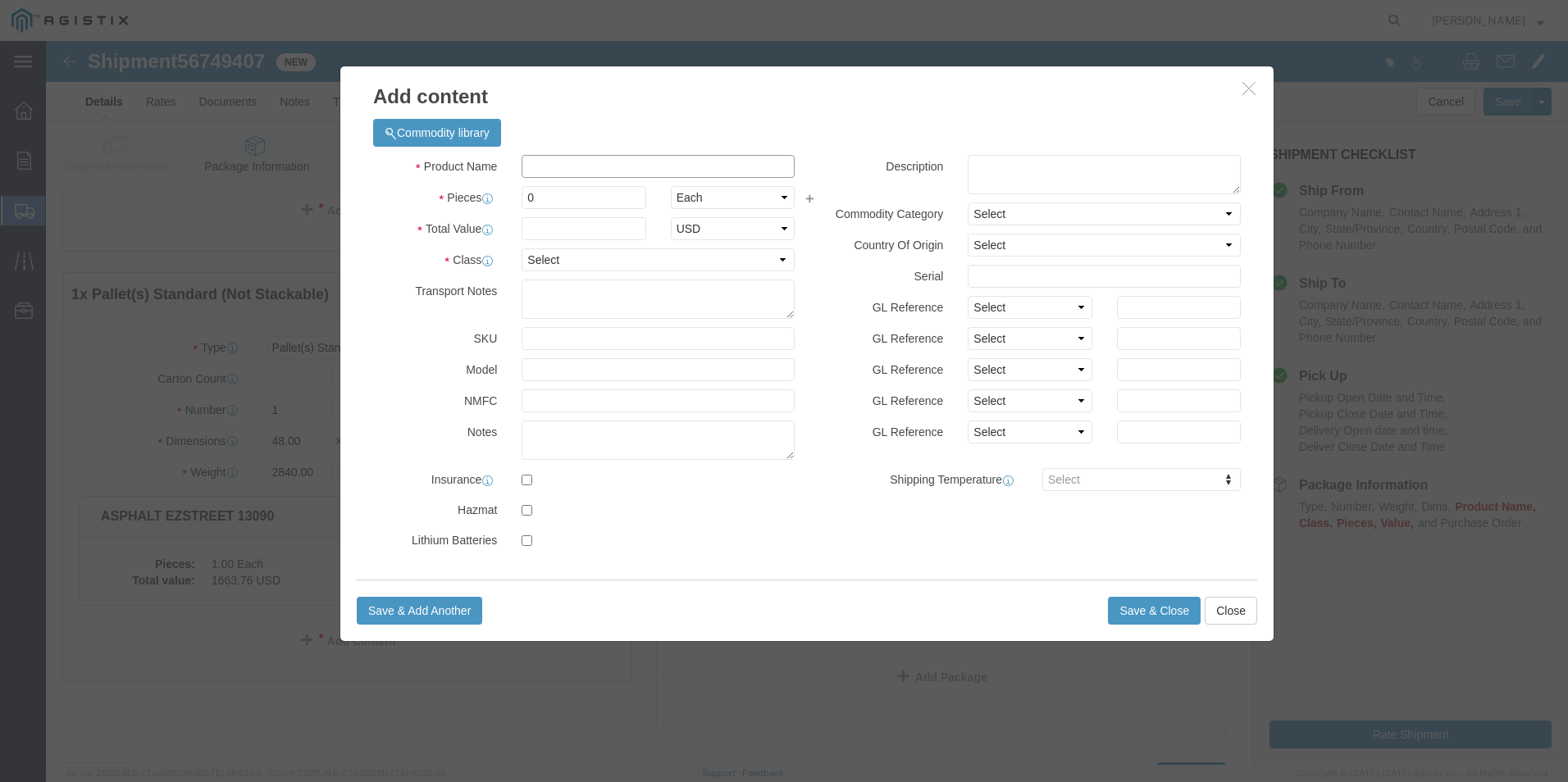
click input "text"
type input "ASPHALT EZSTREET 13090"
type input "1663.76"
click input "0"
type input "1"
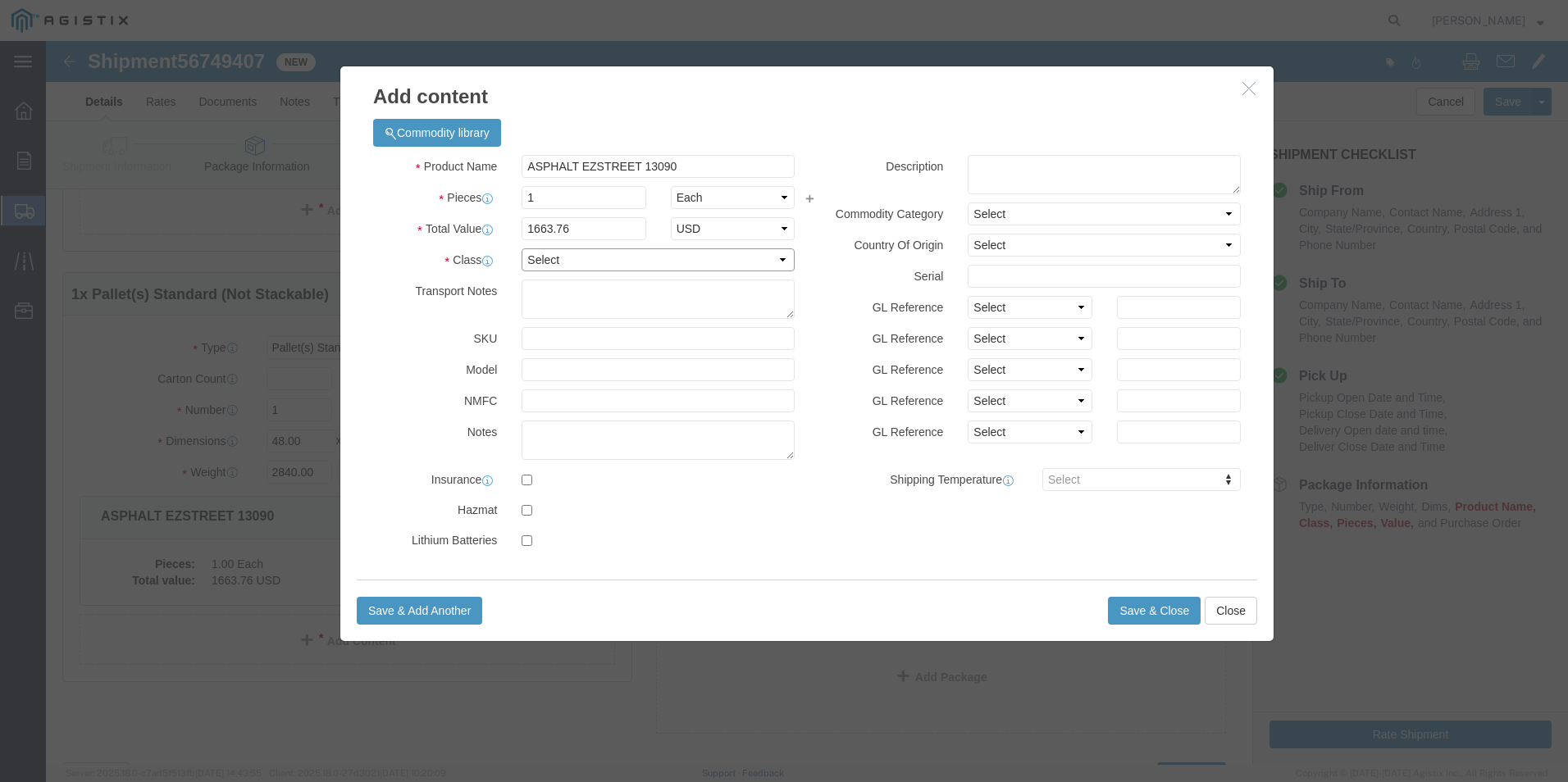
click select "Select 50 55 60 65 70 85 92.5 100 125 175 250 300 400"
select select "55"
click select "Select 50 55 60 65 70 85 92.5 100 125 175 250 300 400"
click button "Save & Close"
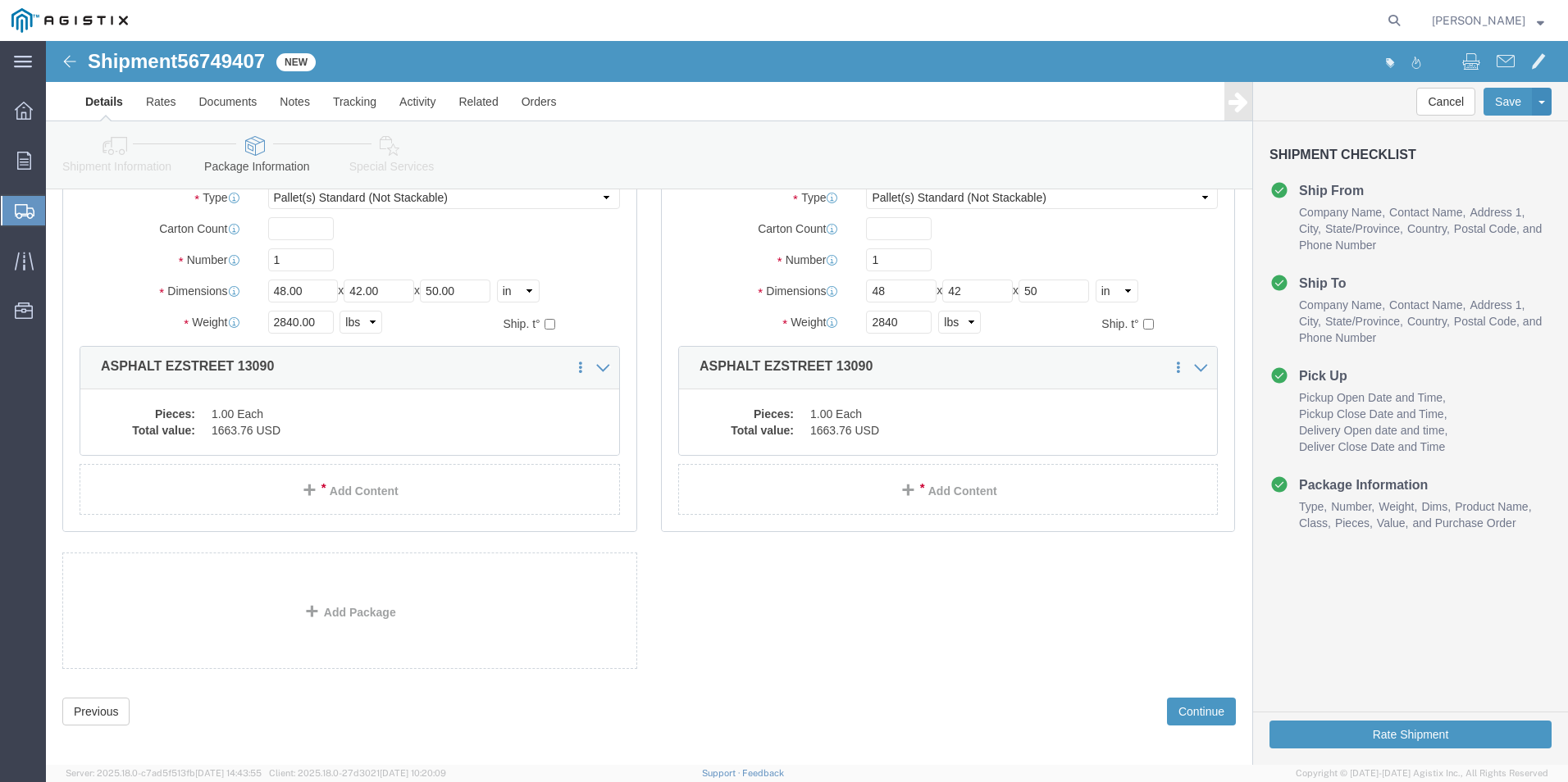
scroll to position [570, 0]
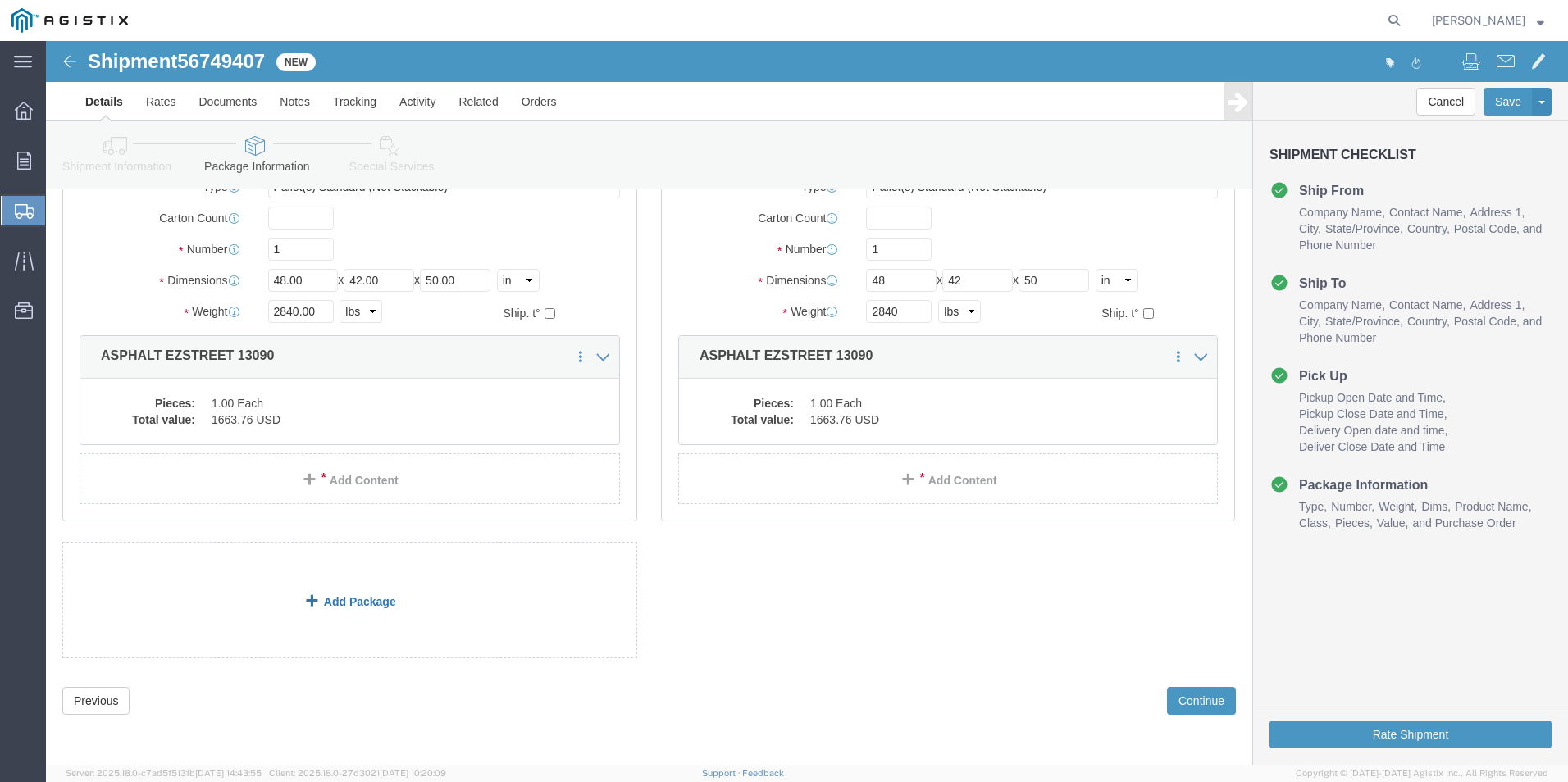
click link "Add Package"
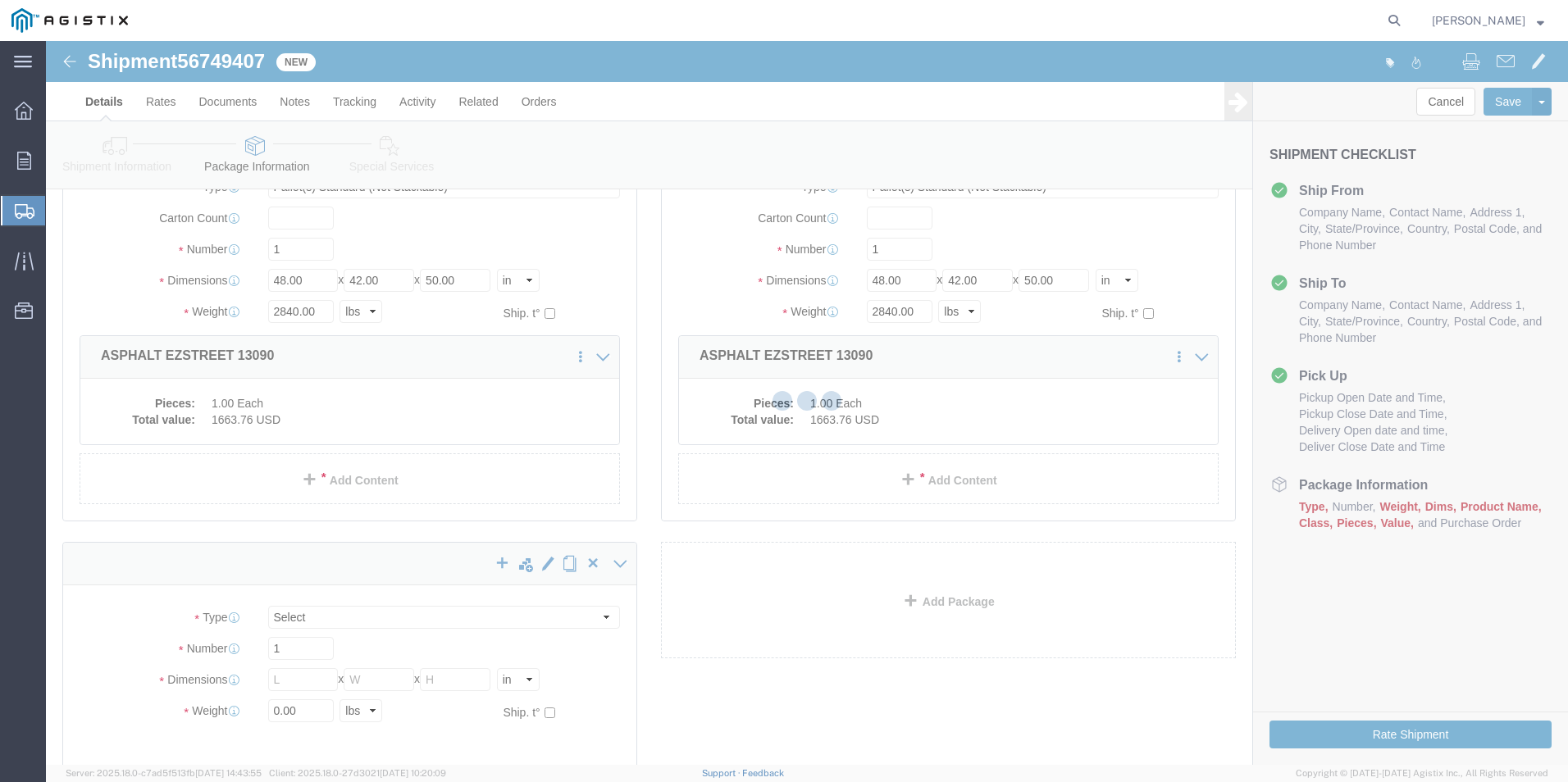
scroll to position [0, 0]
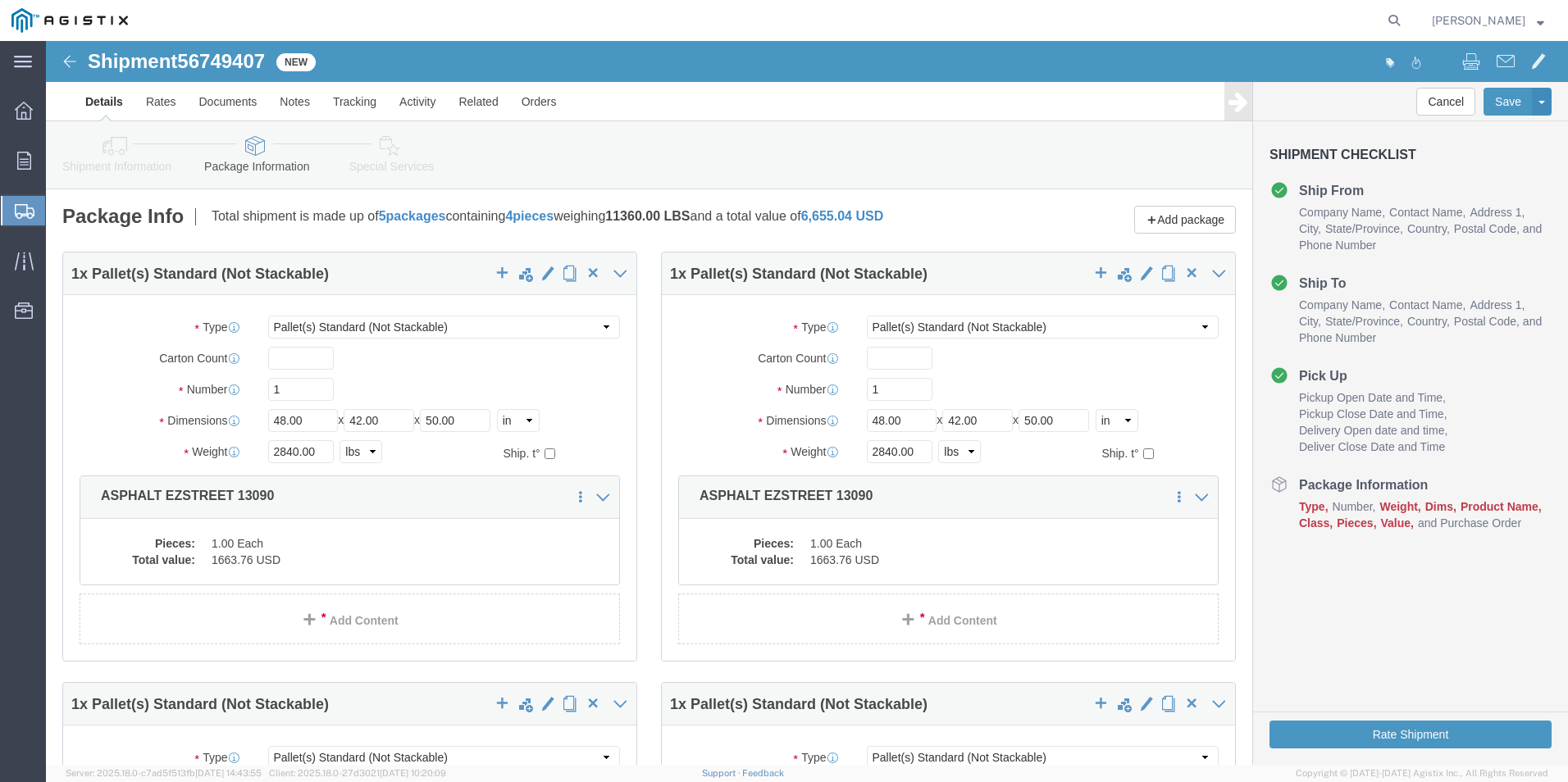
select select "PSNS"
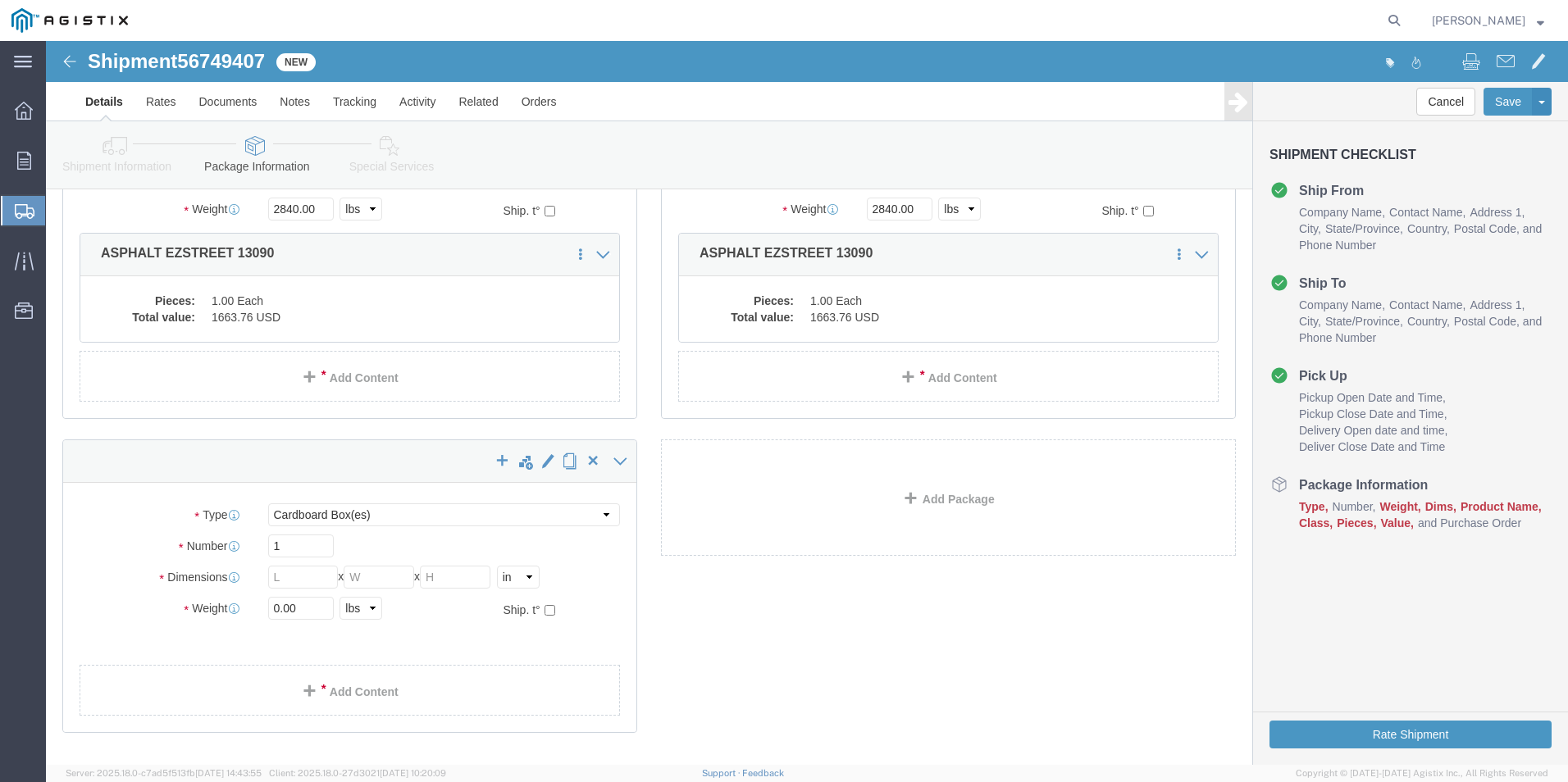
scroll to position [756, 0]
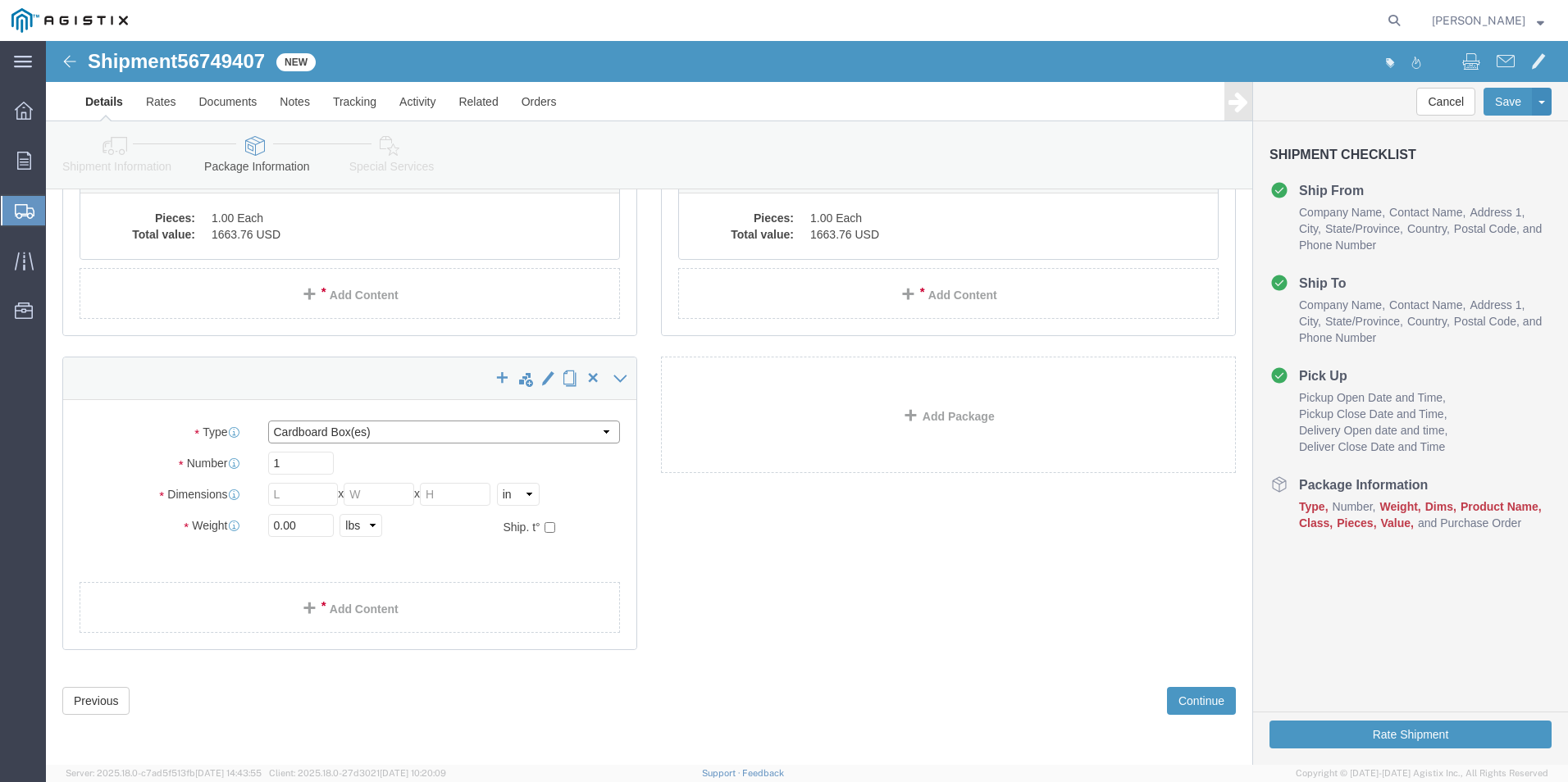
click select "Select Bulk Bundle(s) Cardboard Box(es) Carton(s) Crate(s) Drum(s) (Fiberboard)…"
select select "PSNS"
click select "Select Bulk Bundle(s) Cardboard Box(es) Carton(s) Crate(s) Drum(s) (Fiberboard)…"
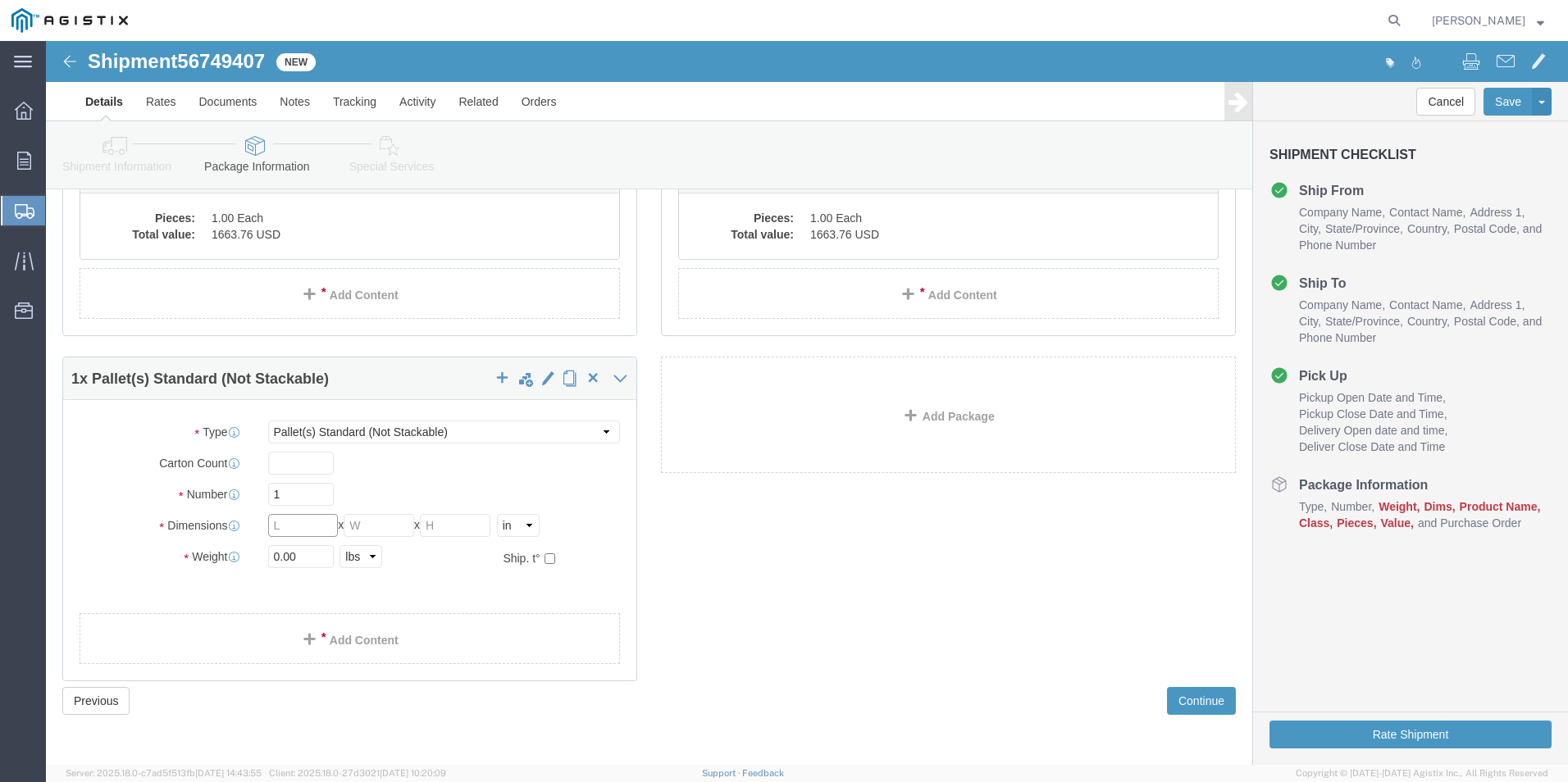
click input "text"
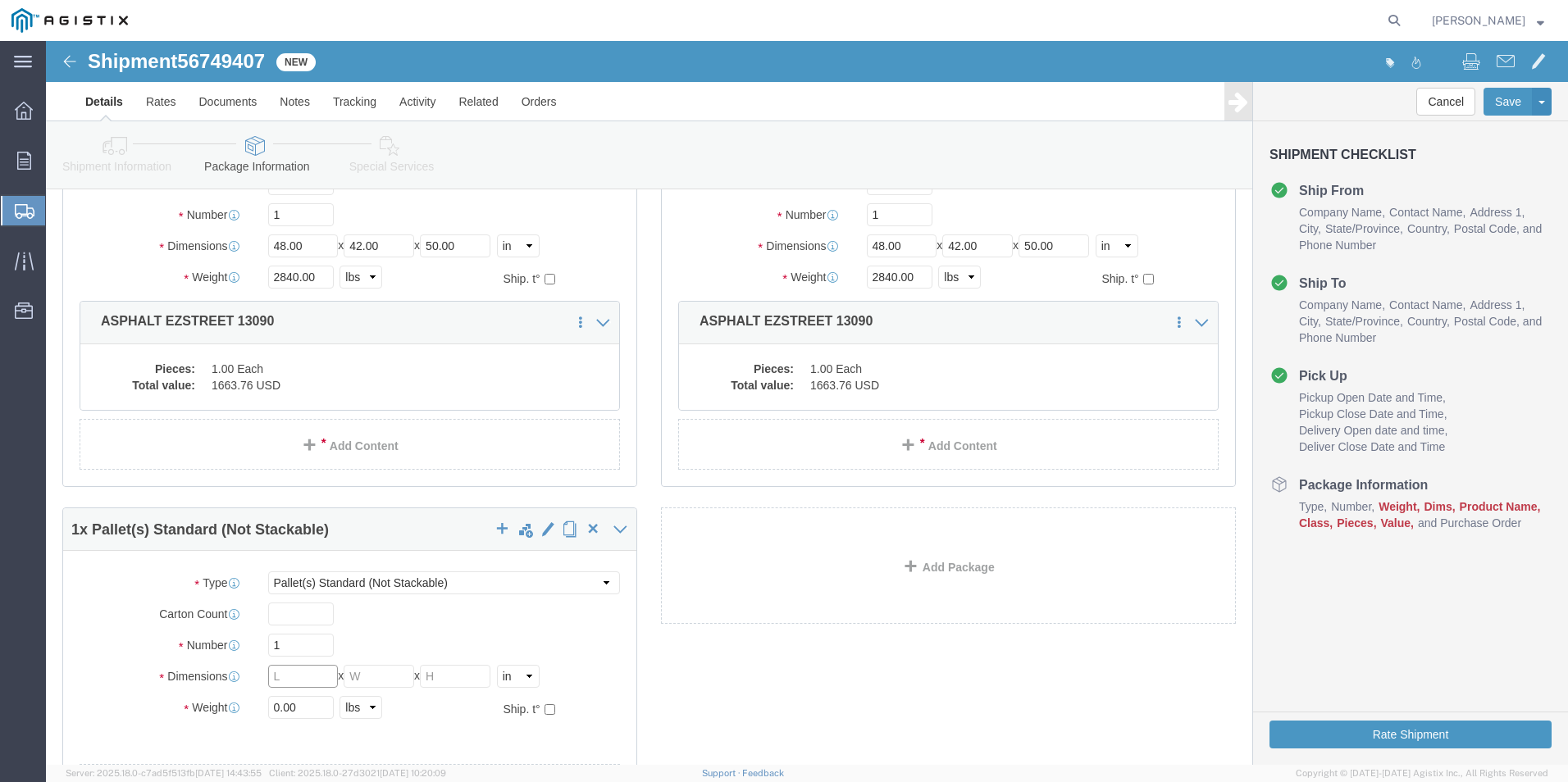
scroll to position [592, 0]
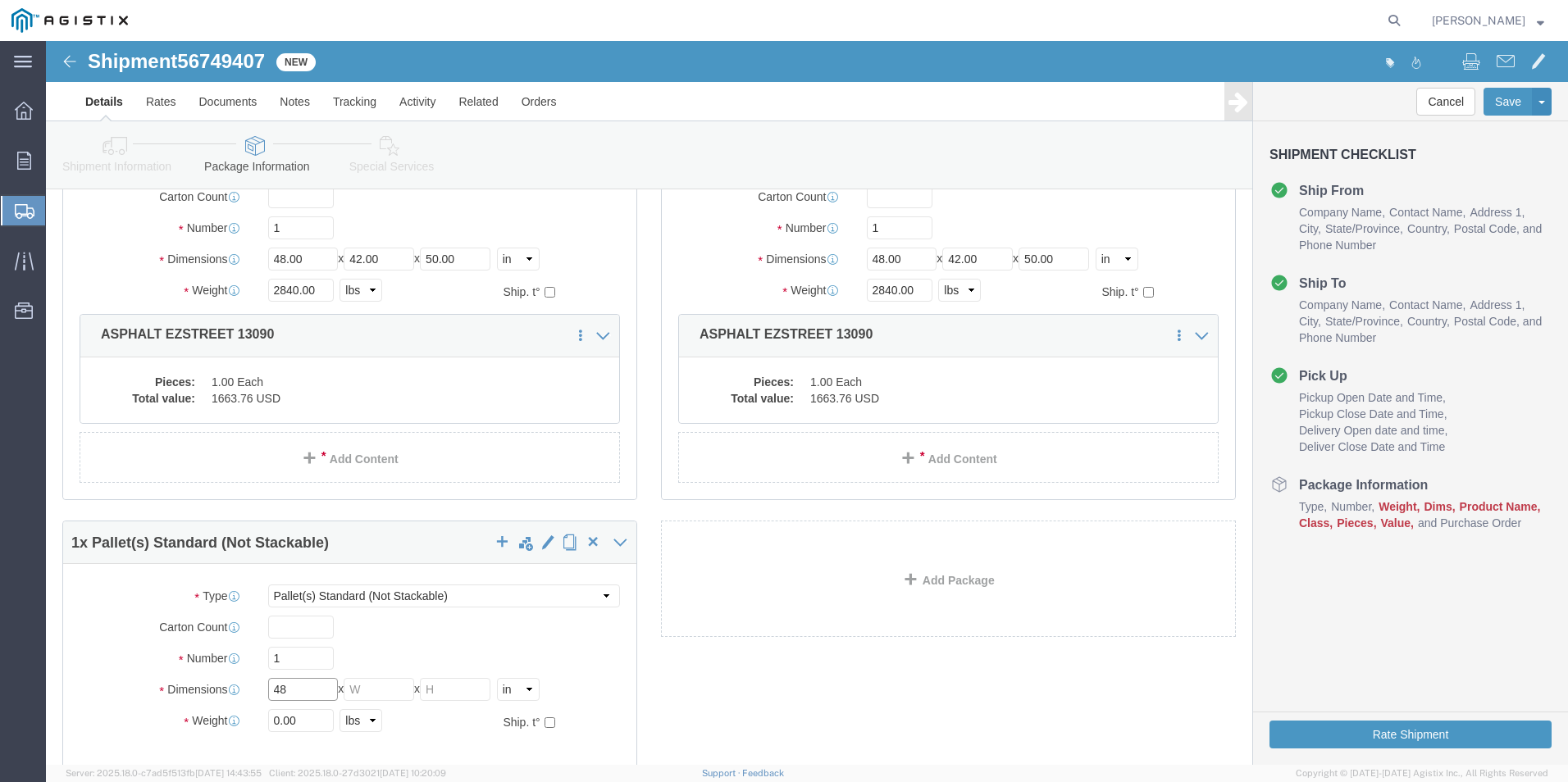
type input "48"
type input "42"
type input "50"
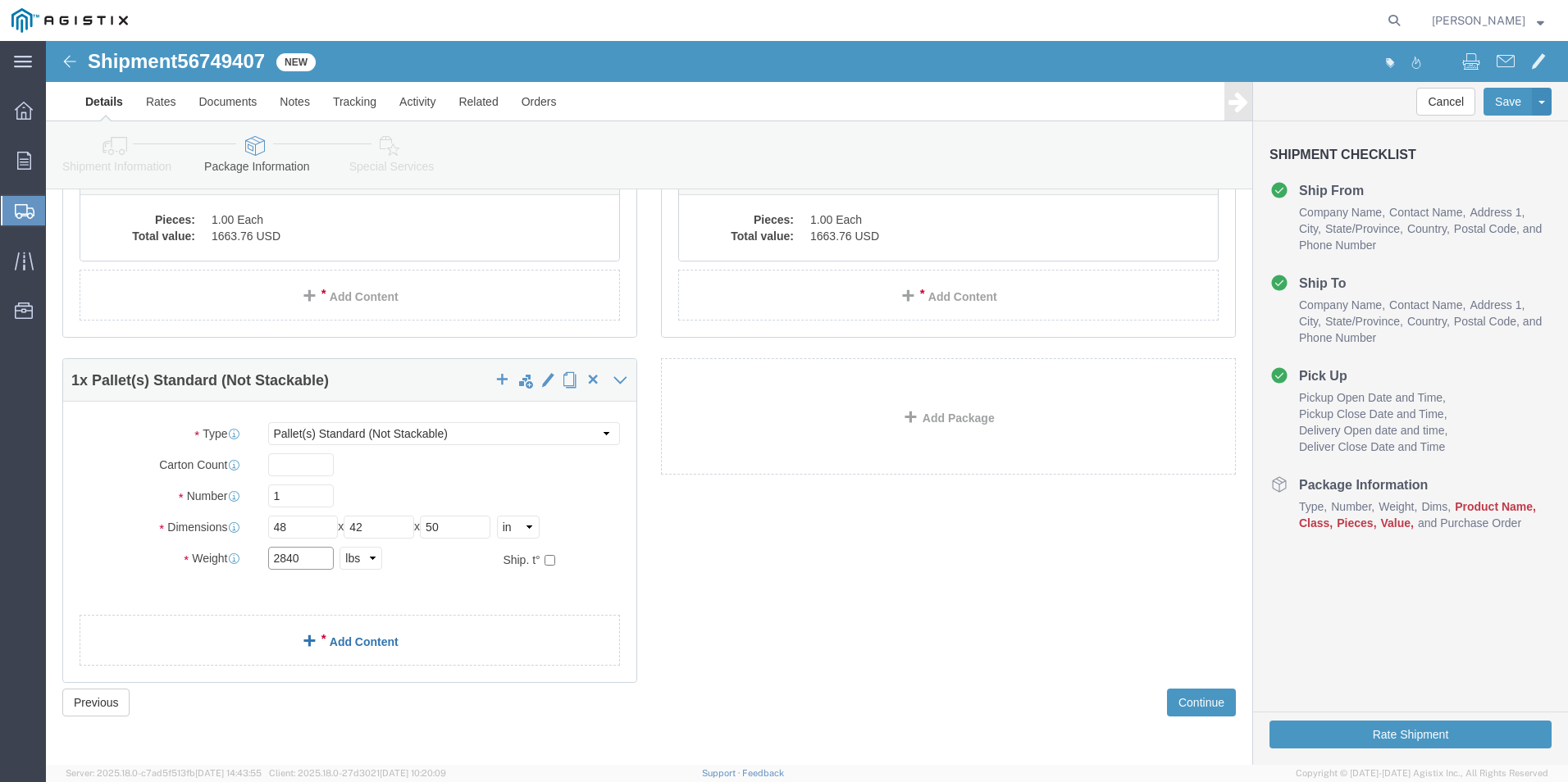
scroll to position [756, 0]
type input "2840"
click div "1 x Pallet(s) Standard (Not Stackable) Package Type Select Bulk Bundle(s) Cardb…"
click span
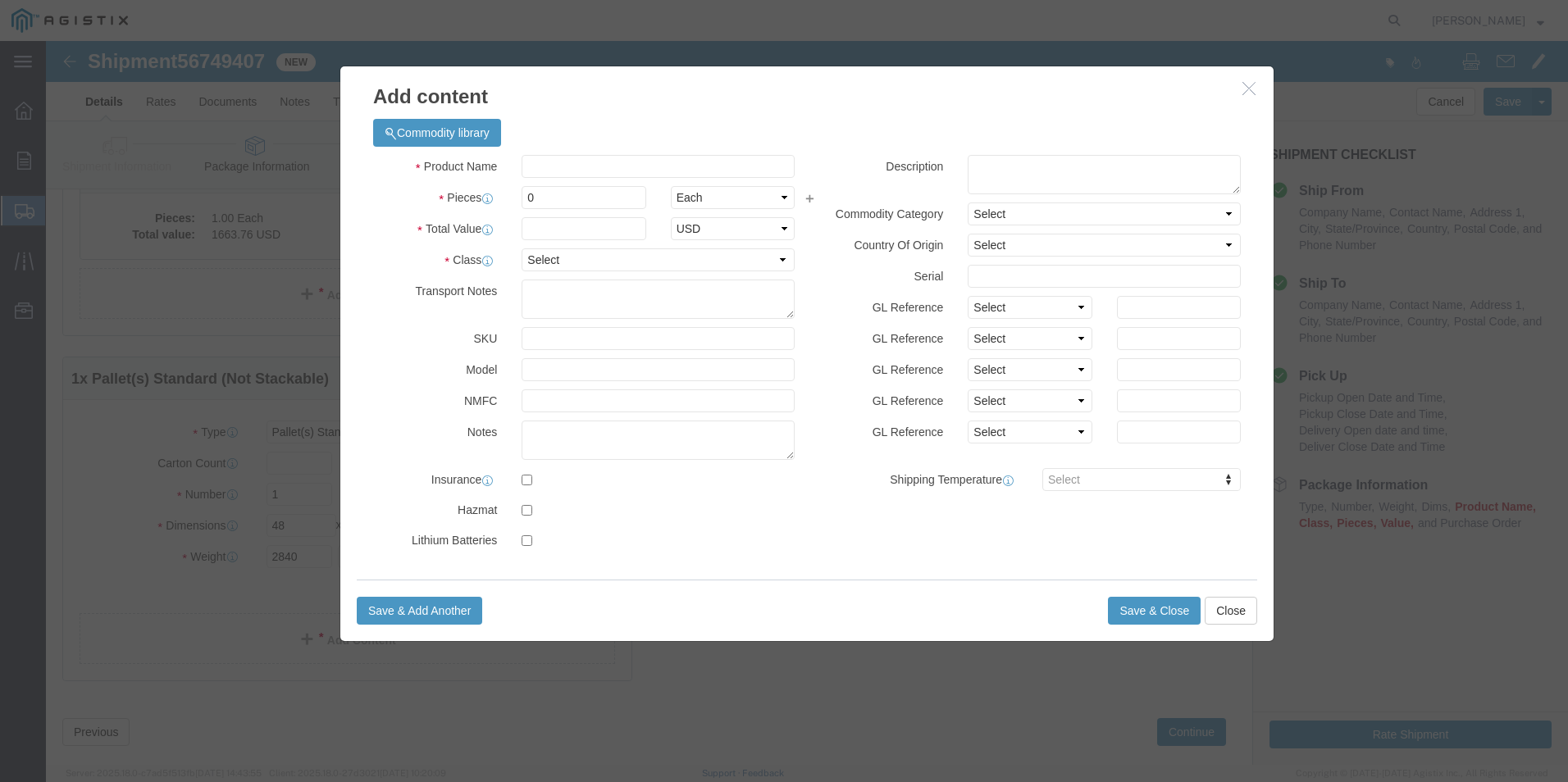
click div "Commodity library"
click input "text"
type input "ASPHALT EZSTREET 13090"
type input "1663.76"
click input "0"
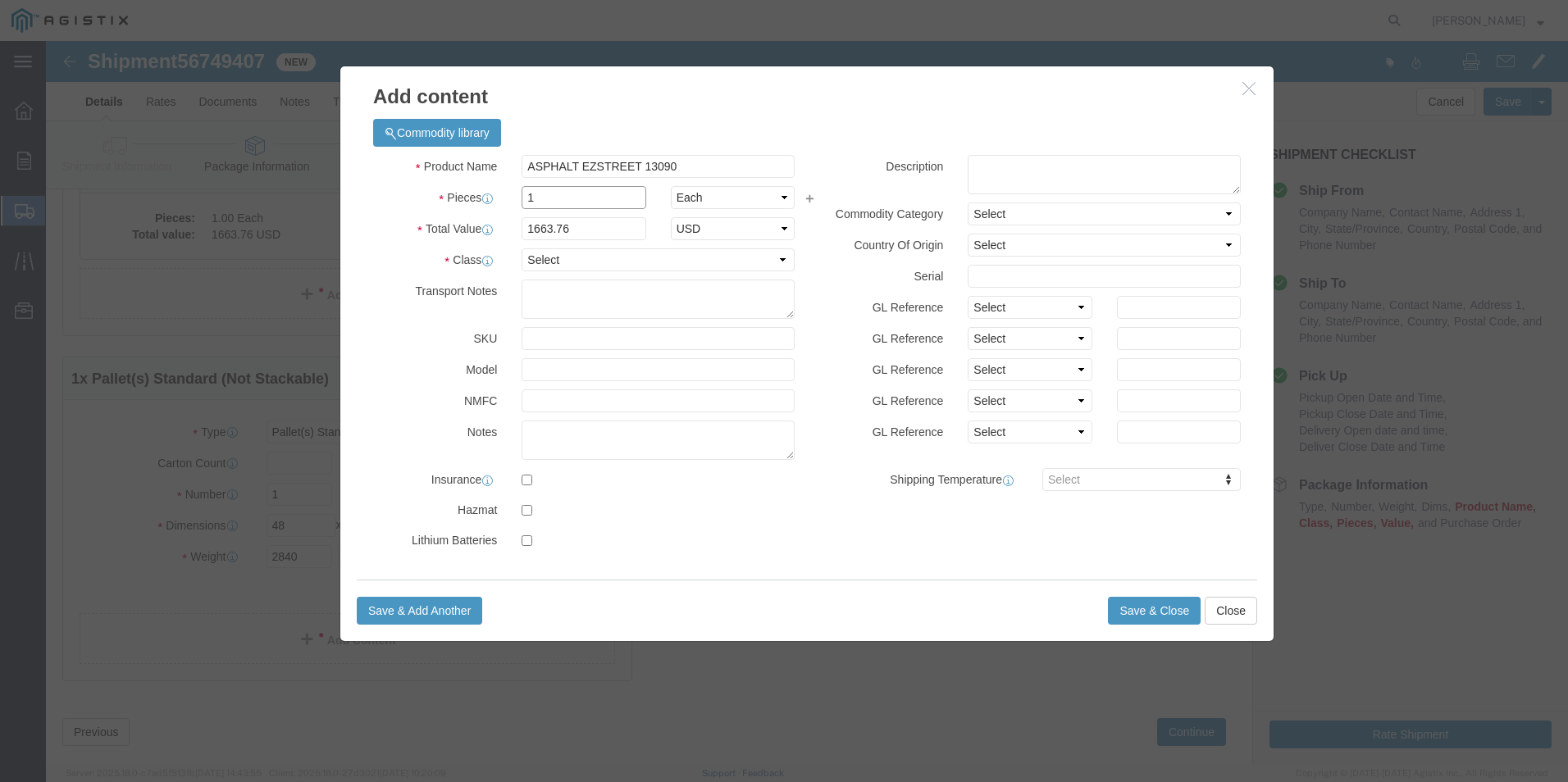
type input "1"
click select "Select 50 55 60 65 70 85 92.5 100 125 175 250 300 400"
select select "55"
click select "Select 50 55 60 65 70 85 92.5 100 125 175 250 300 400"
click button "Save & Close"
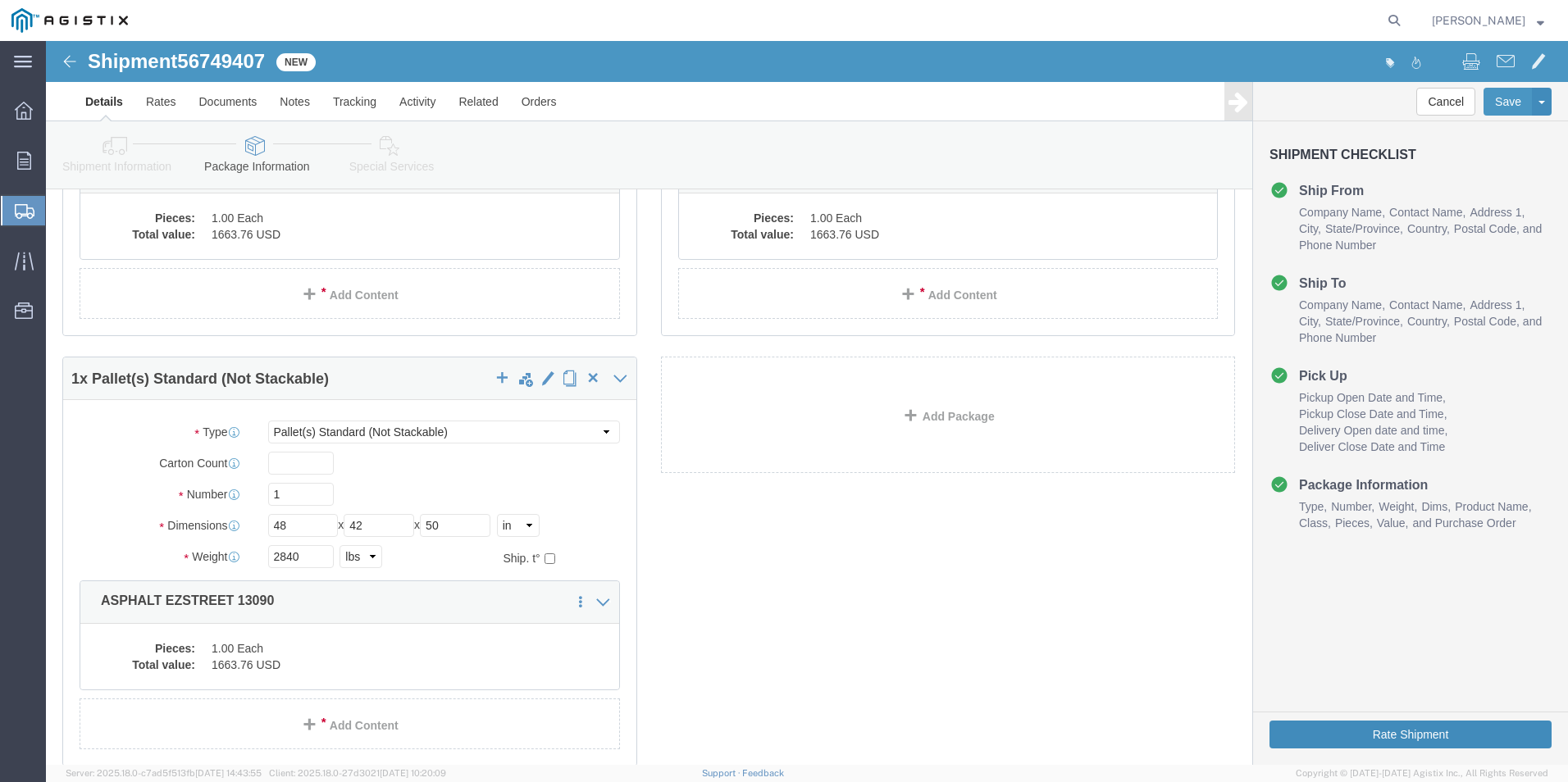
click button "Rate Shipment"
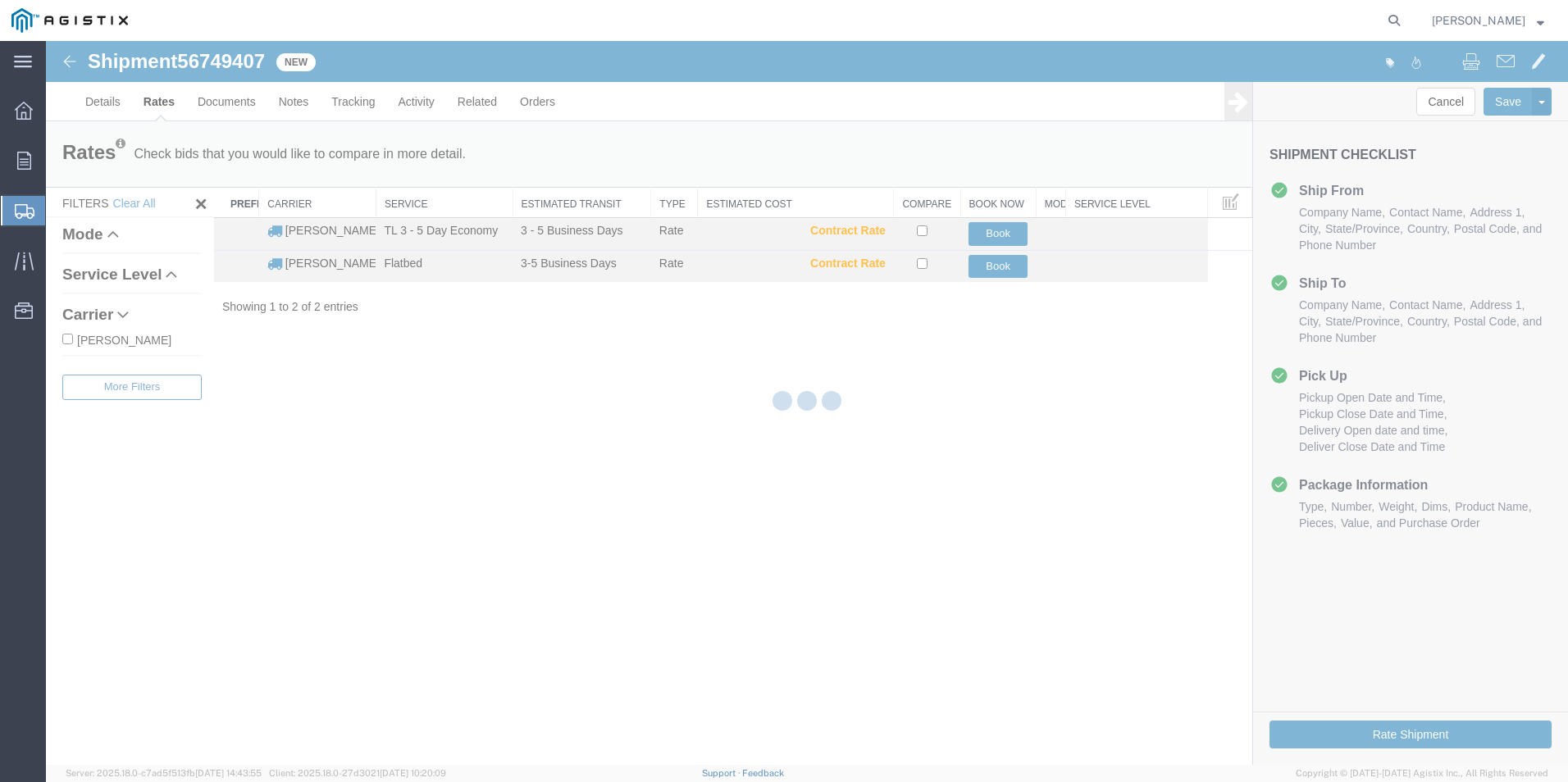
scroll to position [0, 0]
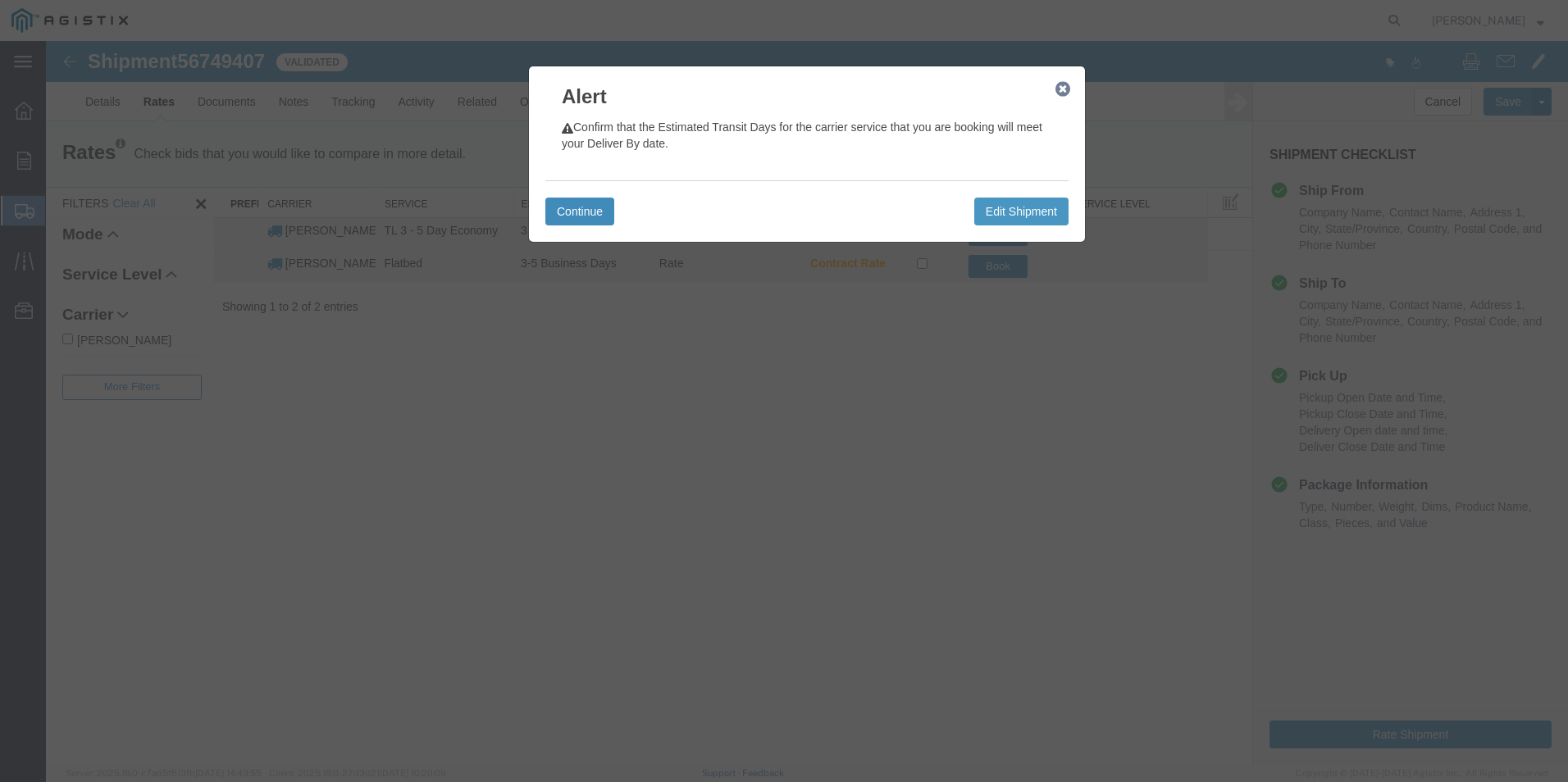
click at [601, 219] on button "Continue" at bounding box center [579, 211] width 69 height 28
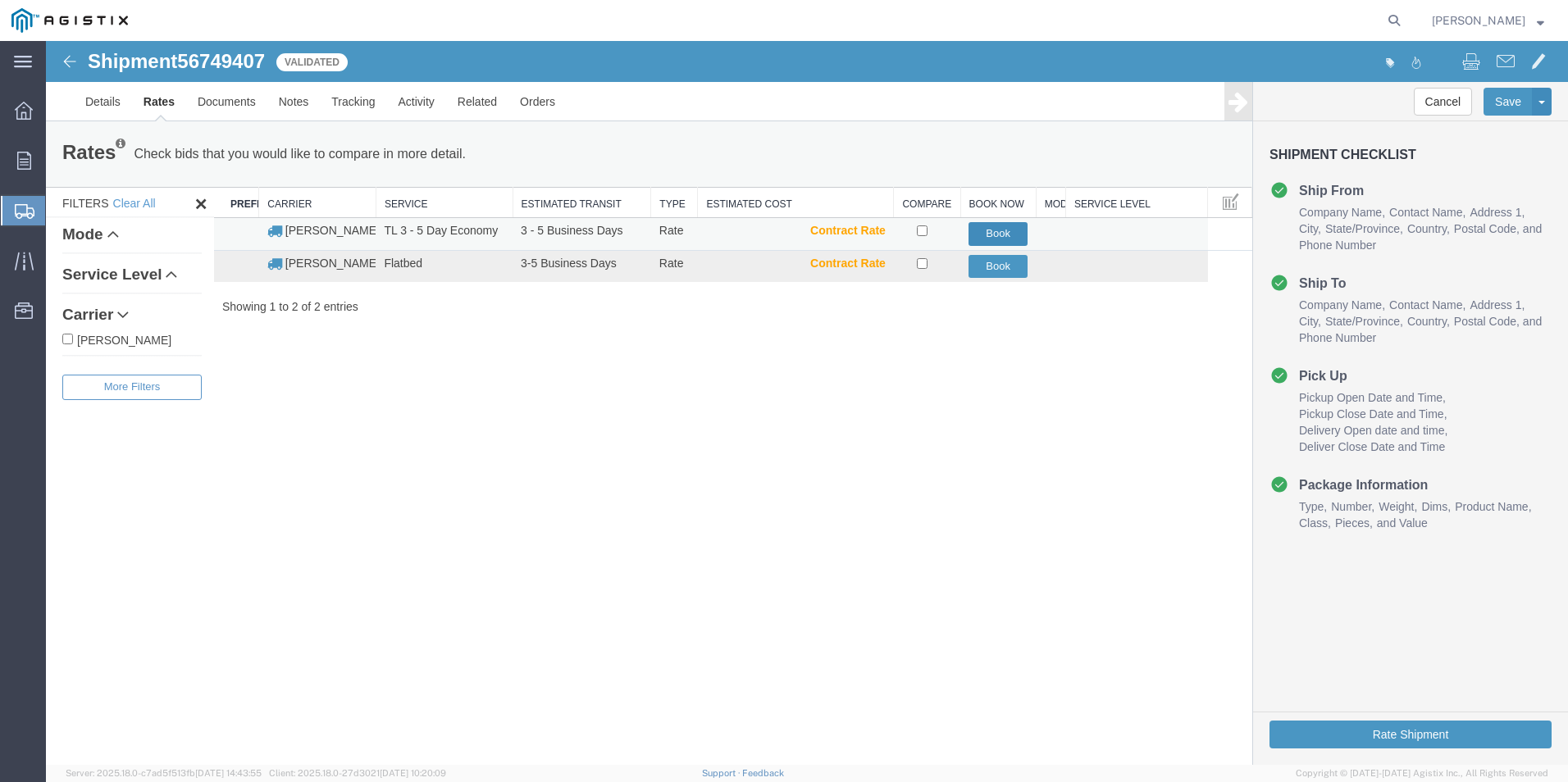
click at [1009, 233] on button "Book" at bounding box center [998, 234] width 59 height 24
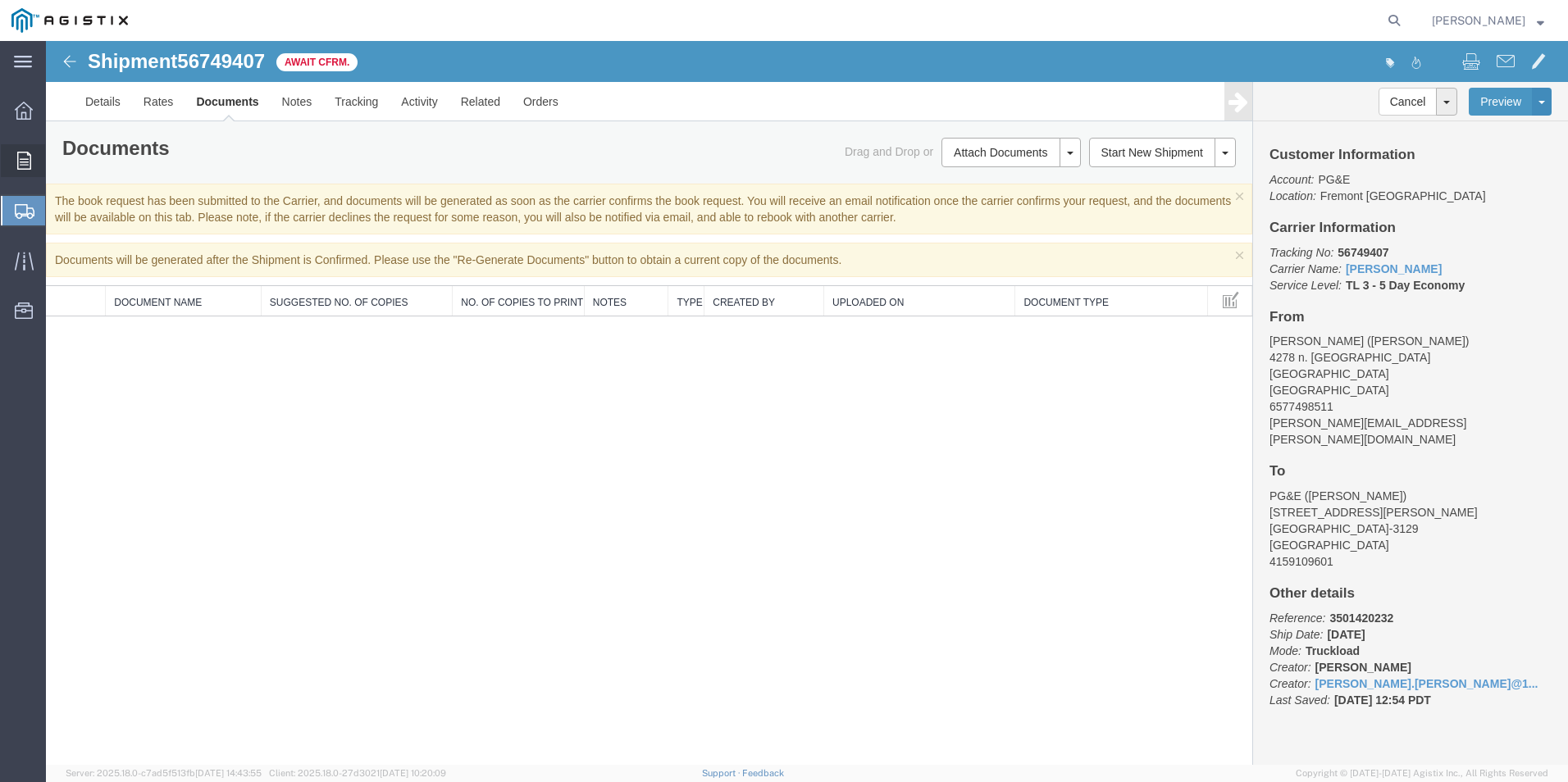
click at [20, 163] on icon at bounding box center [24, 160] width 14 height 18
